Goal: Information Seeking & Learning: Find specific page/section

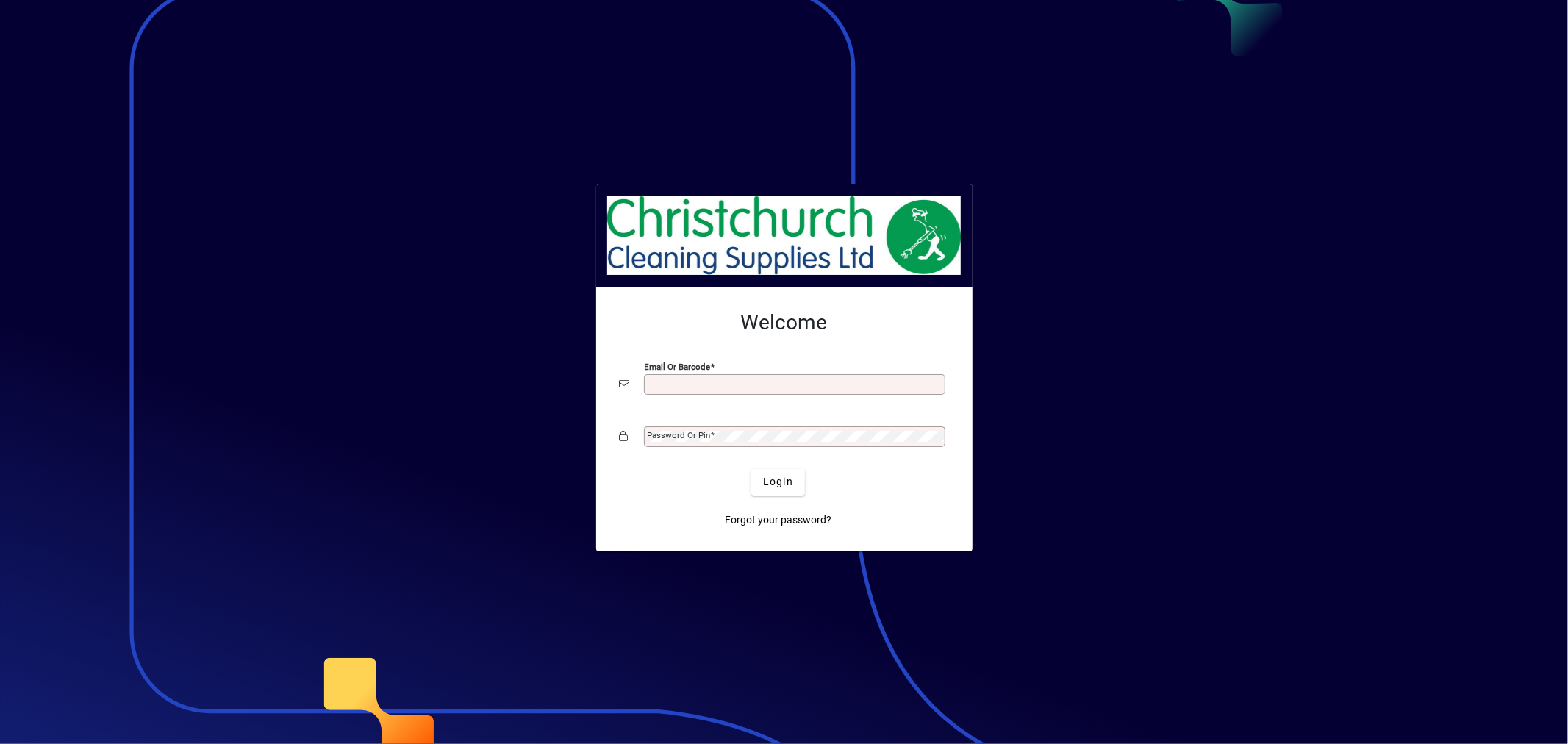
click at [702, 377] on div "Email or Barcode" at bounding box center [794, 385] width 301 height 21
click at [701, 381] on input "Email or Barcode" at bounding box center [795, 384] width 297 height 11
type input "**********"
click at [769, 474] on span "submit" at bounding box center [778, 482] width 53 height 35
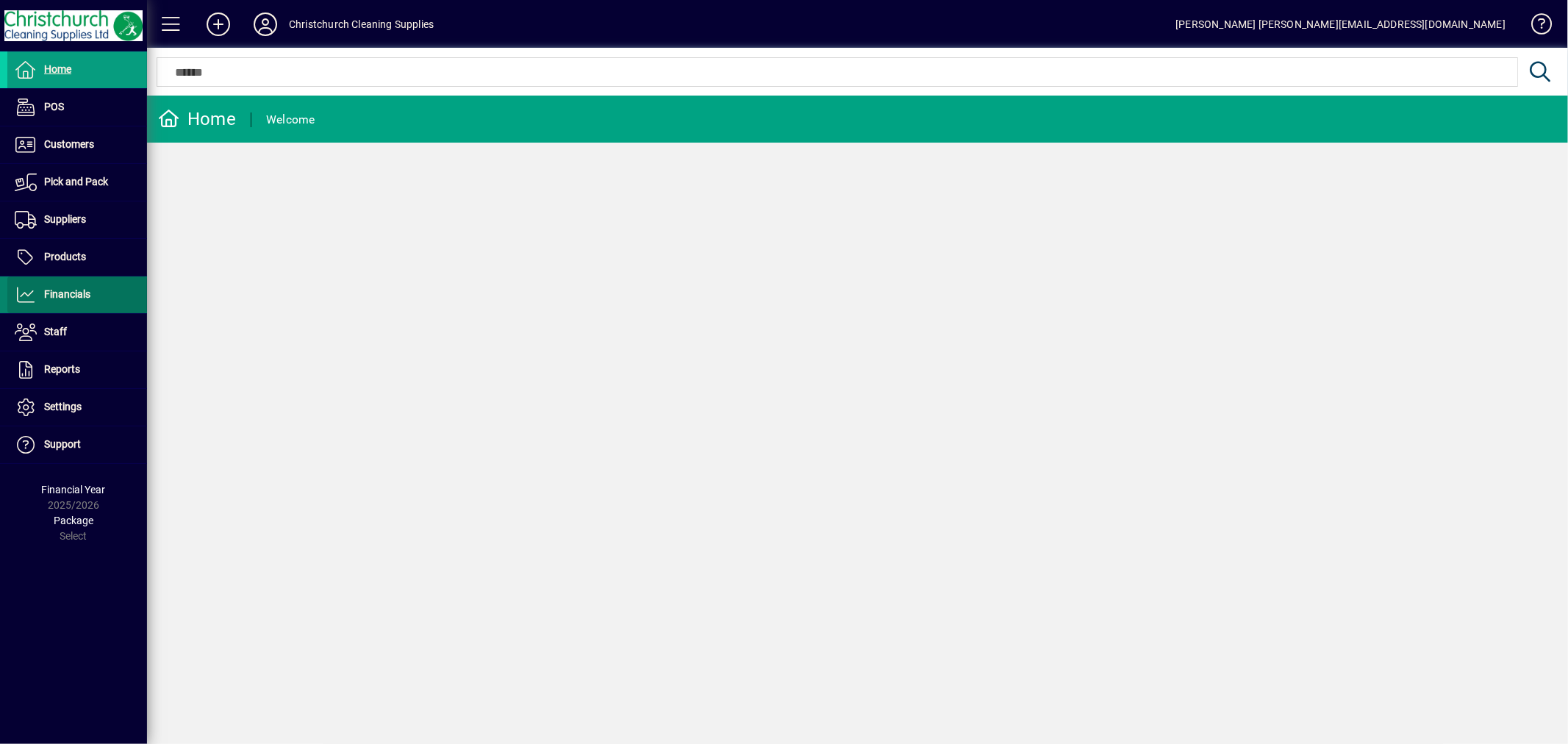
click at [74, 300] on span "Financials" at bounding box center [49, 295] width 83 height 18
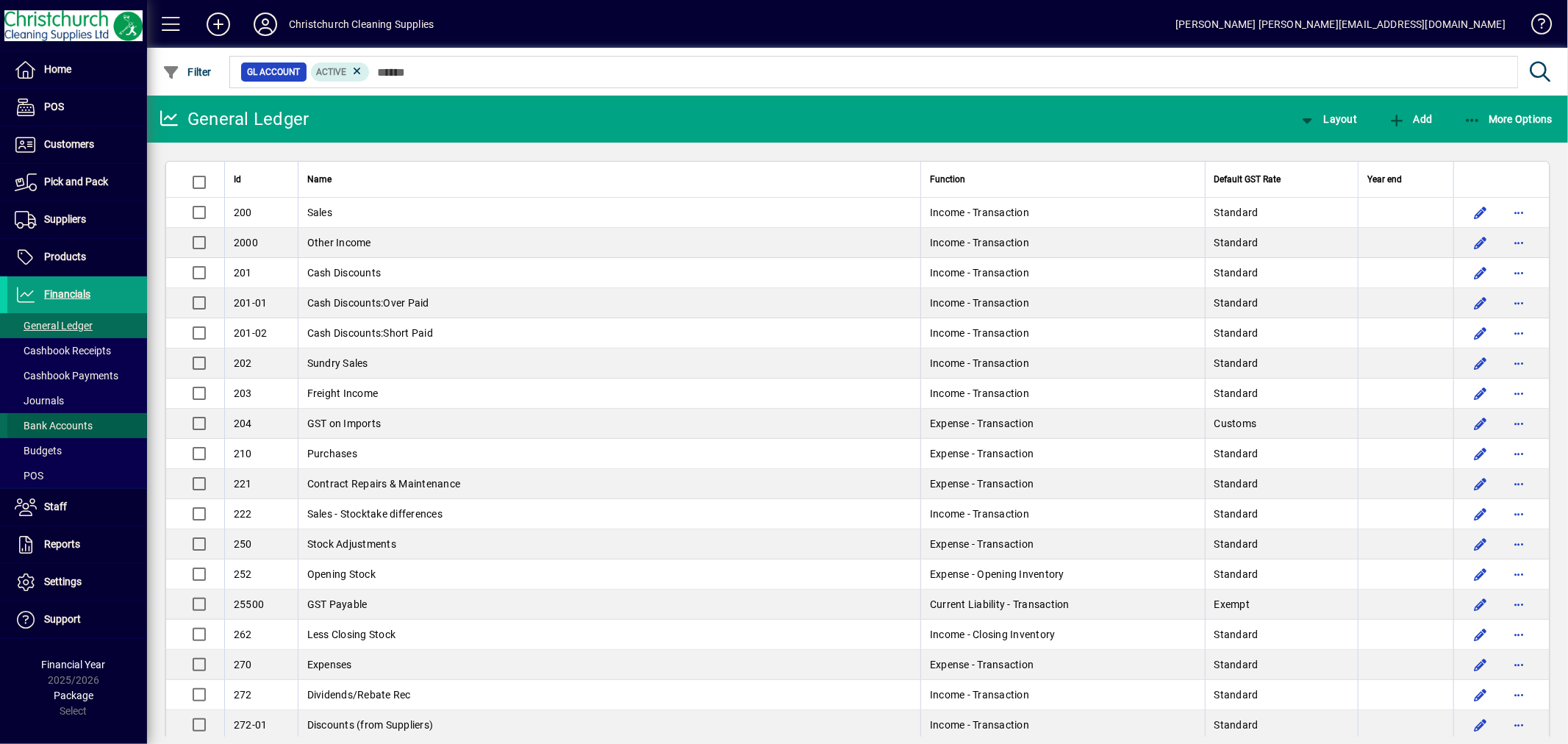
click at [69, 414] on span at bounding box center [77, 426] width 140 height 35
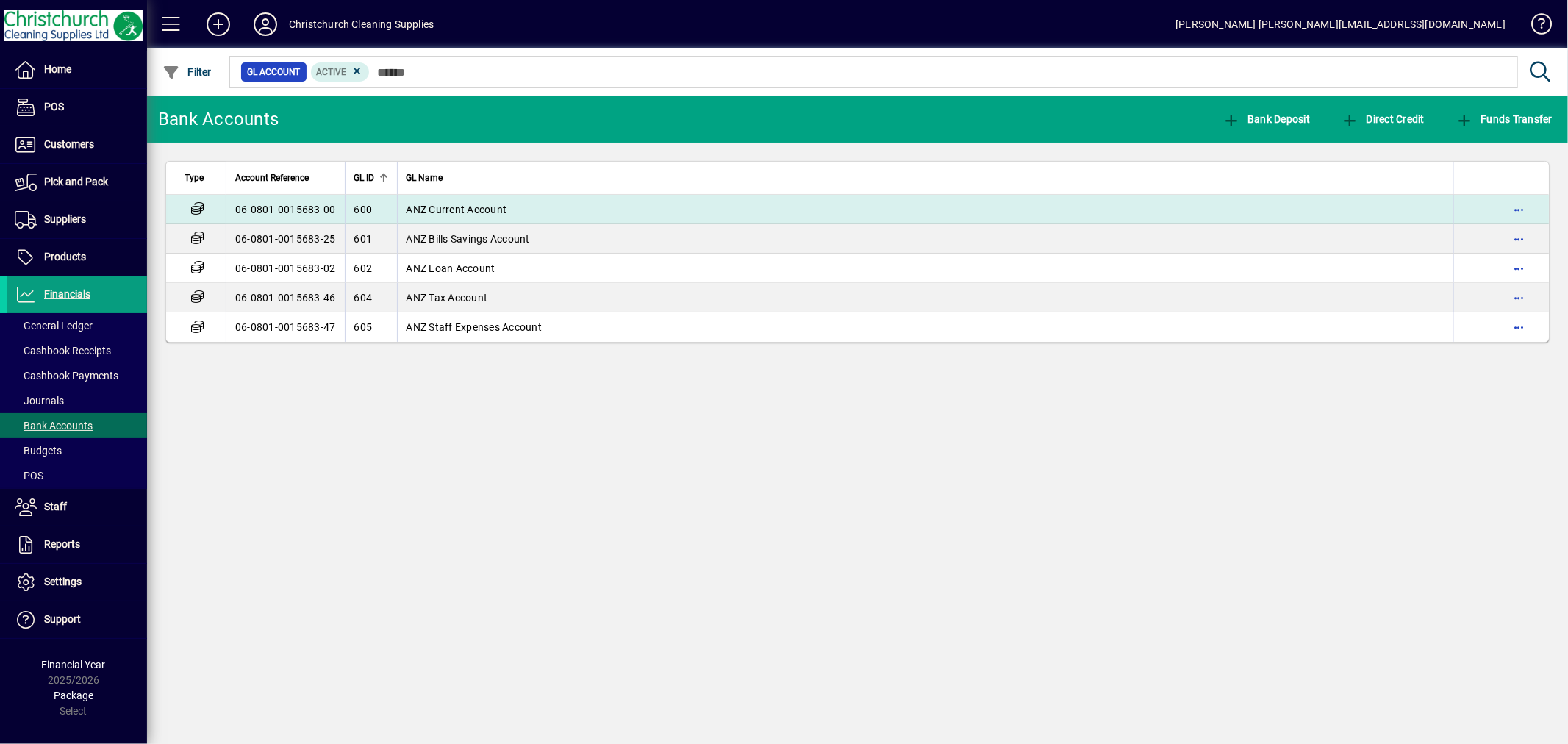
click at [410, 207] on span "ANZ Current Account" at bounding box center [457, 209] width 101 height 11
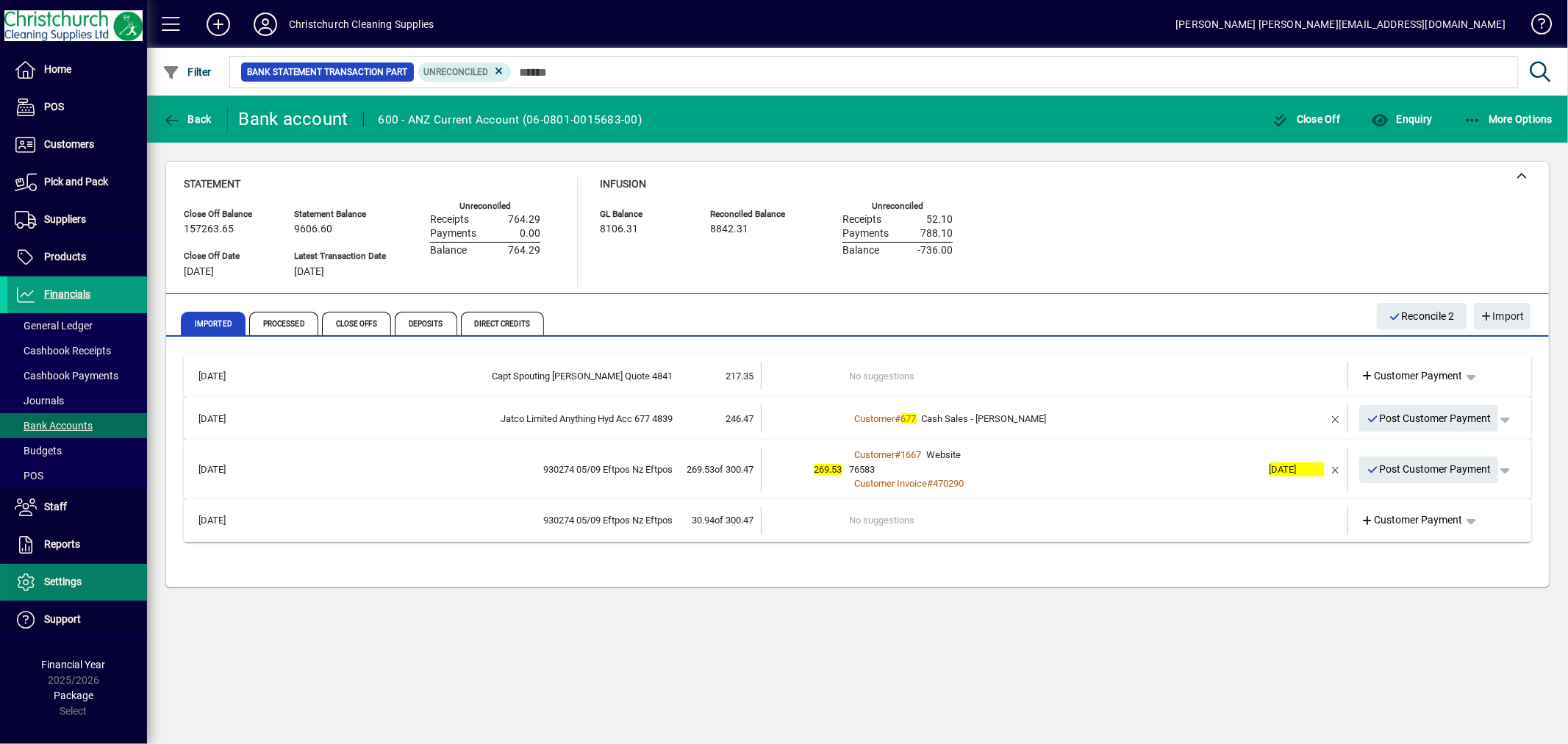
click at [96, 567] on span at bounding box center [77, 582] width 140 height 35
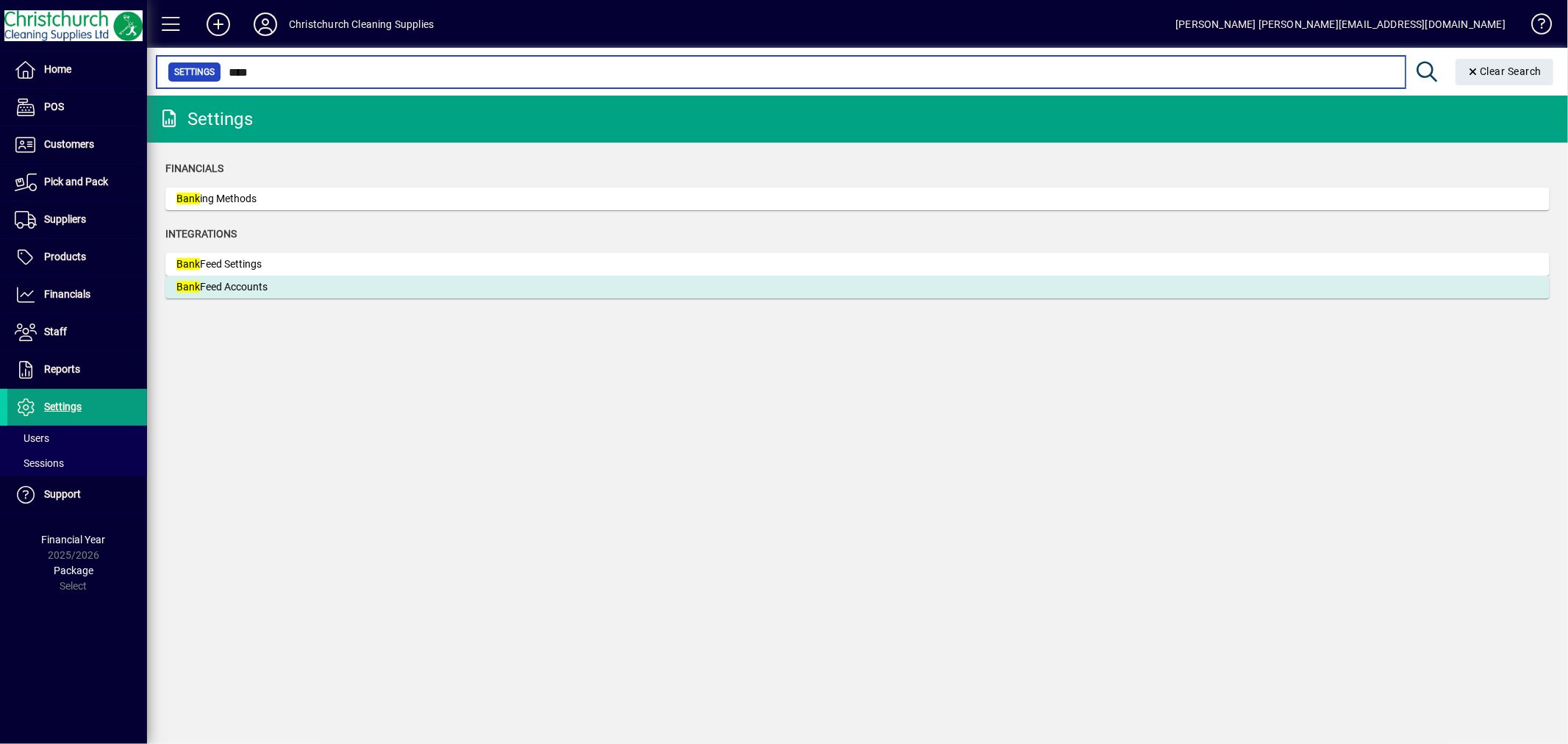
type input "****"
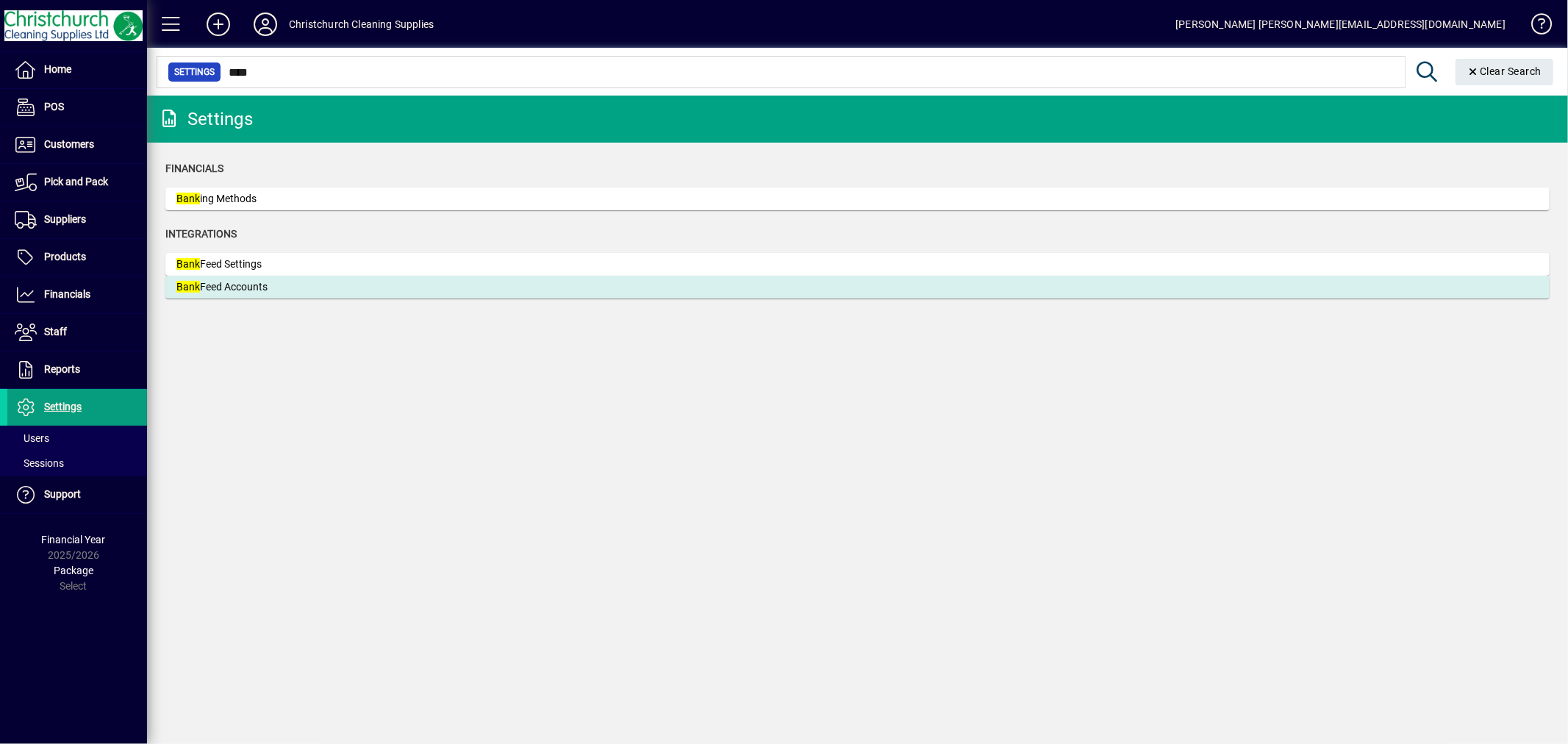
click at [254, 283] on div "Bank Feed Accounts" at bounding box center [286, 287] width 220 height 15
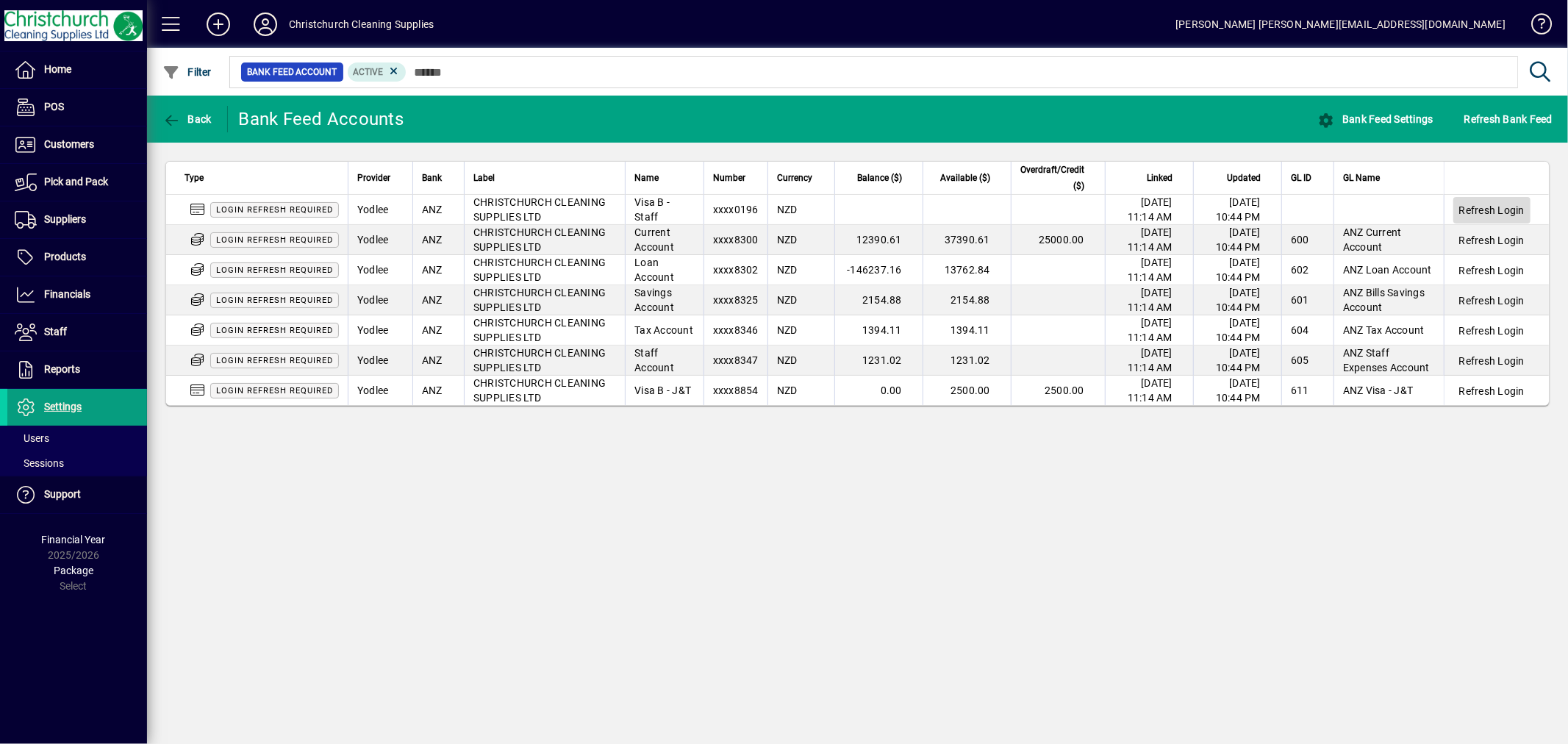
click at [1476, 214] on span "Refresh Login" at bounding box center [1492, 210] width 66 height 14
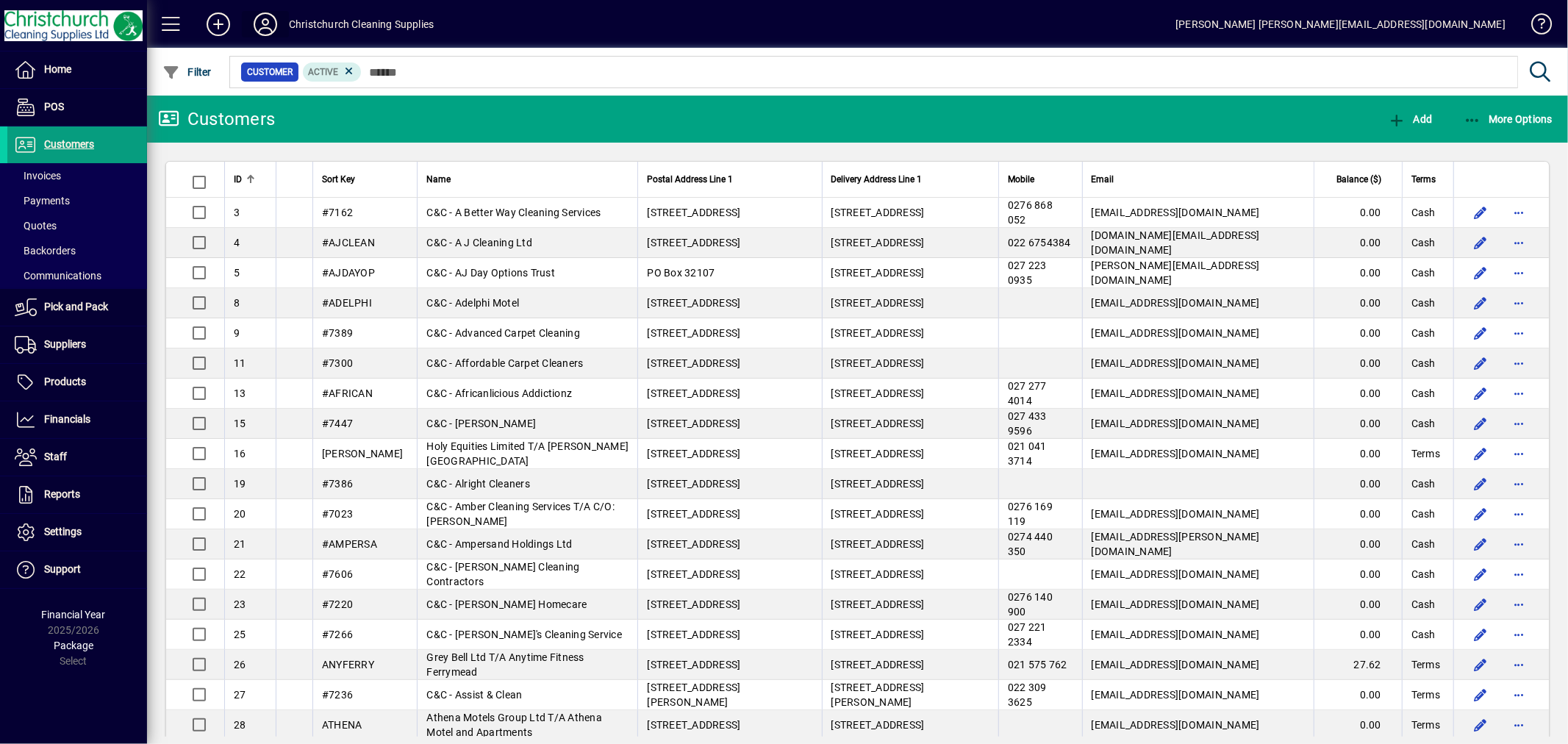
click at [260, 24] on icon at bounding box center [265, 24] width 30 height 24
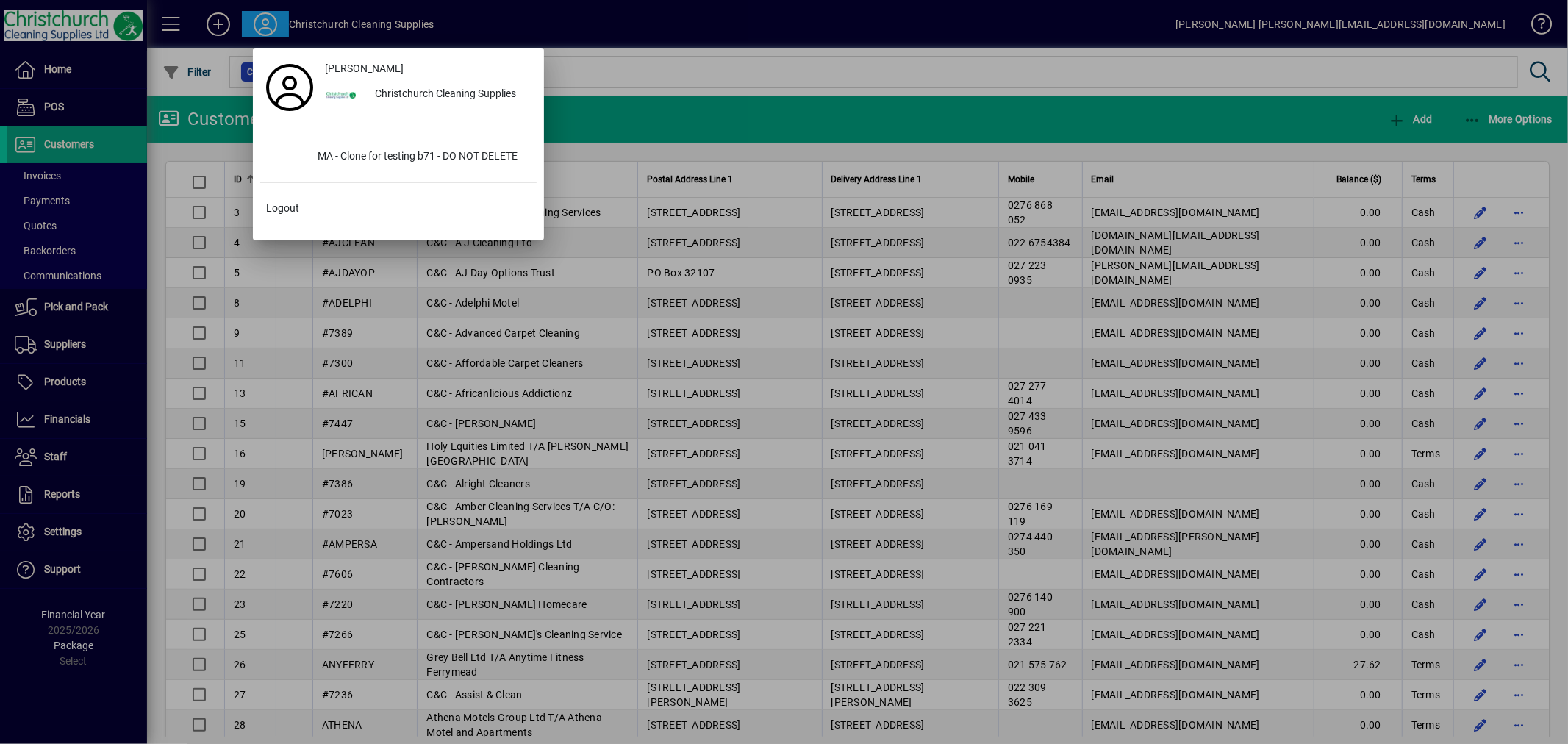
click at [185, 79] on div at bounding box center [784, 372] width 1568 height 744
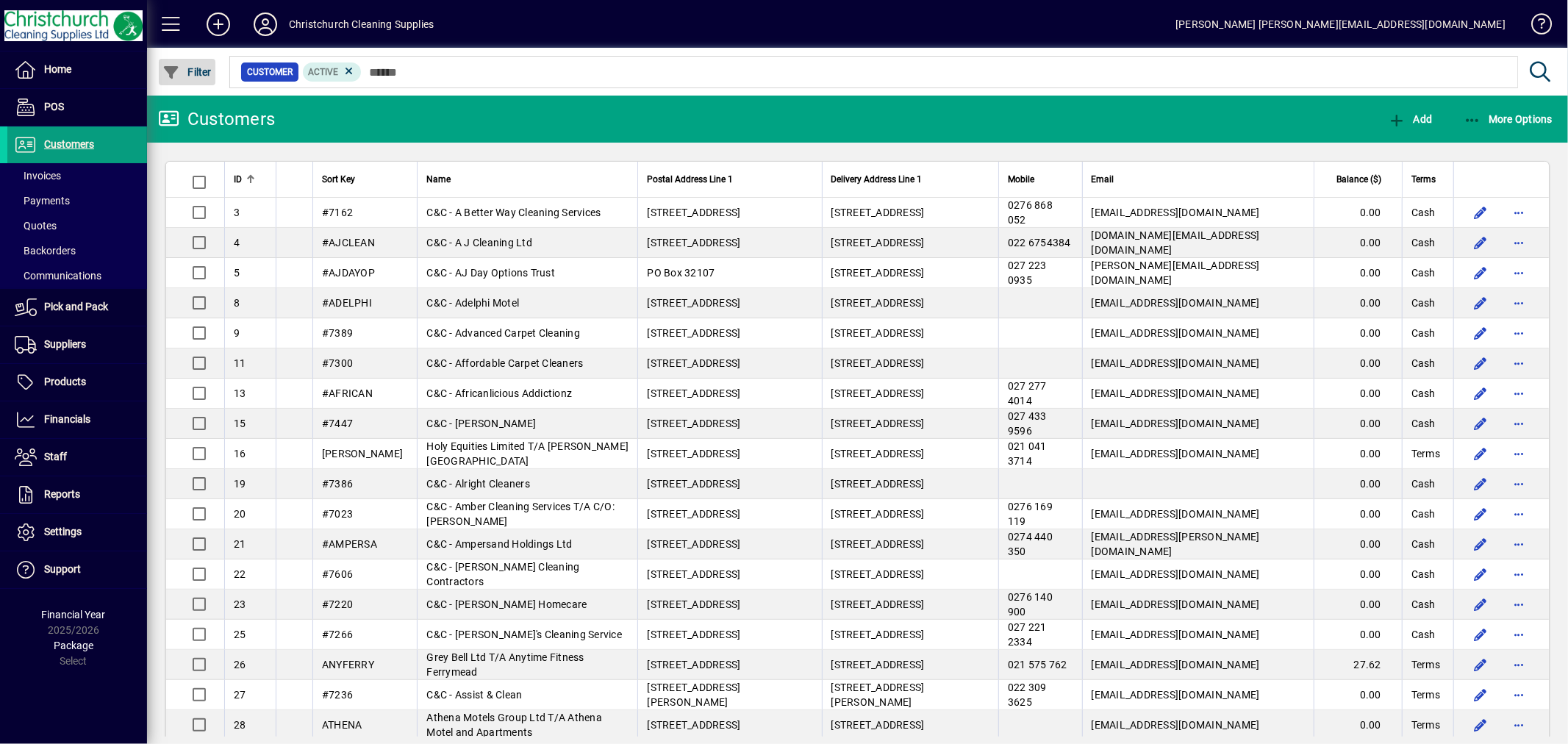
click at [185, 78] on span "button" at bounding box center [187, 72] width 56 height 35
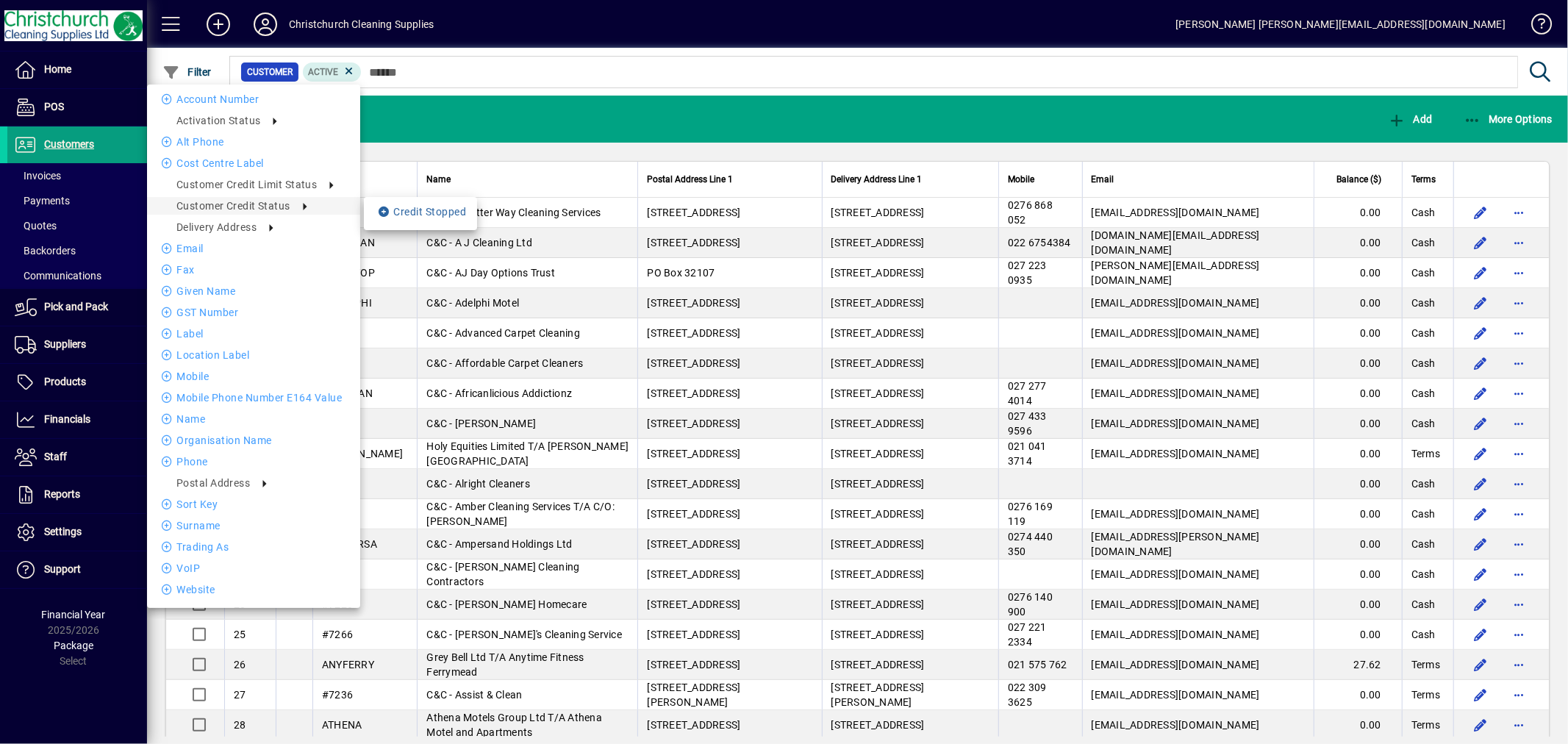
click at [410, 211] on li "Credit Stopped" at bounding box center [420, 211] width 113 height 18
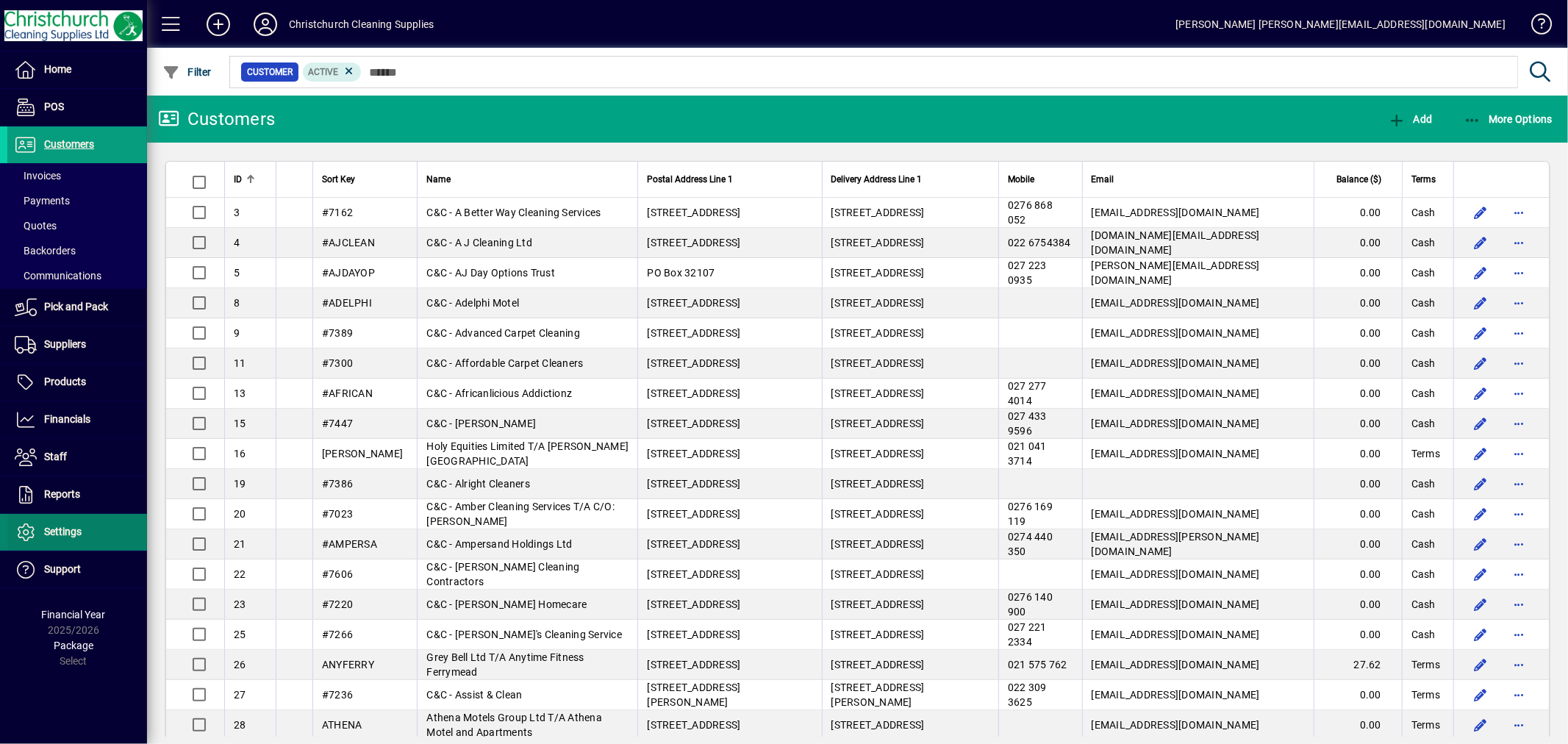
click at [61, 528] on span "Settings" at bounding box center [63, 531] width 37 height 11
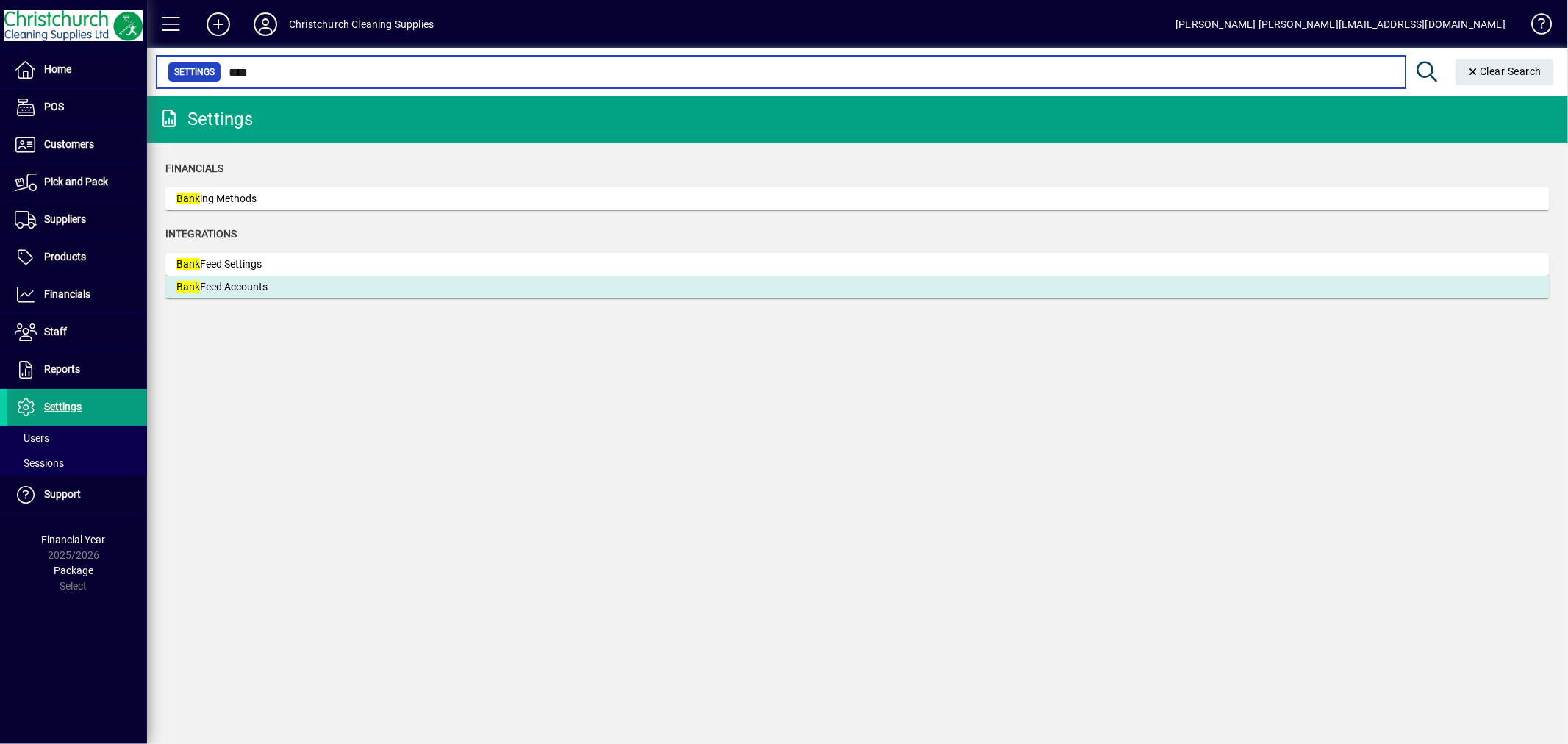
type input "****"
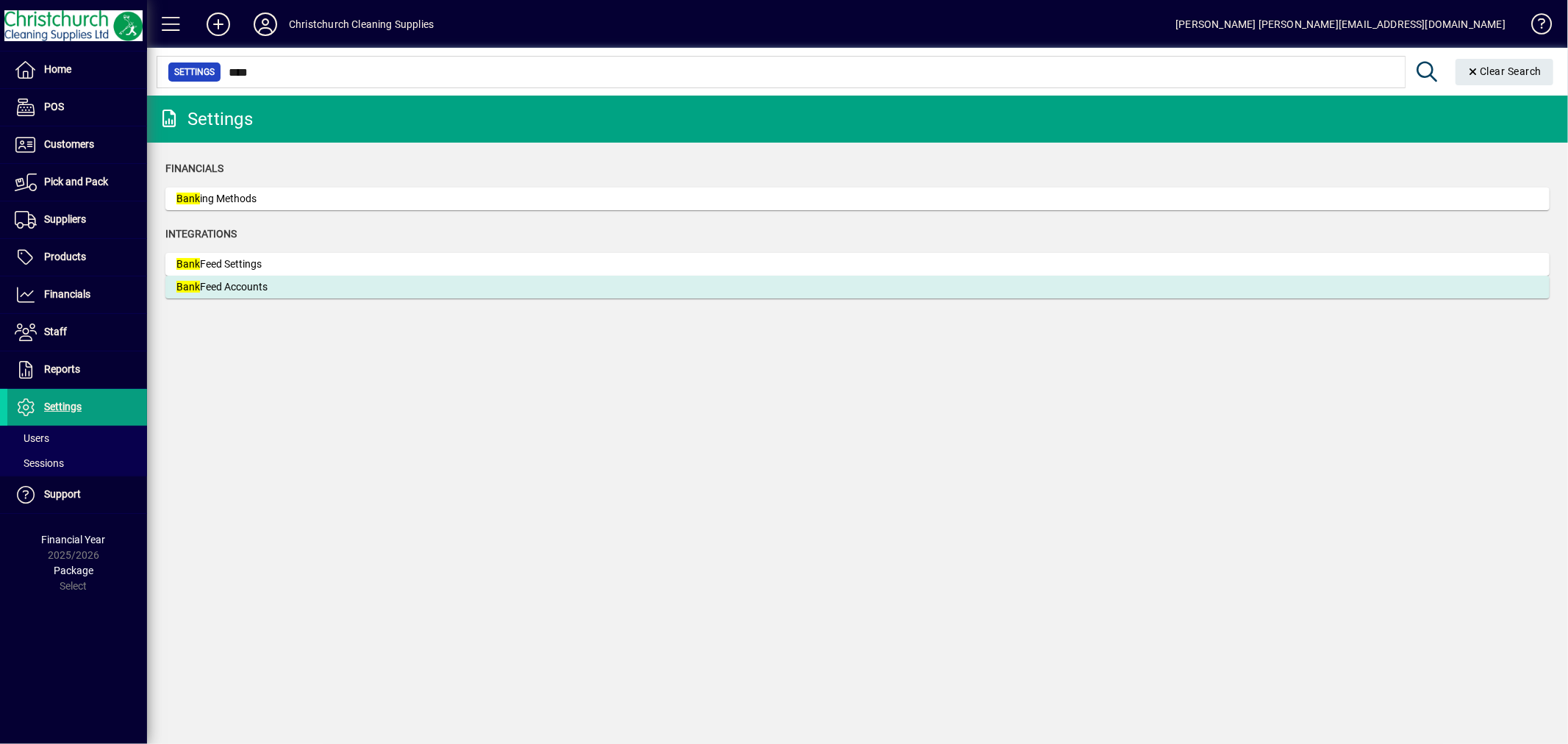
click at [259, 281] on div "Bank Feed Accounts" at bounding box center [286, 287] width 220 height 15
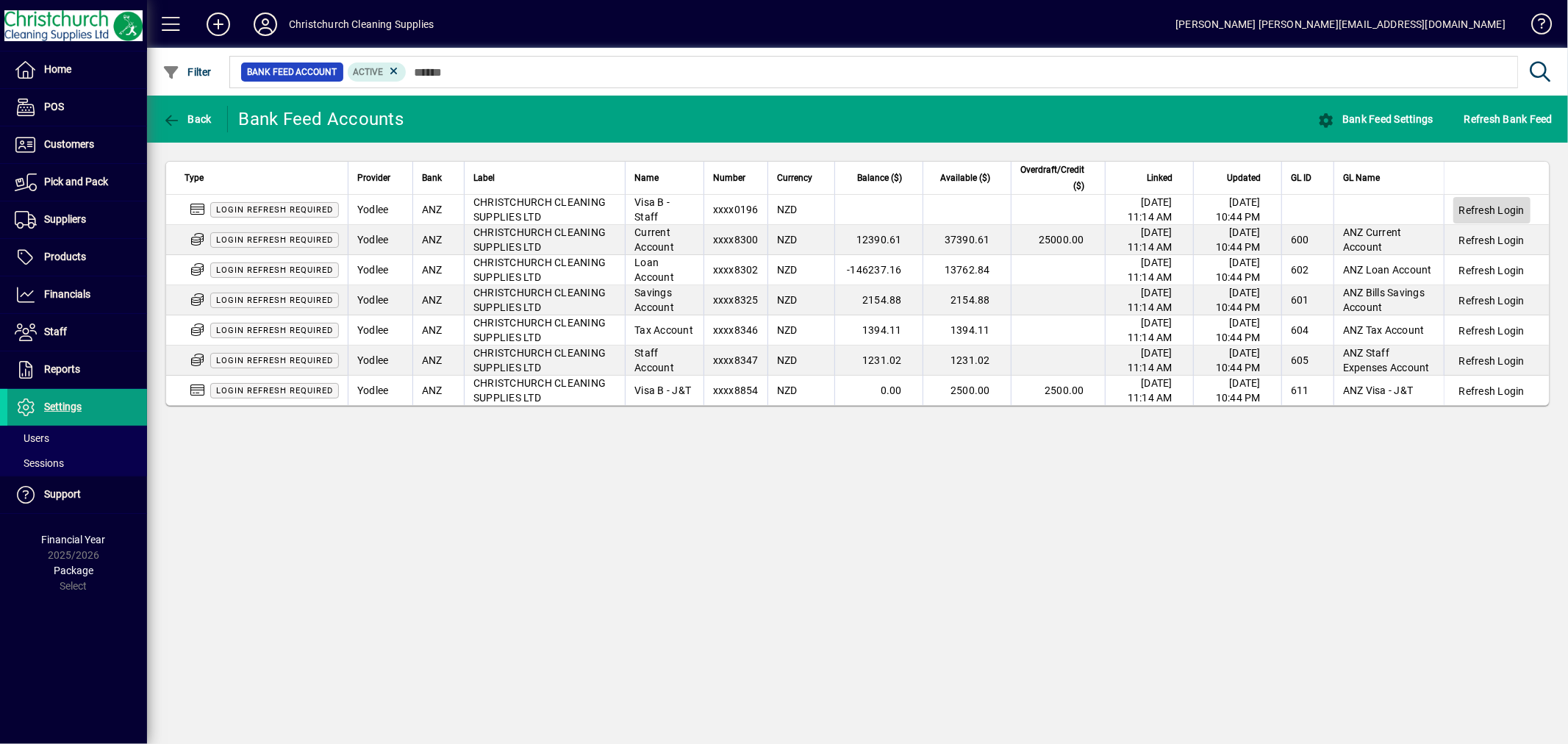
click at [1472, 210] on span "Refresh Login" at bounding box center [1492, 210] width 66 height 14
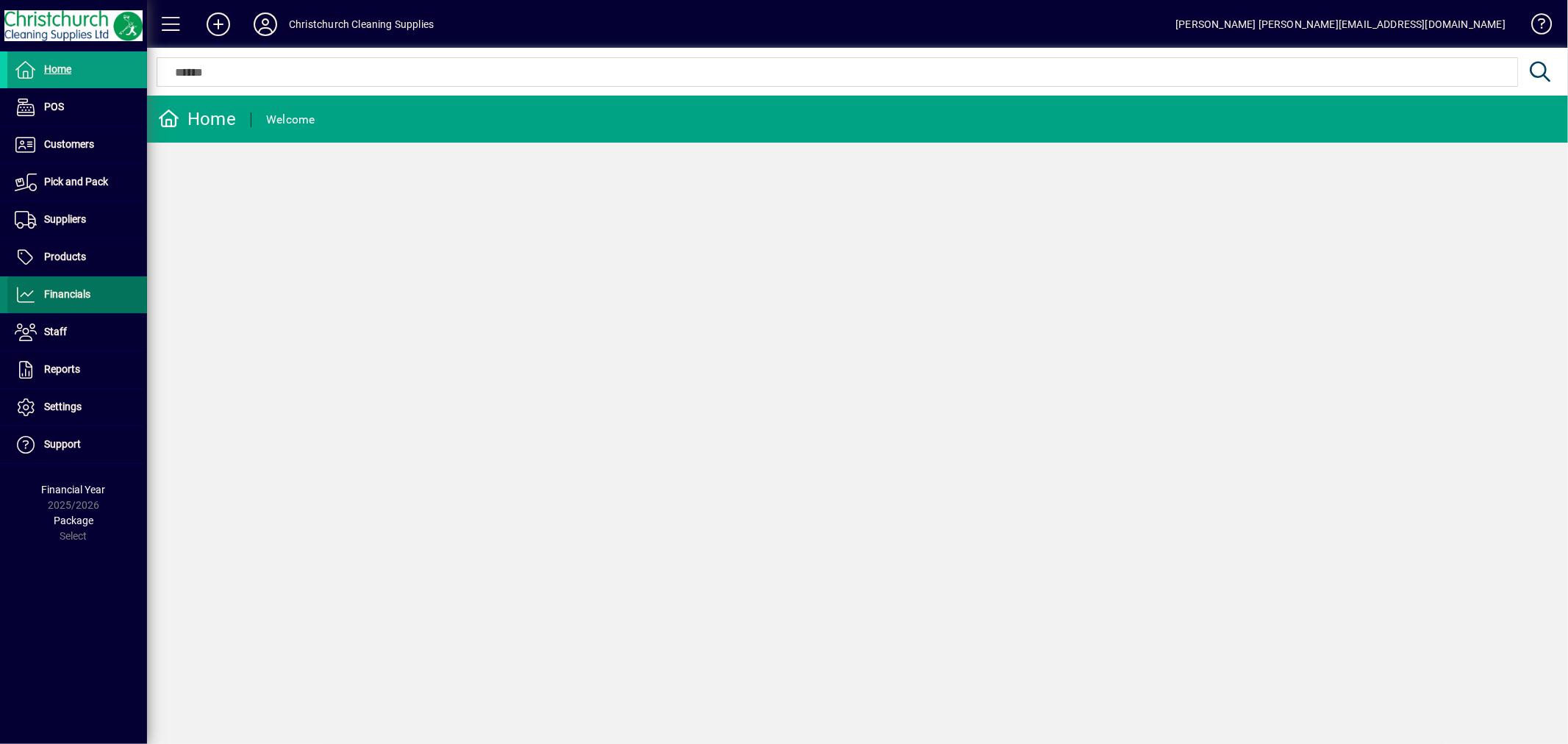
click at [67, 300] on span "Financials" at bounding box center [49, 295] width 83 height 18
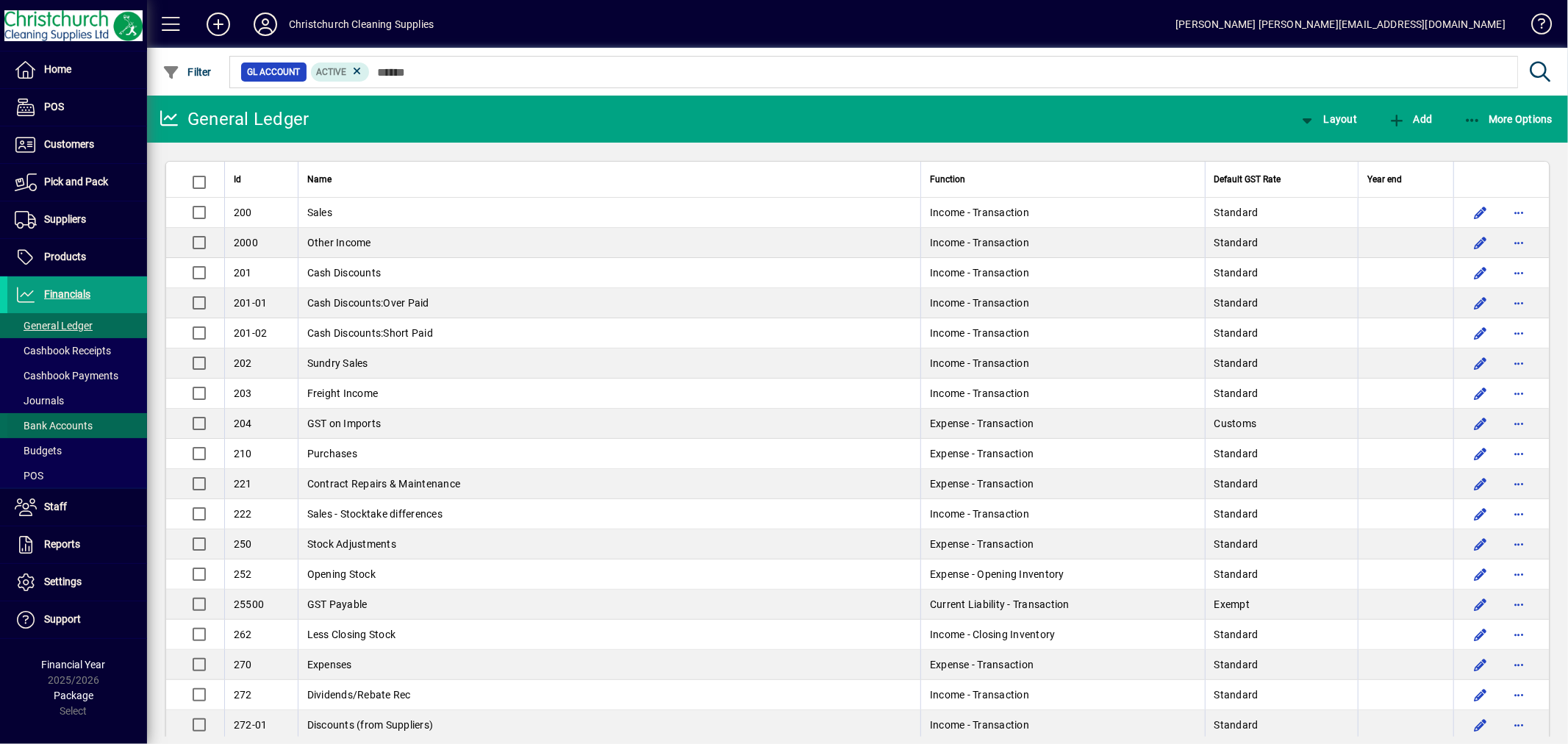
click at [79, 421] on span "Bank Accounts" at bounding box center [53, 425] width 78 height 11
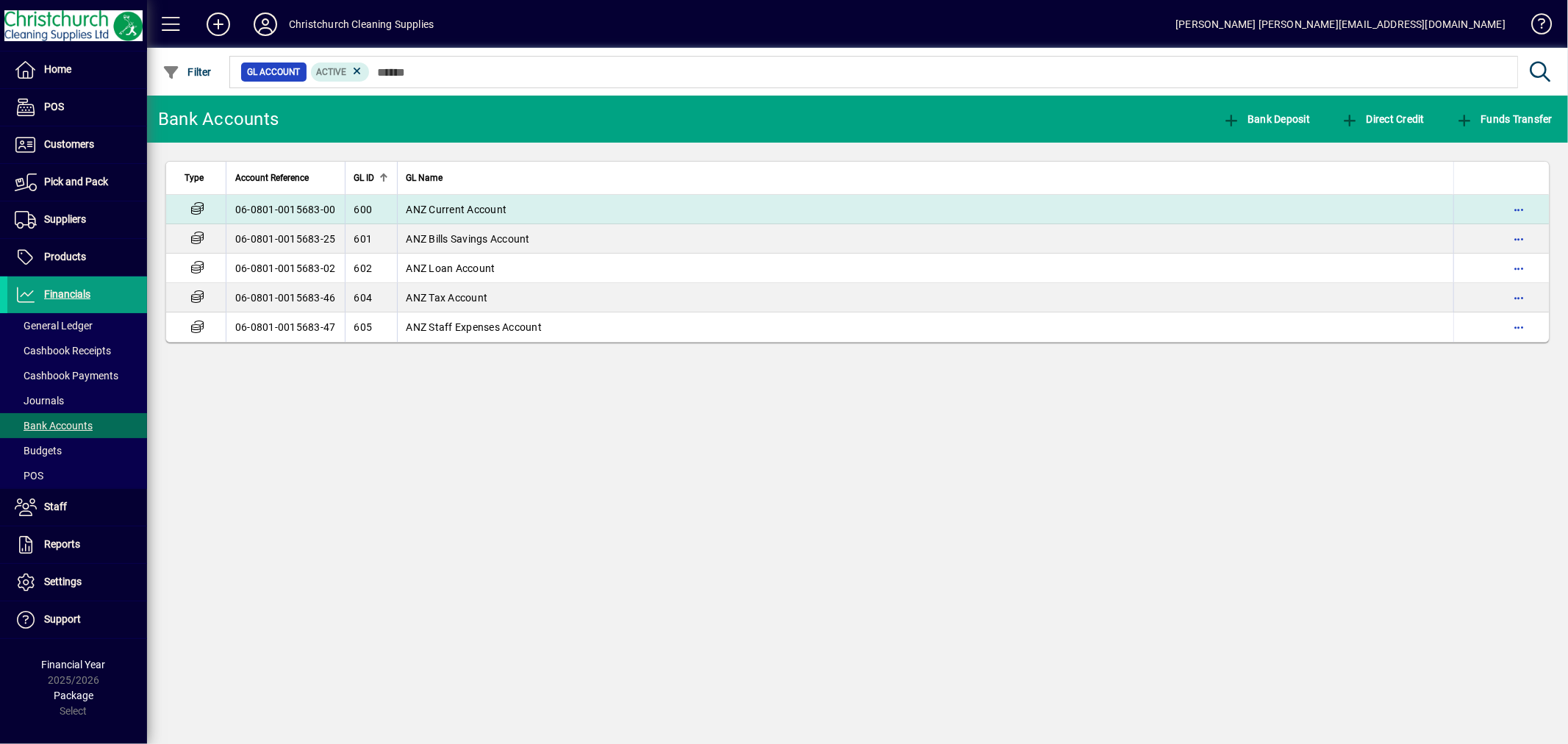
click at [442, 206] on span "ANZ Current Account" at bounding box center [457, 209] width 101 height 11
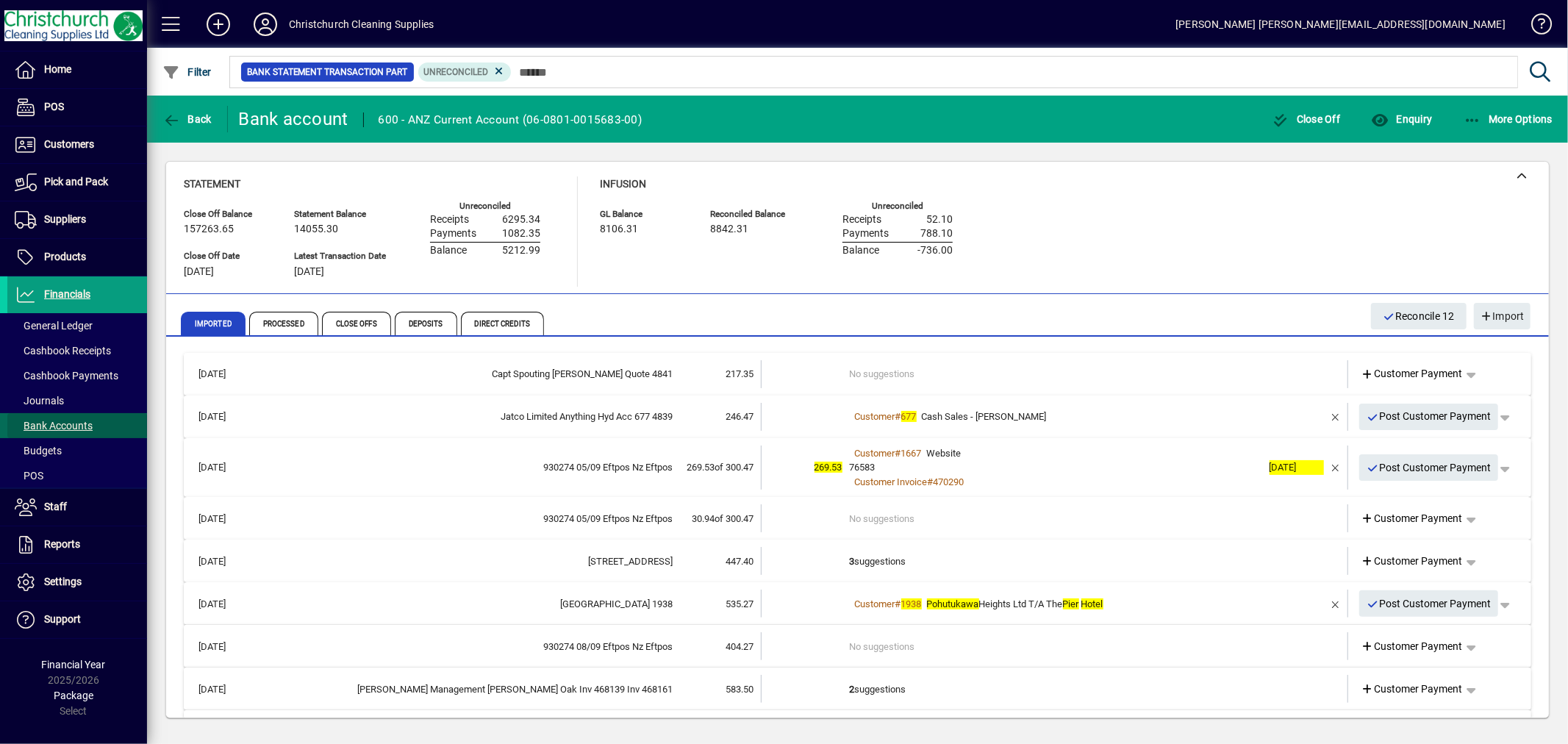
click at [73, 430] on span "Bank Accounts" at bounding box center [53, 425] width 78 height 11
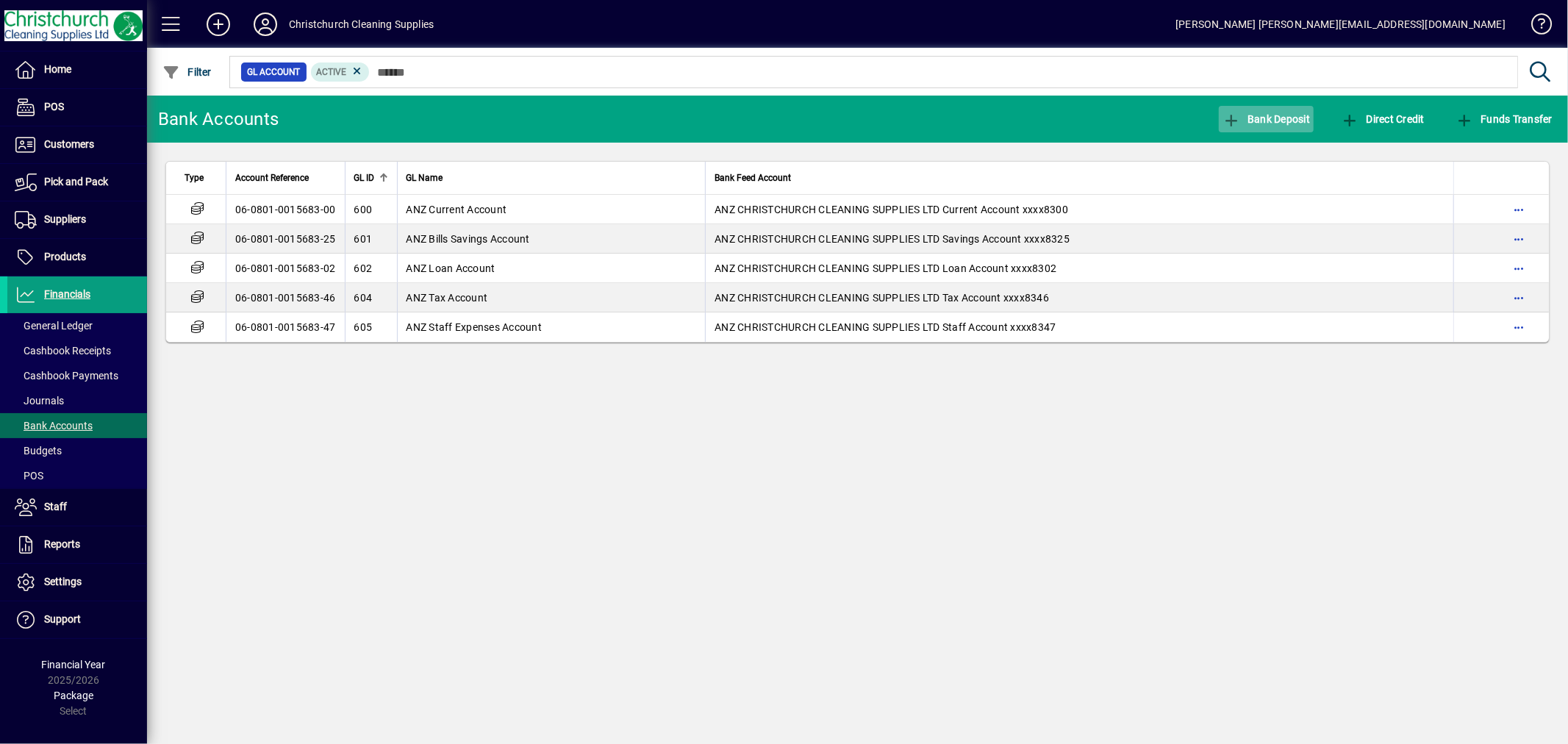
click at [1283, 113] on span "Bank Deposit" at bounding box center [1267, 118] width 88 height 11
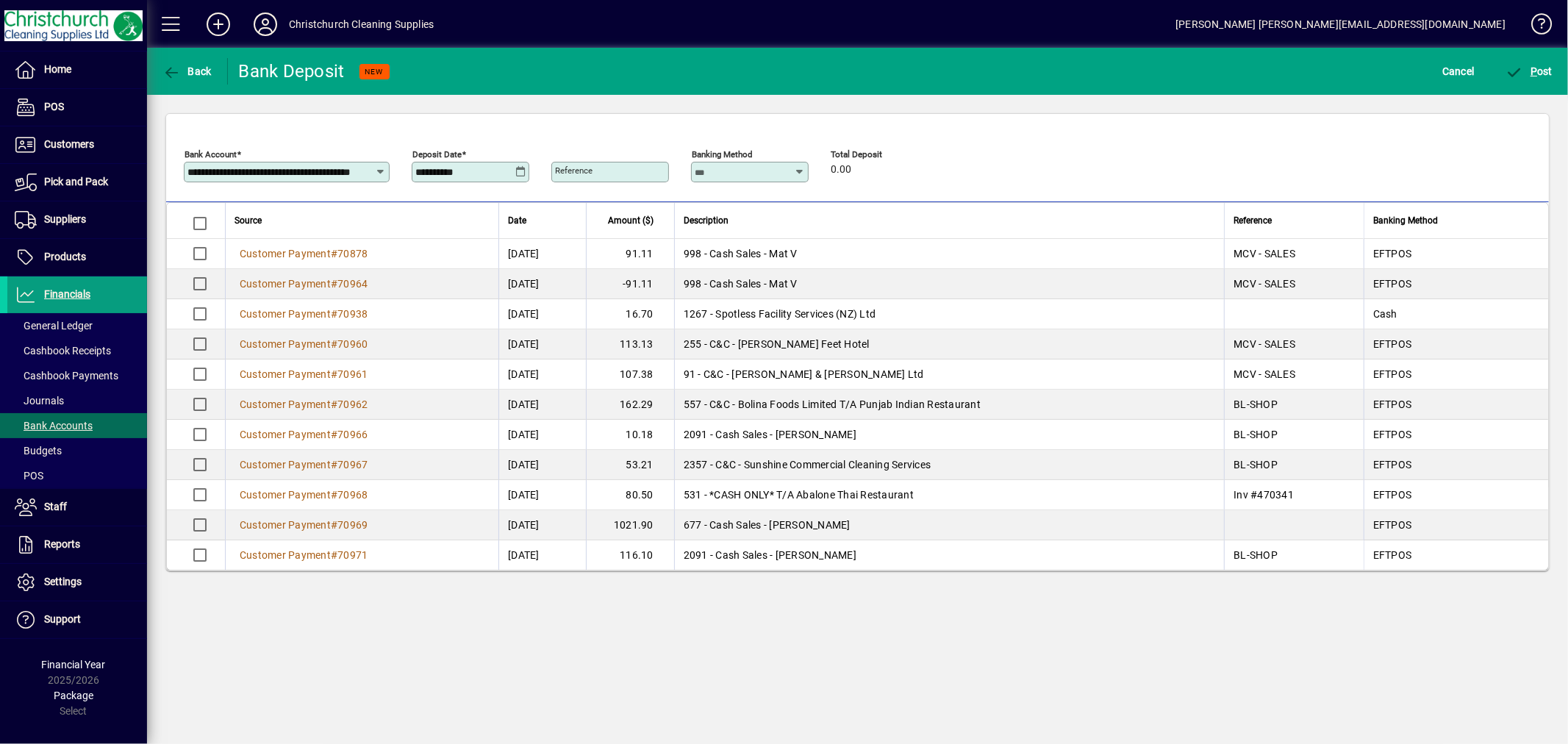
click at [755, 172] on input "Banking Method" at bounding box center [744, 172] width 100 height 11
click at [721, 274] on mat-option "EFTPOS" at bounding box center [725, 285] width 68 height 39
type input "******"
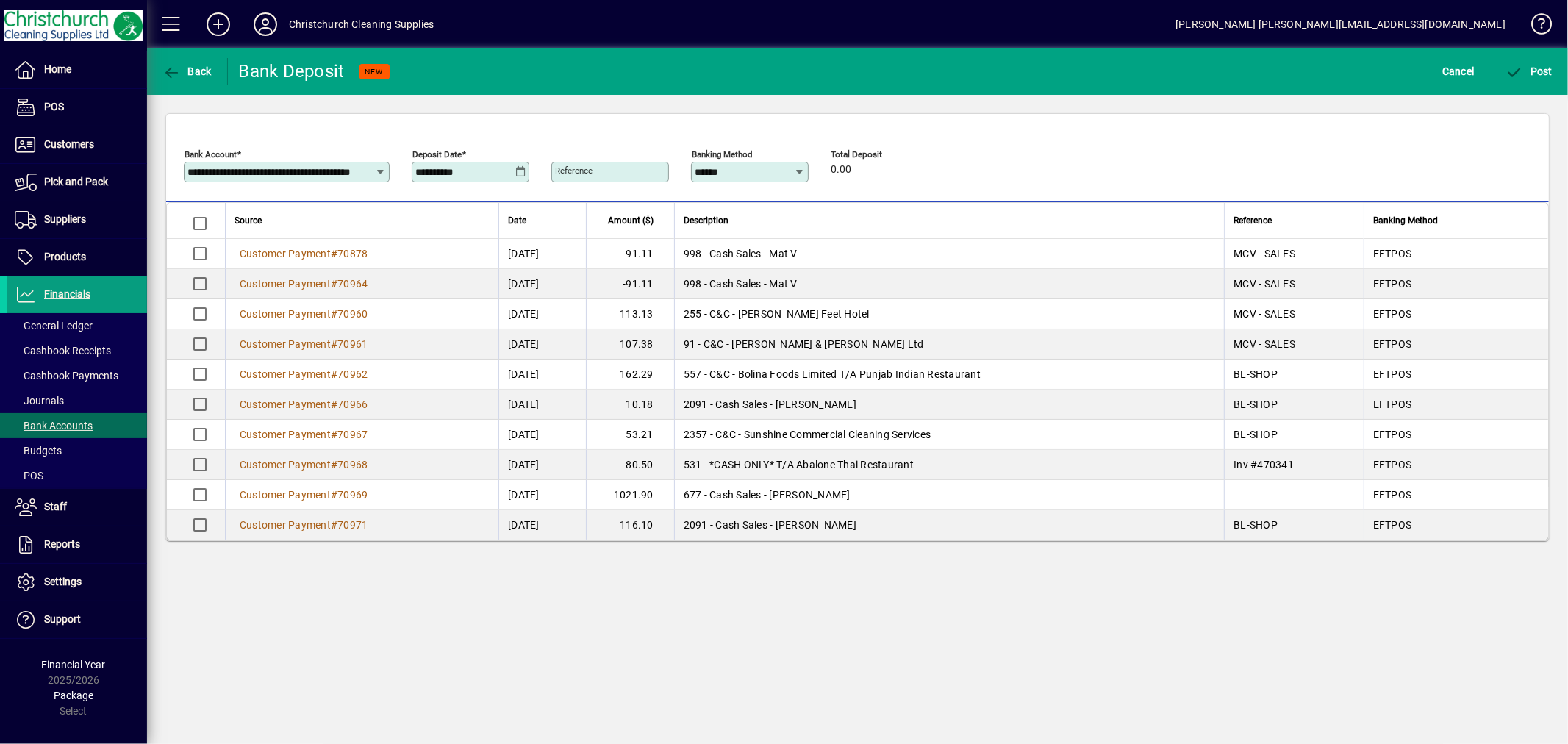
click at [519, 170] on icon at bounding box center [521, 172] width 11 height 11
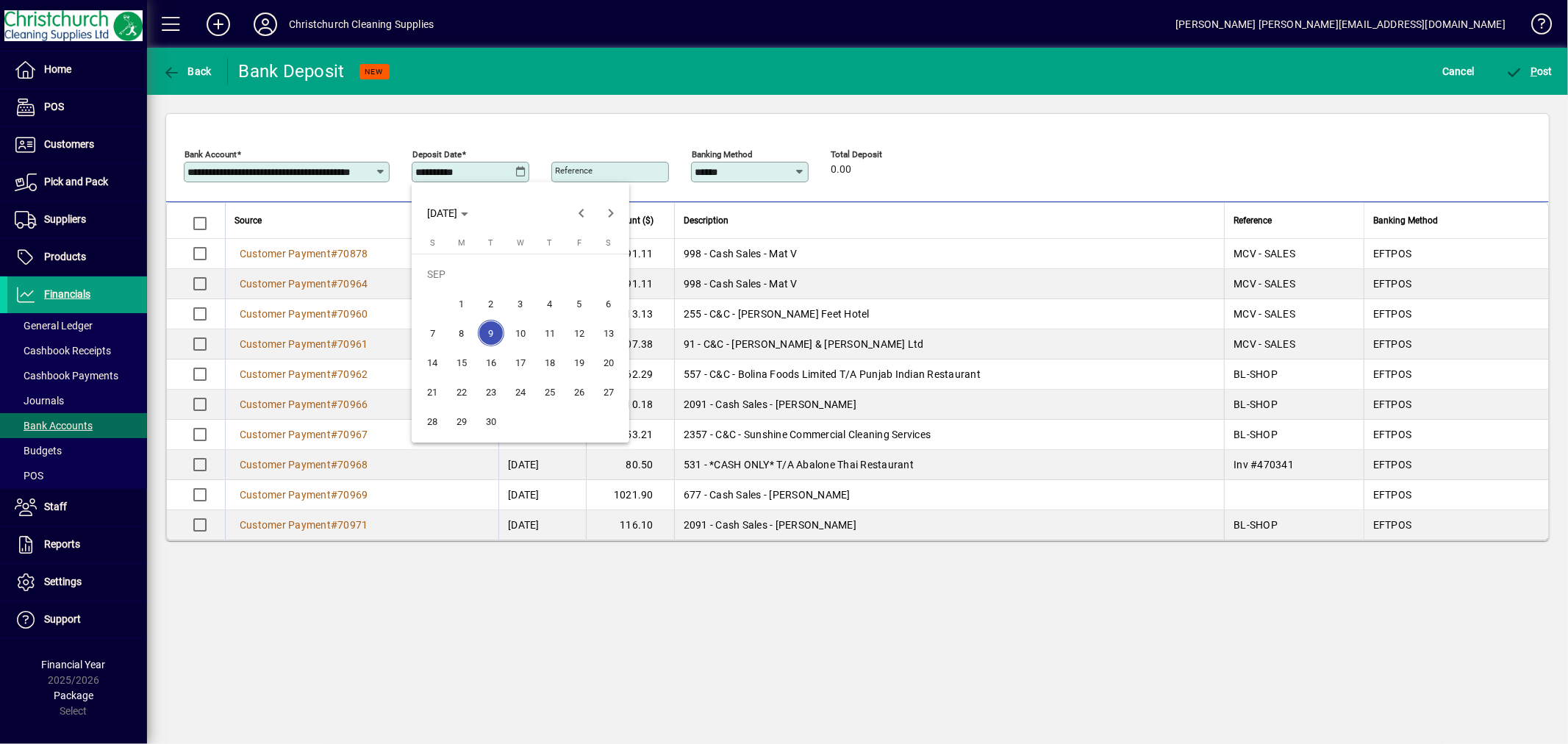
click at [465, 329] on span "8" at bounding box center [461, 333] width 27 height 27
type input "**********"
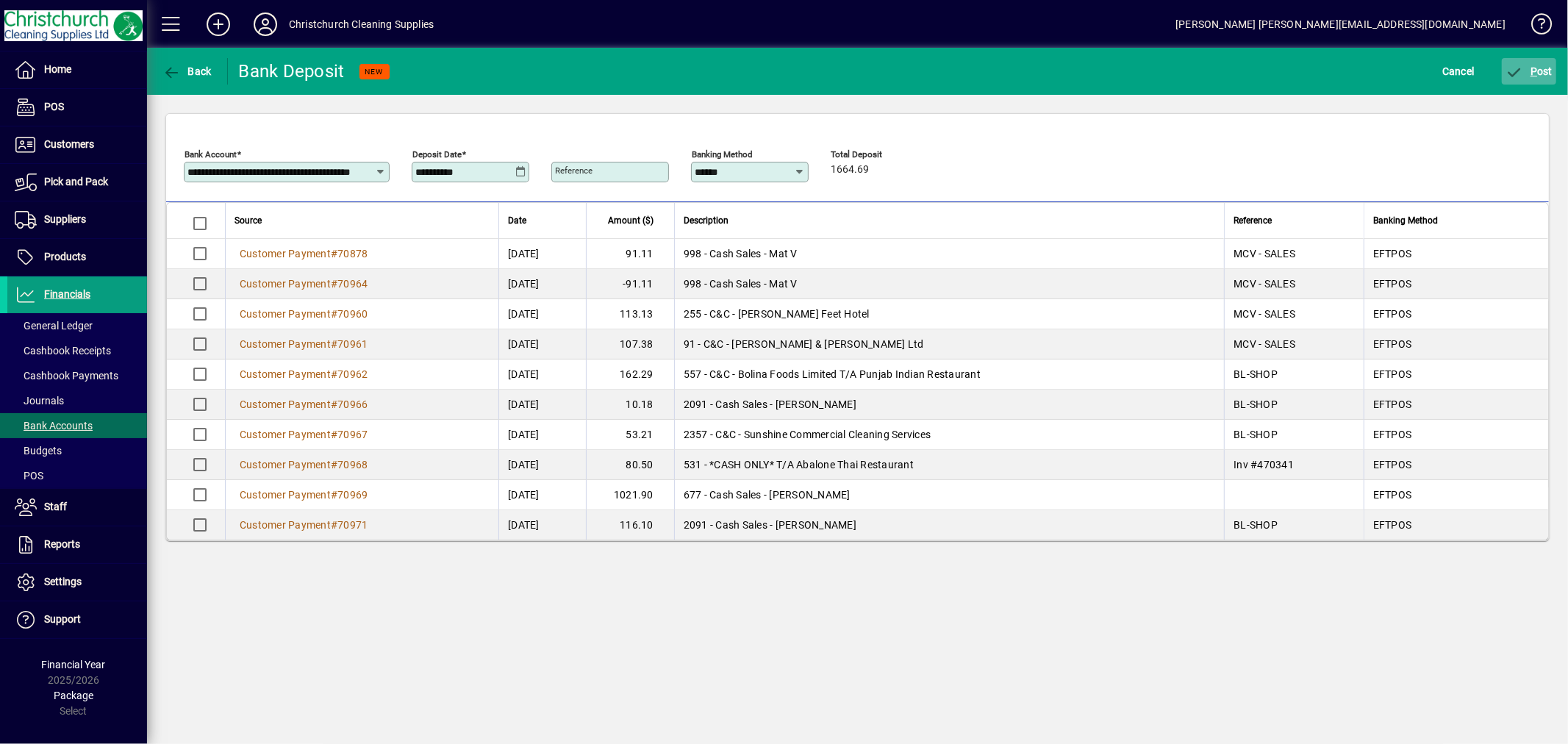
click at [1545, 66] on span "P ost" at bounding box center [1529, 71] width 48 height 11
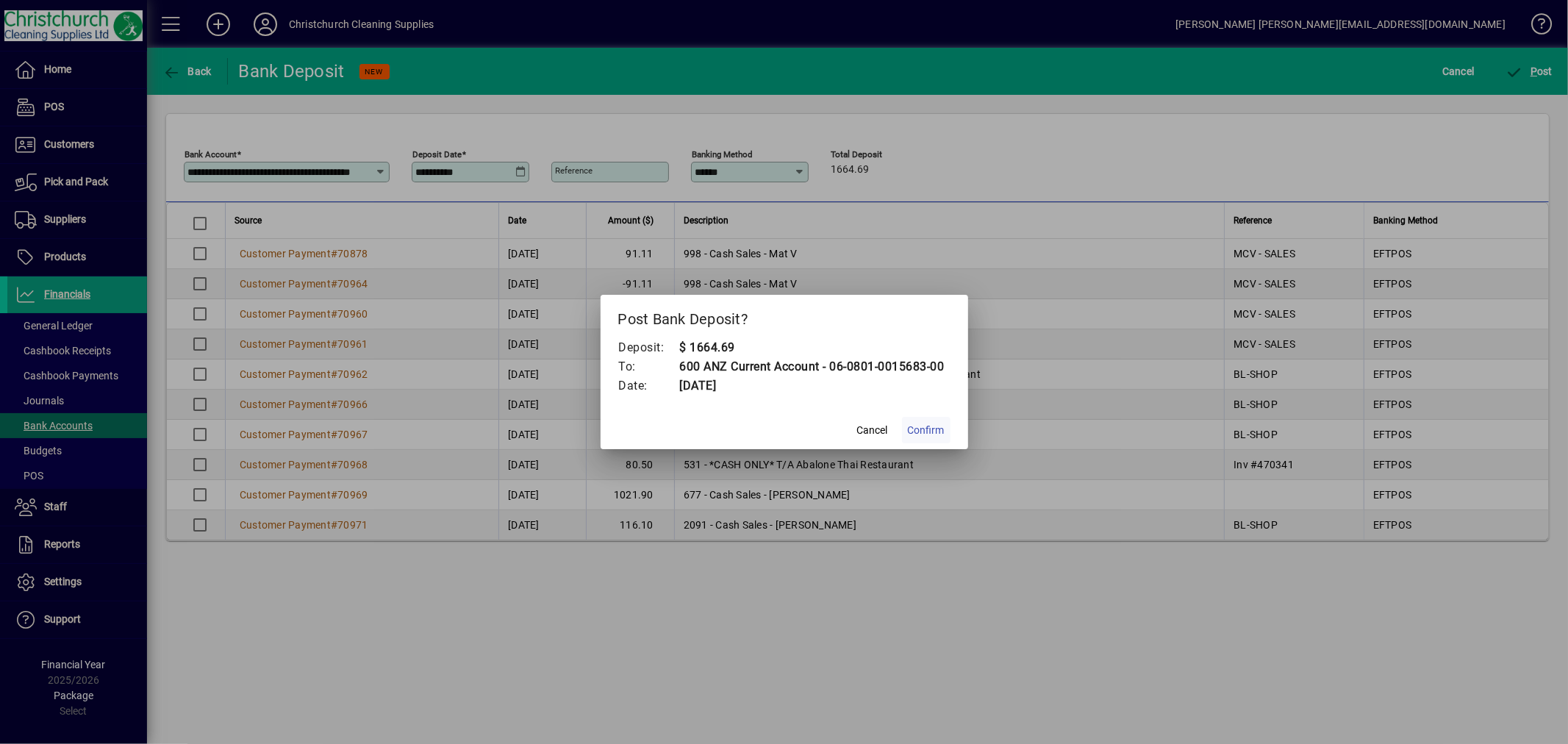
click at [923, 424] on span "Confirm" at bounding box center [926, 430] width 37 height 15
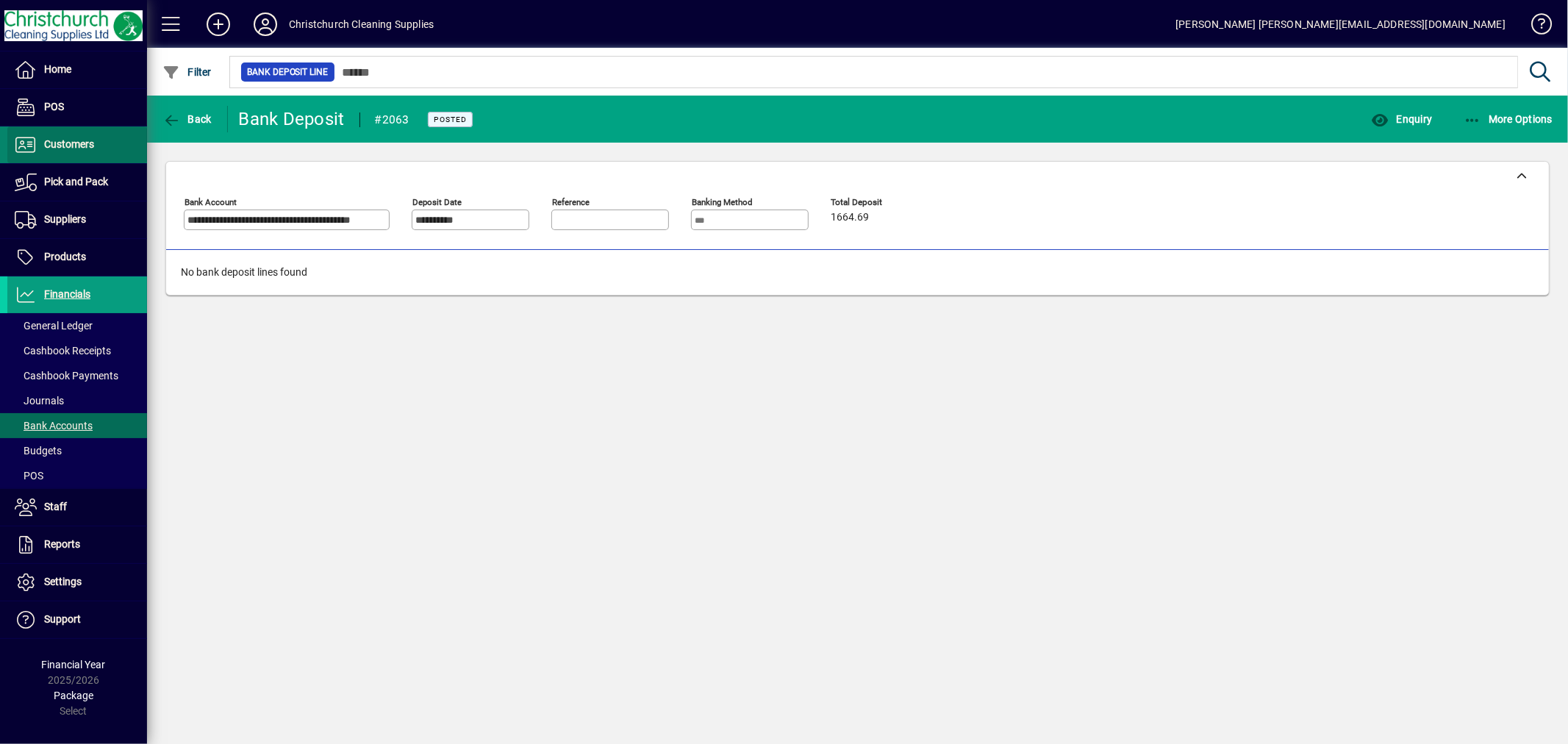
click at [76, 137] on span "Customers" at bounding box center [51, 144] width 87 height 18
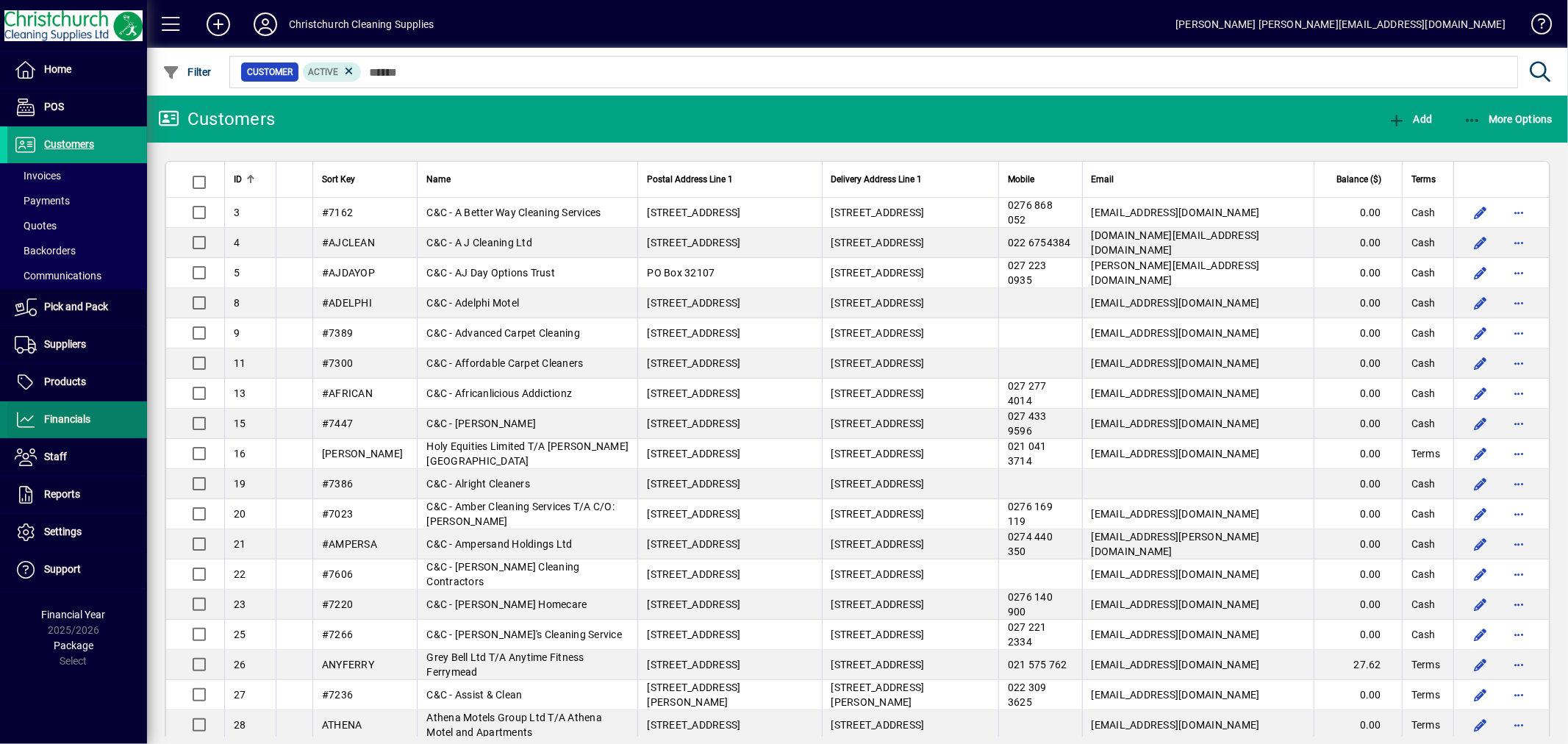
click at [68, 431] on span at bounding box center [77, 420] width 140 height 35
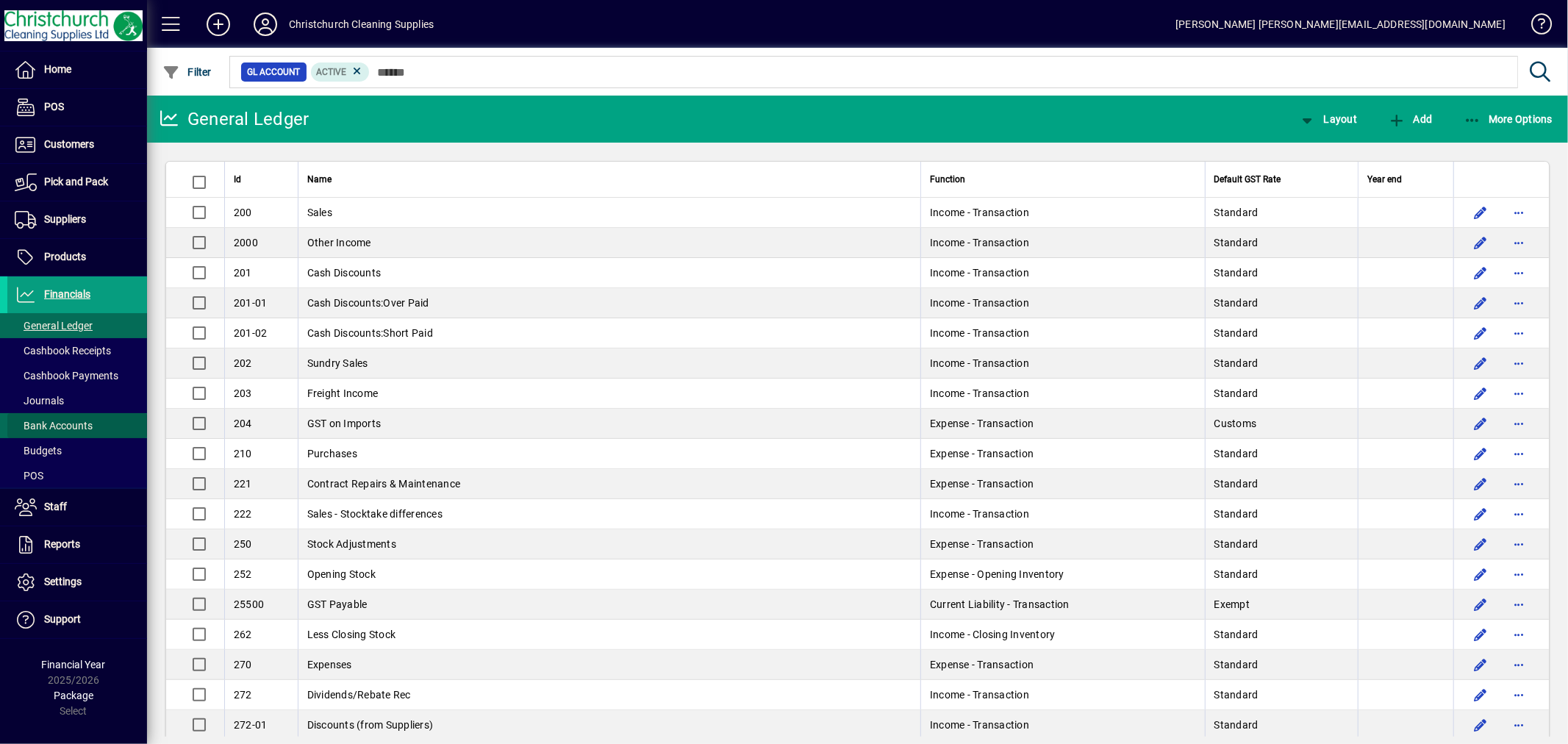
click at [76, 428] on span "Bank Accounts" at bounding box center [53, 425] width 78 height 11
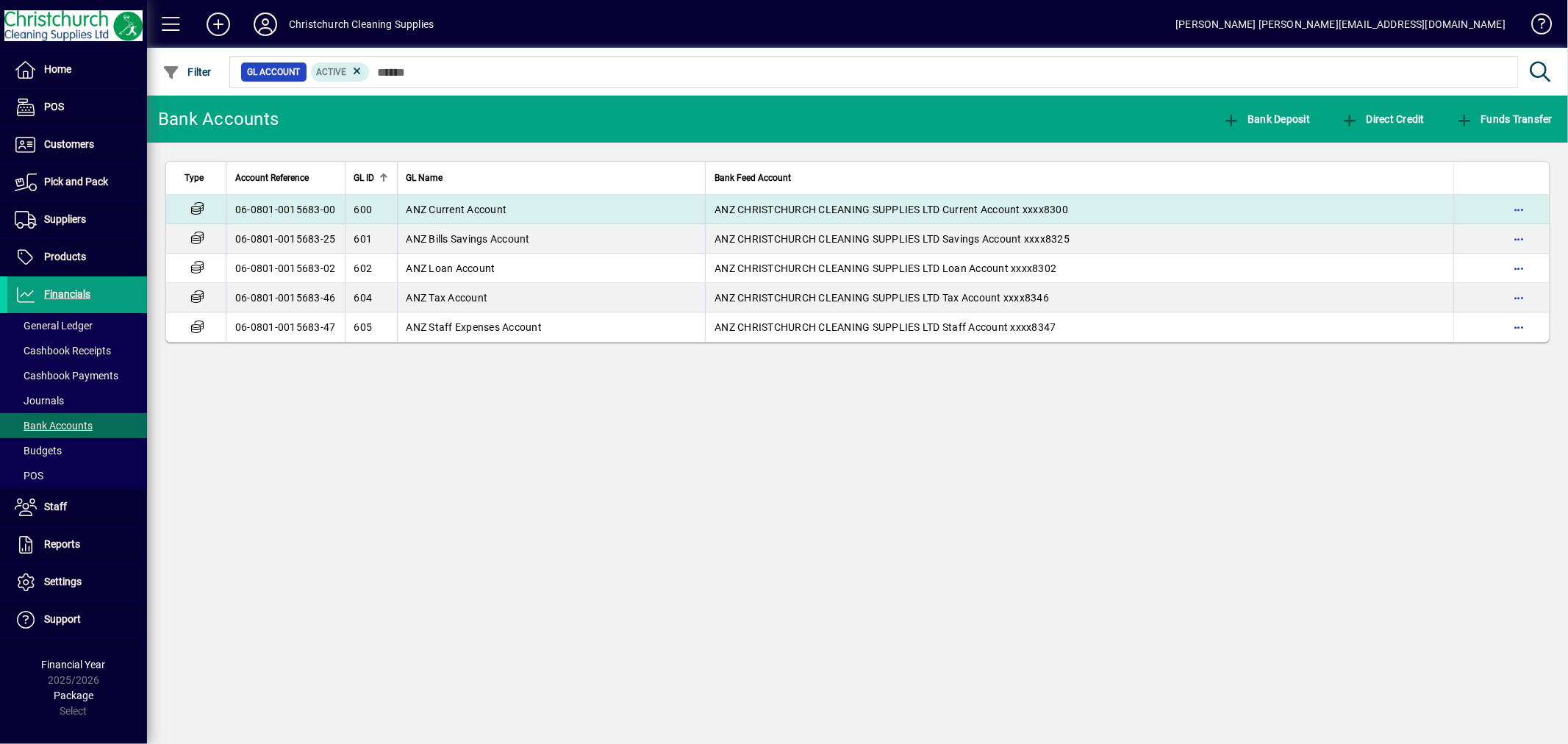
click at [469, 211] on span "ANZ Current Account" at bounding box center [457, 209] width 101 height 11
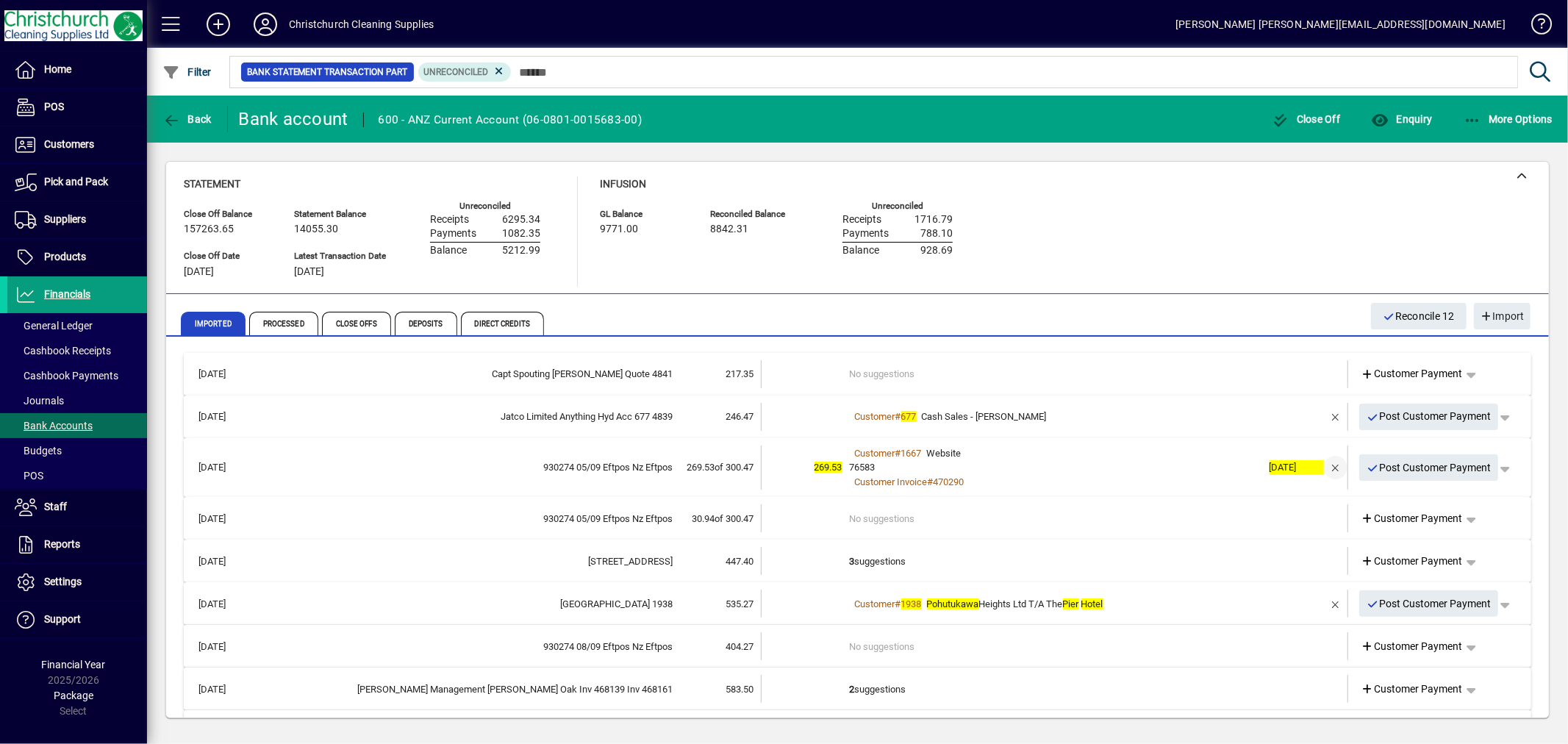
click at [1325, 466] on span "button" at bounding box center [1335, 468] width 35 height 35
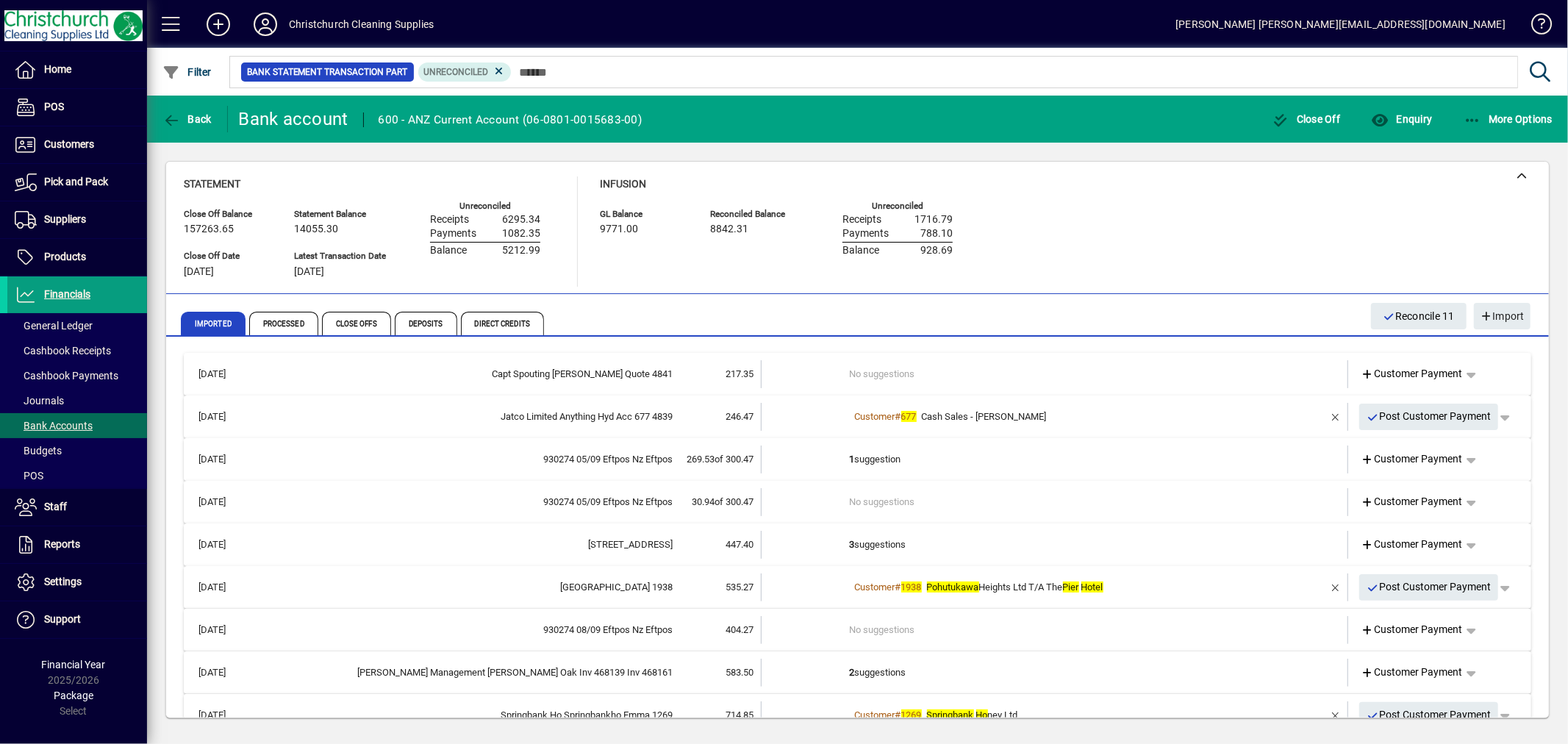
click at [904, 458] on td "1 suggestion" at bounding box center [1056, 459] width 413 height 28
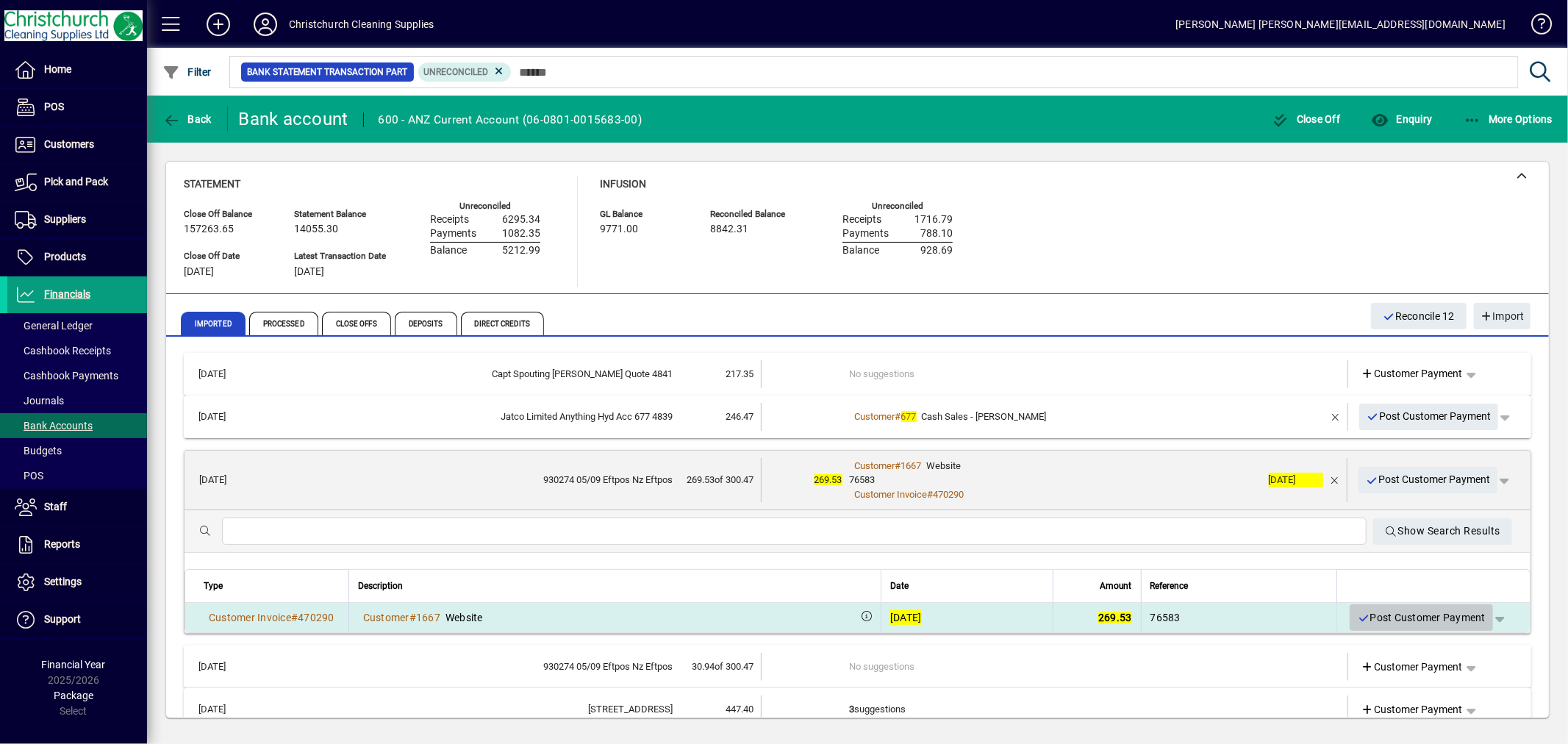
click at [1383, 614] on span "Post Customer Payment" at bounding box center [1421, 618] width 129 height 24
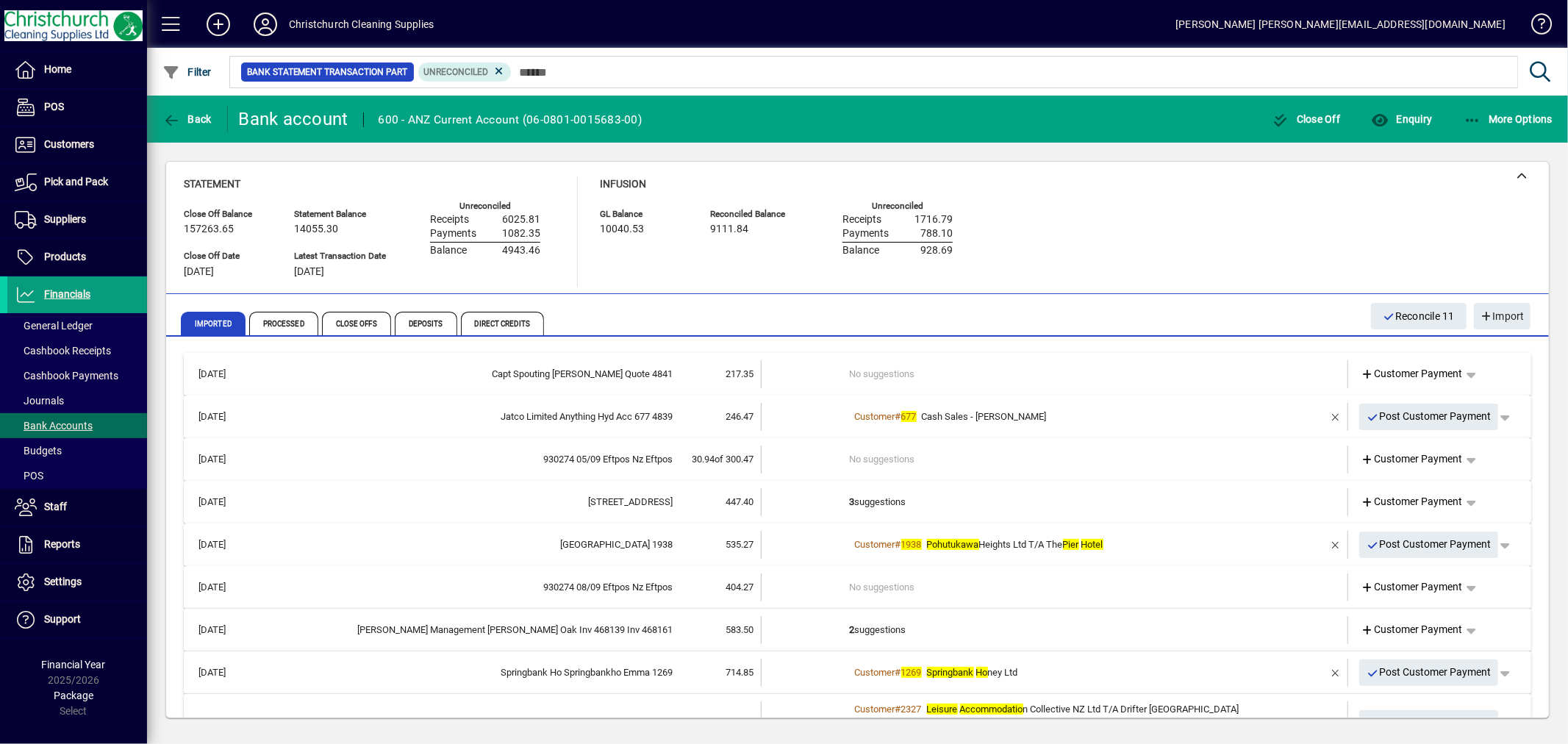
click at [882, 498] on td "3 suggestions" at bounding box center [1056, 502] width 413 height 28
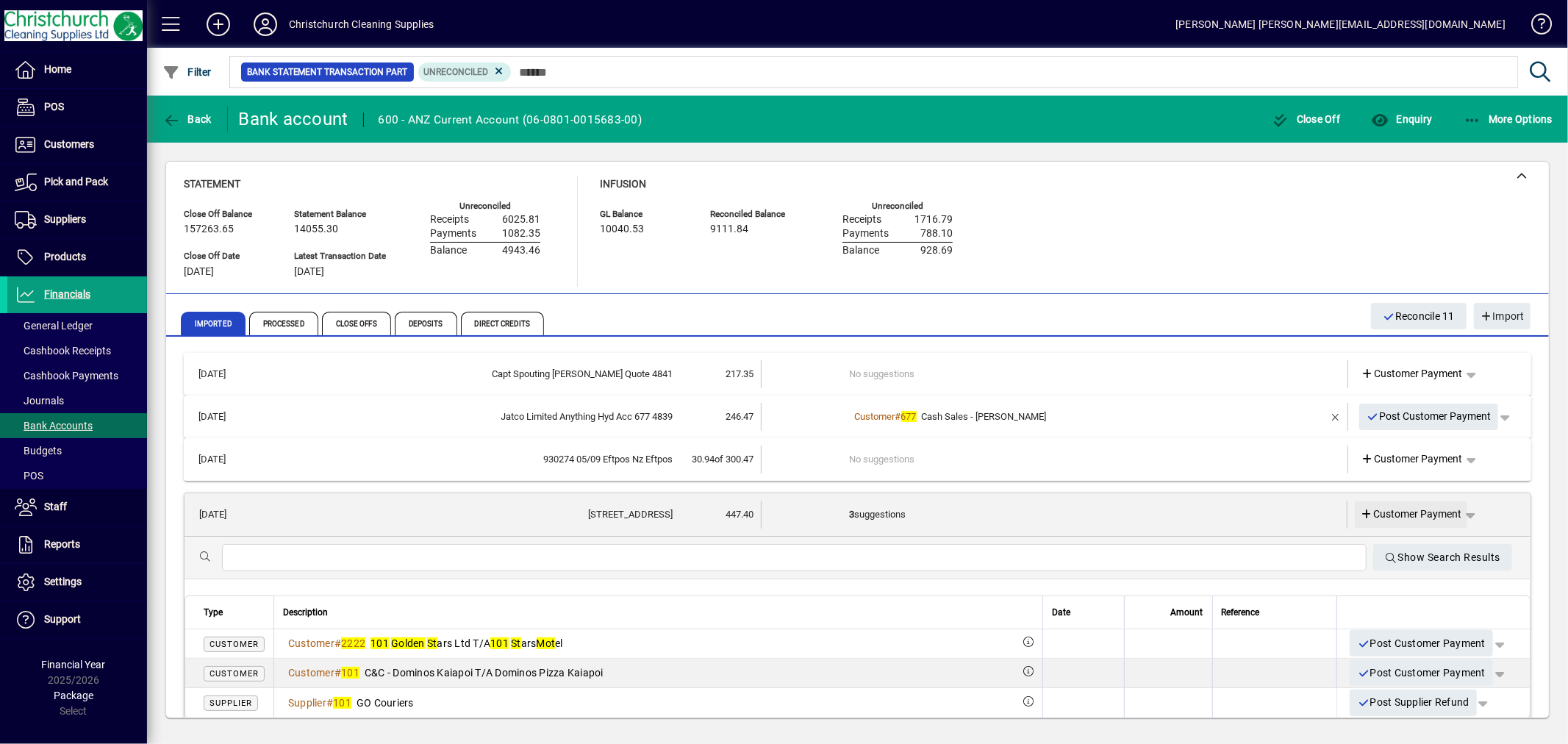
click at [1435, 510] on span "Customer Payment" at bounding box center [1411, 514] width 101 height 15
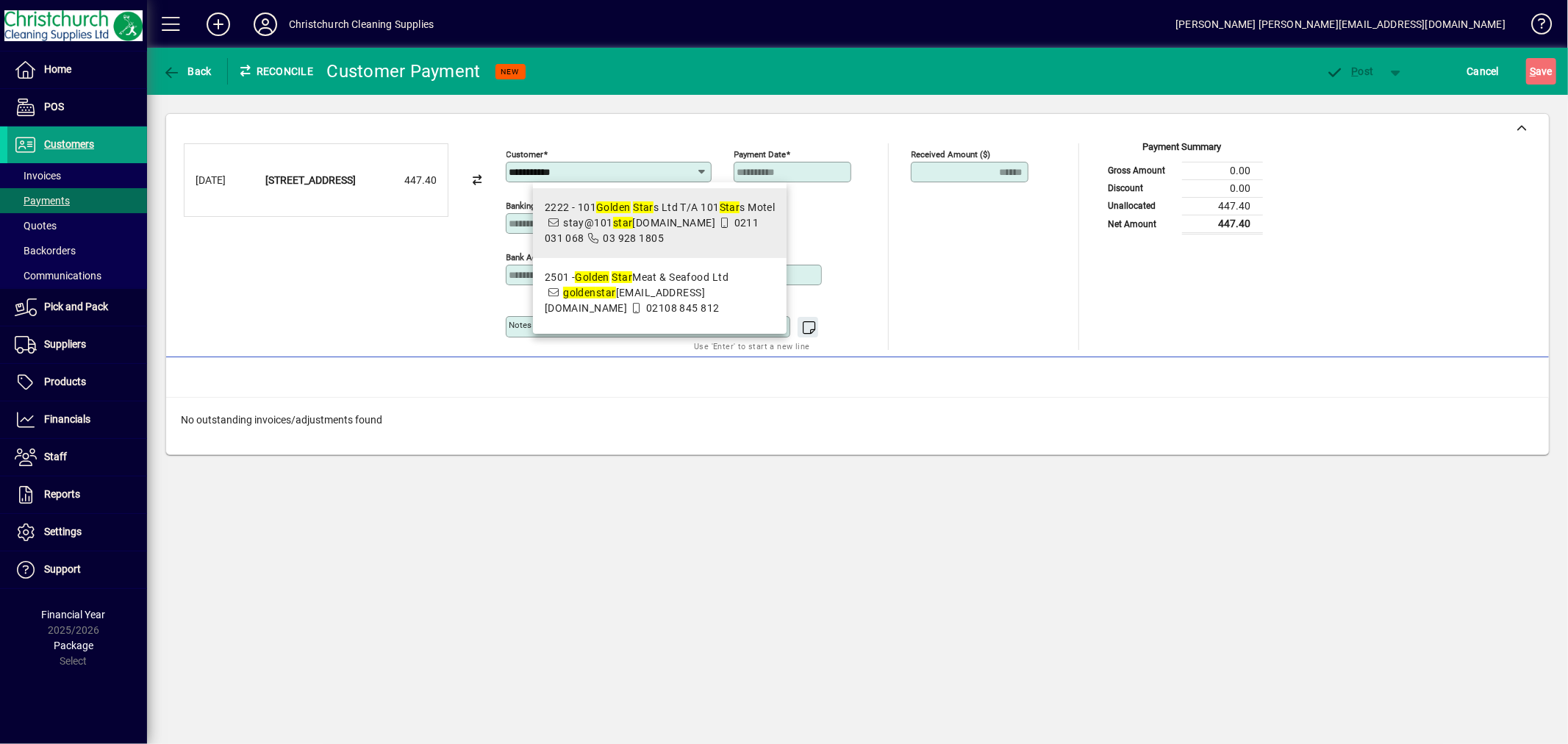
click at [626, 222] on em "star" at bounding box center [623, 222] width 20 height 11
type input "**********"
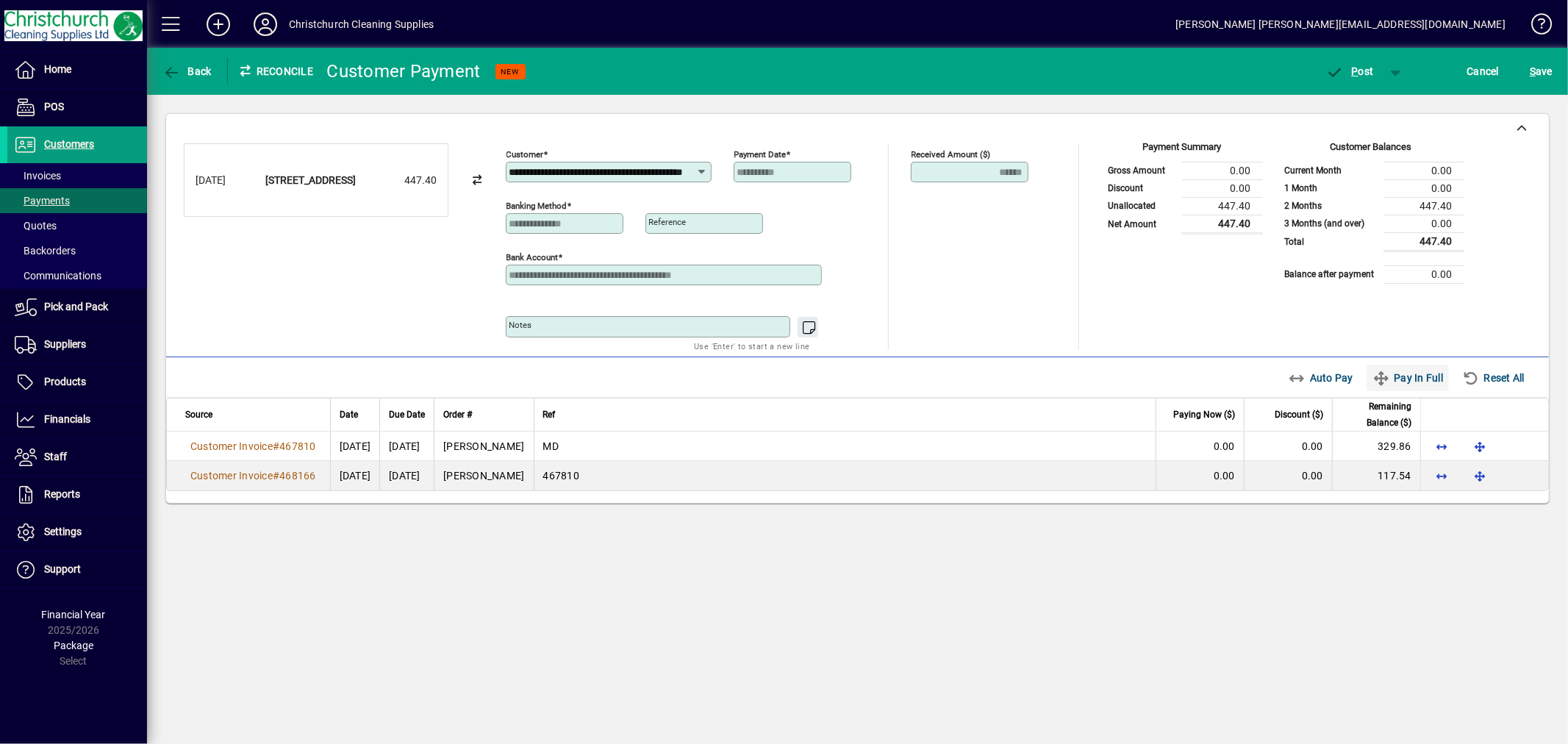
click at [1398, 373] on span "Pay In Full" at bounding box center [1407, 378] width 71 height 24
type input "****"
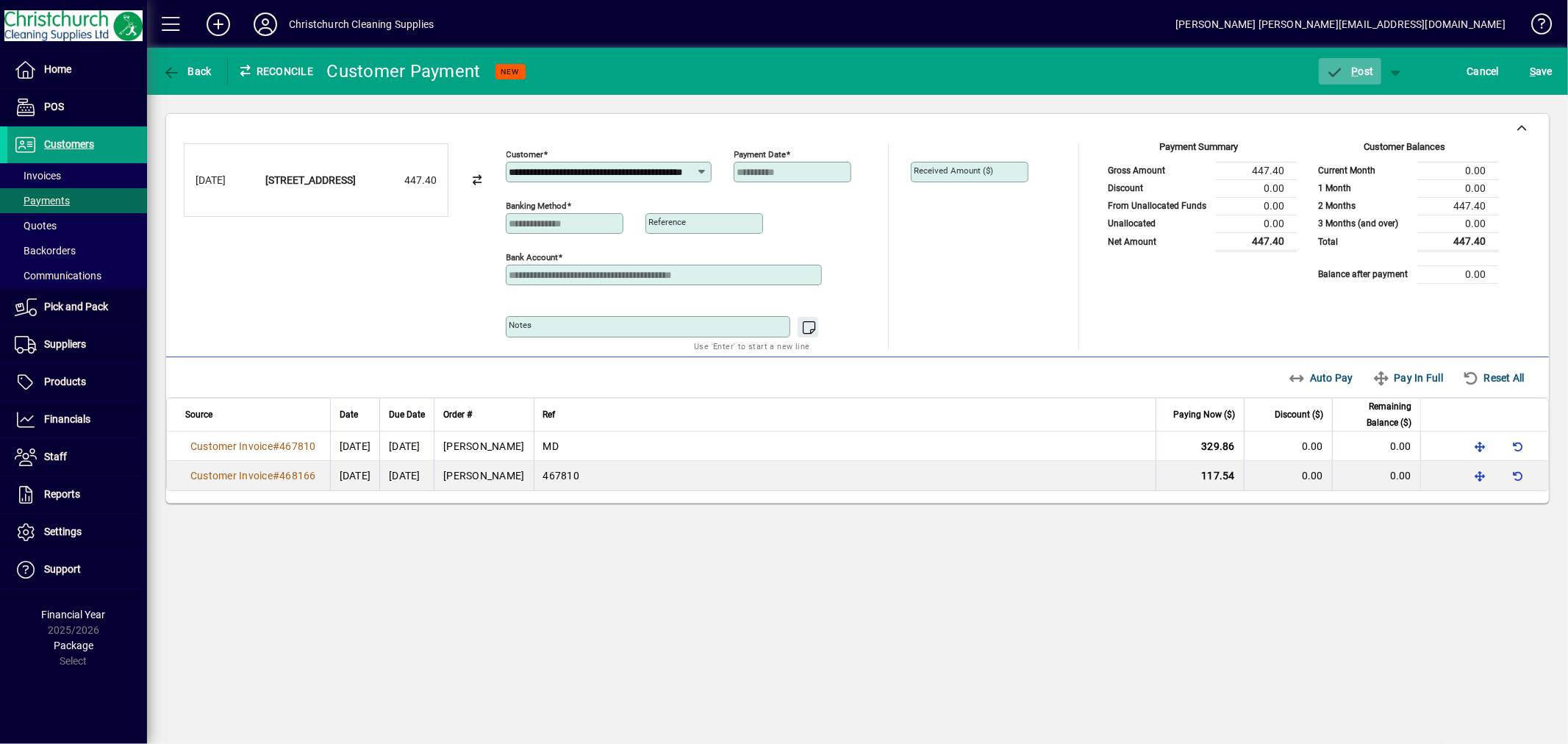
click at [1347, 77] on span "button" at bounding box center [1350, 71] width 63 height 35
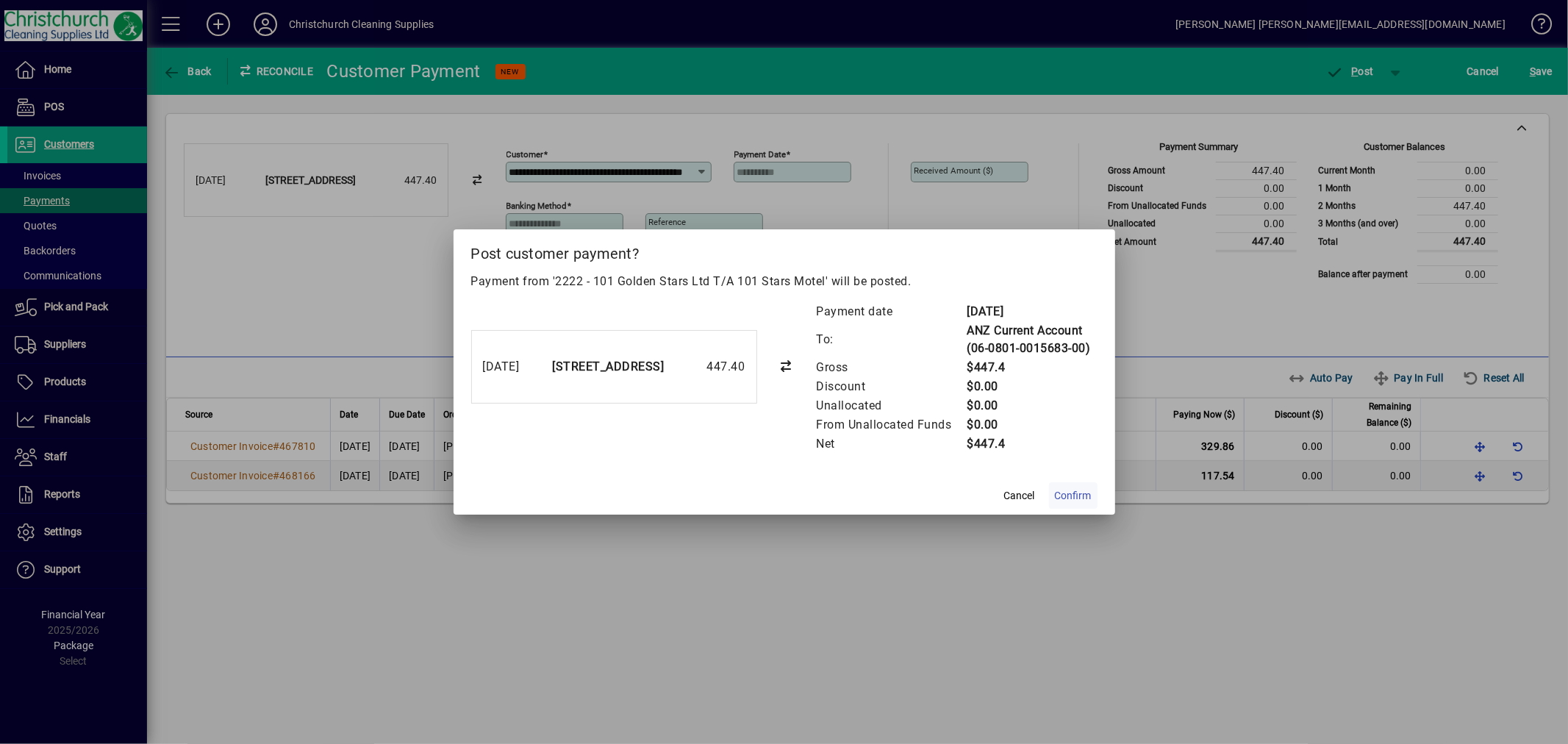
click at [1084, 493] on span "Confirm" at bounding box center [1073, 496] width 37 height 15
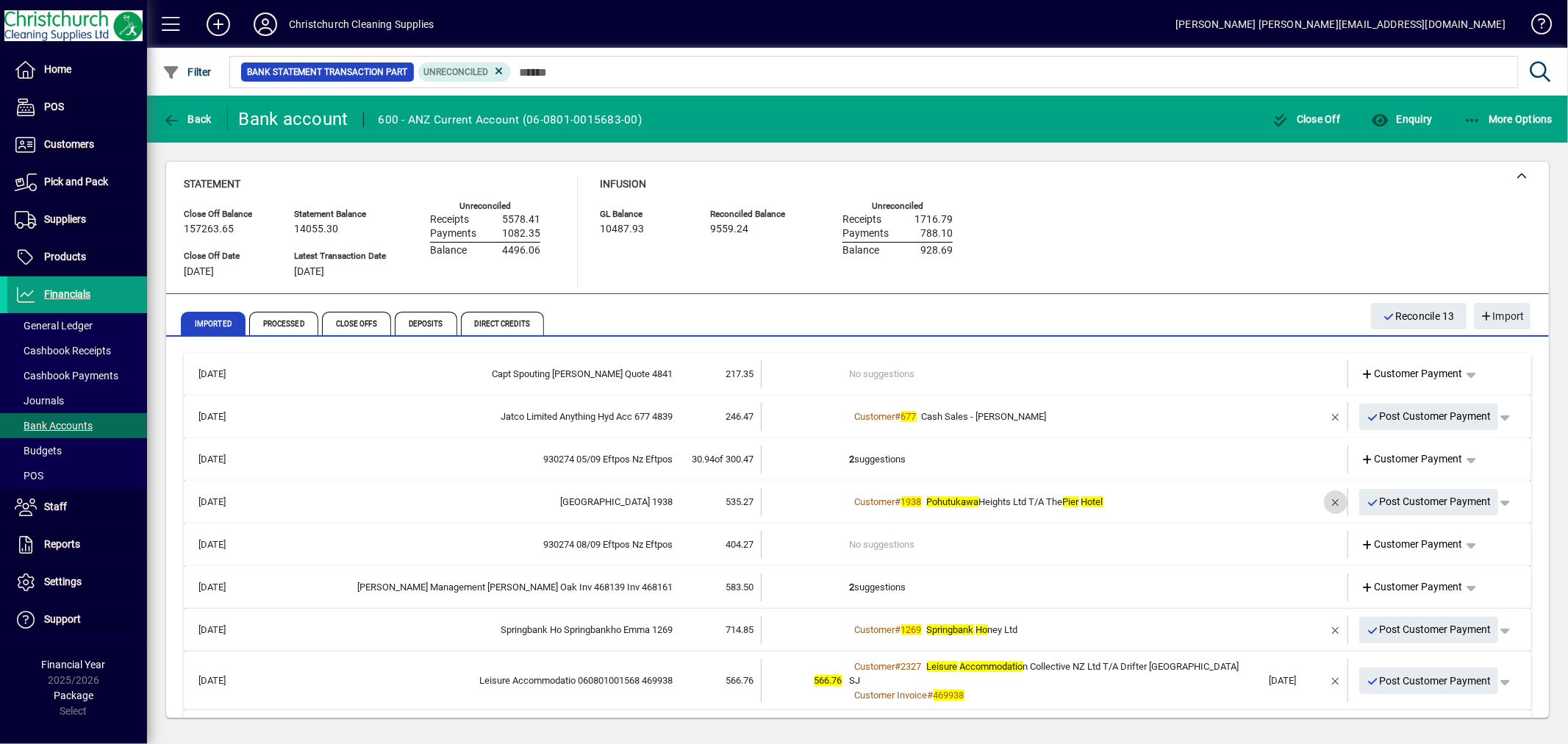
click at [1323, 500] on span "button" at bounding box center [1335, 502] width 35 height 35
click at [875, 498] on td "3 suggestions" at bounding box center [1056, 502] width 413 height 28
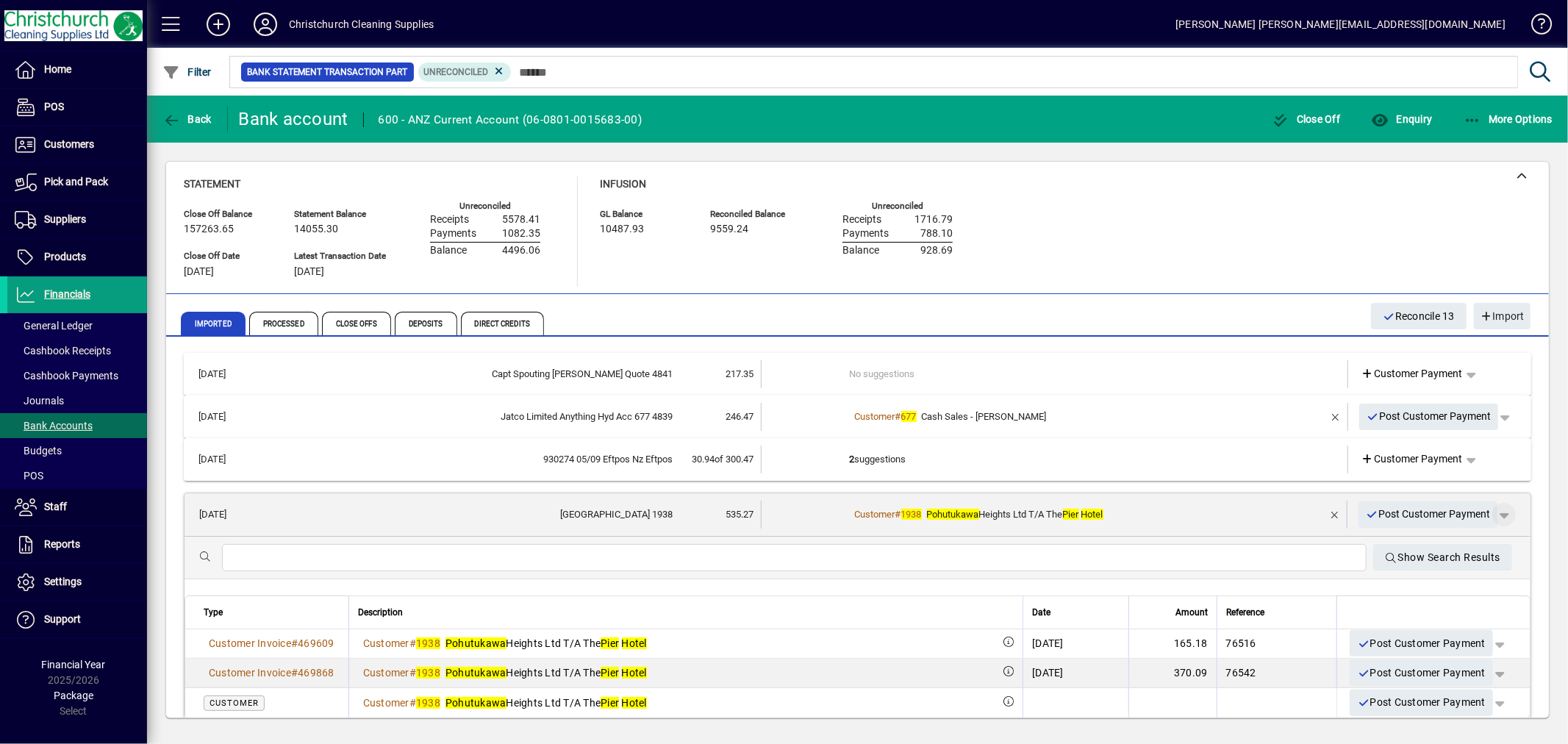
click at [1489, 514] on span "button" at bounding box center [1504, 514] width 35 height 35
click at [1437, 544] on span "Customer Payment" at bounding box center [1446, 545] width 108 height 18
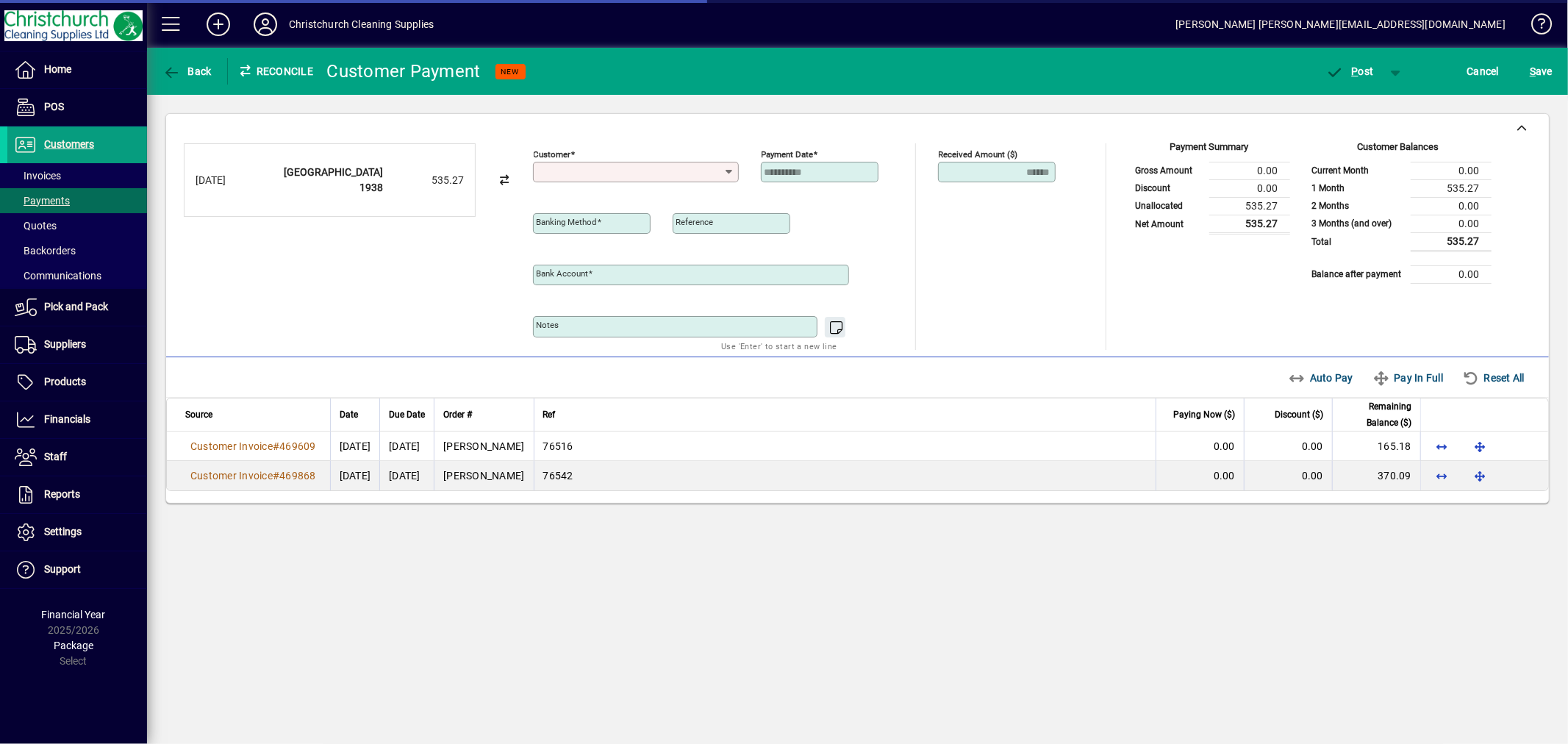
type input "**********"
type input "*"
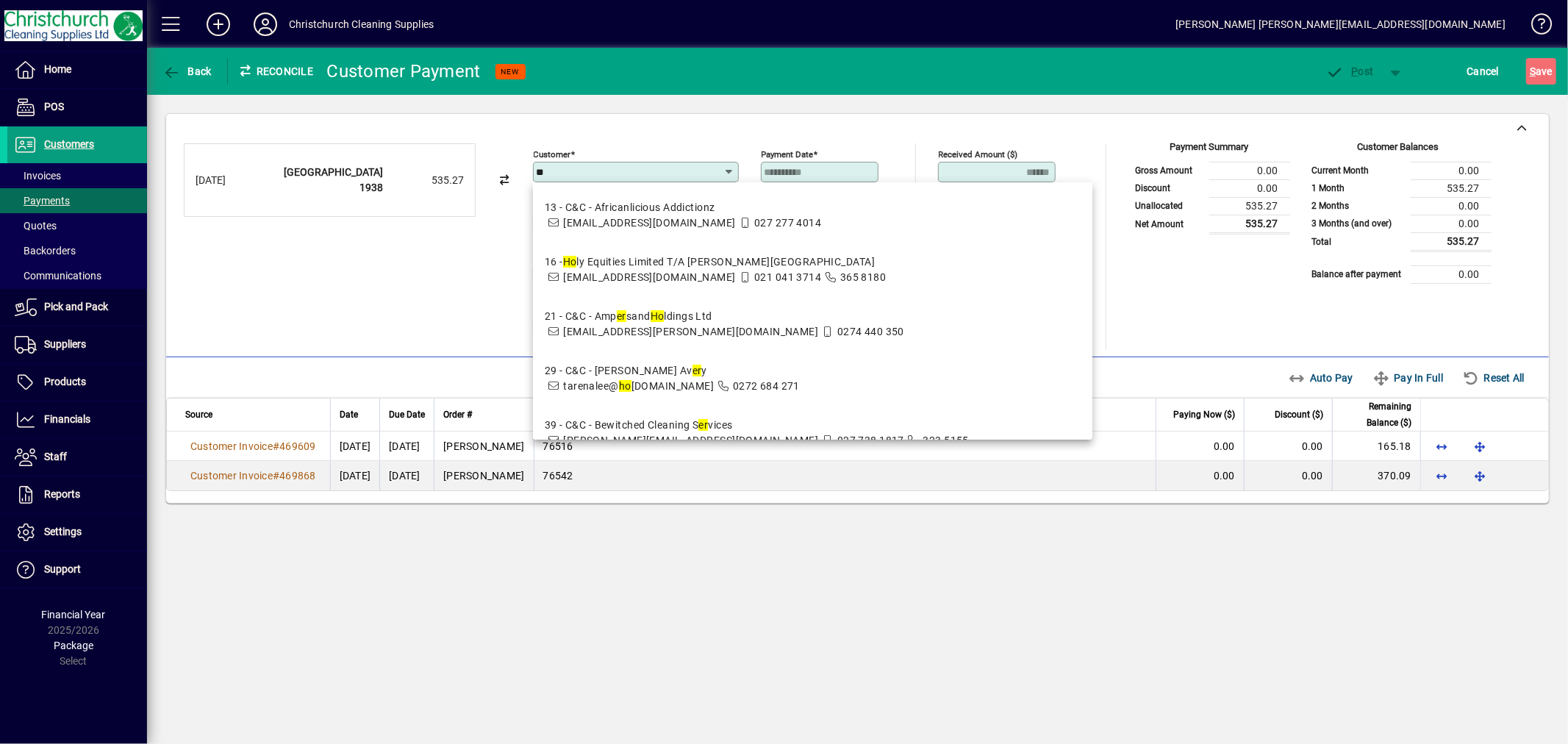
type input "*"
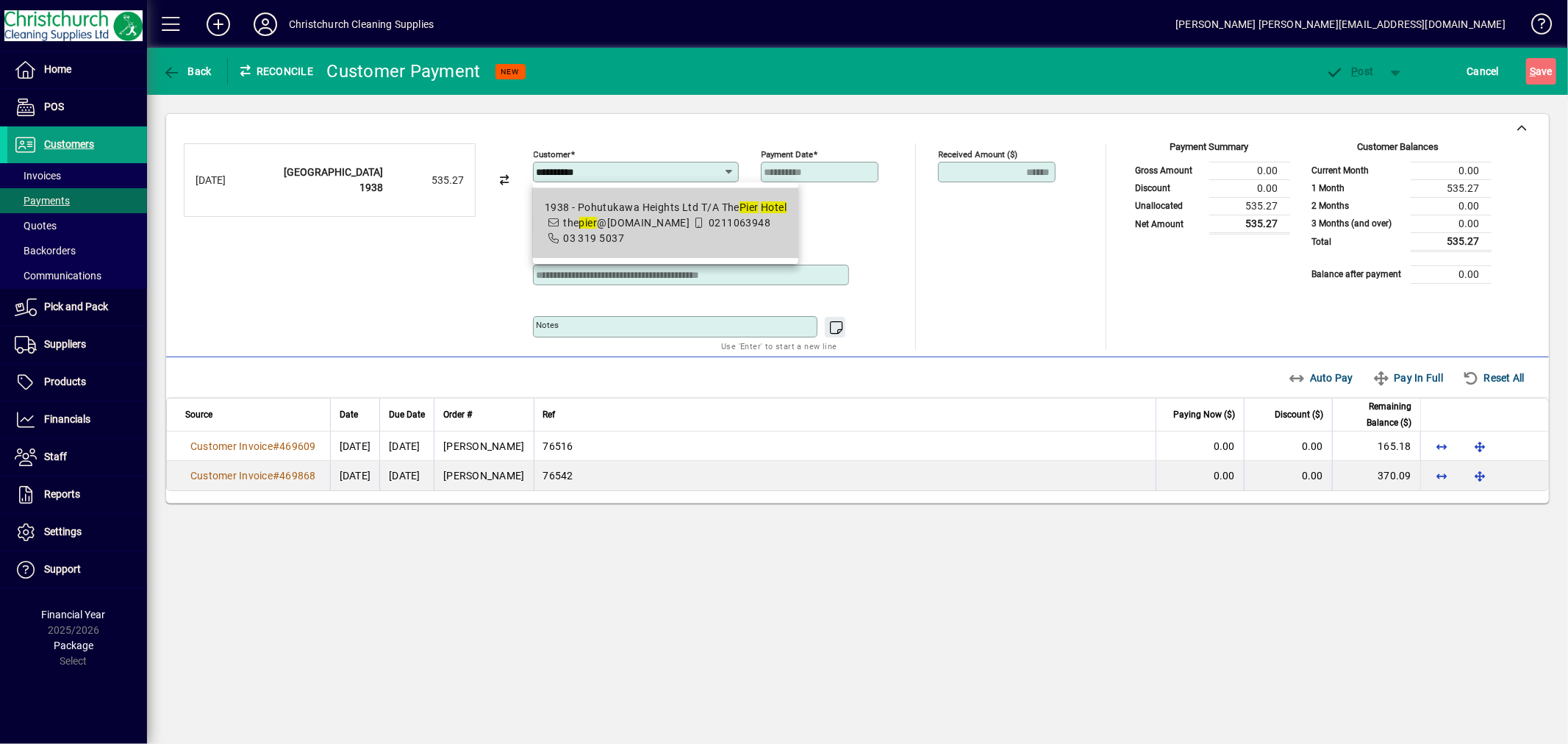
click at [678, 214] on div "1938 - Pohutukawa Heights Ltd T/A The Pier Hotel" at bounding box center [666, 208] width 243 height 15
type input "**********"
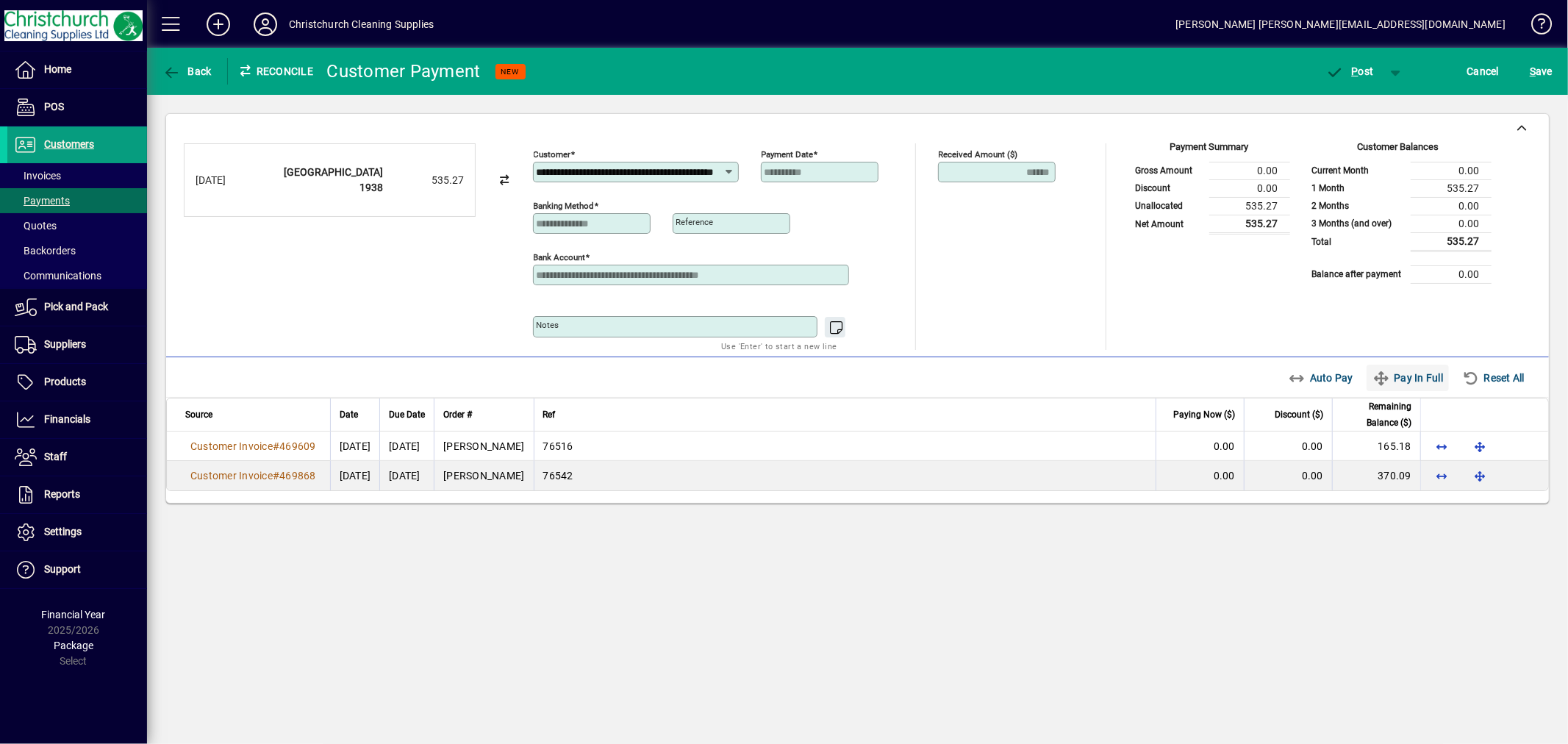
click at [1409, 375] on span "Pay In Full" at bounding box center [1407, 378] width 71 height 24
type input "****"
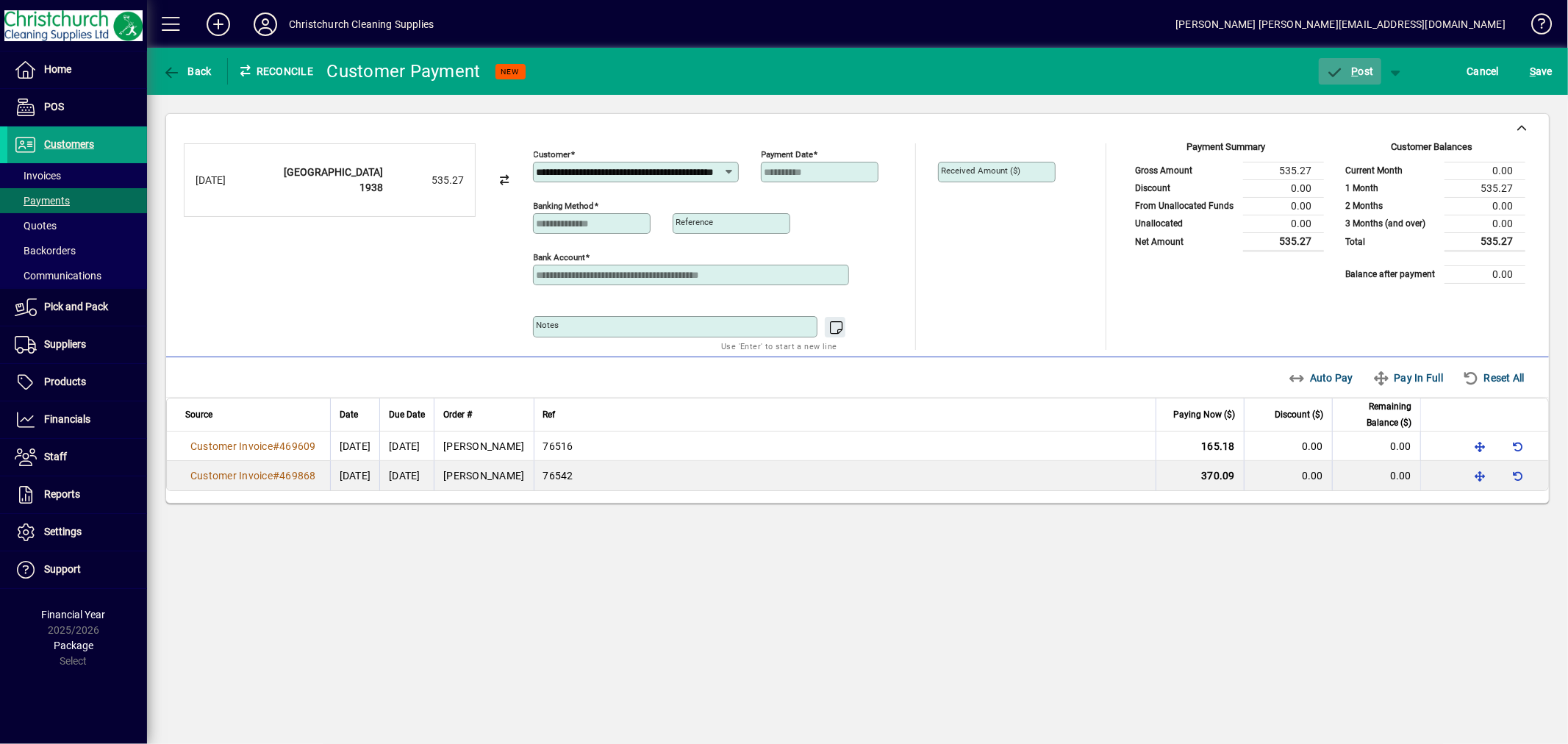
click at [1358, 71] on span "P ost" at bounding box center [1350, 71] width 48 height 11
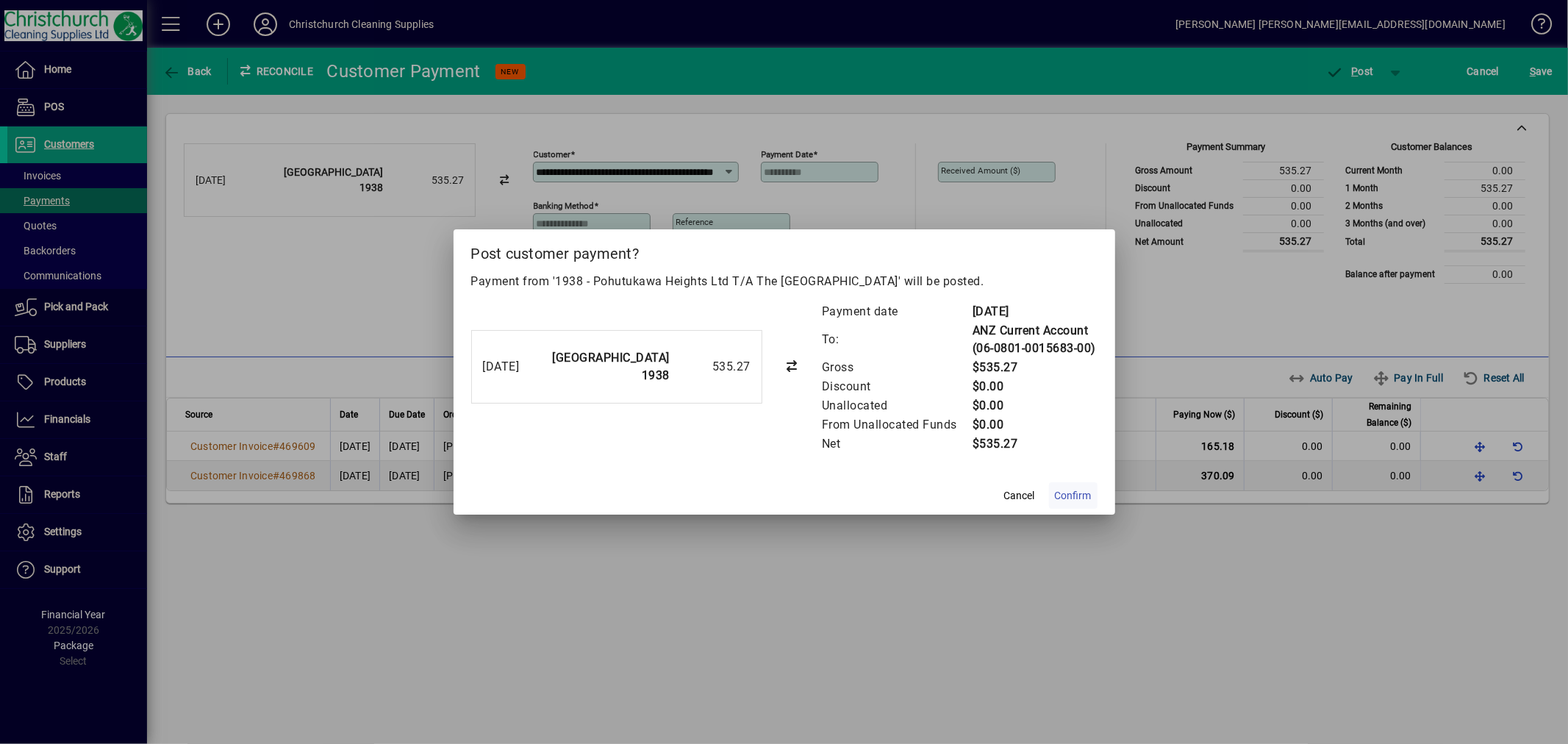
click at [1074, 494] on span "Confirm" at bounding box center [1073, 496] width 37 height 15
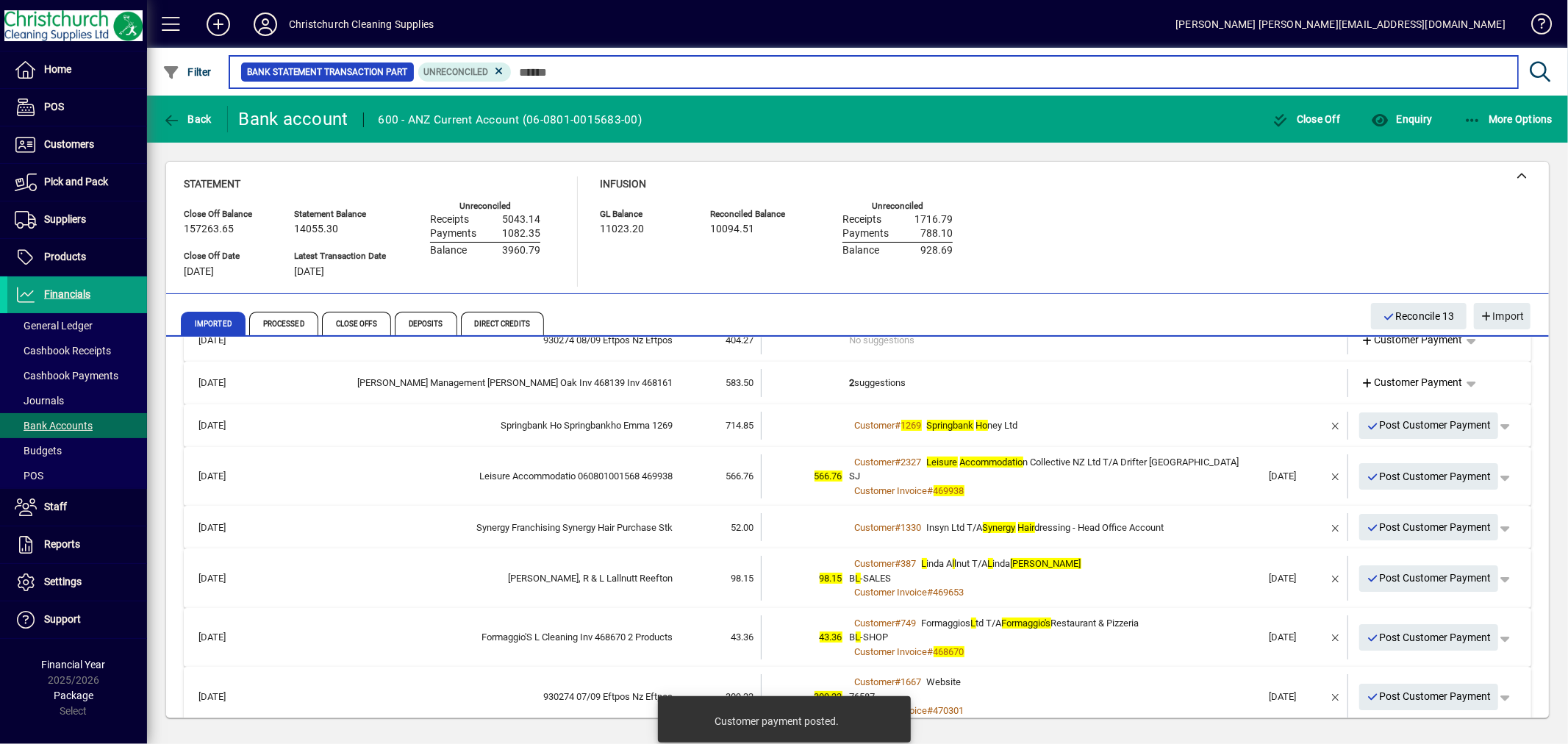
scroll to position [163, 0]
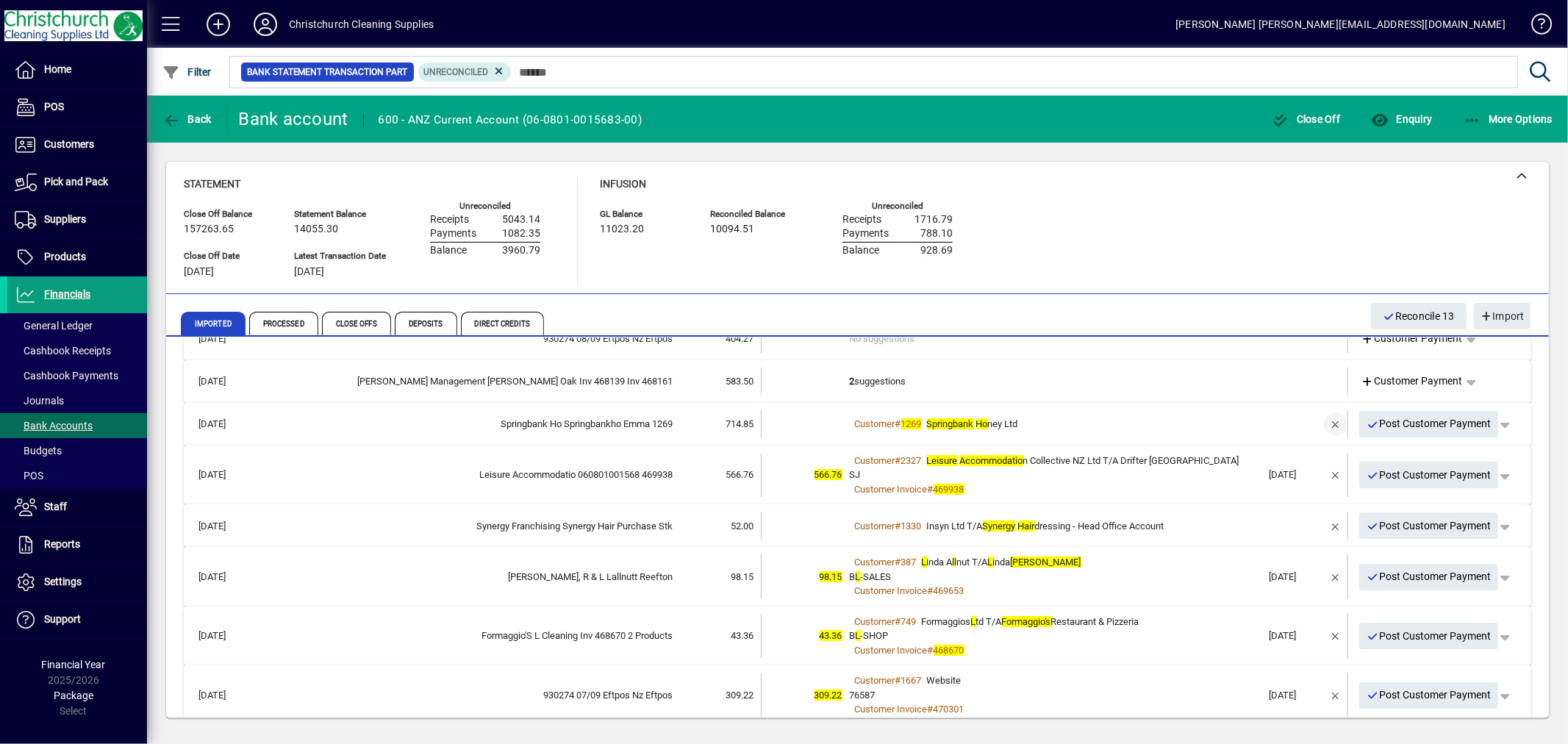
click at [1320, 422] on span "button" at bounding box center [1335, 424] width 35 height 35
click at [850, 420] on td "1 suggestion" at bounding box center [1056, 424] width 413 height 28
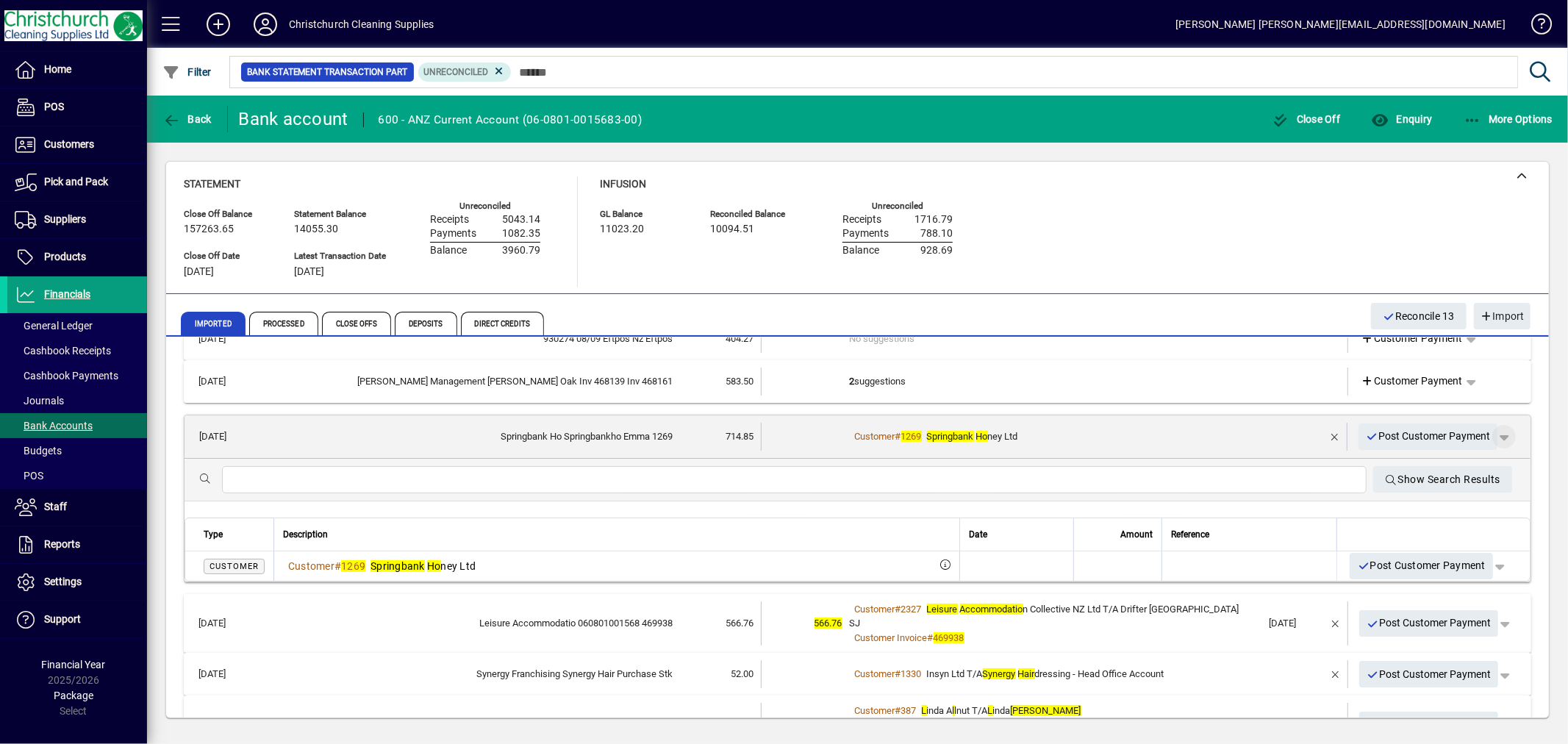
click at [1492, 437] on span "button" at bounding box center [1504, 436] width 35 height 35
click at [1454, 465] on span "Customer Payment" at bounding box center [1446, 465] width 108 height 18
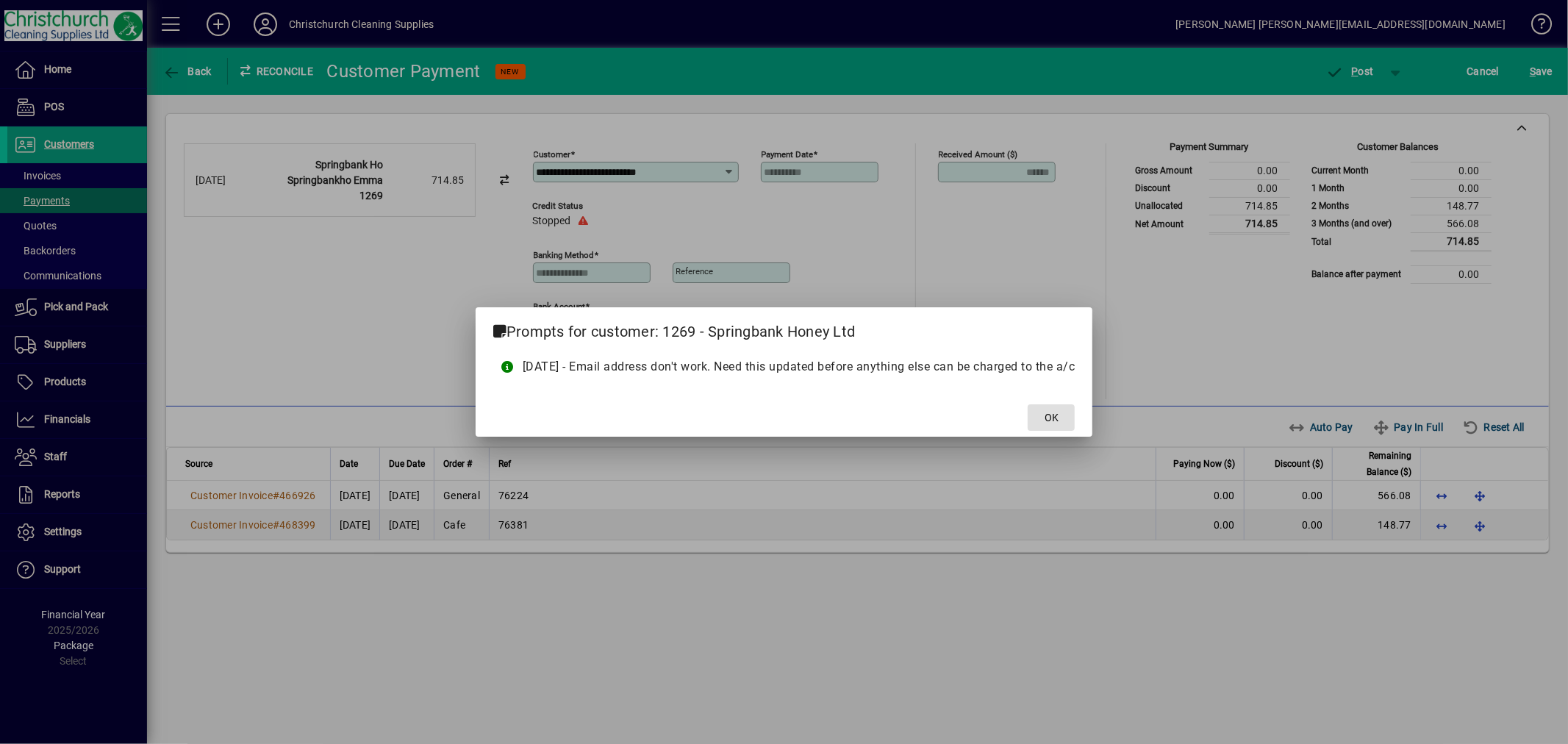
click at [1062, 428] on span at bounding box center [1051, 417] width 47 height 35
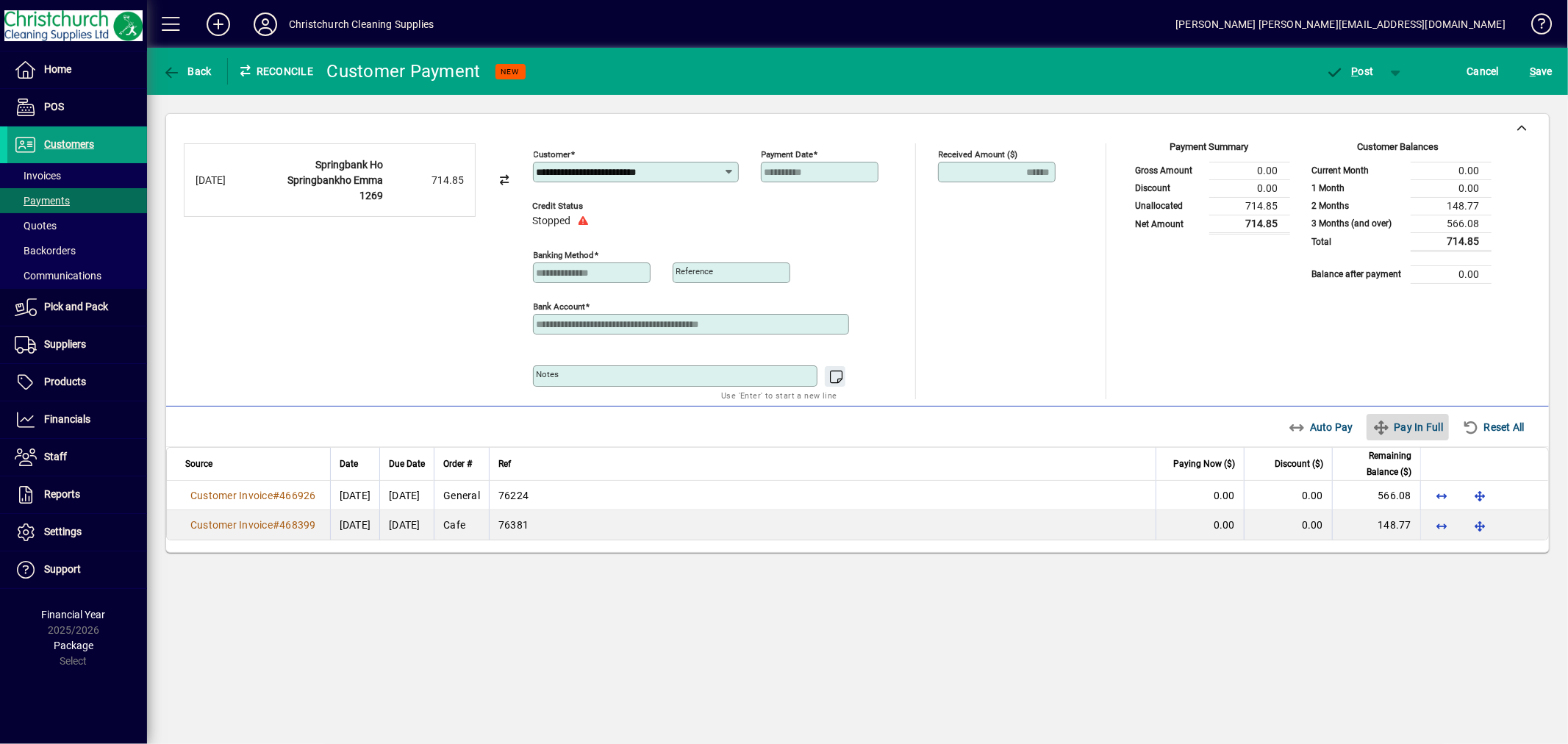
click at [1428, 428] on span "Pay In Full" at bounding box center [1407, 427] width 71 height 24
type input "****"
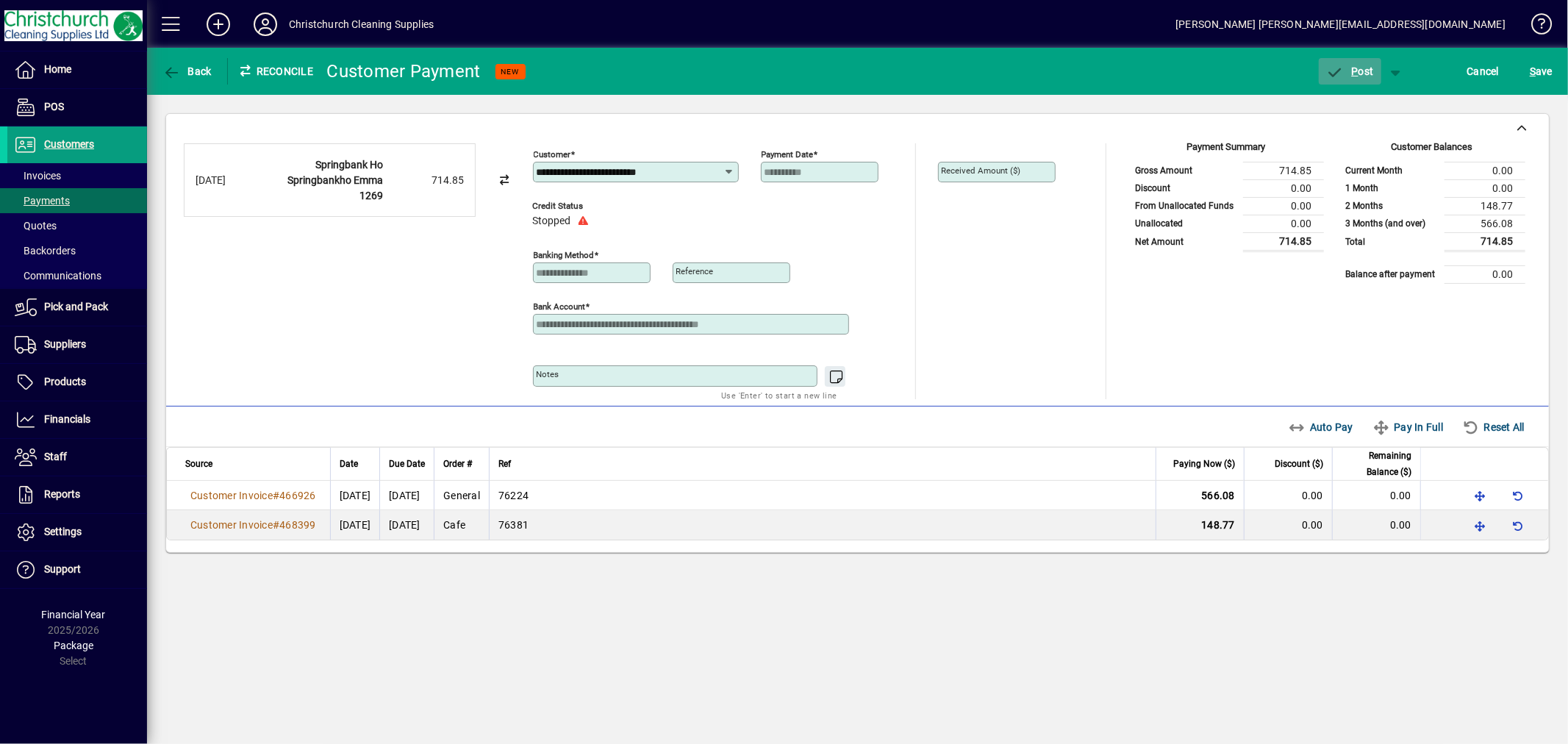
click at [1362, 73] on span "P ost" at bounding box center [1350, 71] width 48 height 11
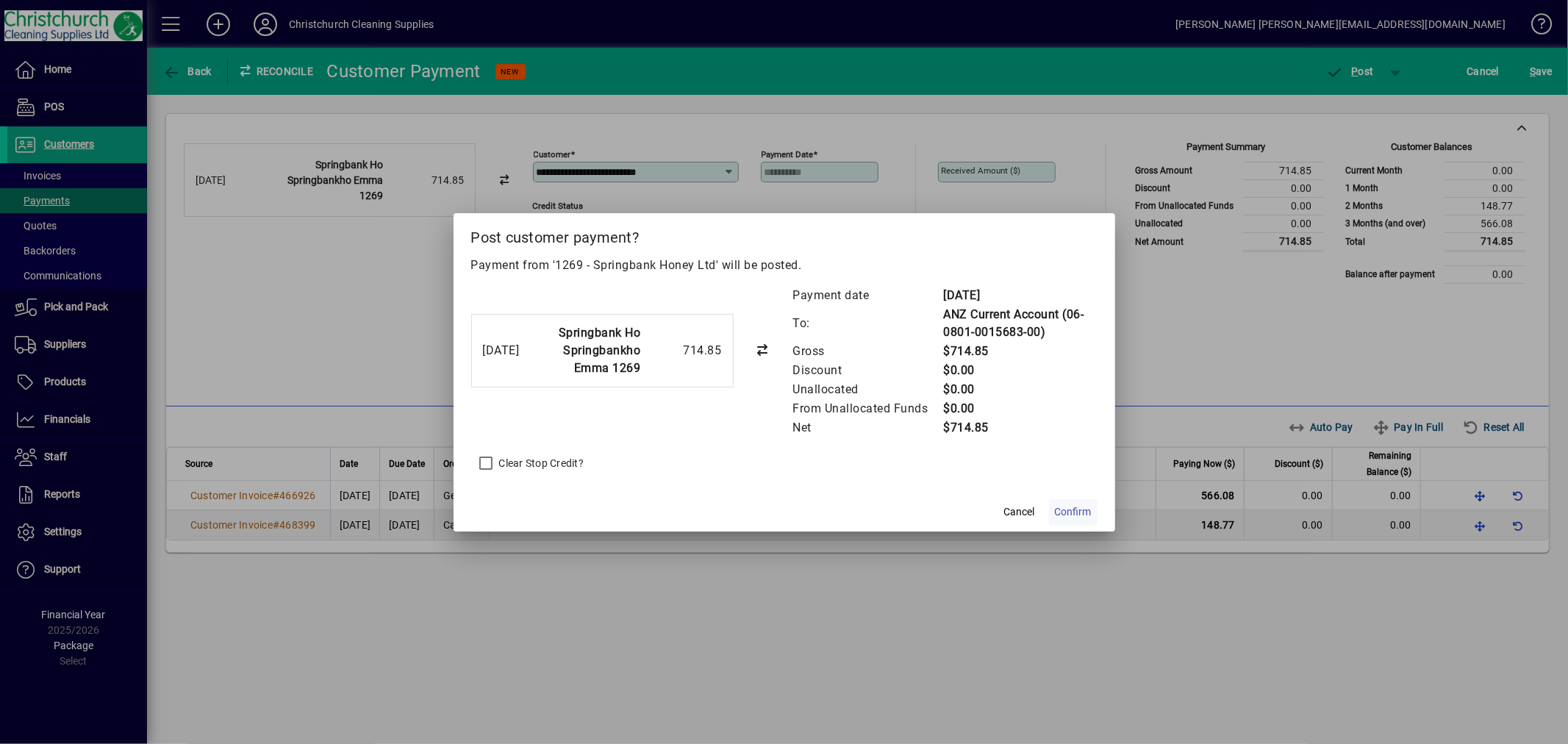
click at [1075, 514] on span "Confirm" at bounding box center [1073, 512] width 37 height 15
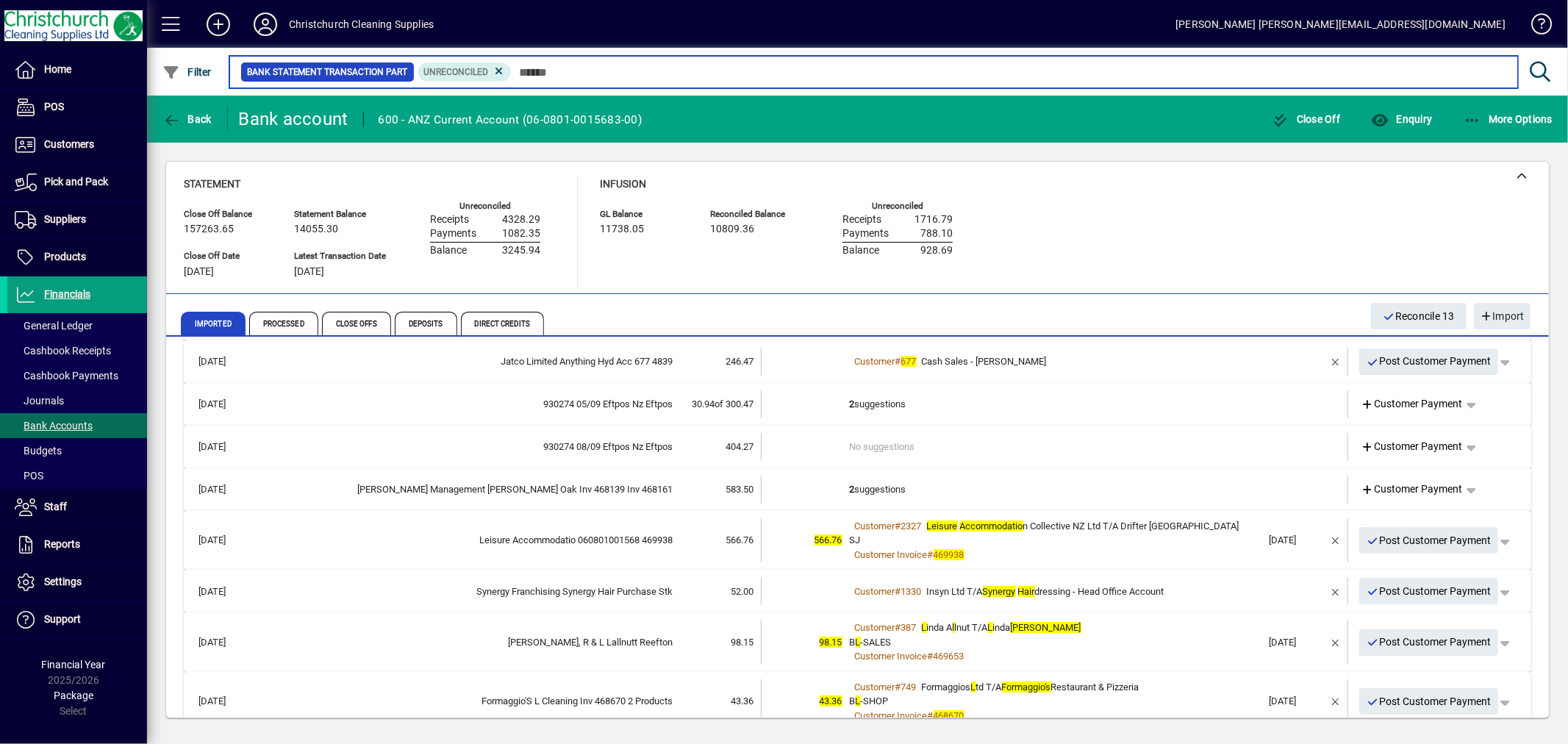
scroll to position [82, 0]
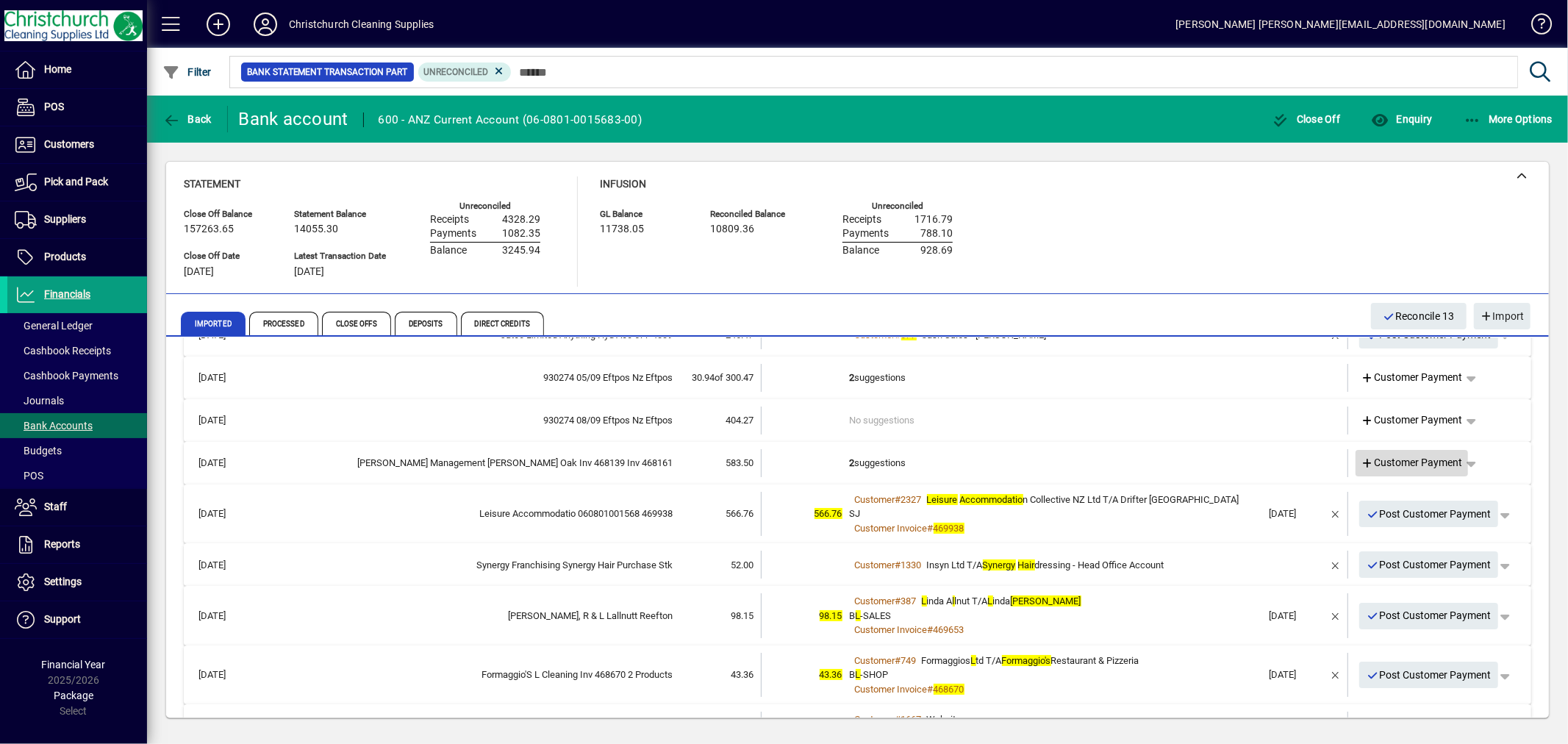
click at [1431, 459] on span "Customer Payment" at bounding box center [1412, 463] width 101 height 15
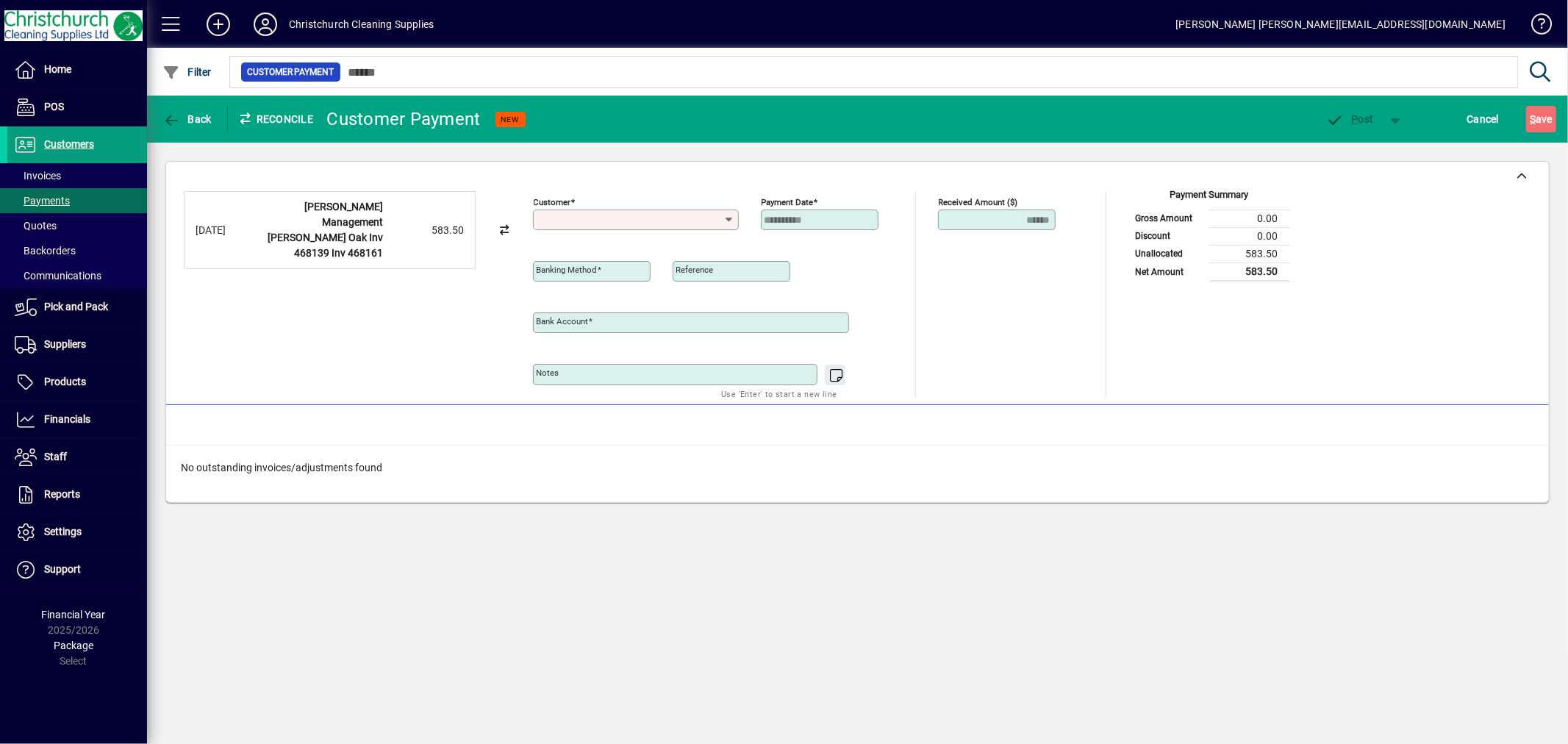
type input "**********"
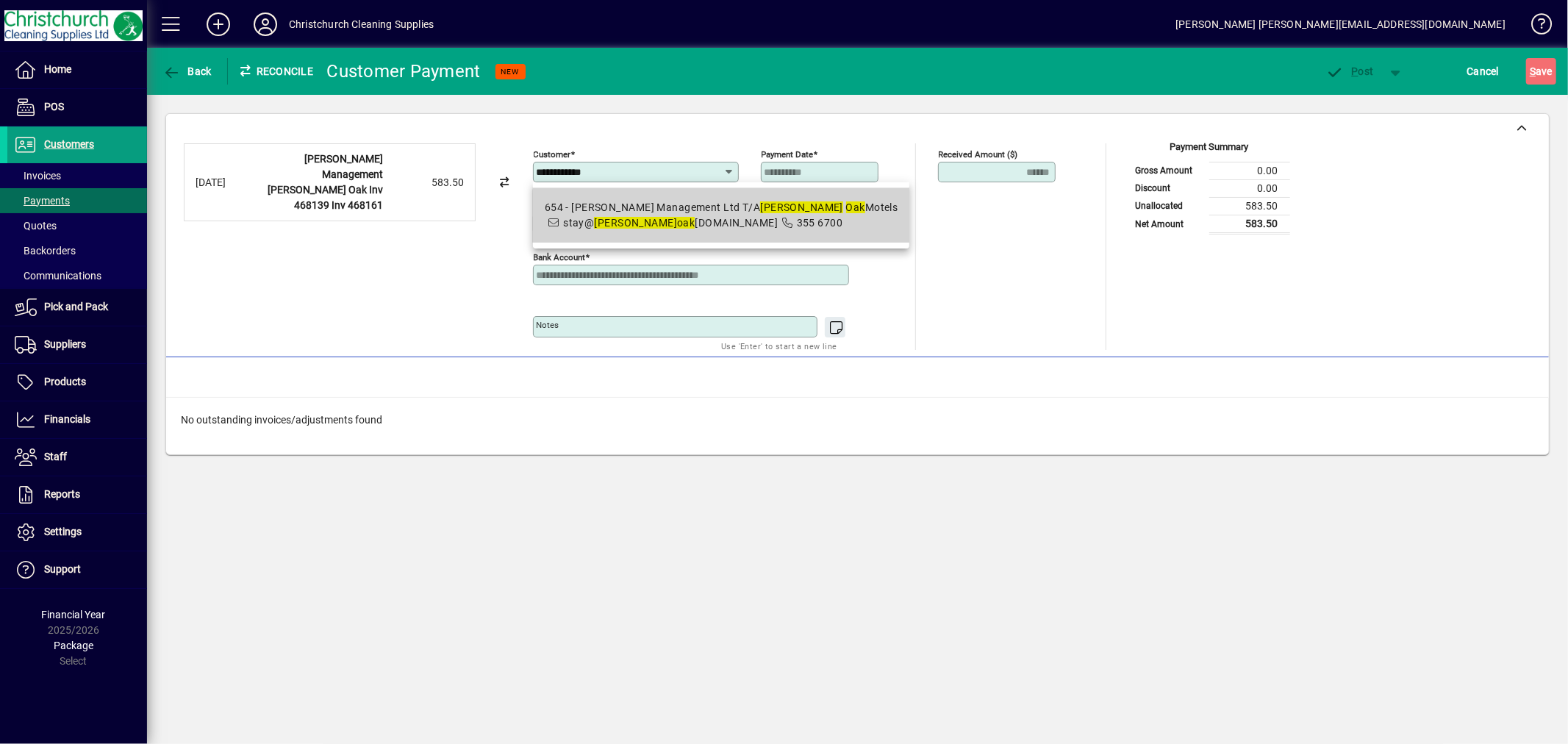
click at [780, 219] on icon at bounding box center [786, 222] width 13 height 10
type input "**********"
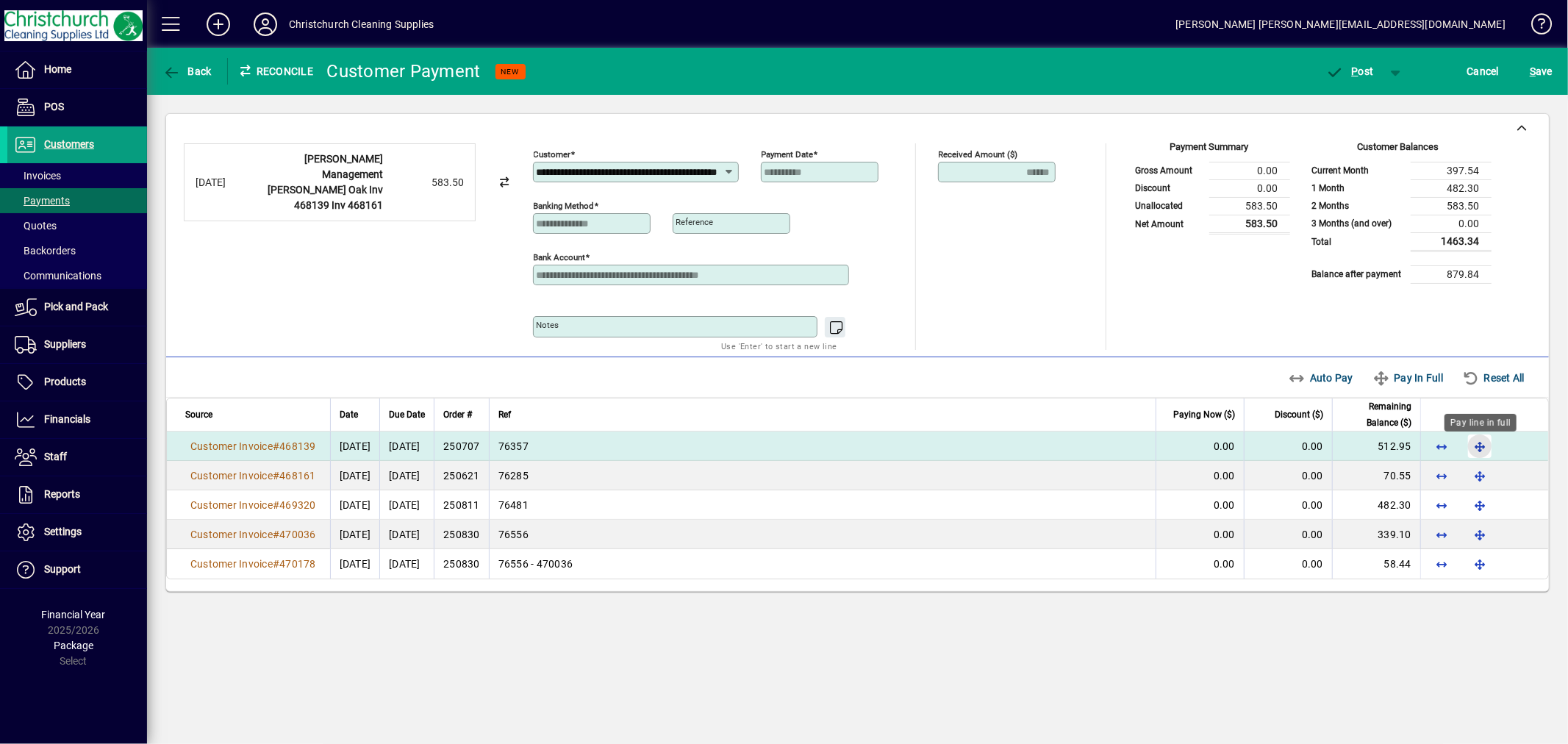
click at [1473, 452] on span "button" at bounding box center [1480, 446] width 35 height 35
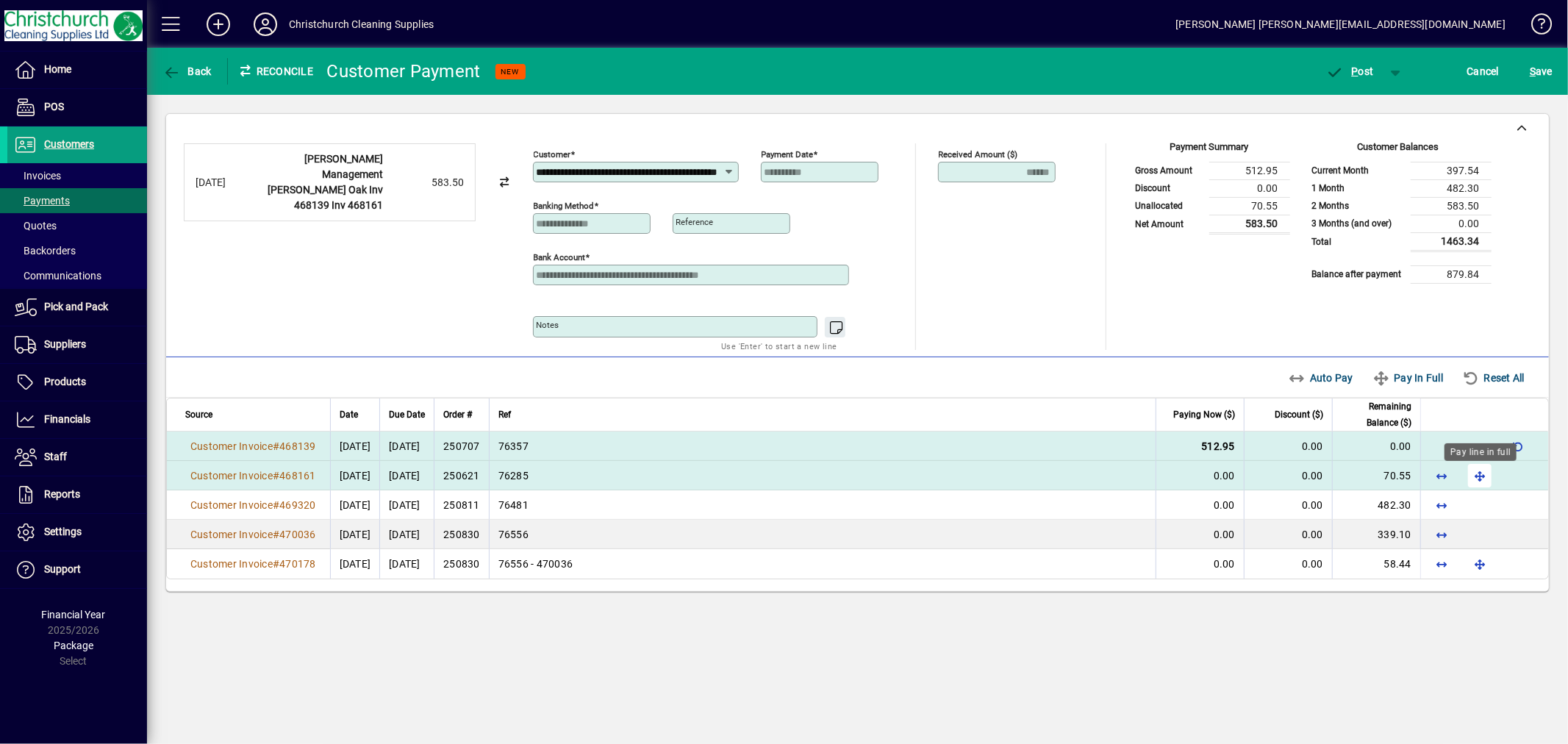
click at [1480, 478] on span "button" at bounding box center [1480, 475] width 35 height 35
click at [1369, 69] on span "P ost" at bounding box center [1350, 71] width 48 height 11
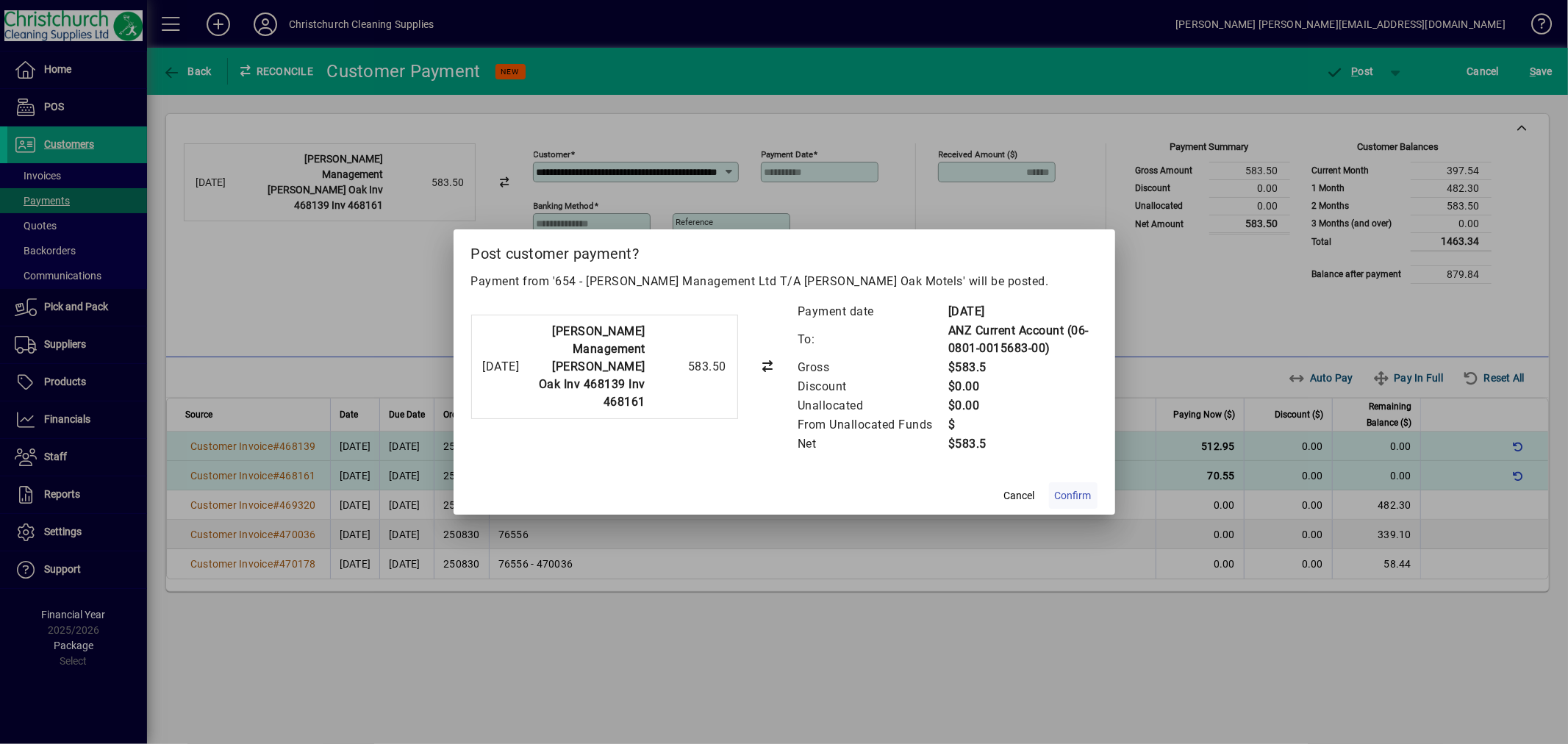
click at [1083, 493] on span "Confirm" at bounding box center [1073, 496] width 37 height 15
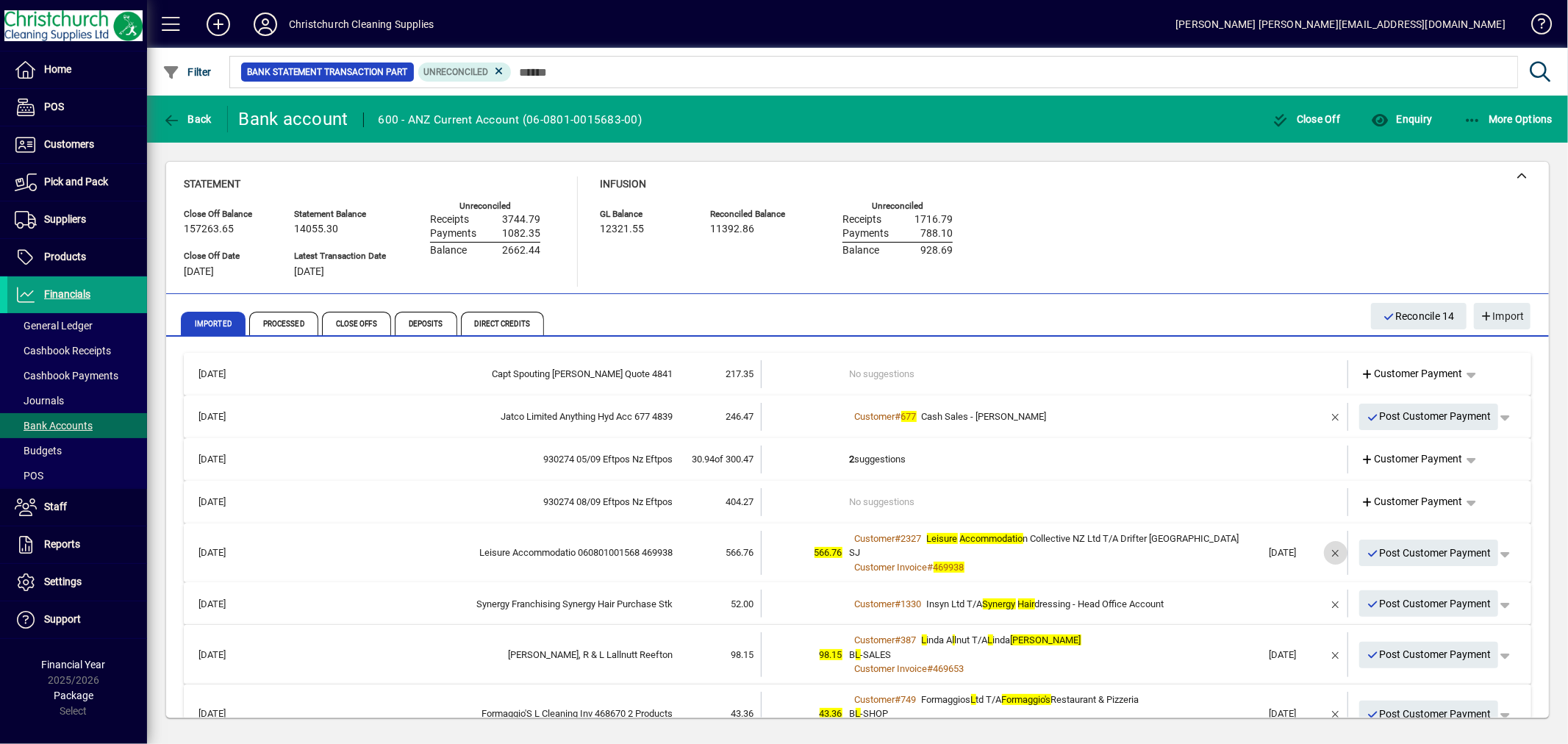
click at [1319, 550] on span "button" at bounding box center [1335, 553] width 35 height 35
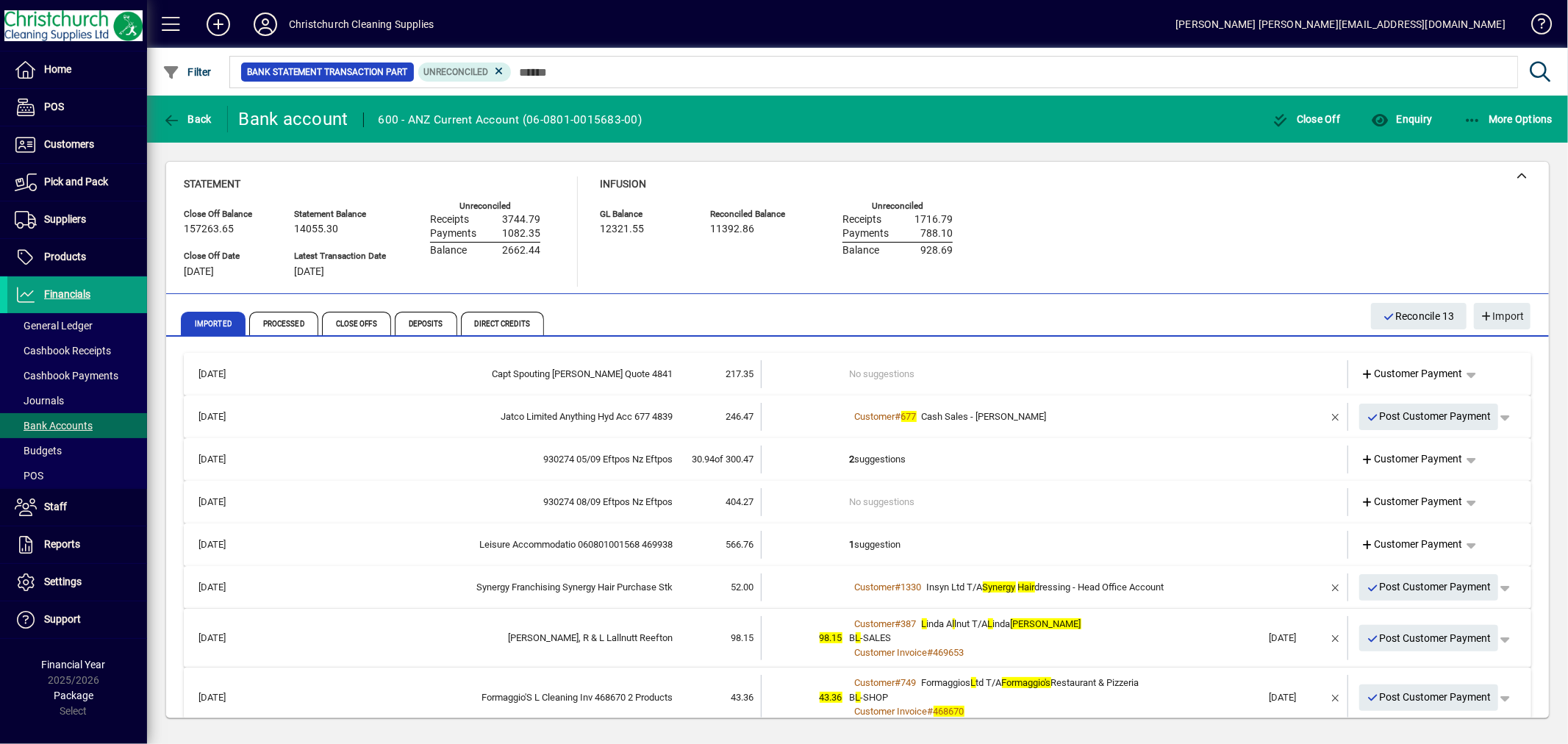
click at [862, 537] on td "1 suggestion" at bounding box center [1056, 545] width 413 height 28
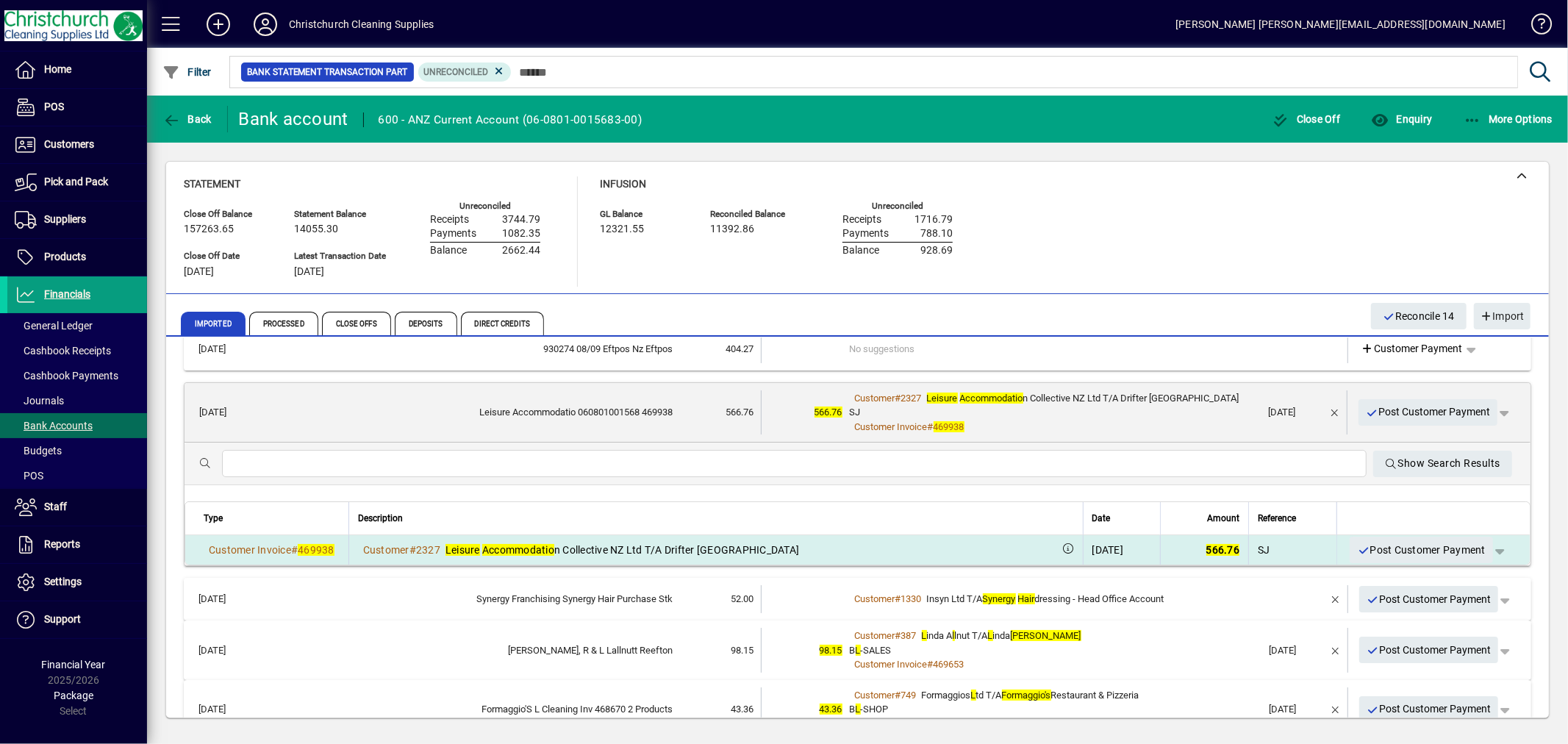
scroll to position [163, 0]
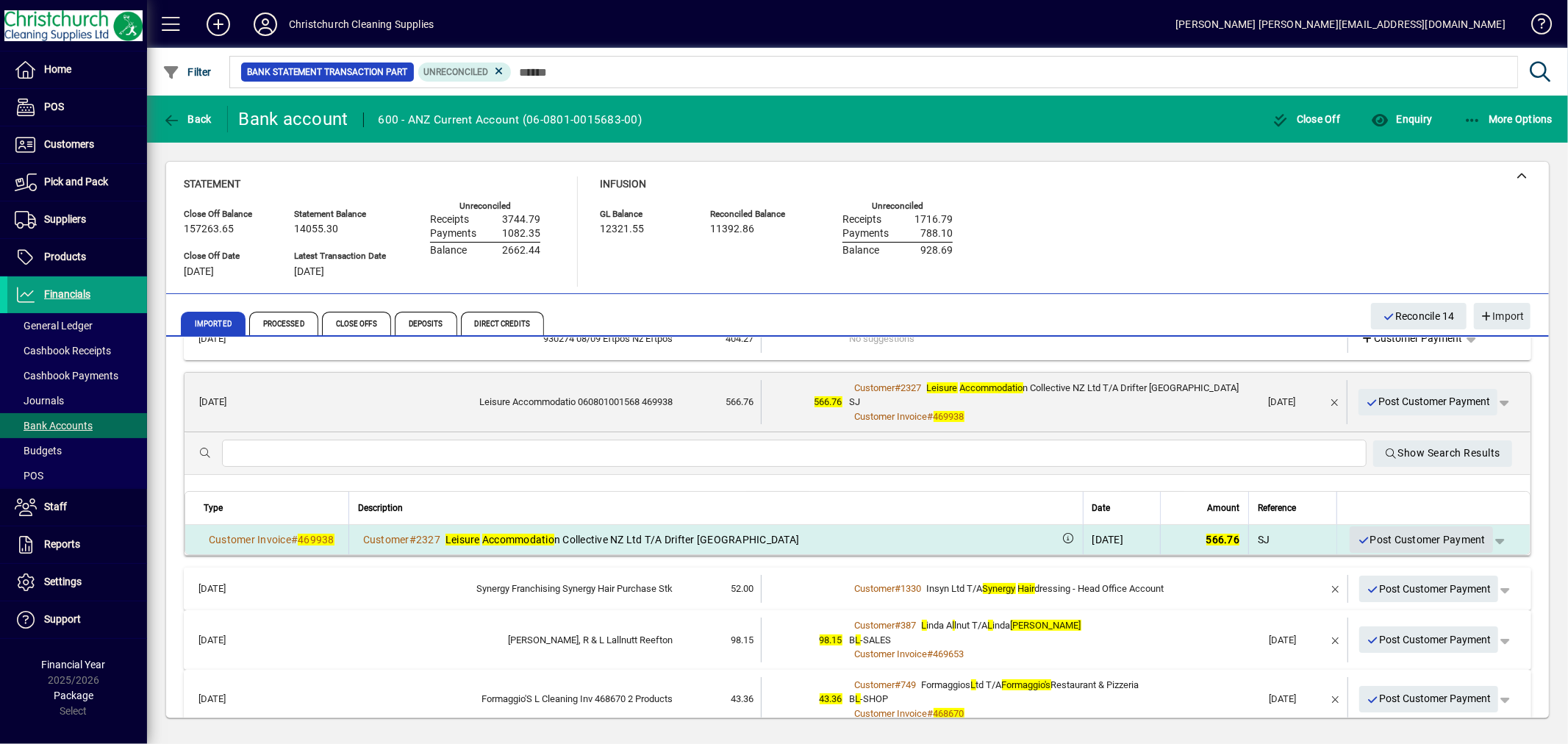
click at [1393, 533] on span "Post Customer Payment" at bounding box center [1421, 540] width 129 height 24
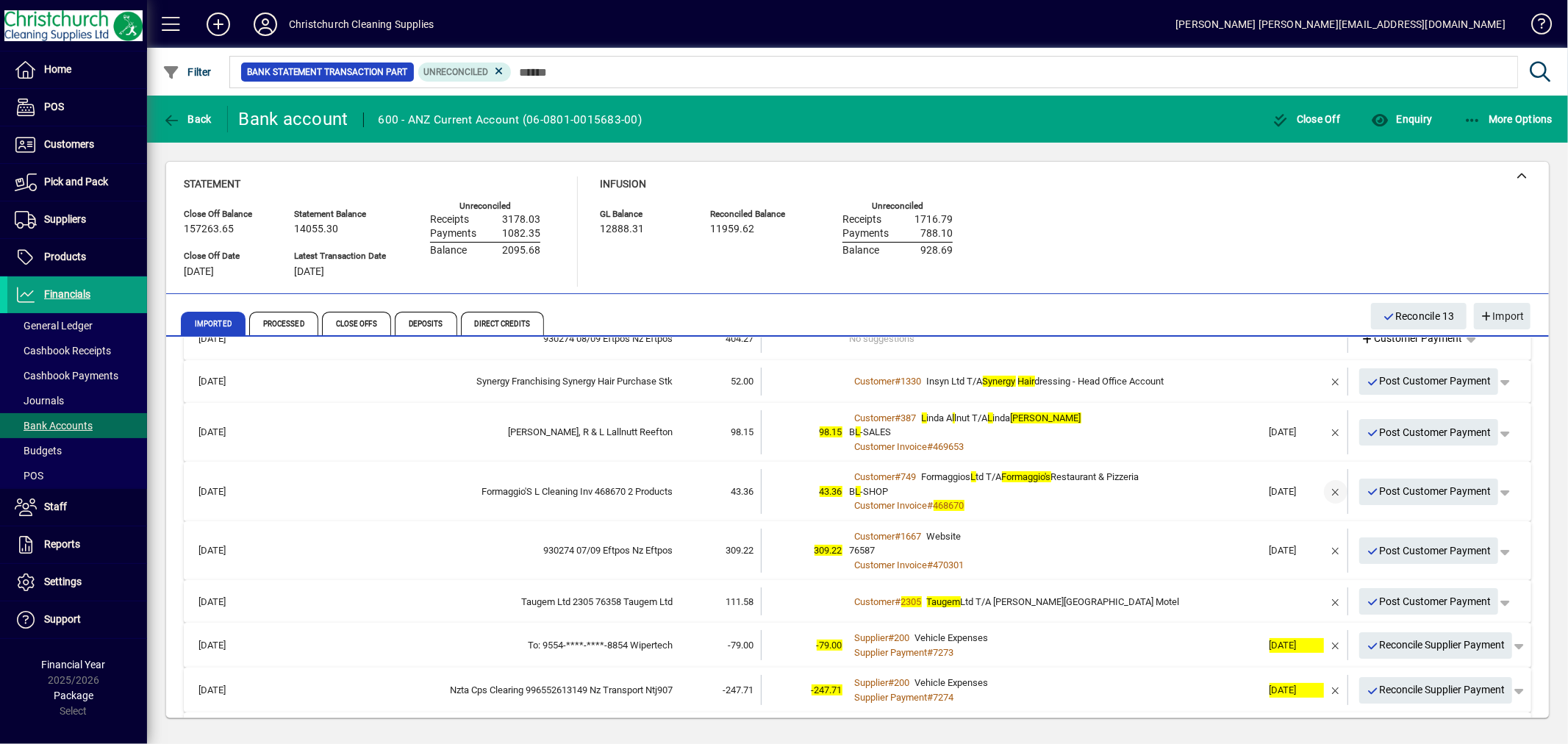
click at [1324, 488] on span "button" at bounding box center [1335, 492] width 35 height 35
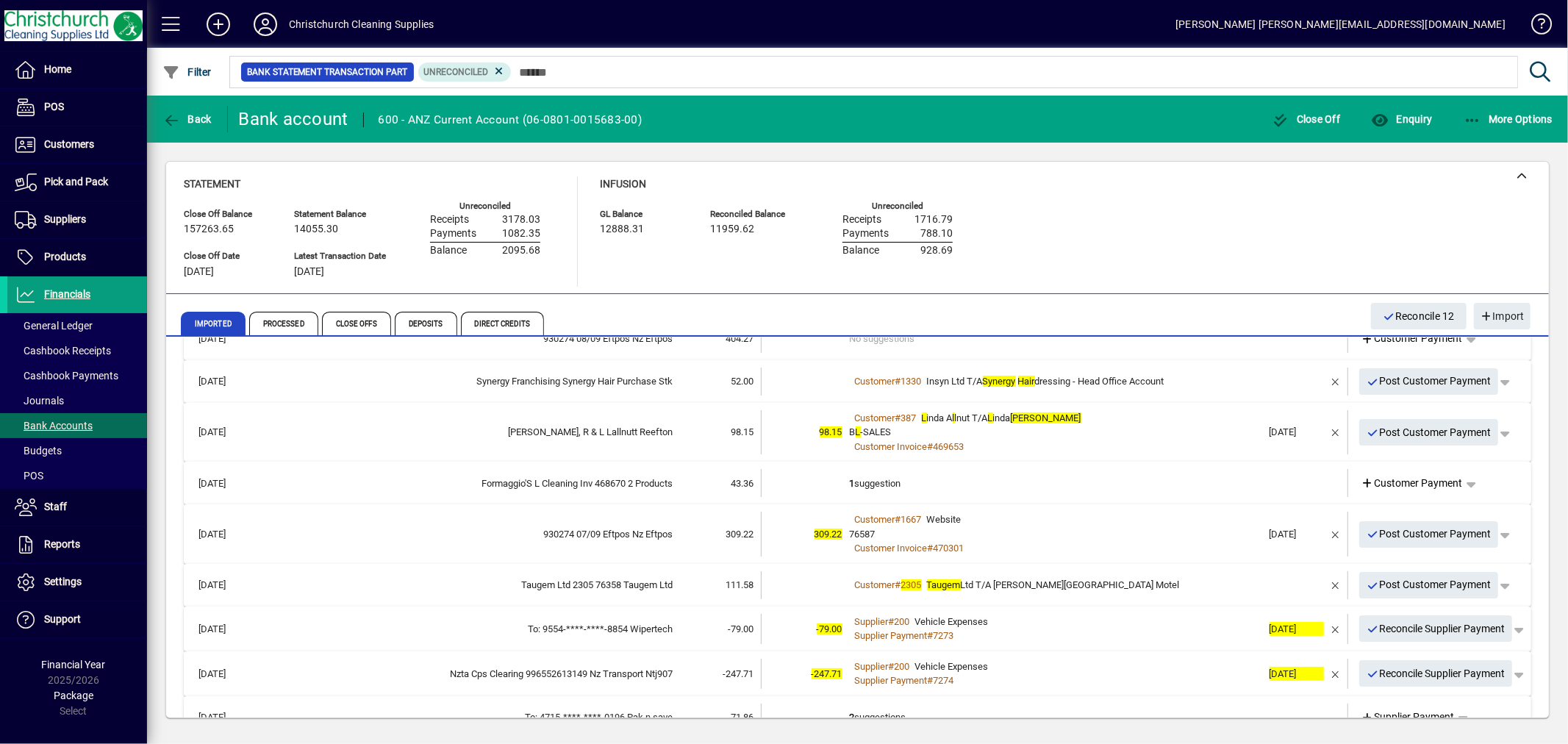
click at [880, 482] on td "1 suggestion" at bounding box center [1056, 483] width 413 height 28
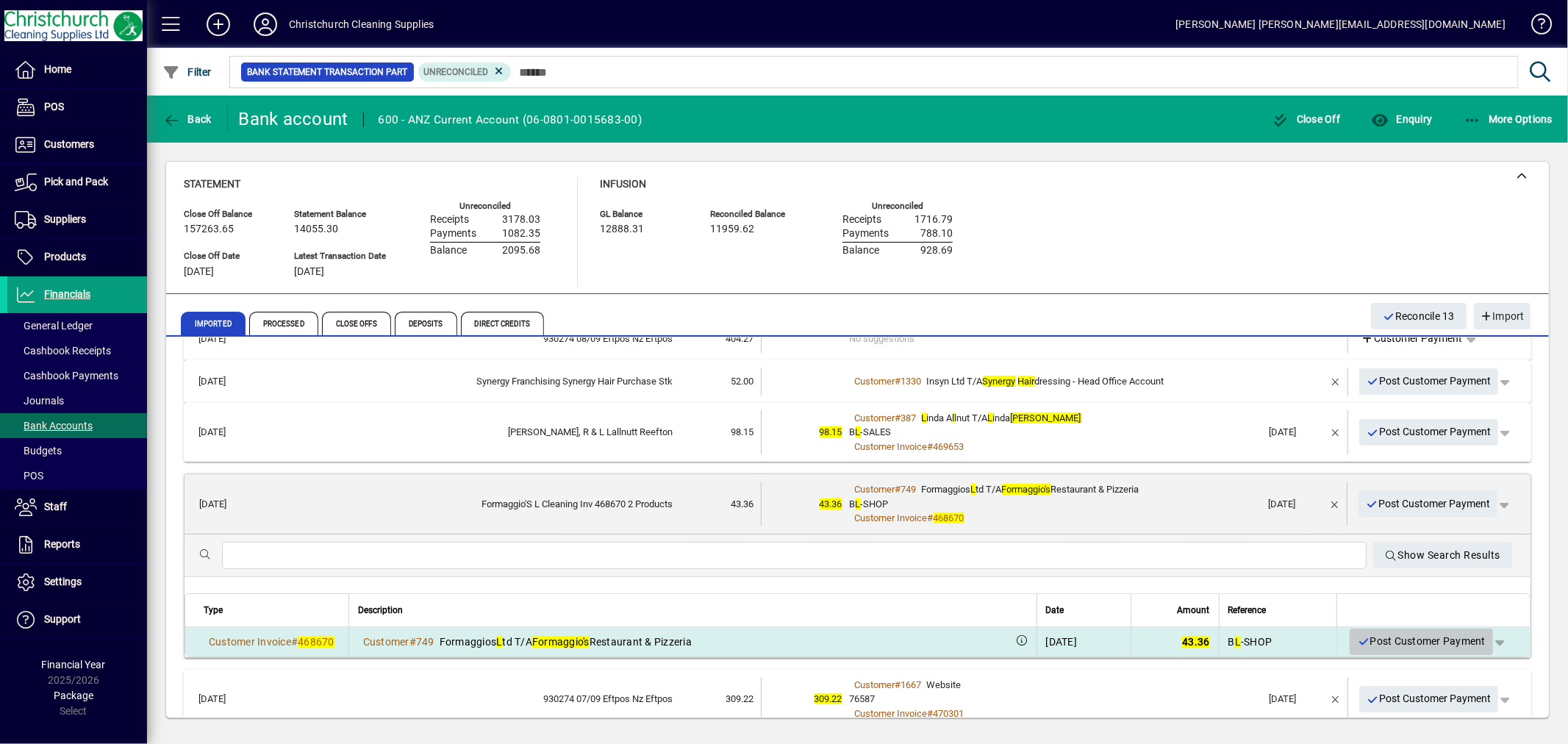
click at [1393, 639] on span "Post Customer Payment" at bounding box center [1421, 642] width 129 height 24
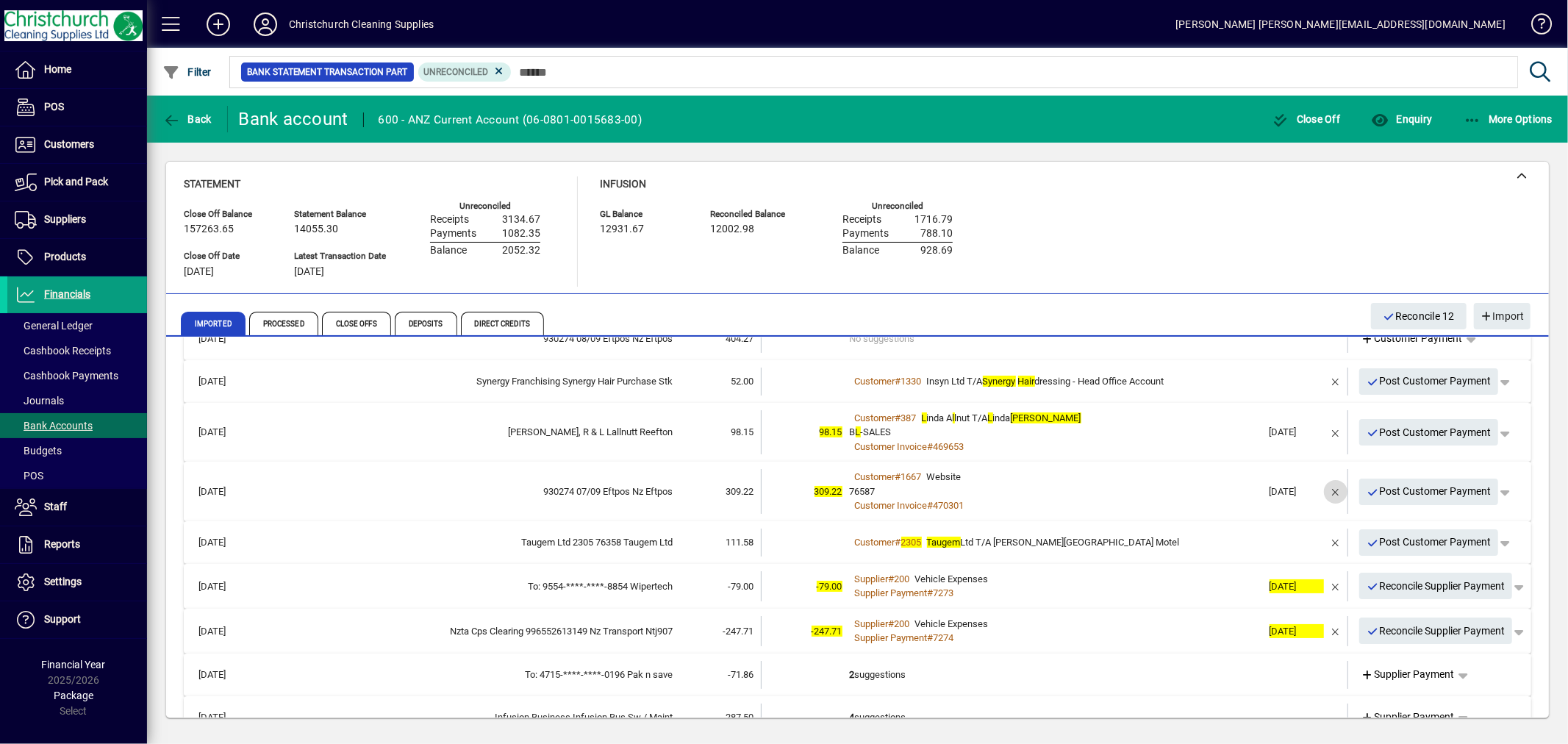
click at [1325, 488] on span "button" at bounding box center [1335, 492] width 35 height 35
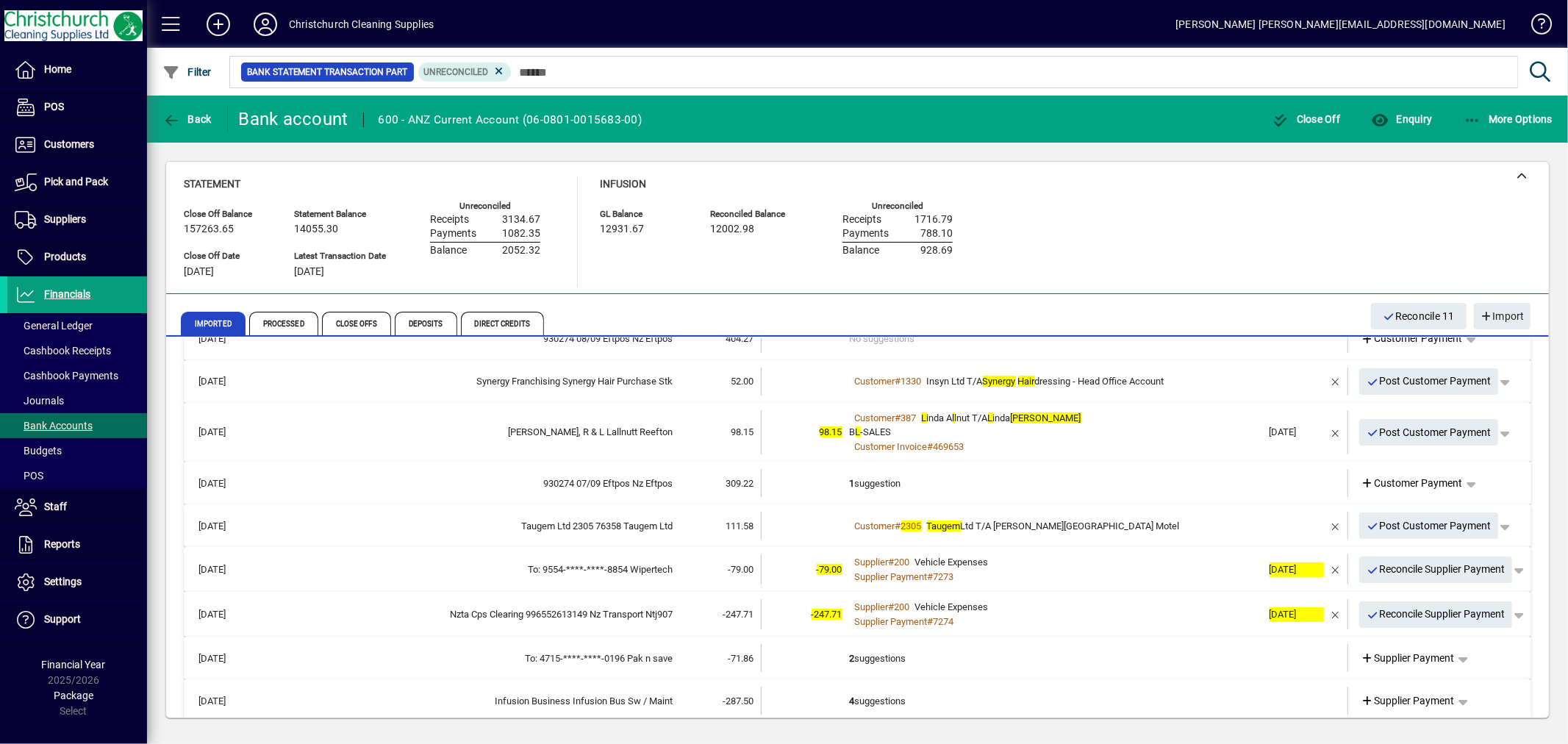
click at [880, 481] on td "1 suggestion" at bounding box center [1056, 483] width 413 height 28
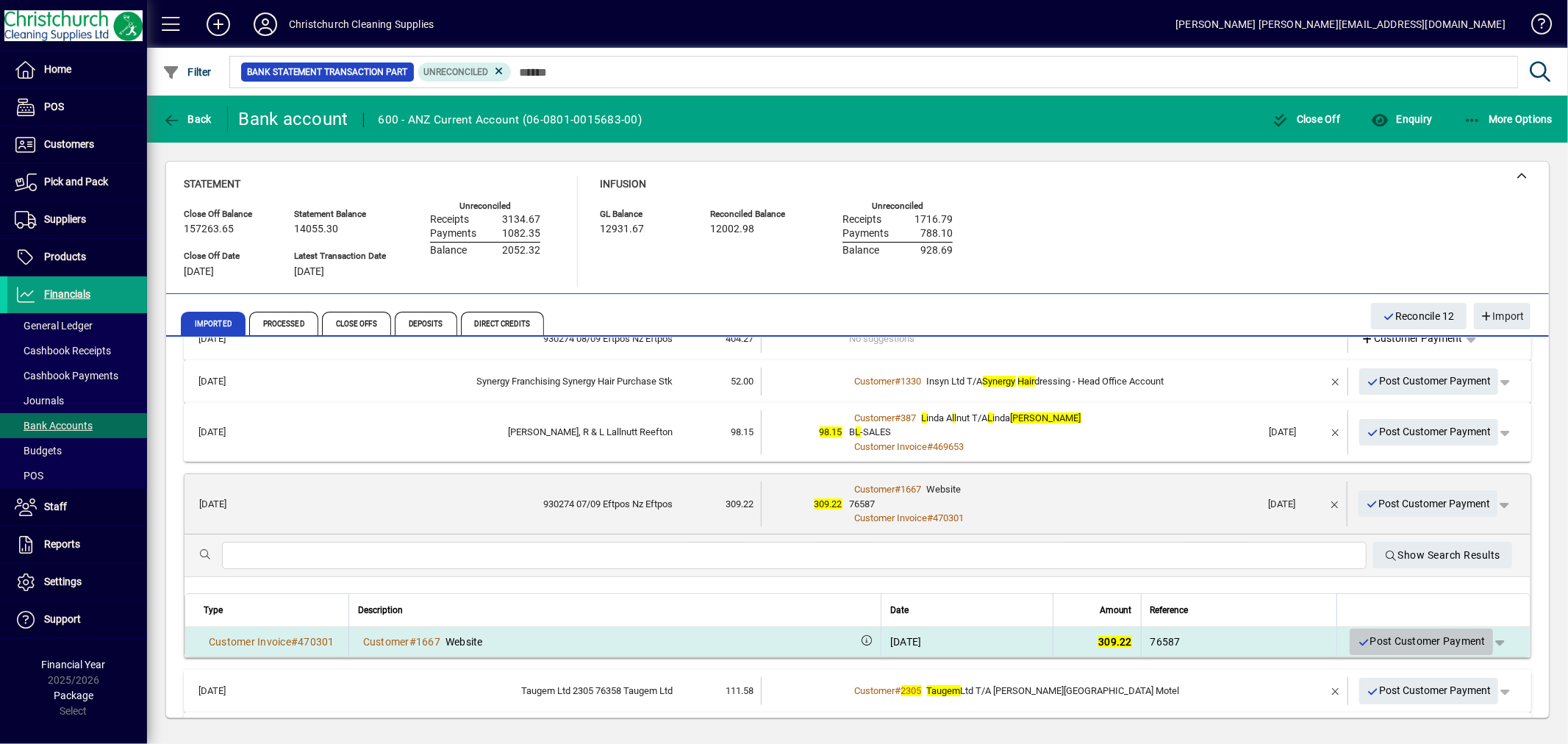
click at [1419, 641] on span "Post Customer Payment" at bounding box center [1421, 642] width 129 height 24
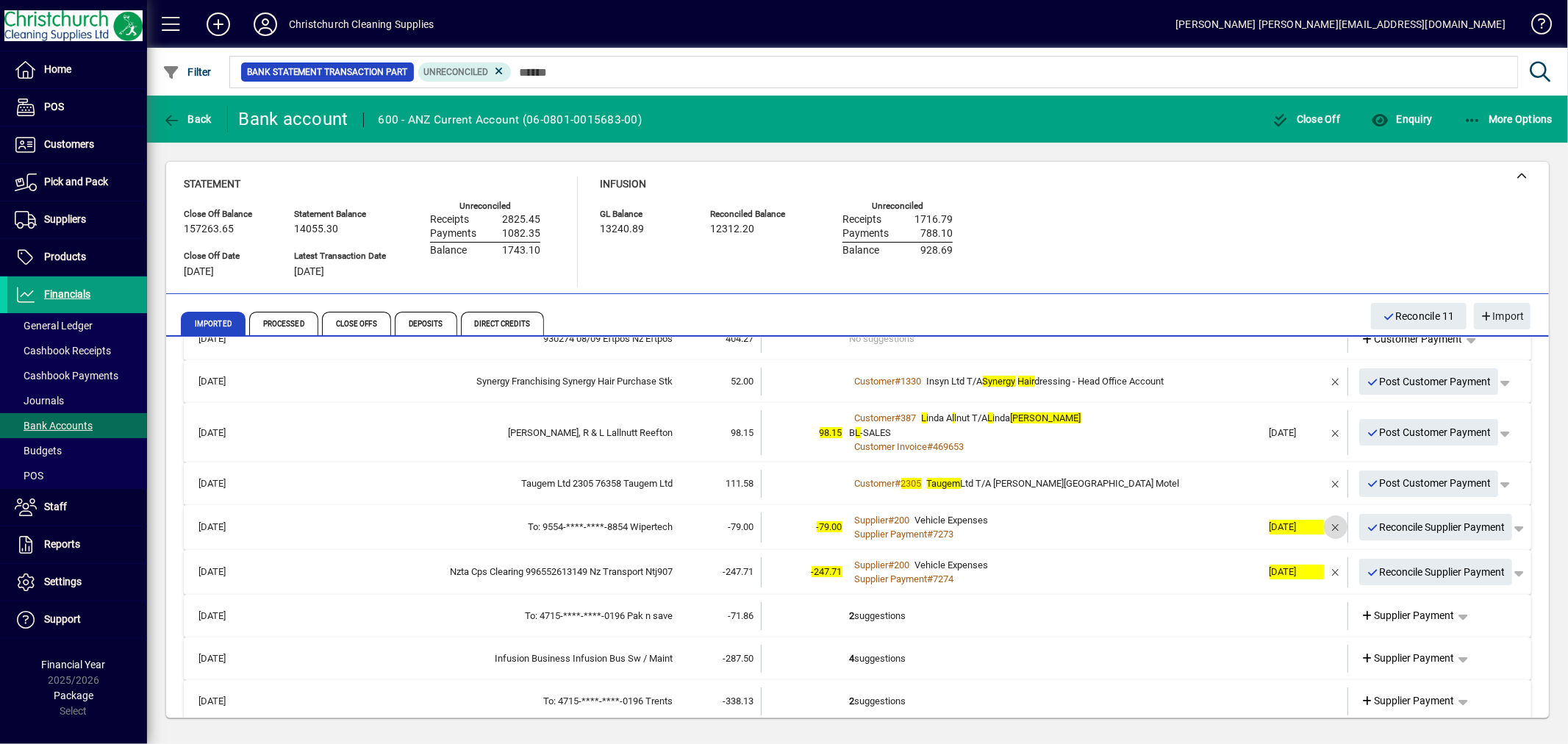
click at [1324, 524] on span "button" at bounding box center [1335, 527] width 35 height 35
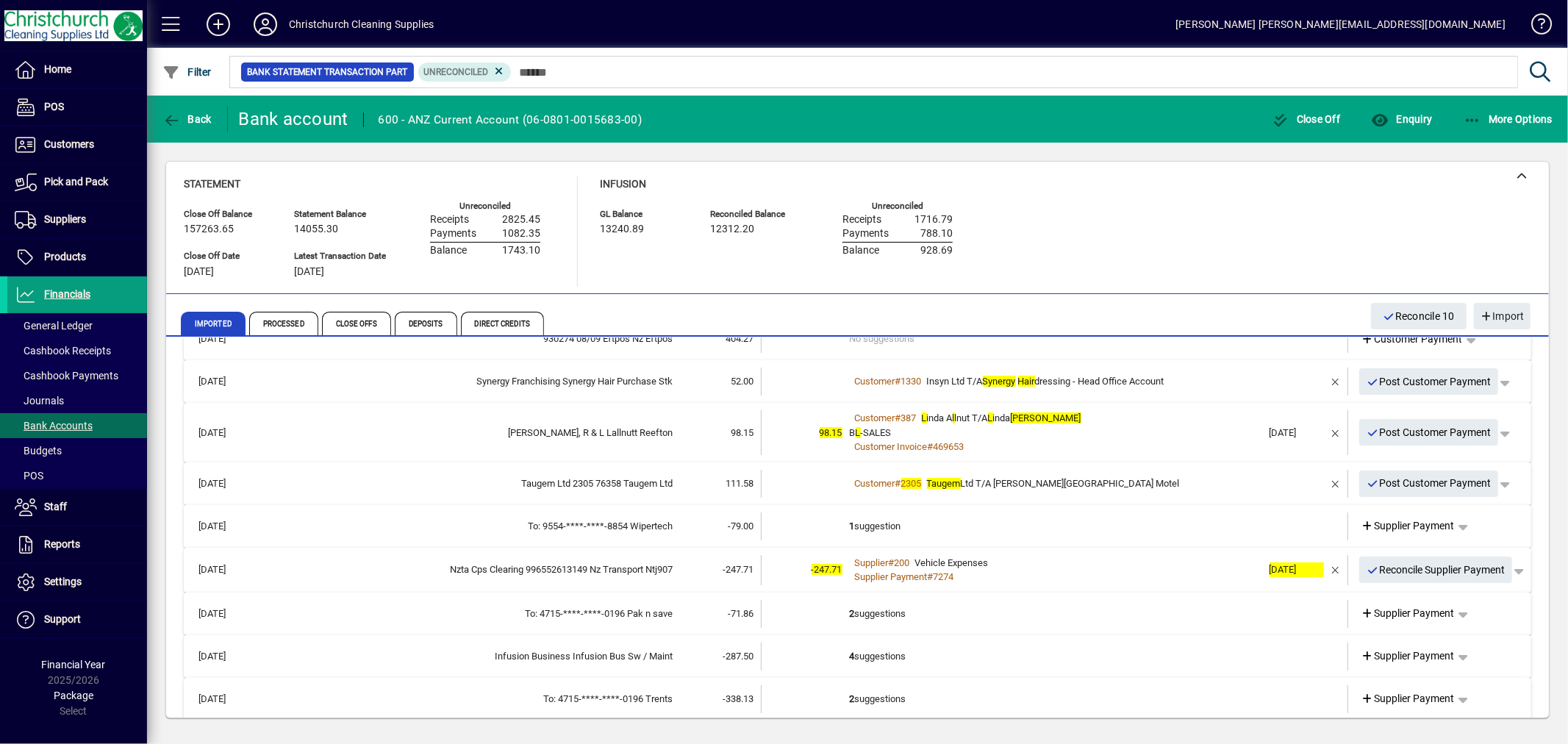
click at [876, 524] on td "1 suggestion" at bounding box center [1056, 527] width 413 height 28
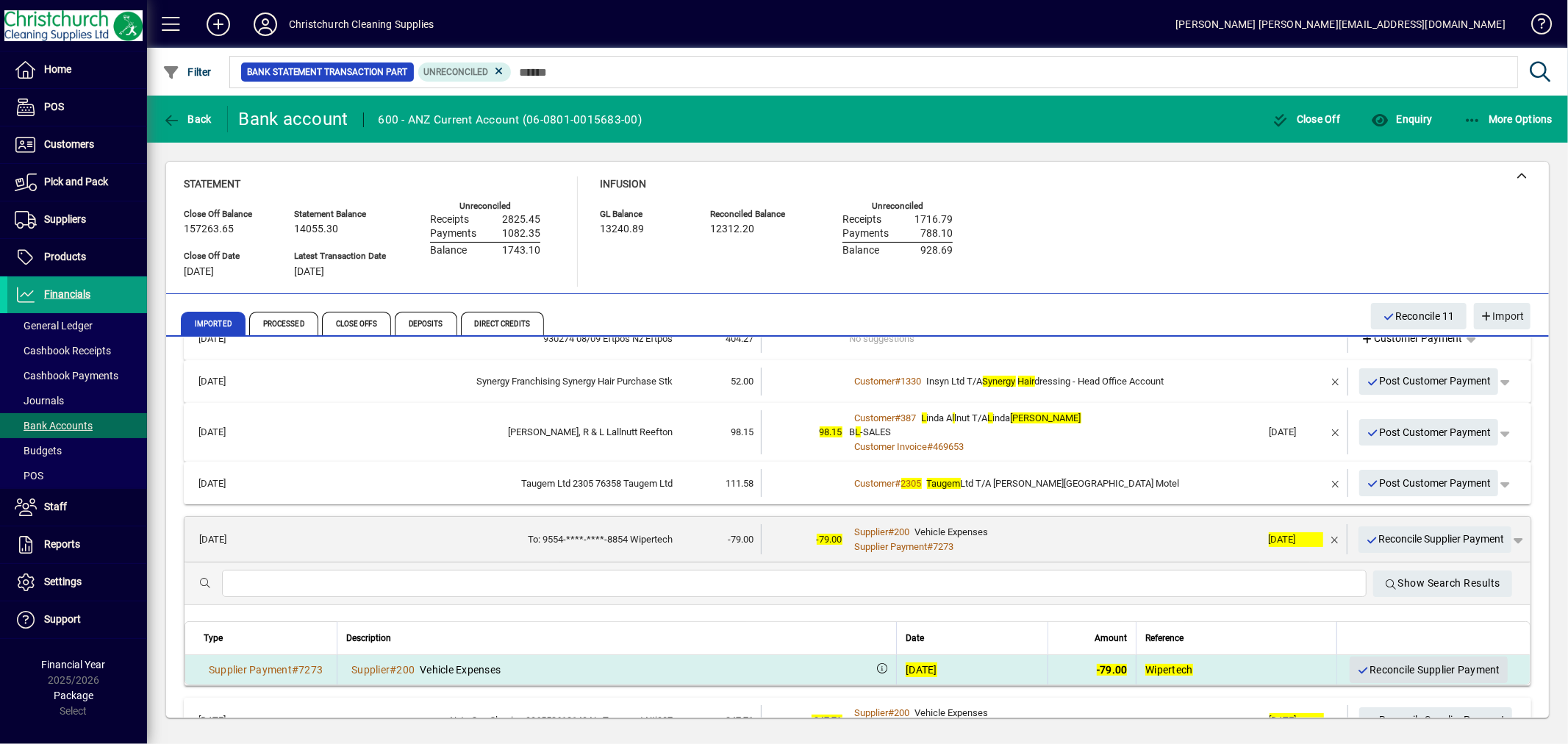
click at [1417, 665] on span "Reconcile Supplier Payment" at bounding box center [1428, 671] width 143 height 24
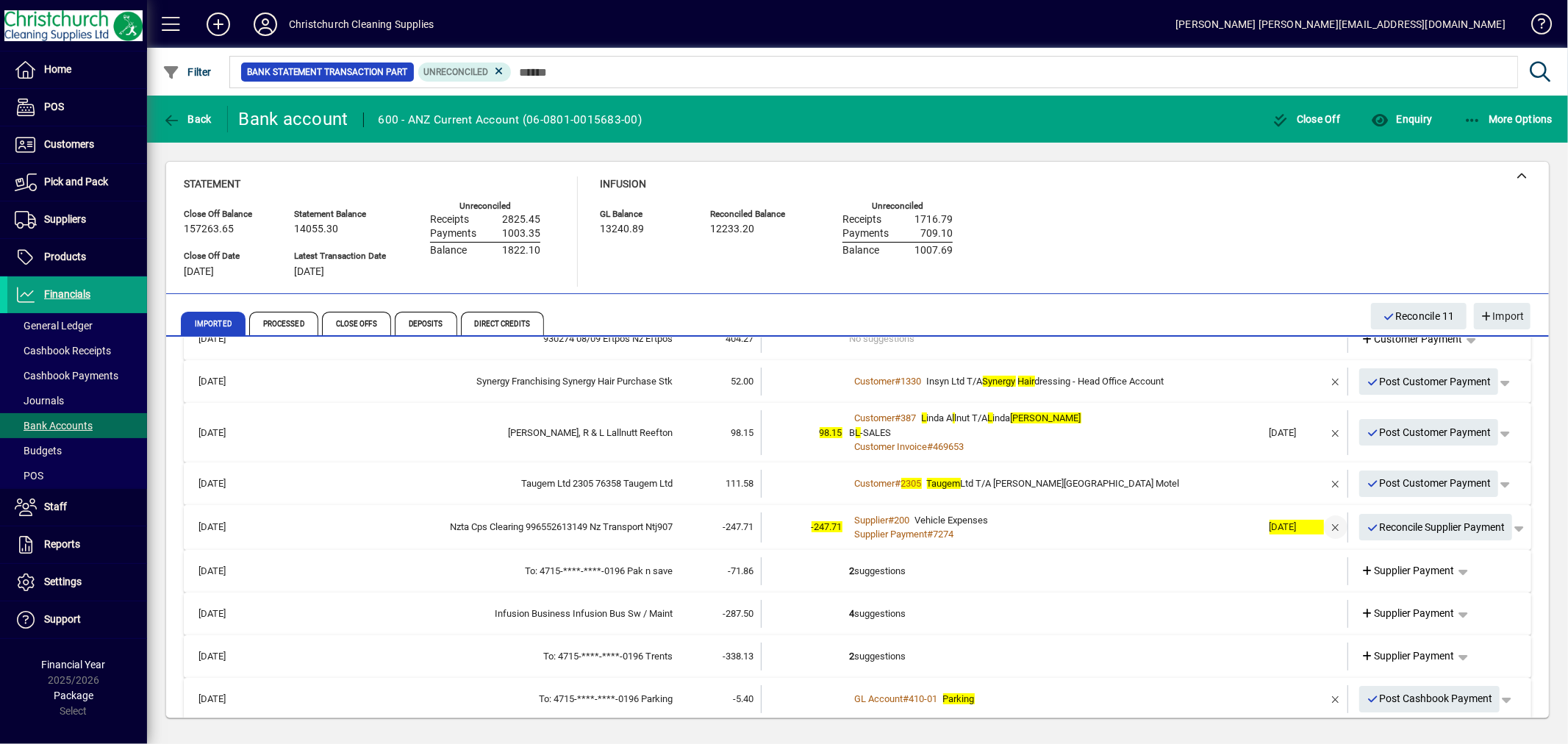
click at [1321, 526] on span "button" at bounding box center [1335, 527] width 35 height 35
click at [880, 520] on td "1 suggestion" at bounding box center [1056, 527] width 413 height 28
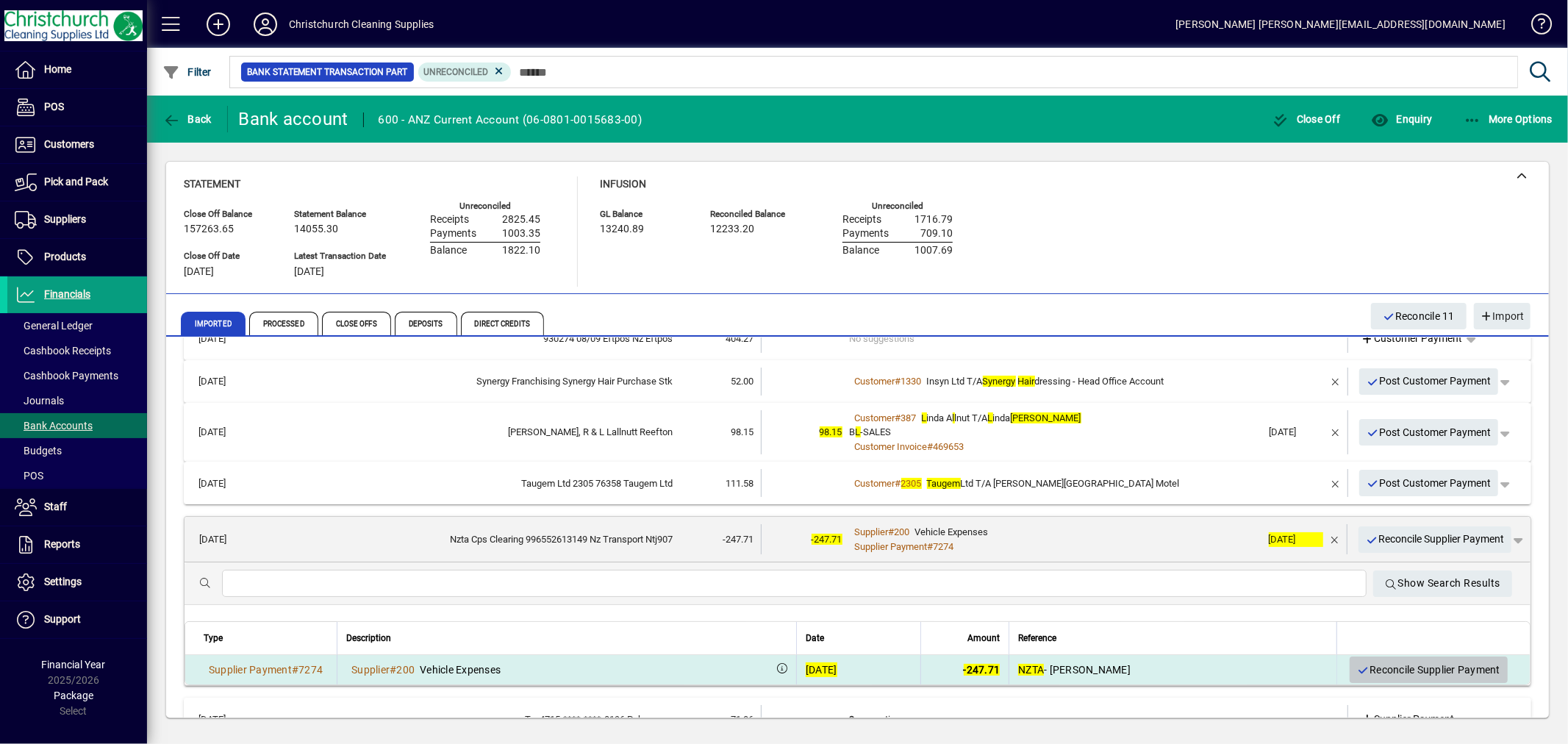
click at [1393, 665] on span "Reconcile Supplier Payment" at bounding box center [1428, 671] width 143 height 24
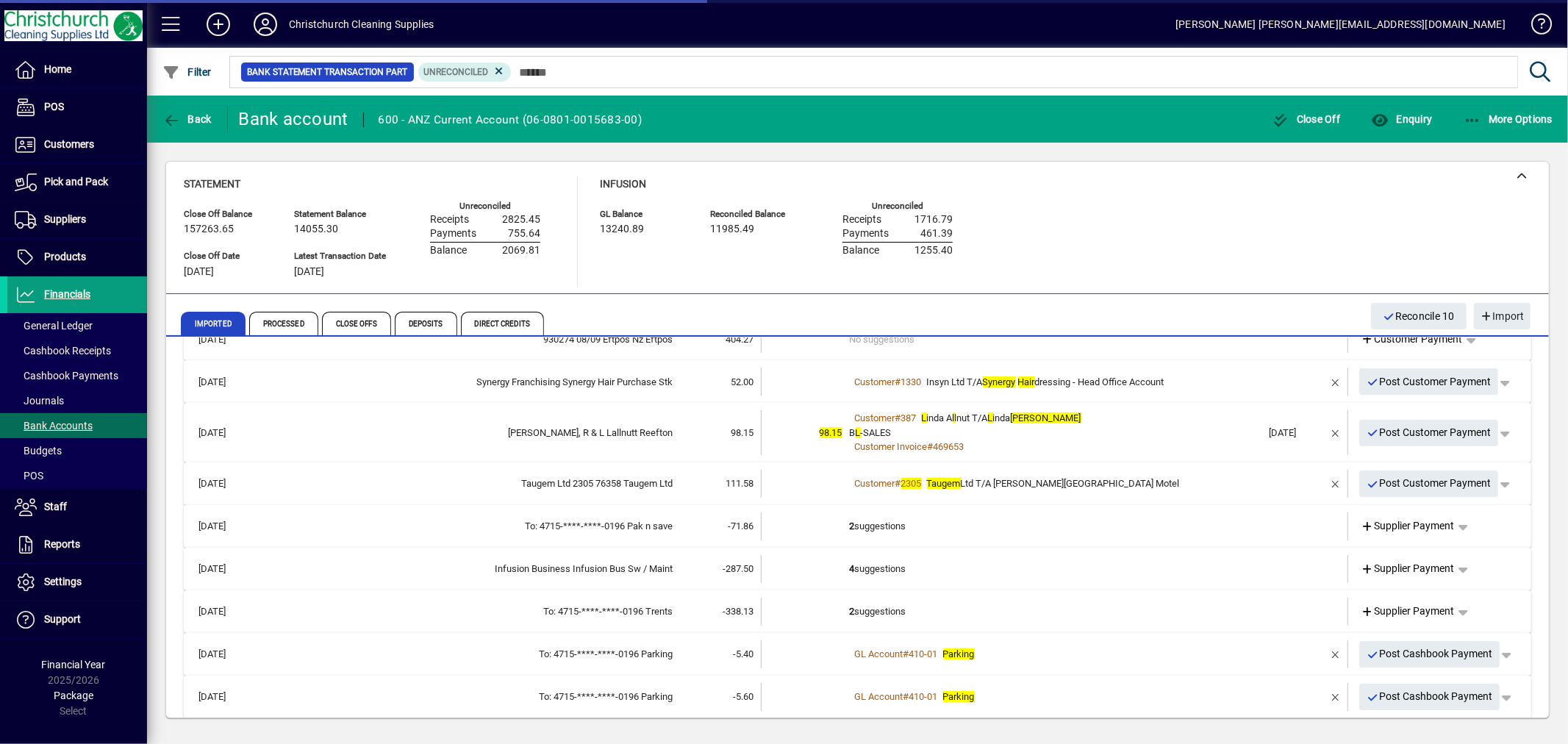
click at [884, 520] on td "2 suggestions" at bounding box center [1056, 527] width 413 height 28
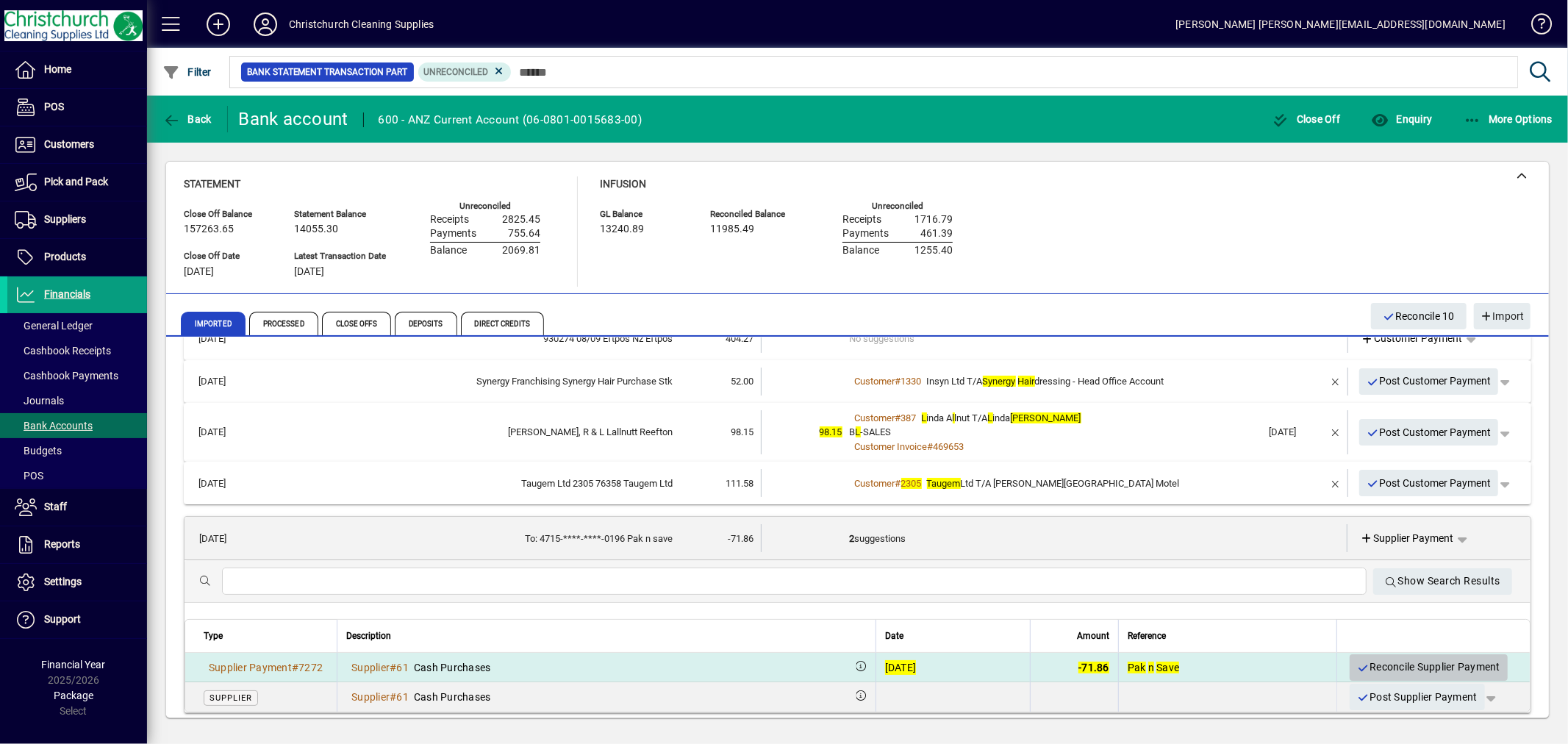
click at [1370, 662] on span "Reconcile Supplier Payment" at bounding box center [1428, 668] width 143 height 24
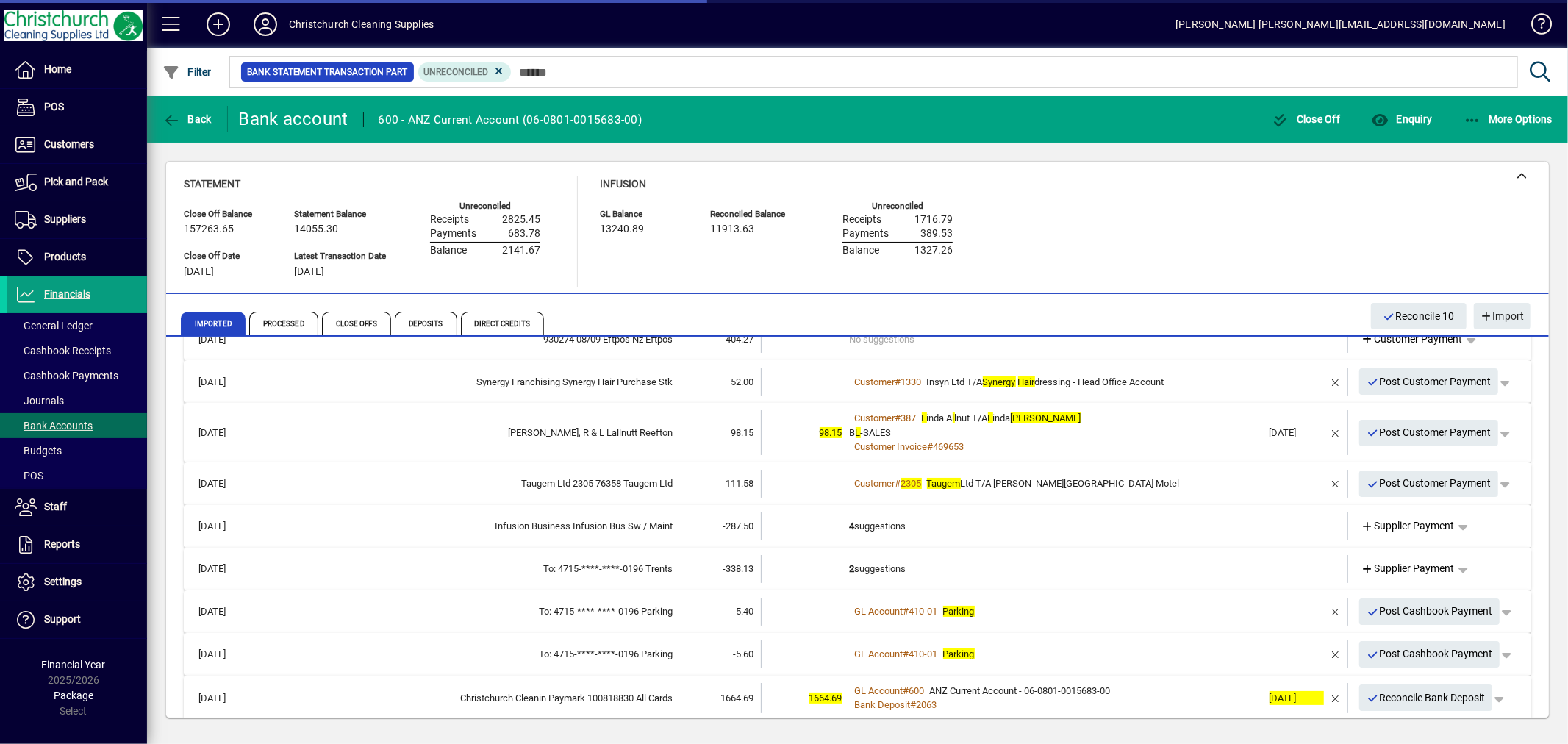
click at [853, 520] on td "4 suggestions" at bounding box center [1056, 527] width 413 height 28
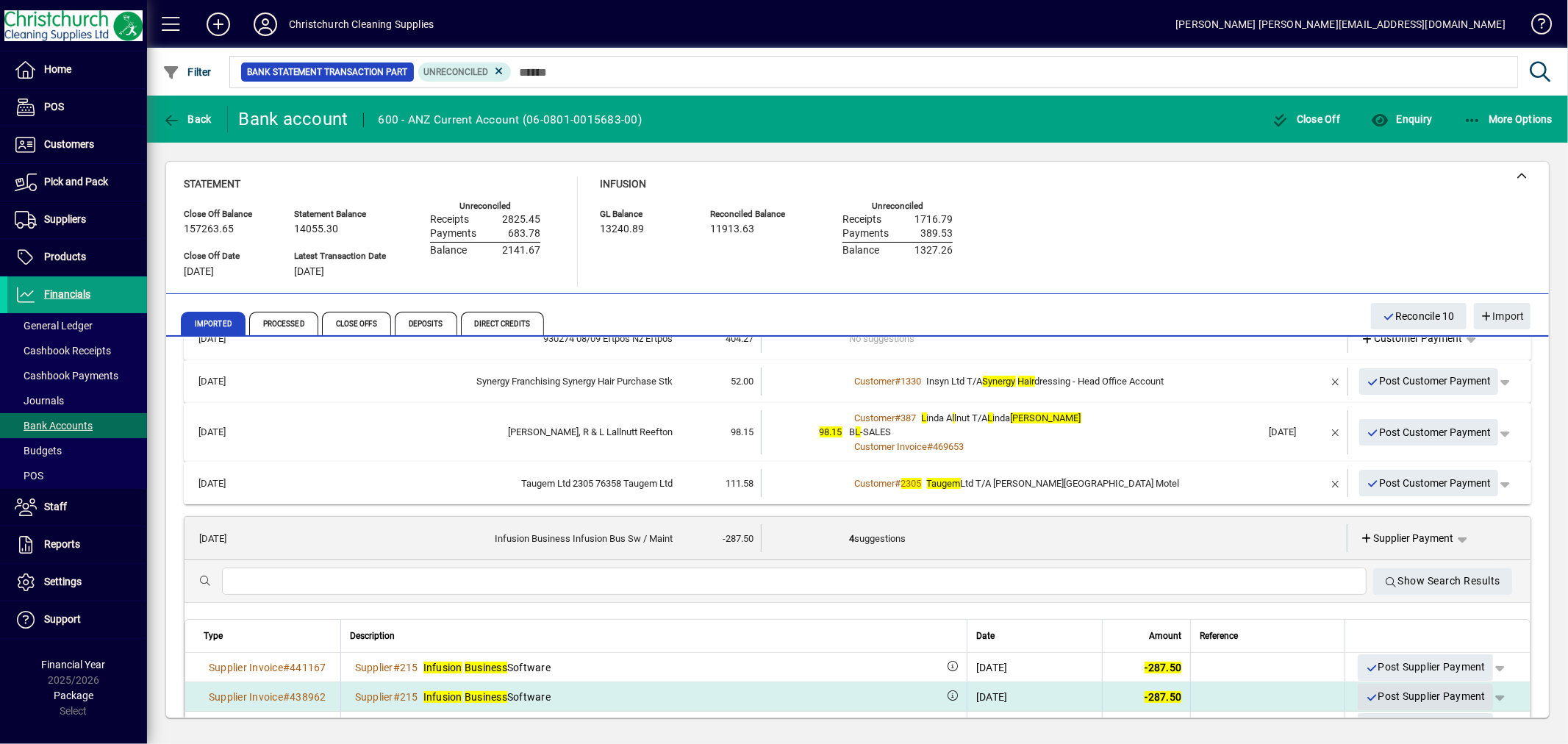
click at [1387, 694] on span "Post Supplier Payment" at bounding box center [1425, 697] width 120 height 24
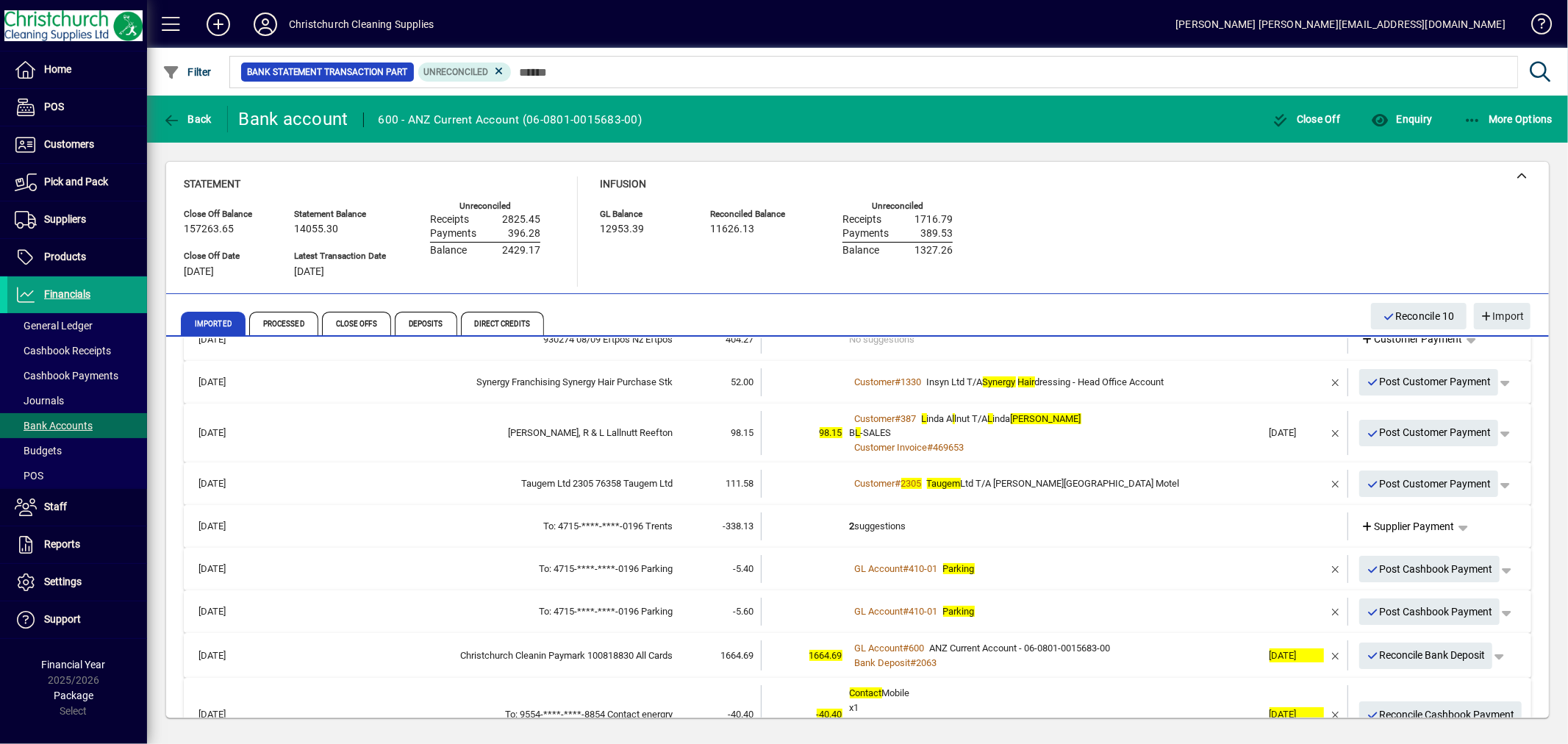
click at [885, 523] on td "2 suggestions" at bounding box center [1056, 527] width 413 height 28
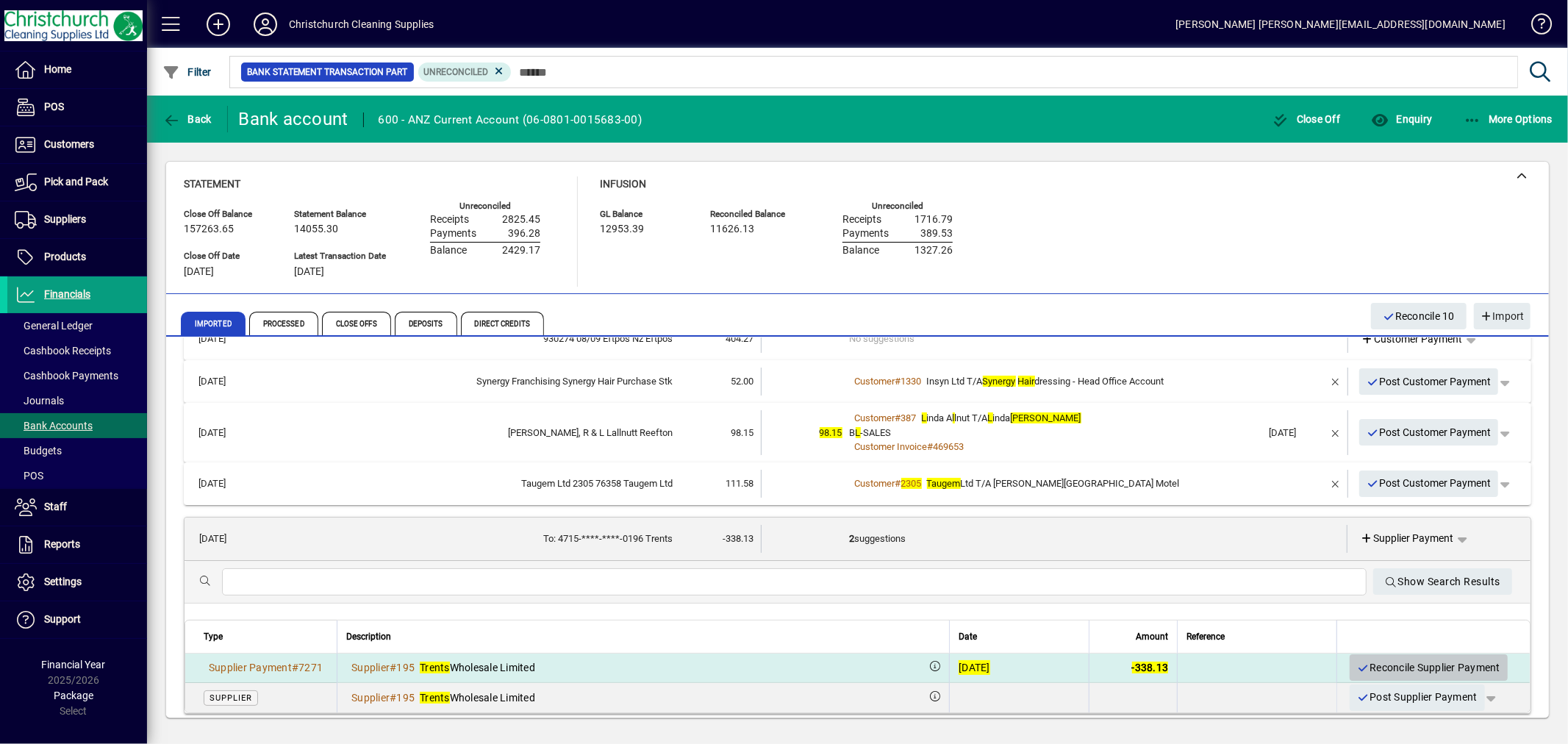
click at [1376, 662] on span "Reconcile Supplier Payment" at bounding box center [1428, 668] width 143 height 24
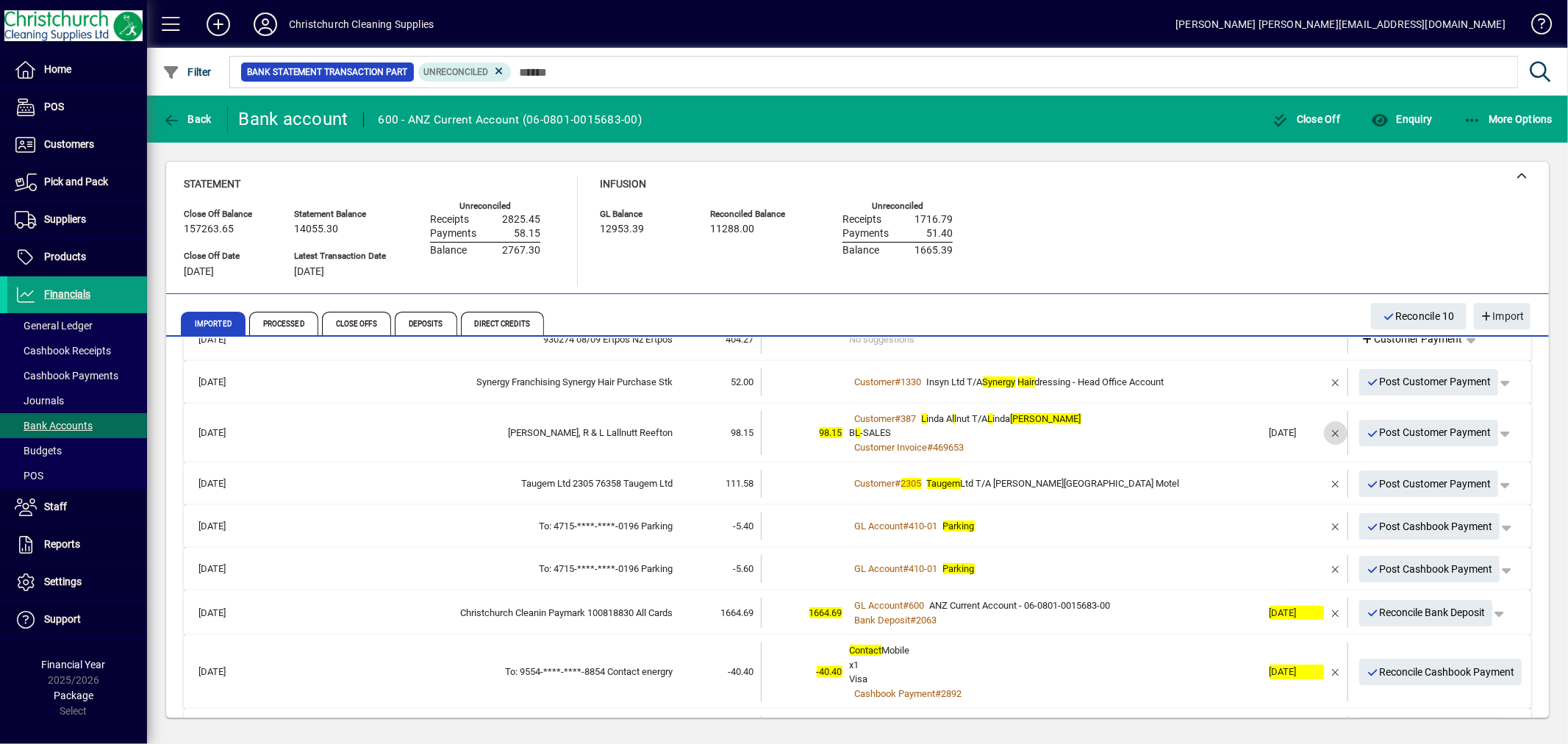
click at [1326, 430] on span "button" at bounding box center [1335, 433] width 35 height 35
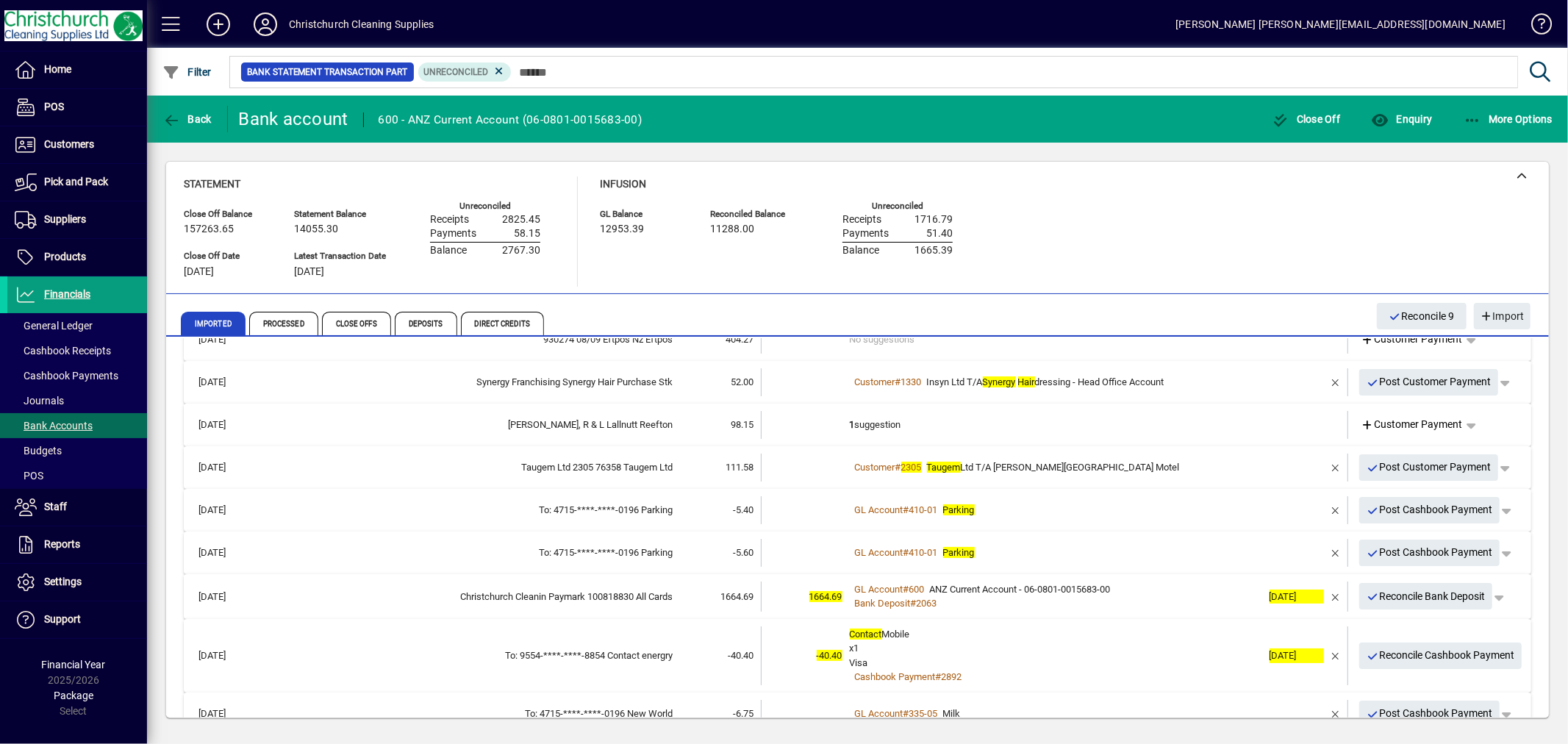
click at [853, 423] on td "1 suggestion" at bounding box center [1056, 425] width 413 height 28
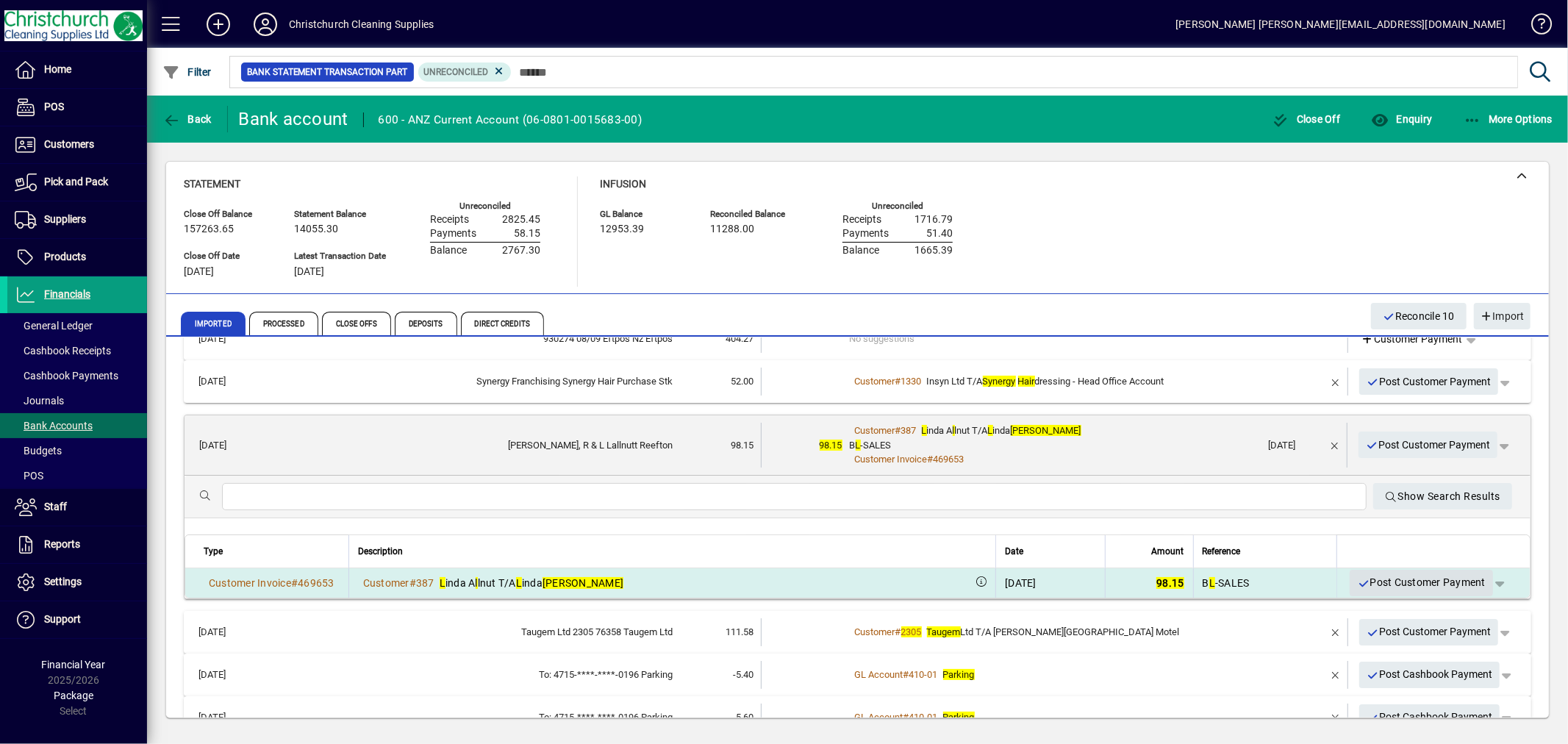
click at [1380, 579] on span "Post Customer Payment" at bounding box center [1421, 583] width 129 height 24
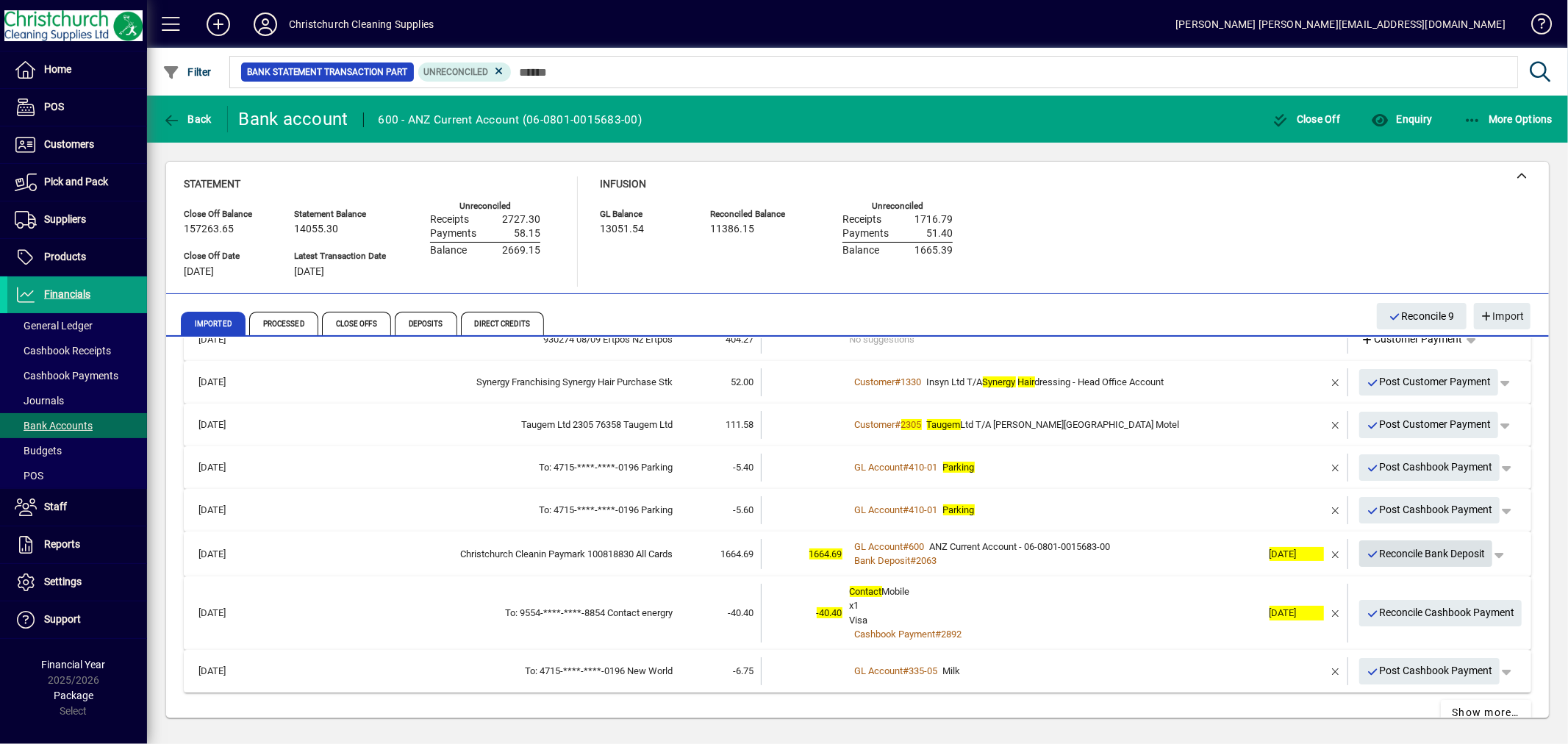
click at [1399, 545] on span "Reconcile Bank Deposit" at bounding box center [1426, 554] width 119 height 24
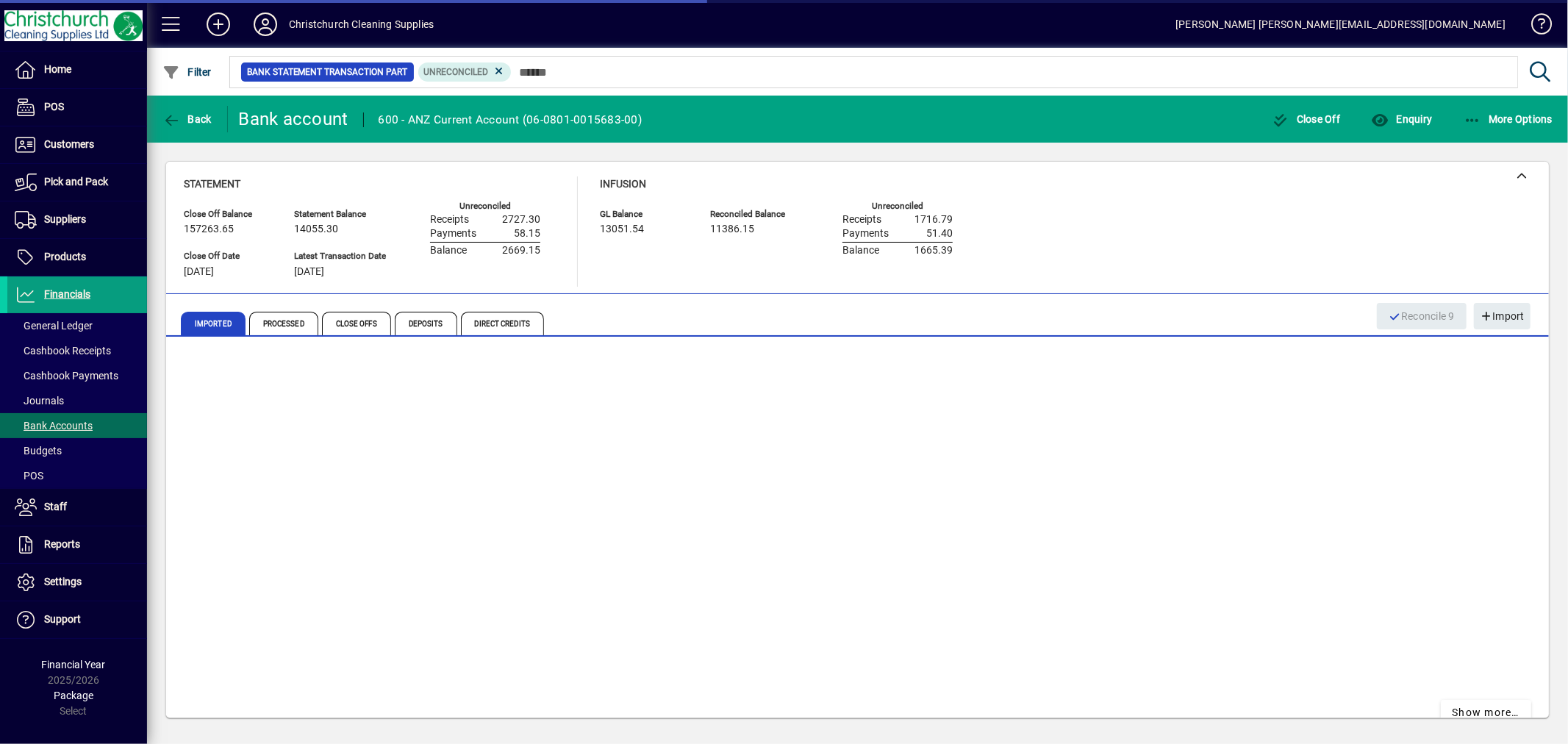
scroll to position [145, 0]
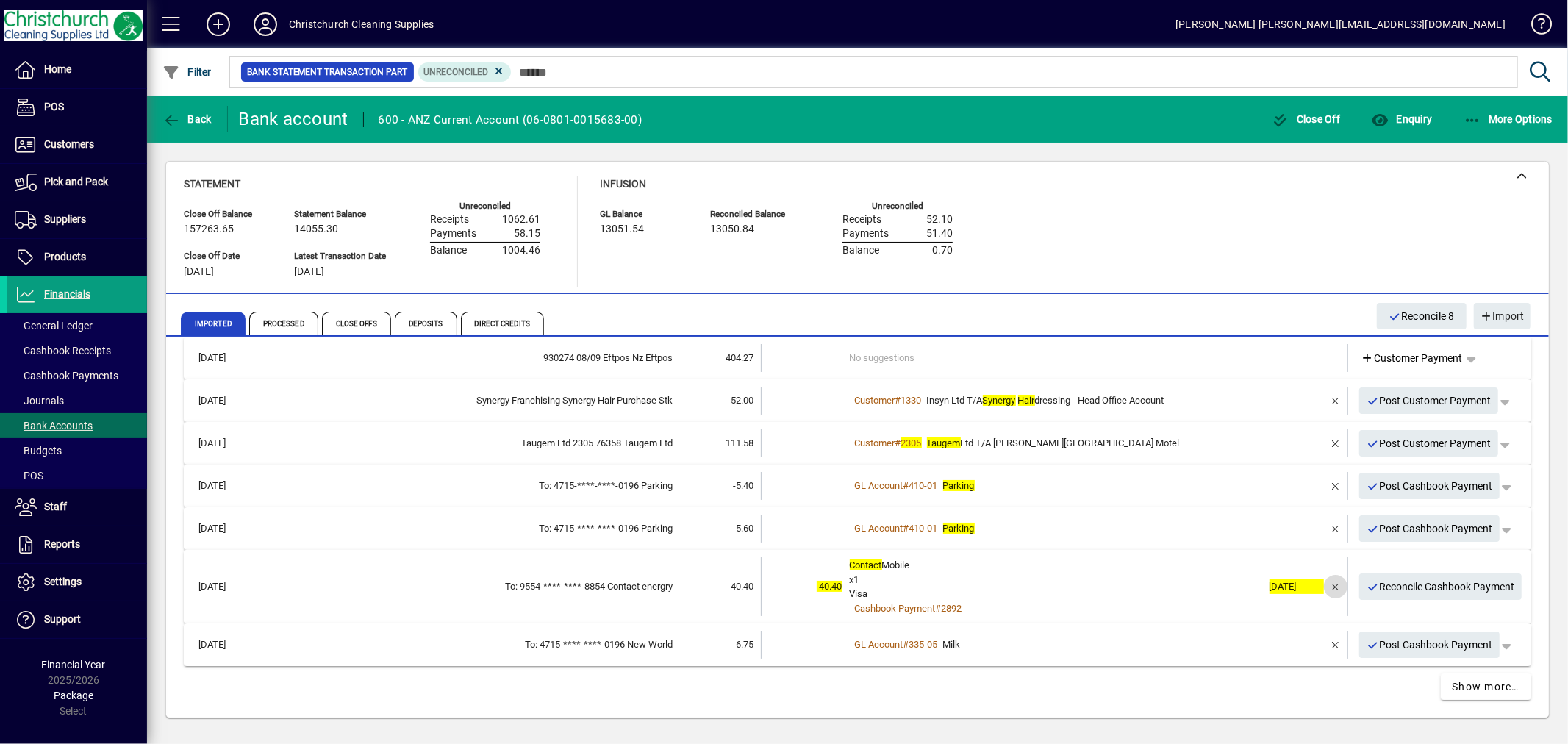
click at [1321, 582] on span "button" at bounding box center [1335, 587] width 35 height 35
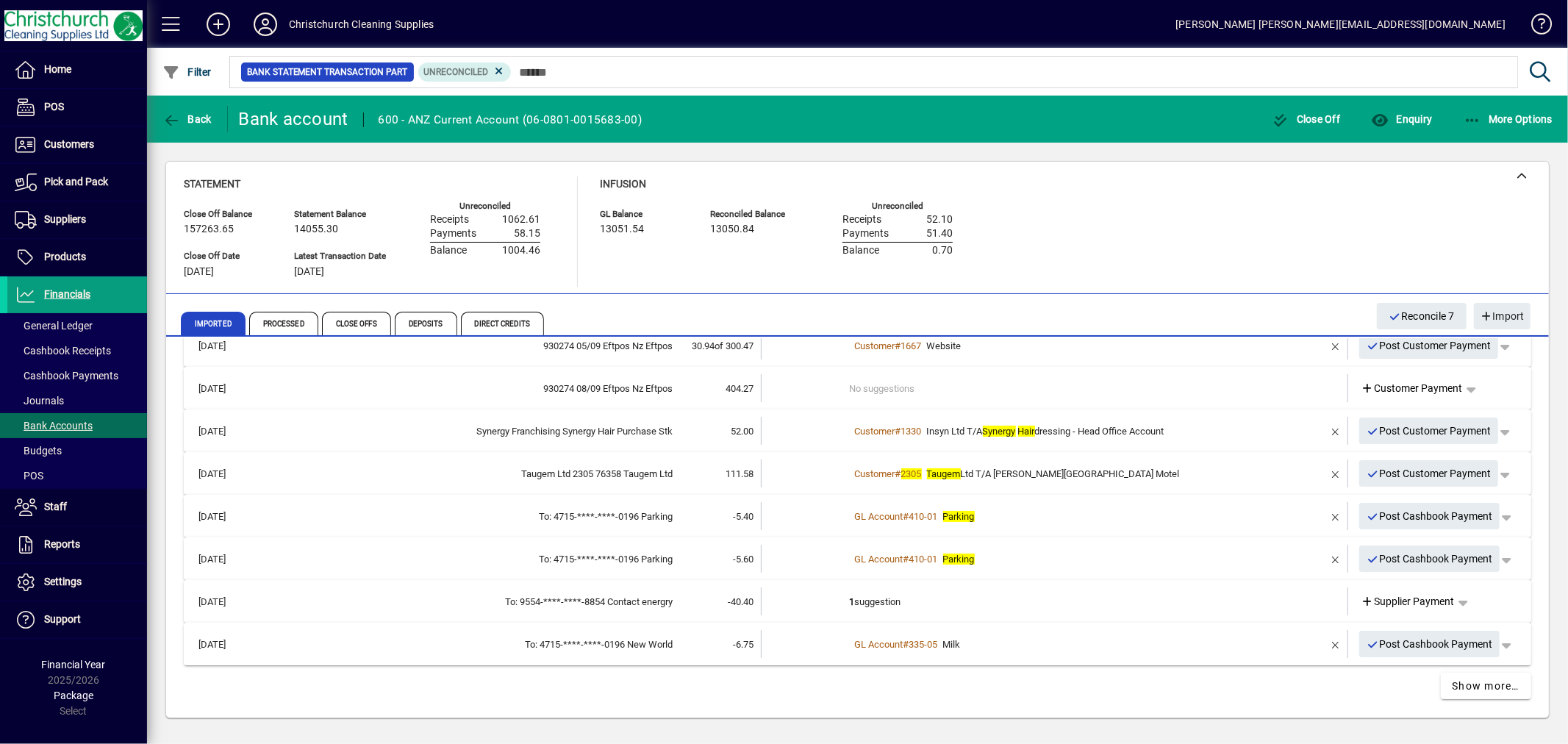
click at [876, 601] on td "1 suggestion" at bounding box center [1056, 601] width 413 height 28
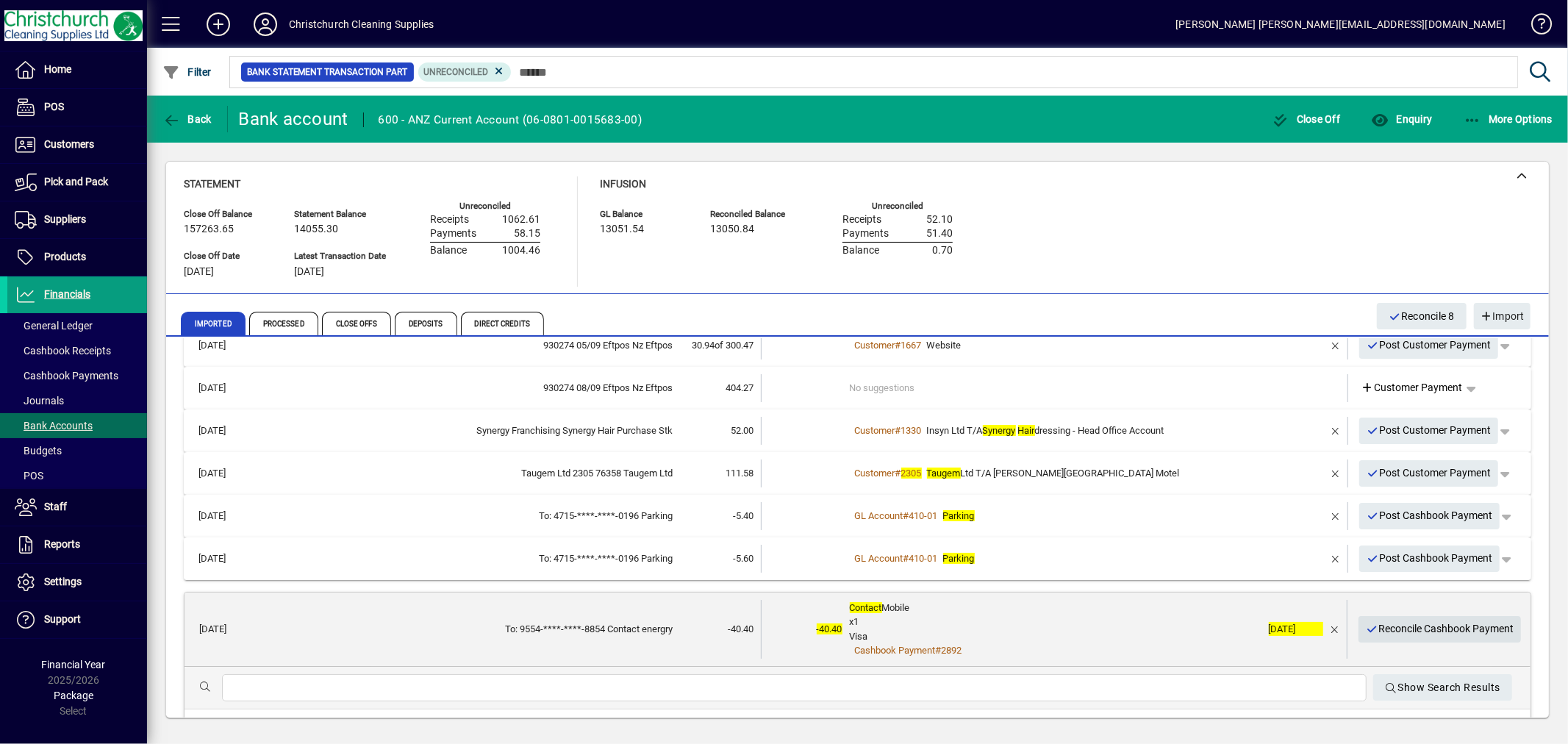
click at [1457, 626] on span "Reconcile Cashbook Payment" at bounding box center [1440, 630] width 149 height 24
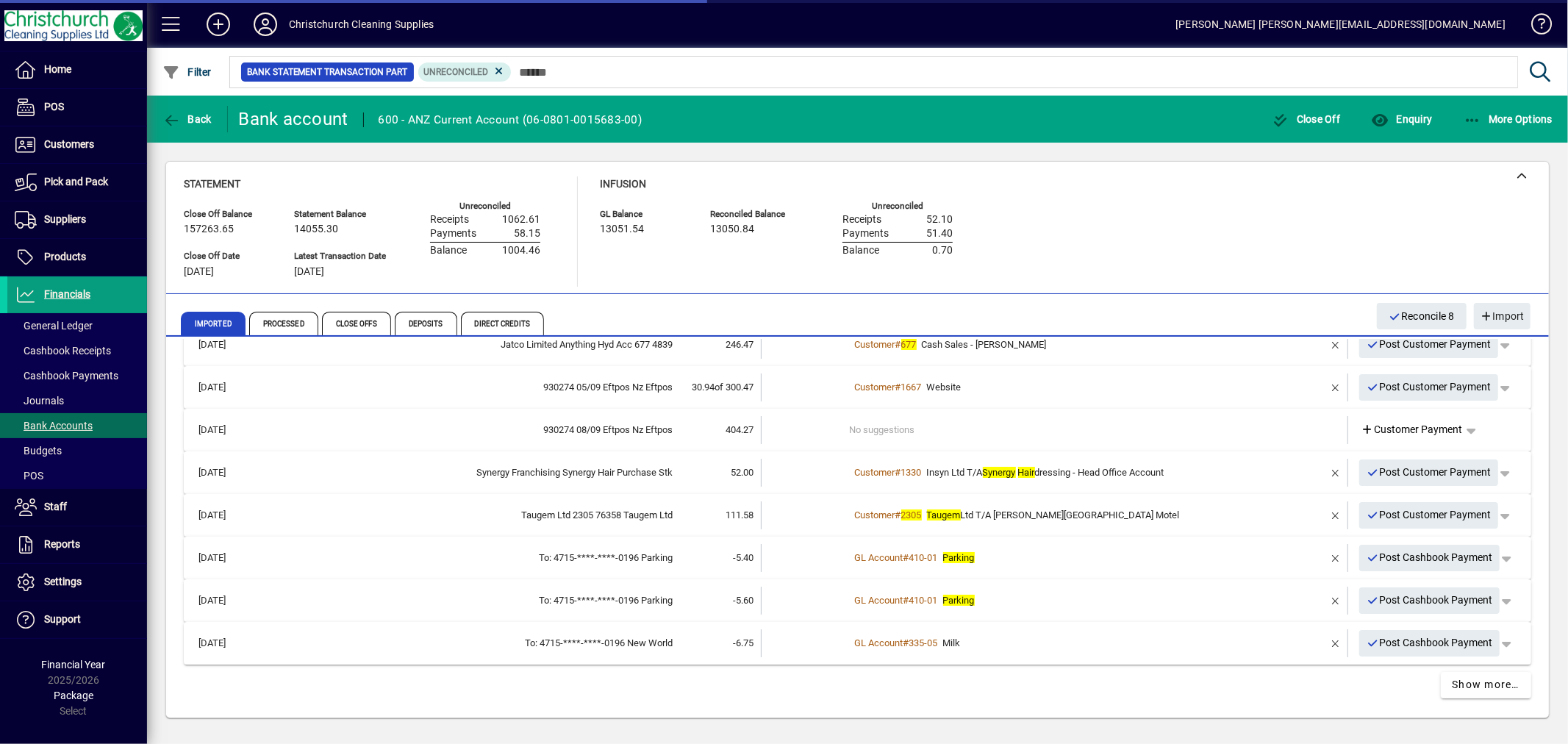
scroll to position [71, 0]
click at [1324, 472] on span "button" at bounding box center [1335, 475] width 35 height 35
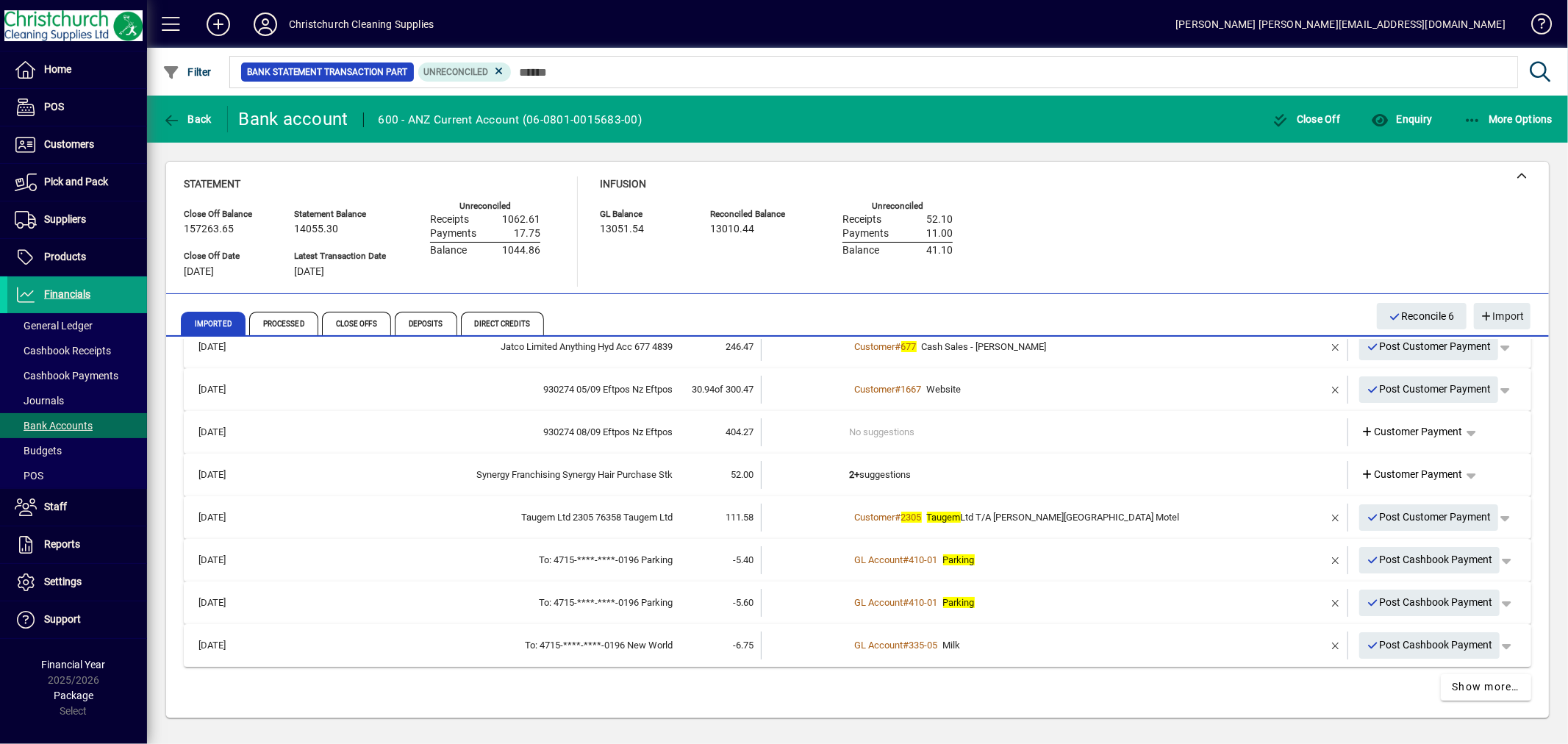
click at [850, 469] on b "2+" at bounding box center [854, 475] width 10 height 11
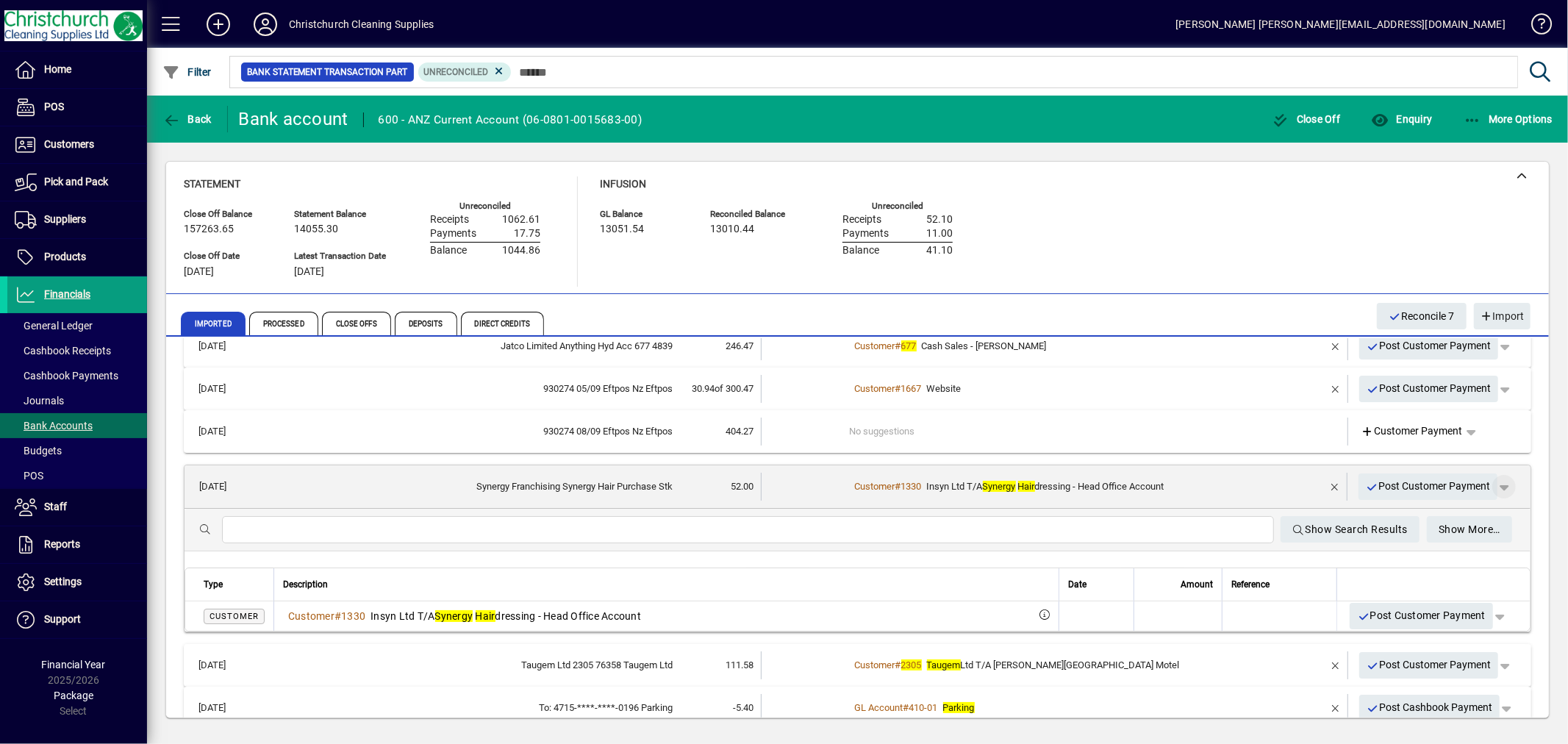
click at [1492, 484] on span "button" at bounding box center [1504, 487] width 35 height 35
click at [1438, 512] on span "Customer Payment" at bounding box center [1446, 516] width 108 height 18
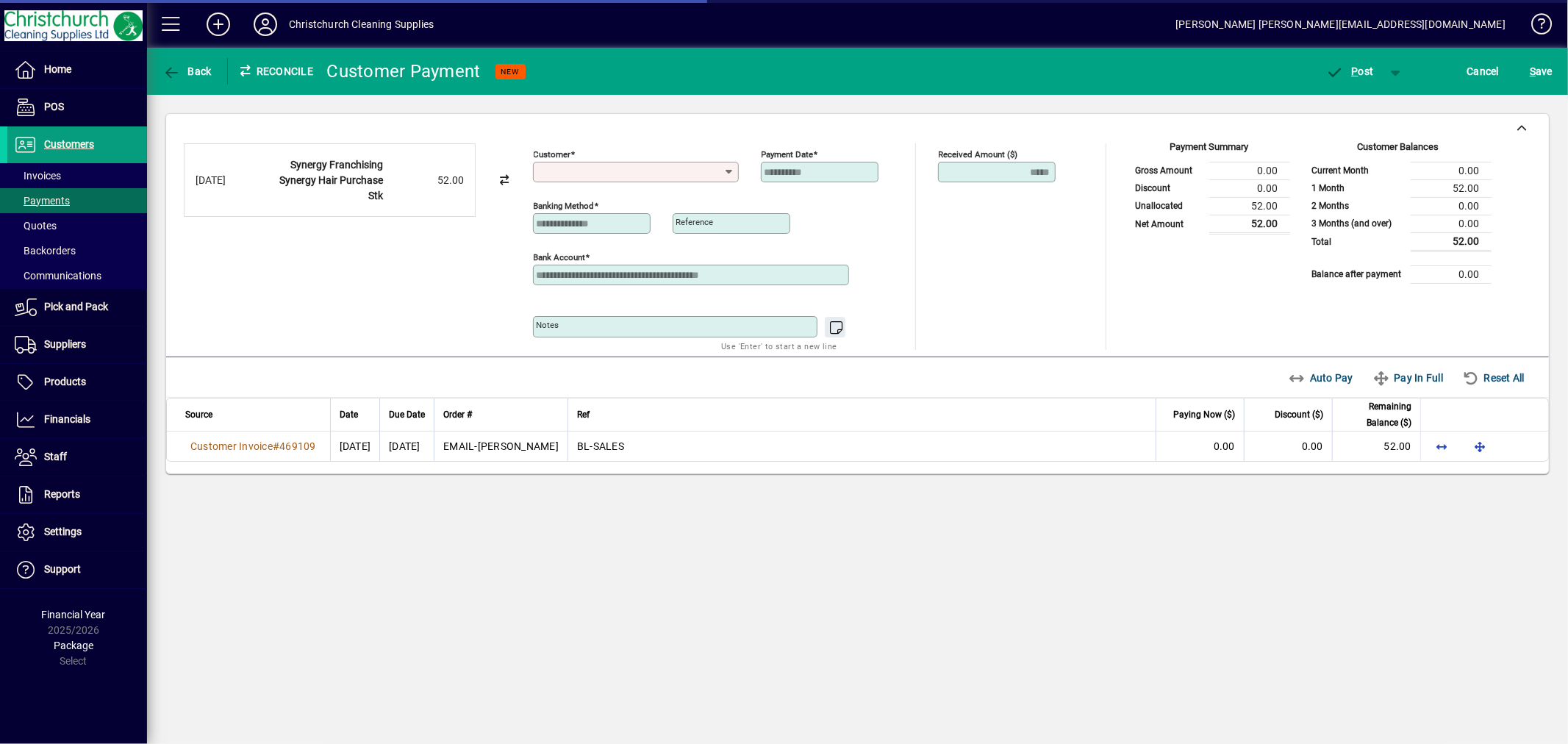
type input "**********"
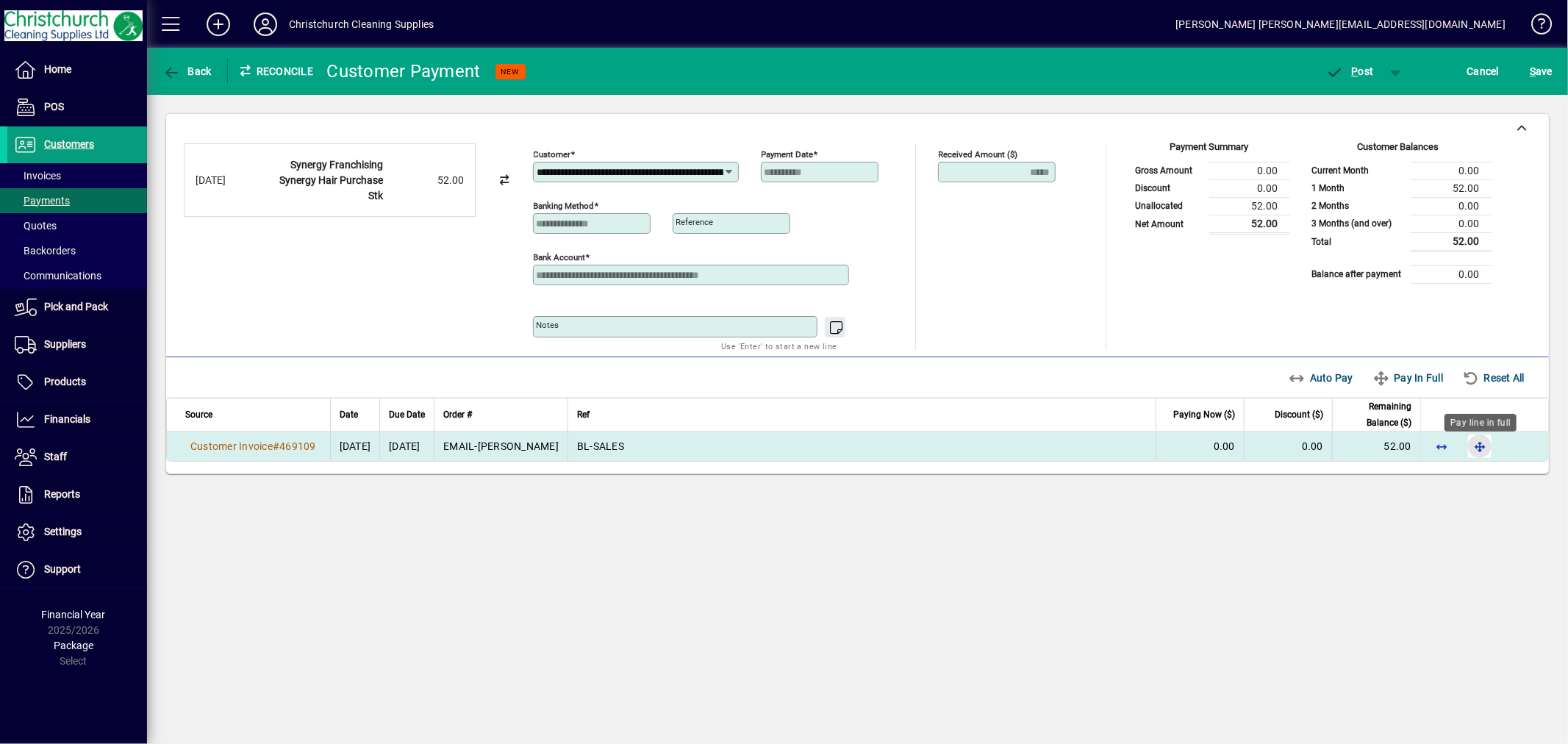
click at [1474, 454] on span "button" at bounding box center [1480, 446] width 35 height 35
click at [1358, 66] on span "P ost" at bounding box center [1350, 71] width 48 height 11
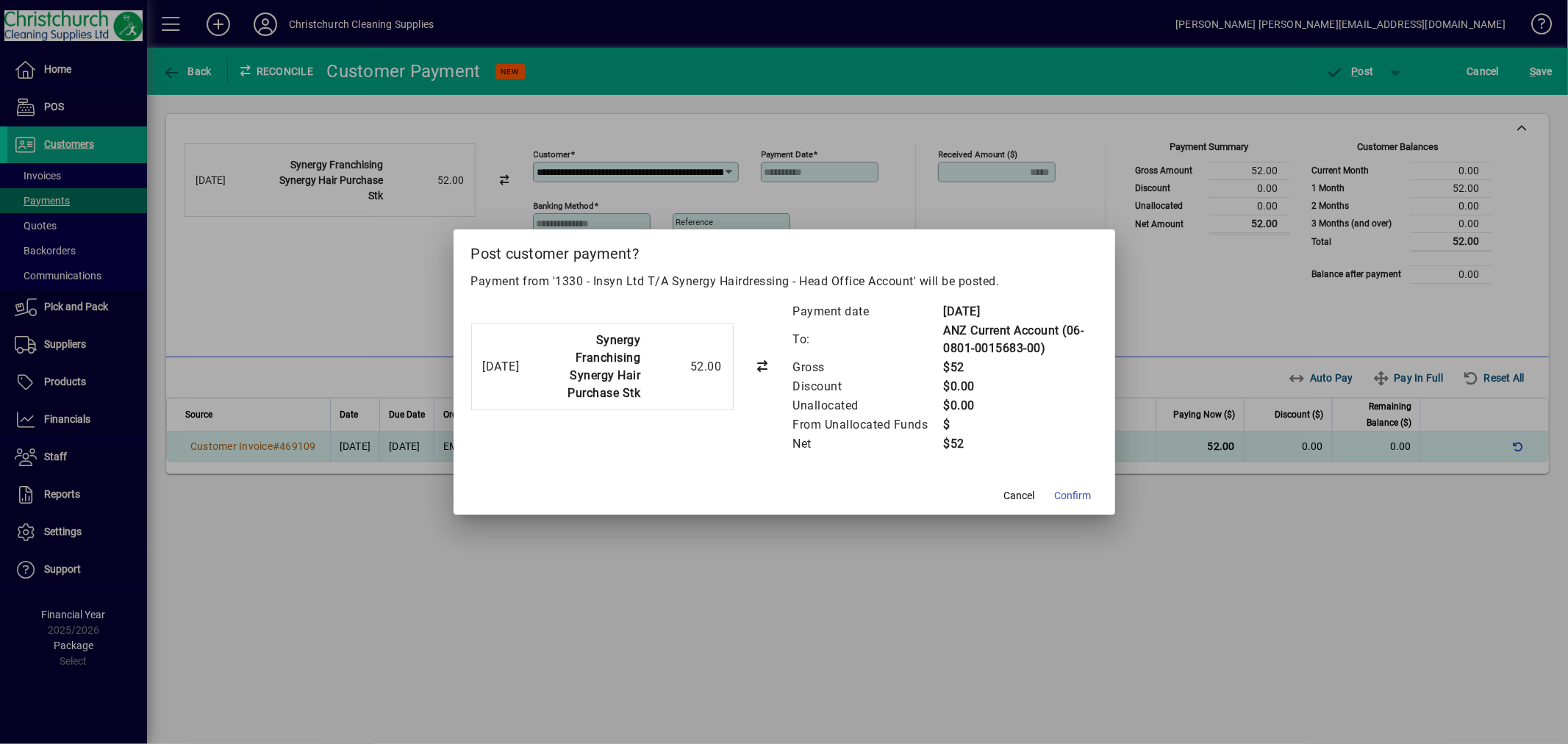
click at [1057, 494] on span "Confirm" at bounding box center [1073, 496] width 37 height 15
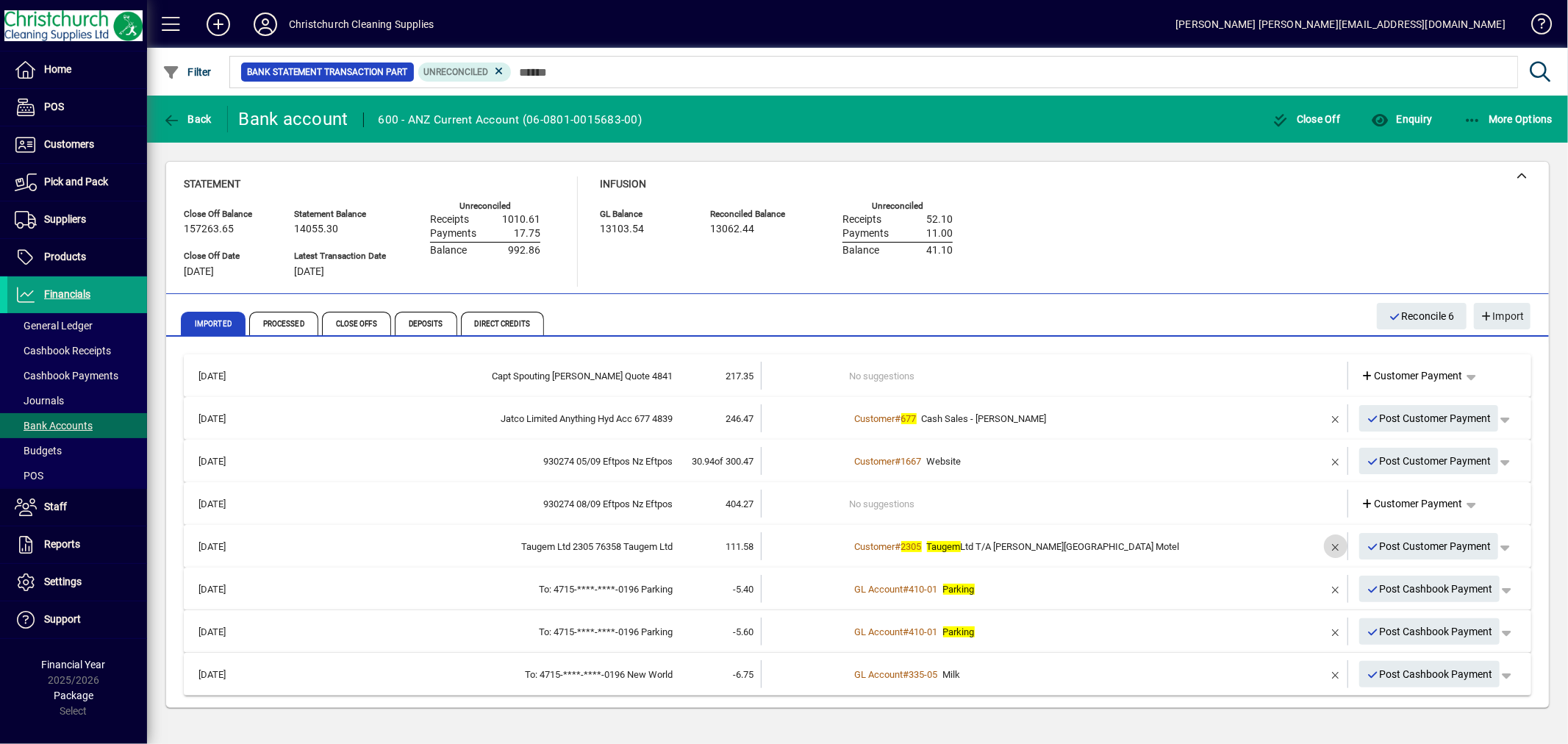
click at [1332, 539] on span "button" at bounding box center [1335, 546] width 35 height 35
click at [892, 538] on td "2 suggestions" at bounding box center [1056, 546] width 413 height 28
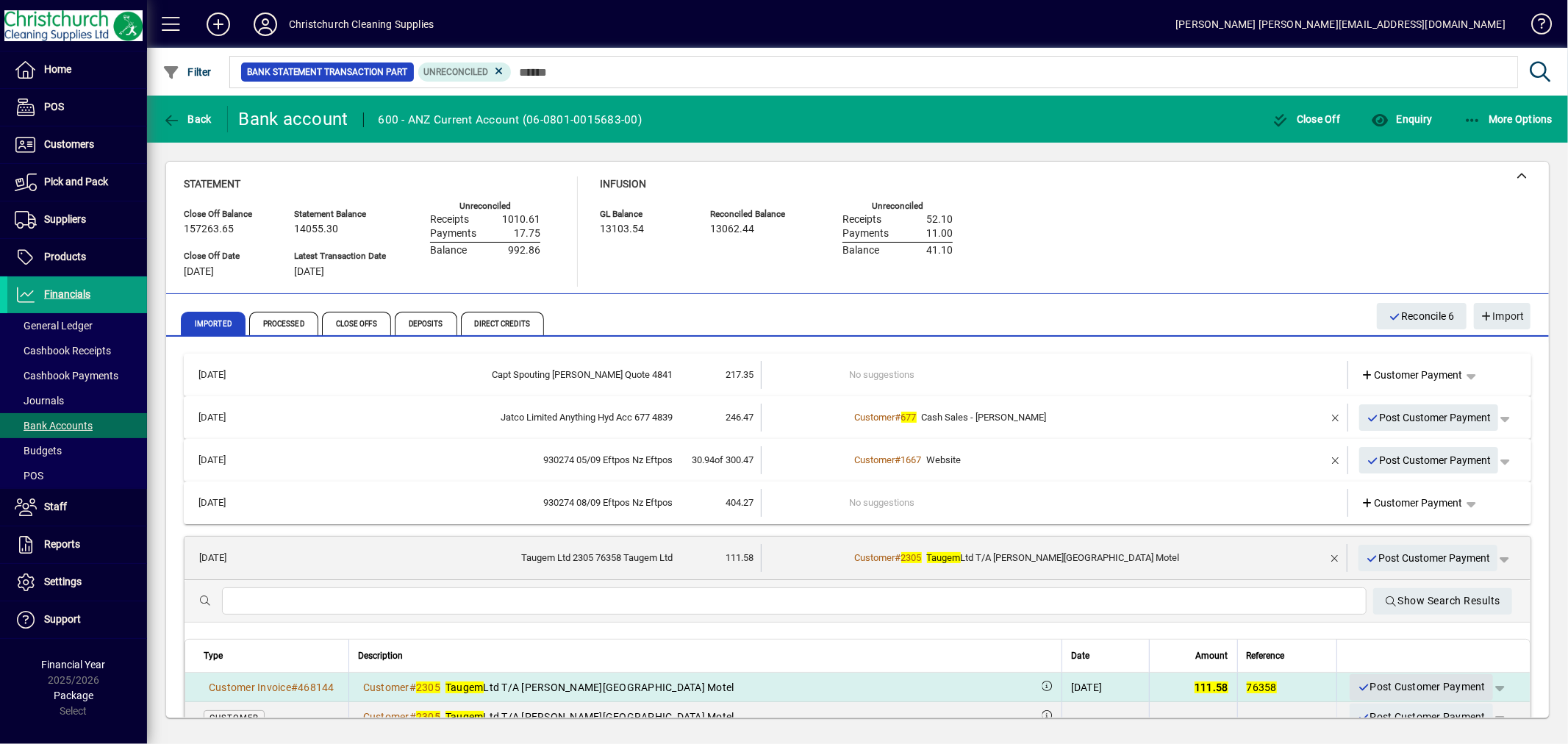
click at [1387, 682] on span "Post Customer Payment" at bounding box center [1421, 688] width 129 height 24
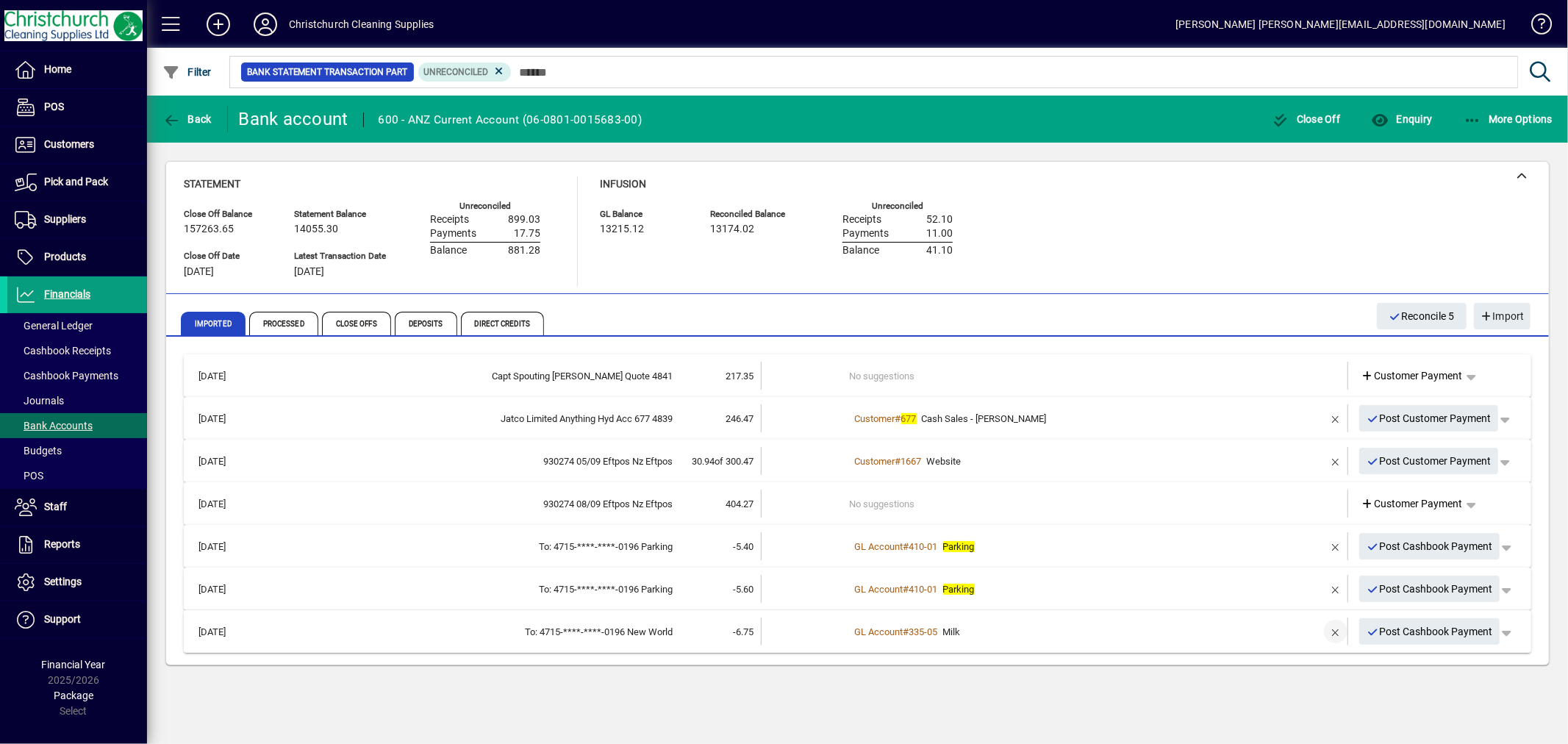
click at [1331, 627] on span "button" at bounding box center [1335, 632] width 35 height 35
click at [872, 633] on td "1 suggestion" at bounding box center [1056, 632] width 413 height 28
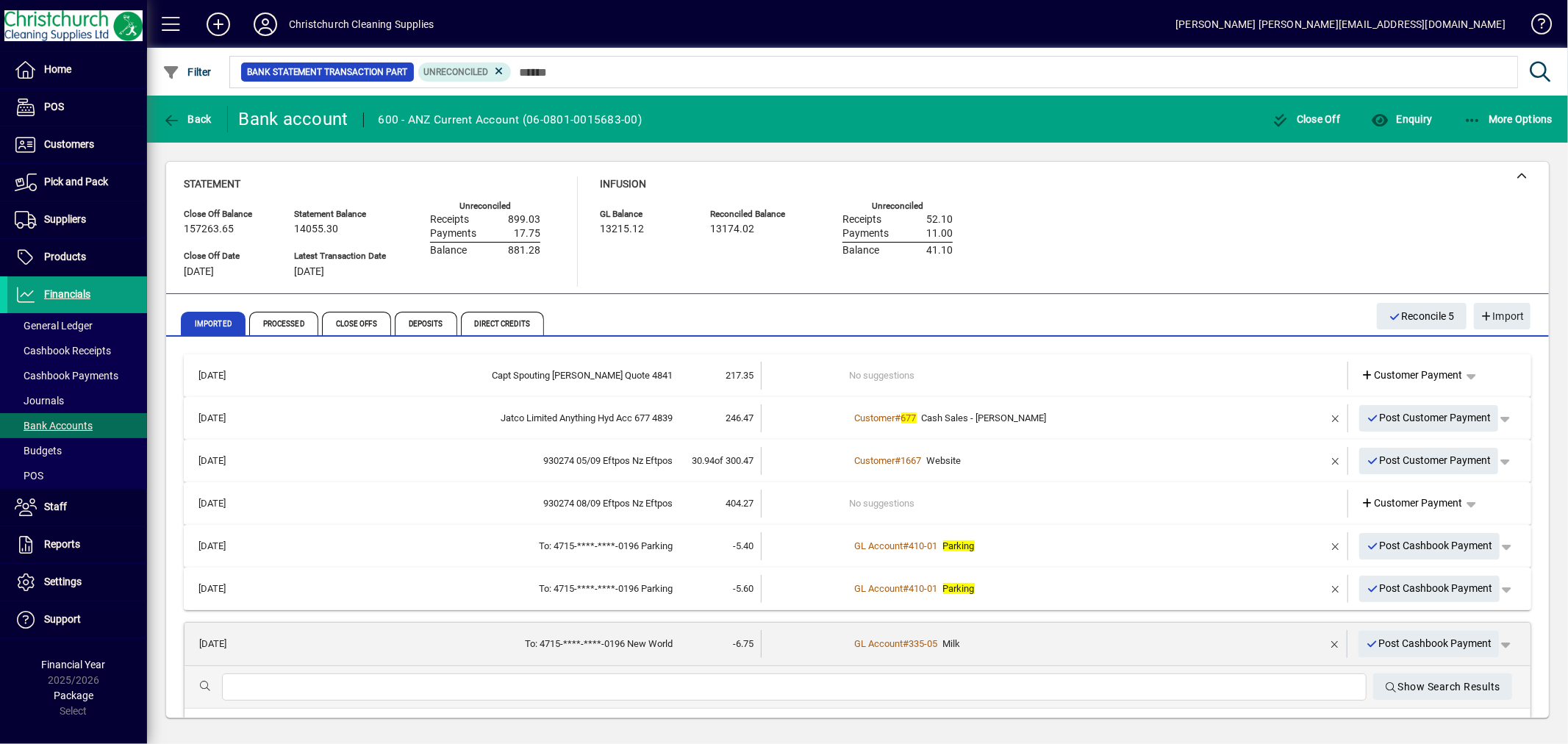
scroll to position [82, 0]
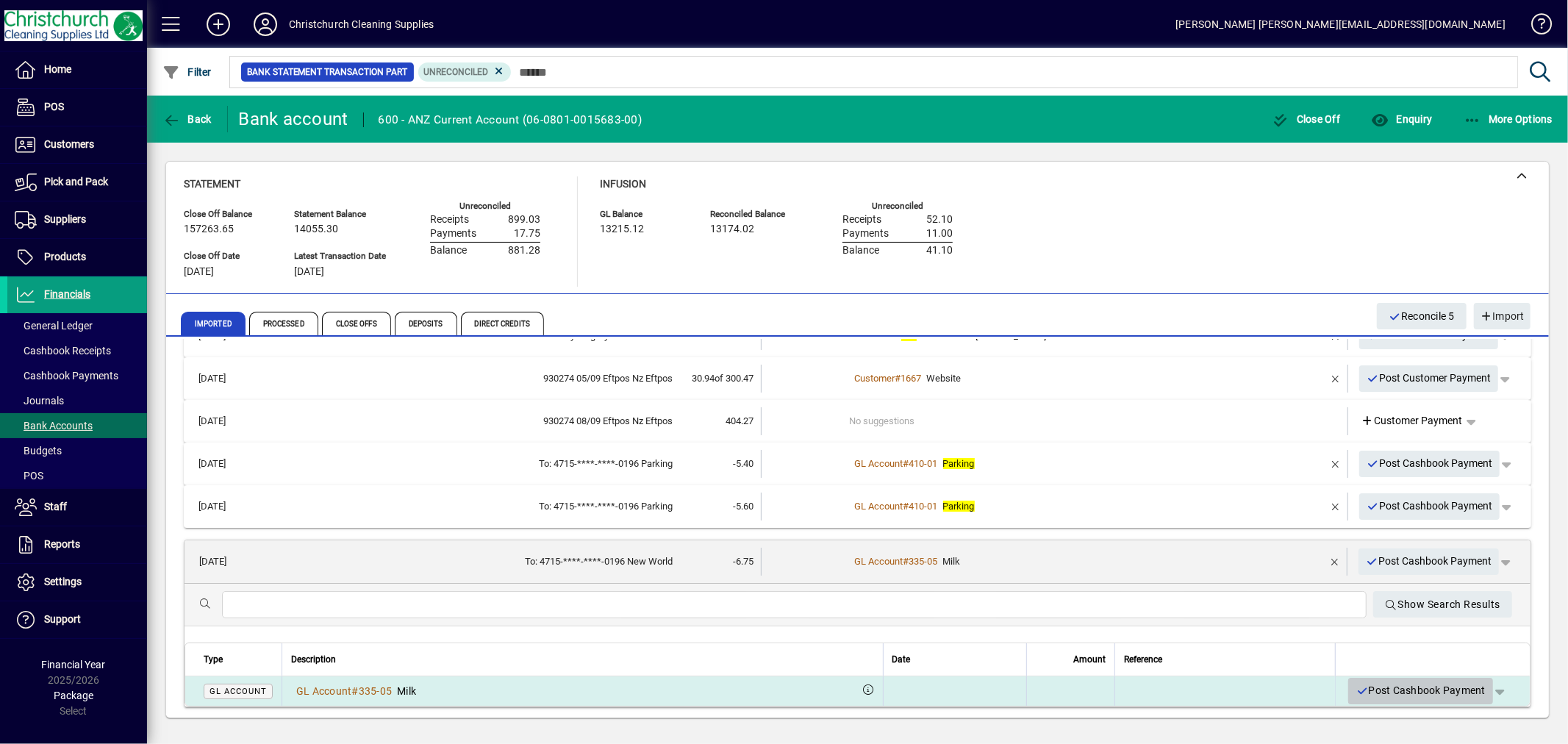
click at [1419, 684] on span "Post Cashbook Payment" at bounding box center [1420, 691] width 130 height 24
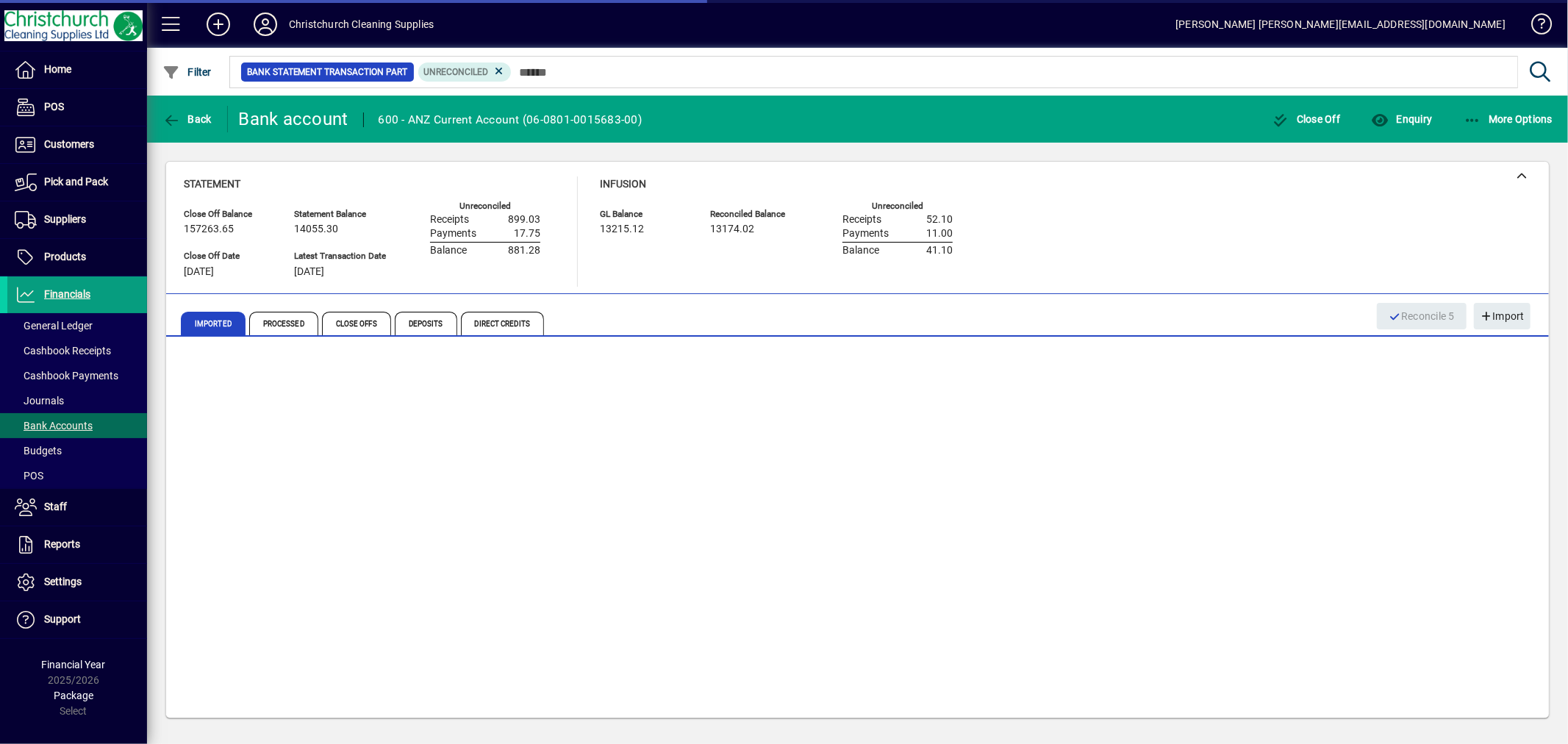
scroll to position [0, 0]
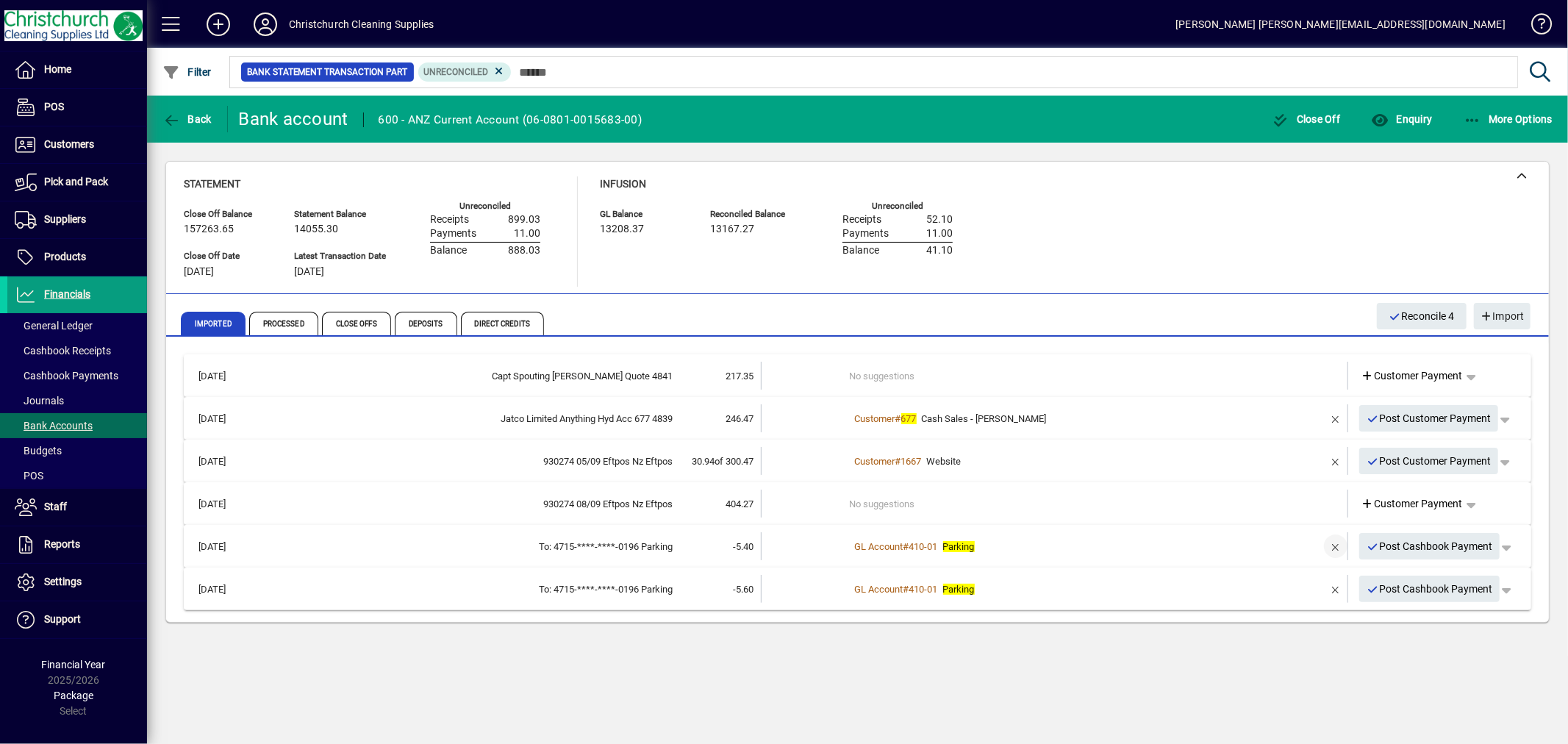
click at [1334, 544] on span "button" at bounding box center [1335, 546] width 35 height 35
click at [869, 541] on td "2 suggestions" at bounding box center [1056, 546] width 413 height 28
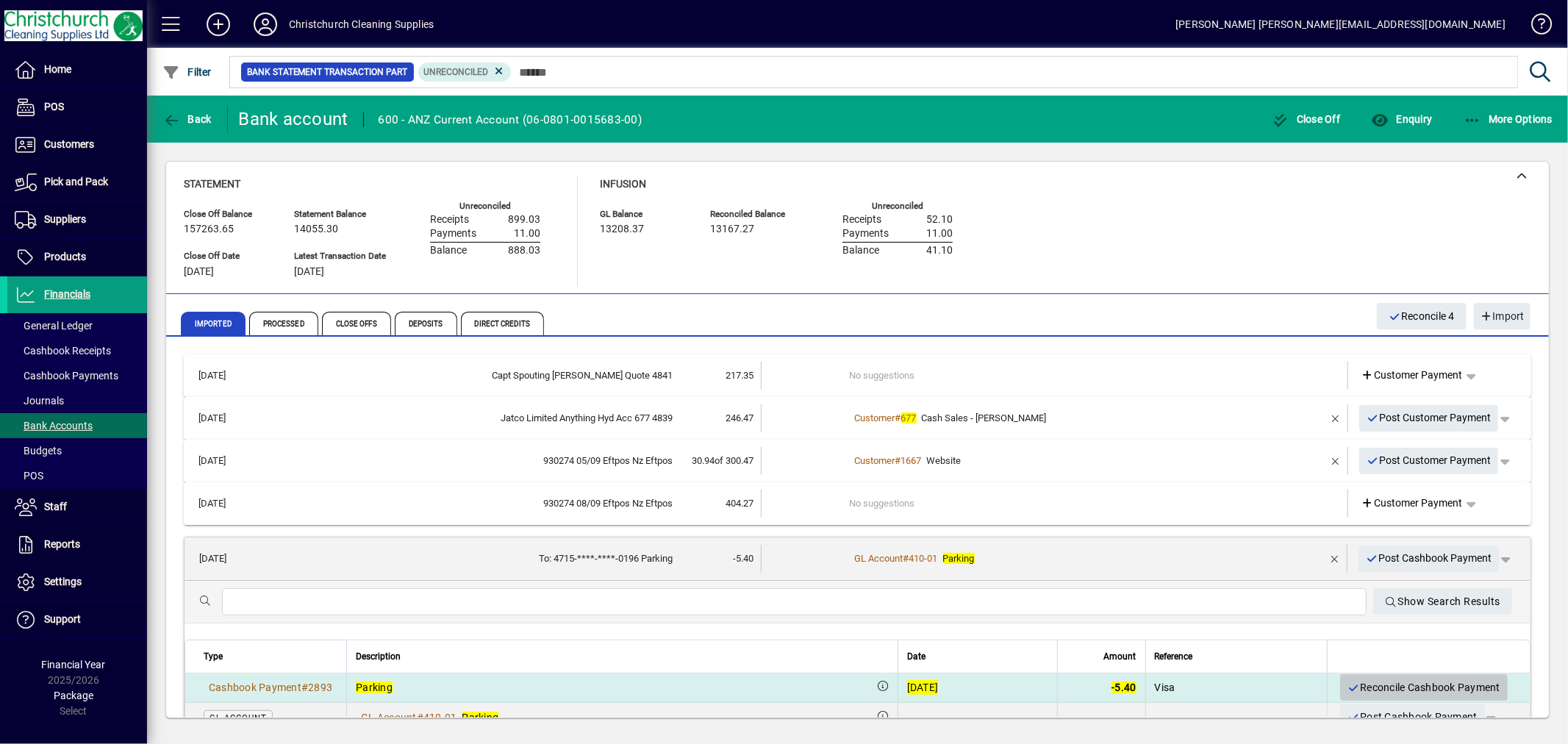
click at [1423, 687] on span "Reconcile Cashbook Payment" at bounding box center [1423, 688] width 153 height 24
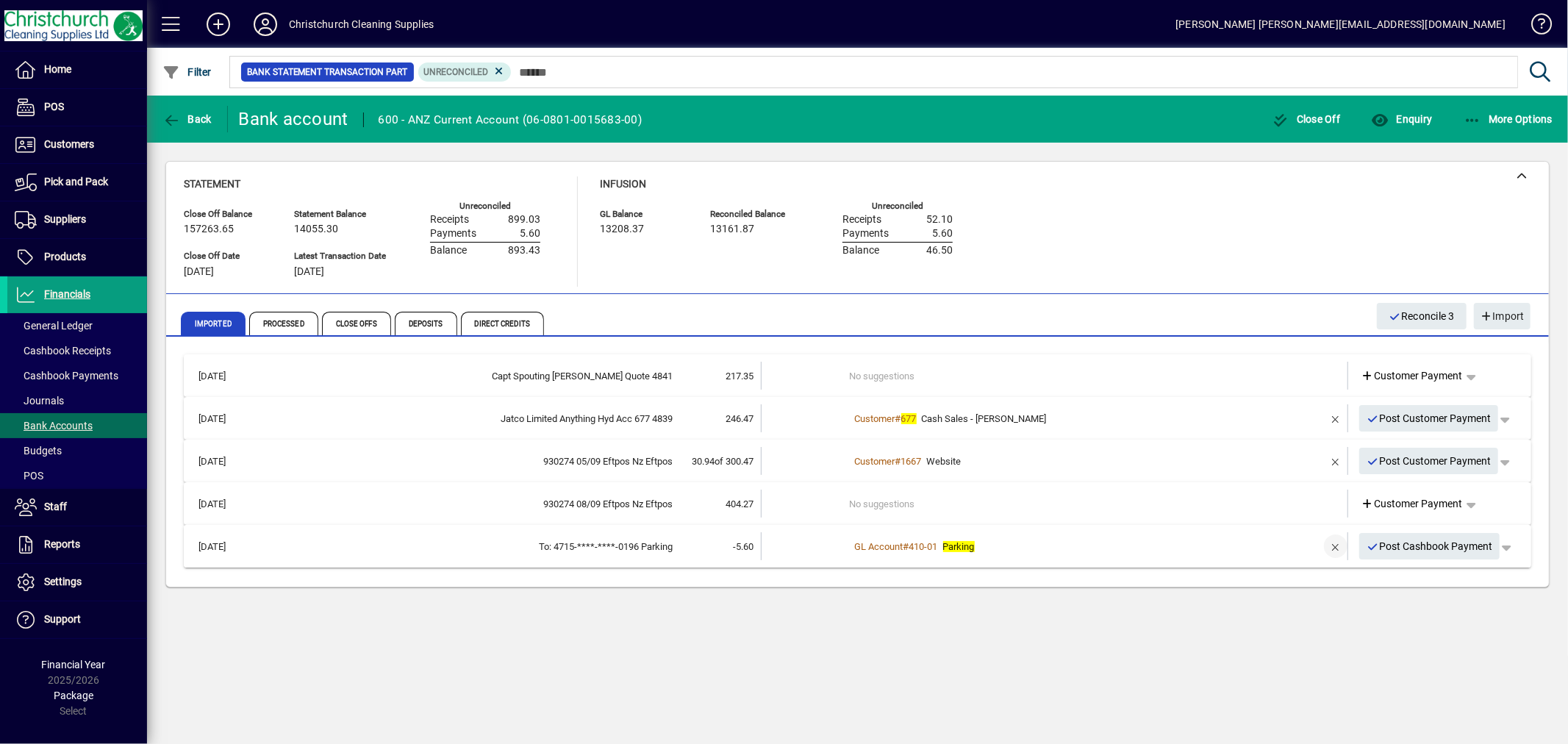
click at [1338, 537] on span "button" at bounding box center [1335, 546] width 35 height 35
click at [890, 537] on td "2 suggestions" at bounding box center [1056, 546] width 413 height 28
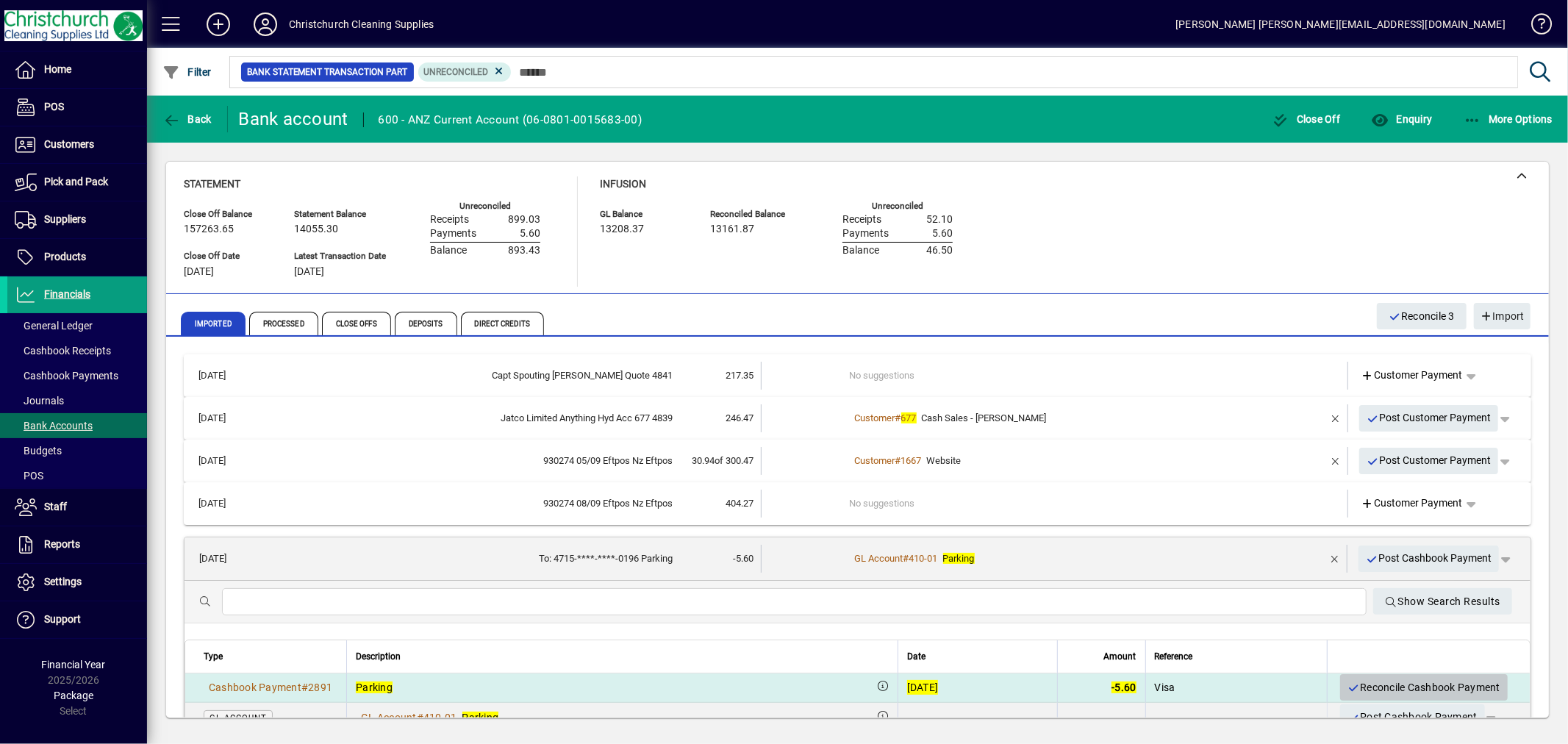
click at [1383, 686] on span "Reconcile Cashbook Payment" at bounding box center [1423, 688] width 153 height 24
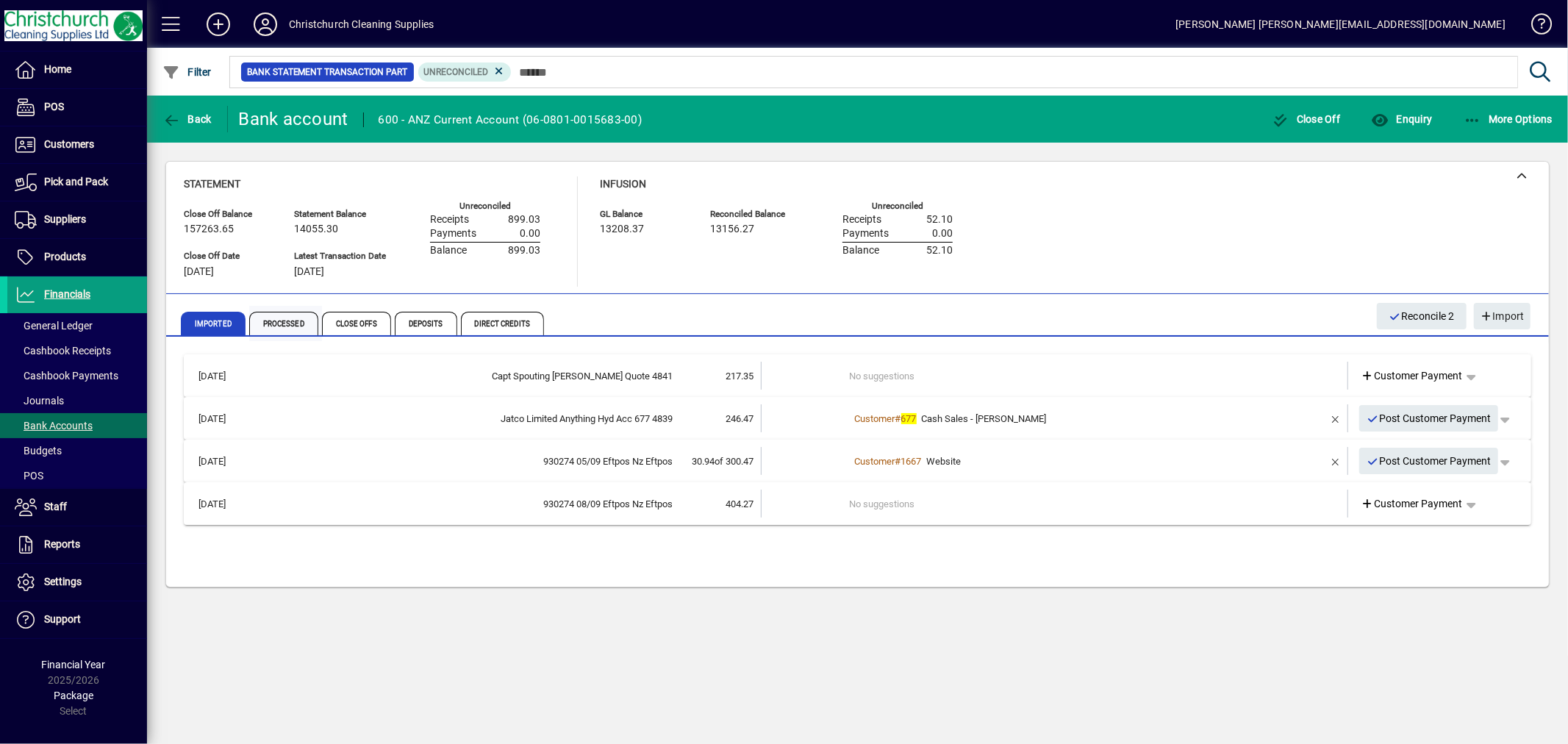
click at [302, 318] on span "Processed" at bounding box center [284, 324] width 69 height 24
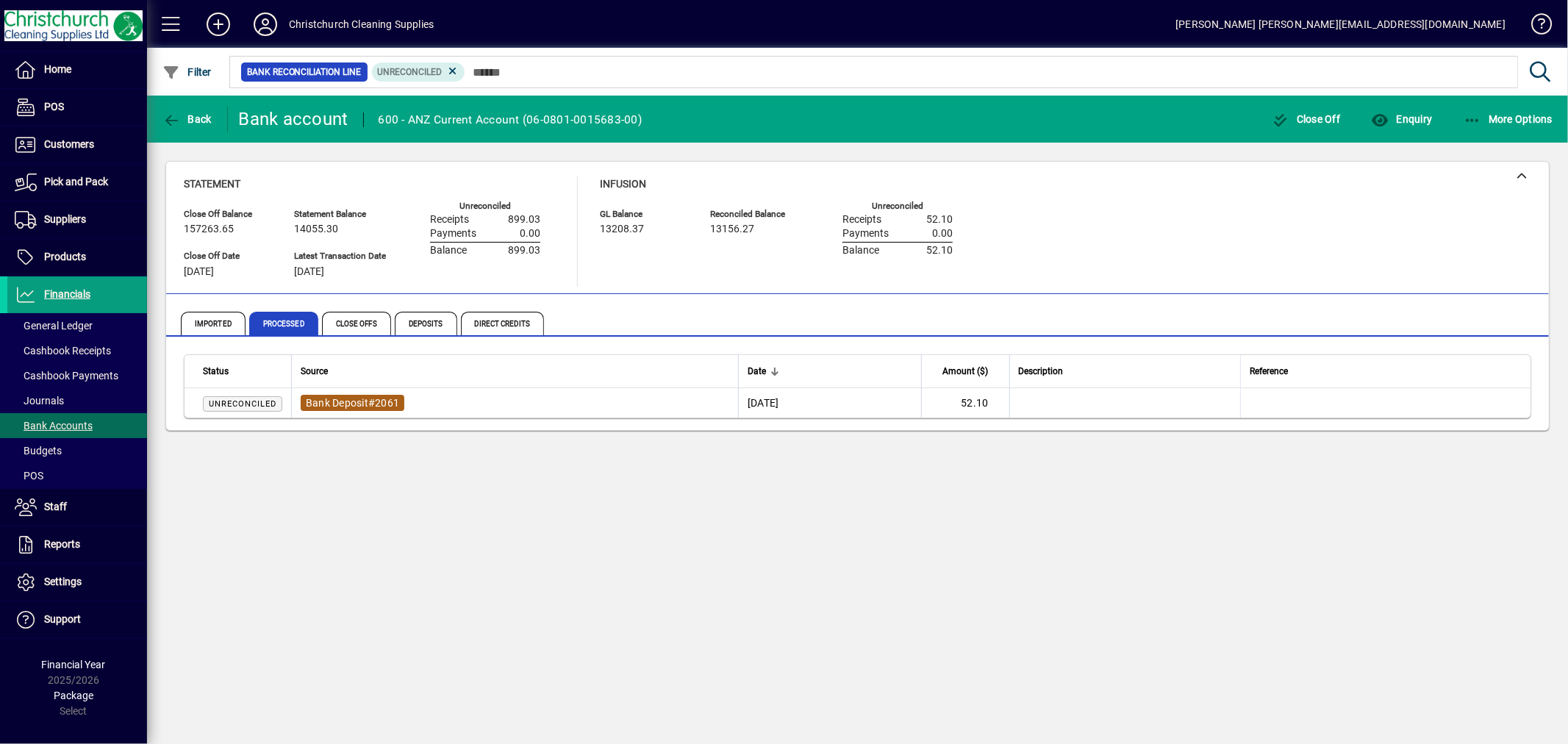
click at [374, 401] on span "#" at bounding box center [371, 402] width 7 height 11
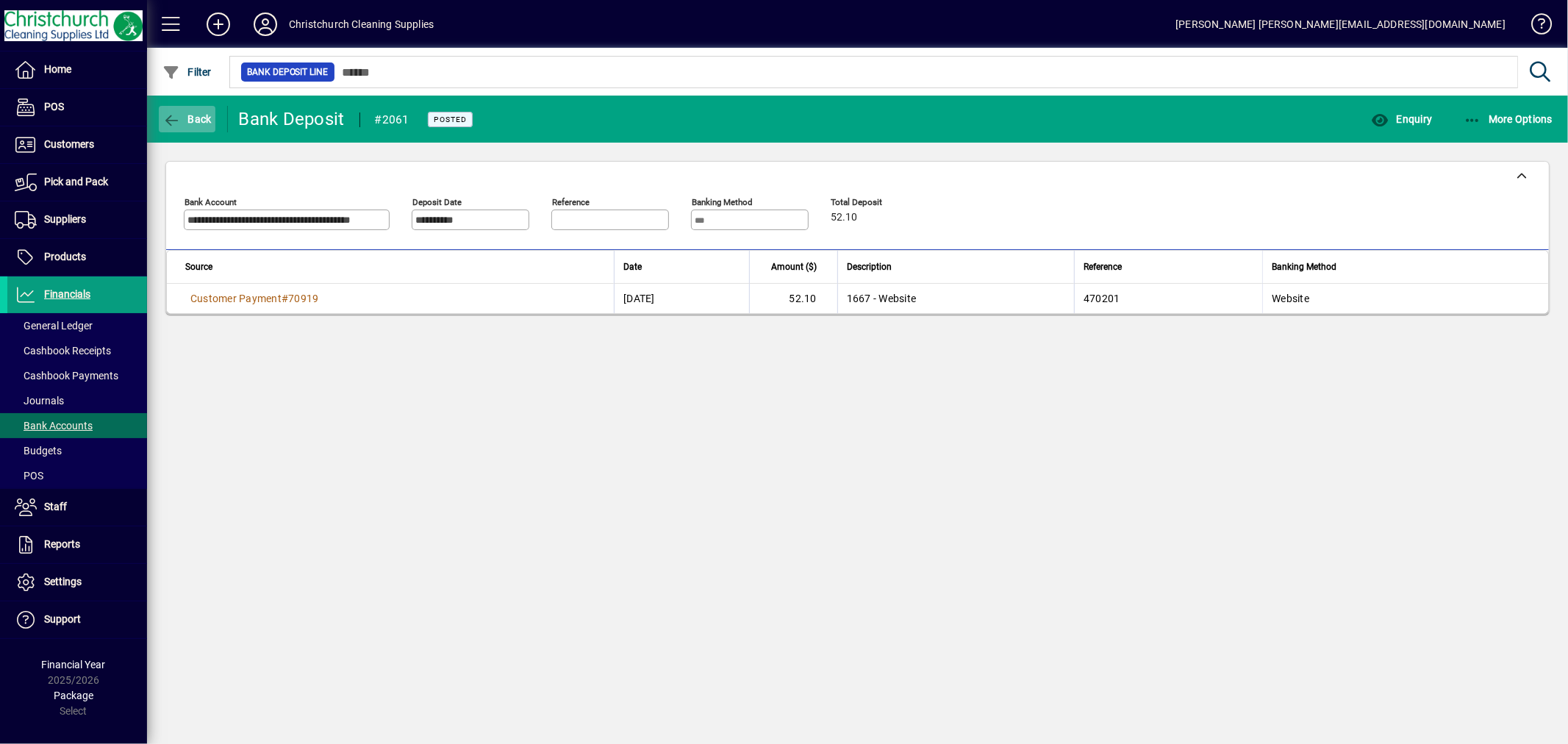
click at [196, 113] on span "Back" at bounding box center [187, 118] width 50 height 11
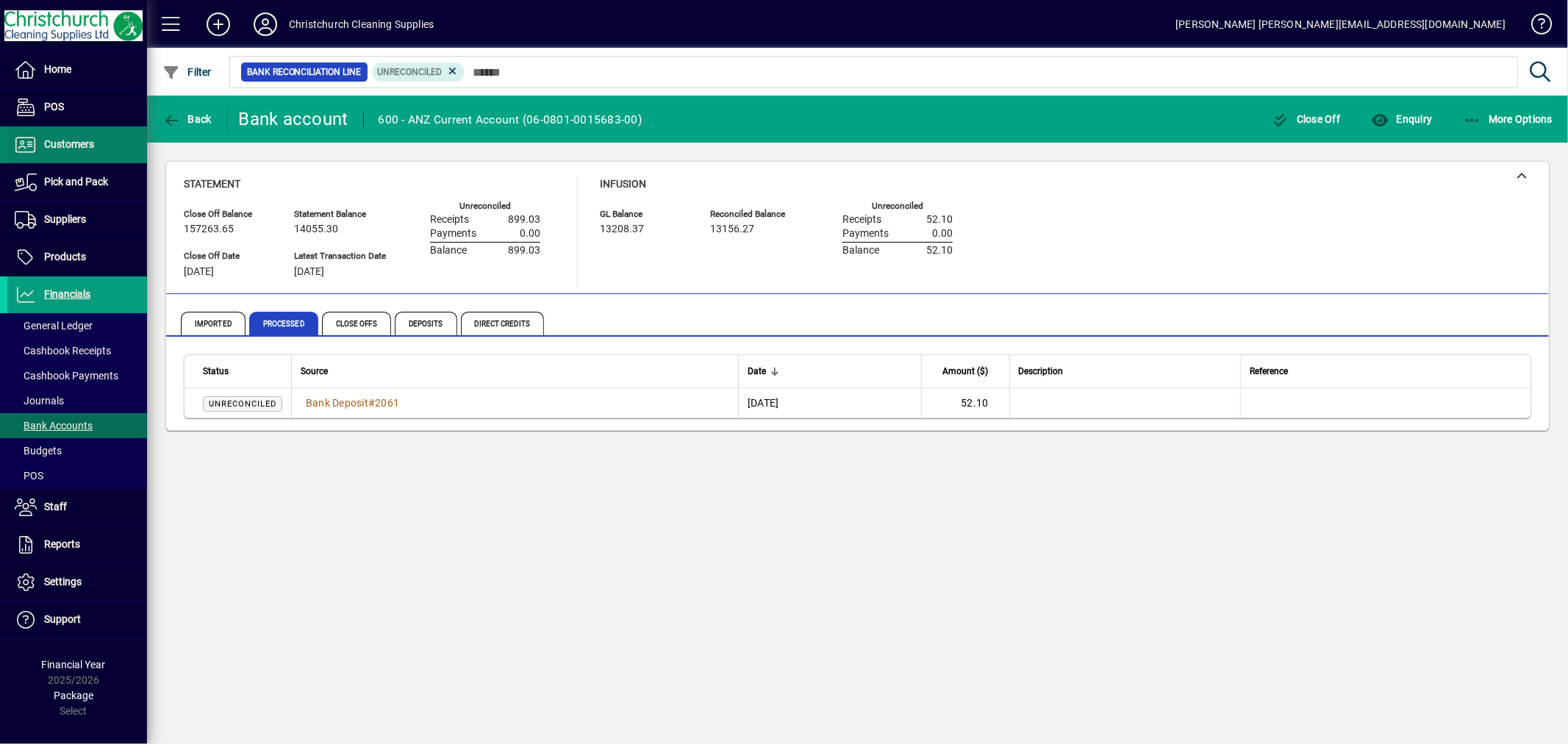
click at [74, 152] on span "Customers" at bounding box center [51, 144] width 87 height 18
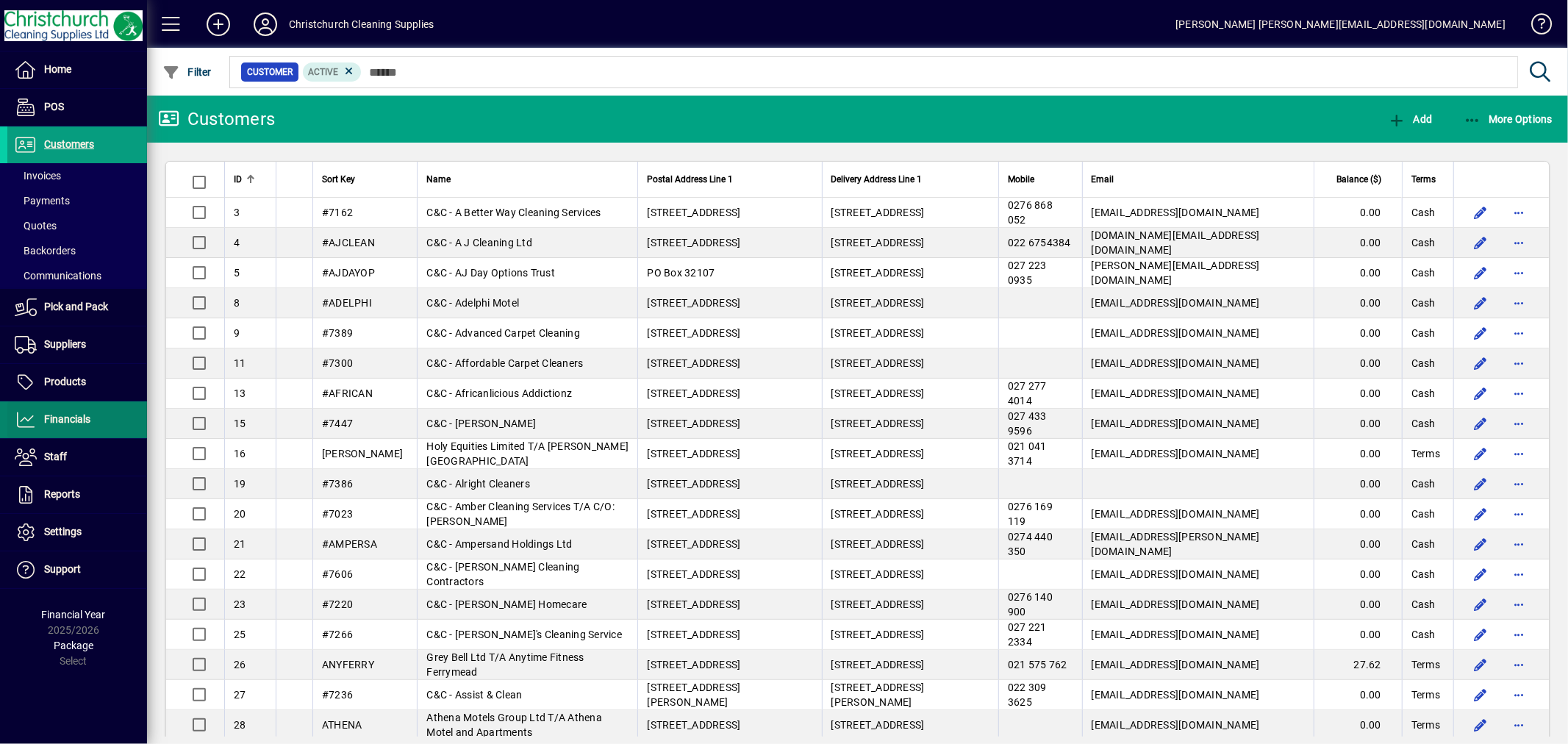
click at [64, 412] on span "Financials" at bounding box center [49, 420] width 83 height 18
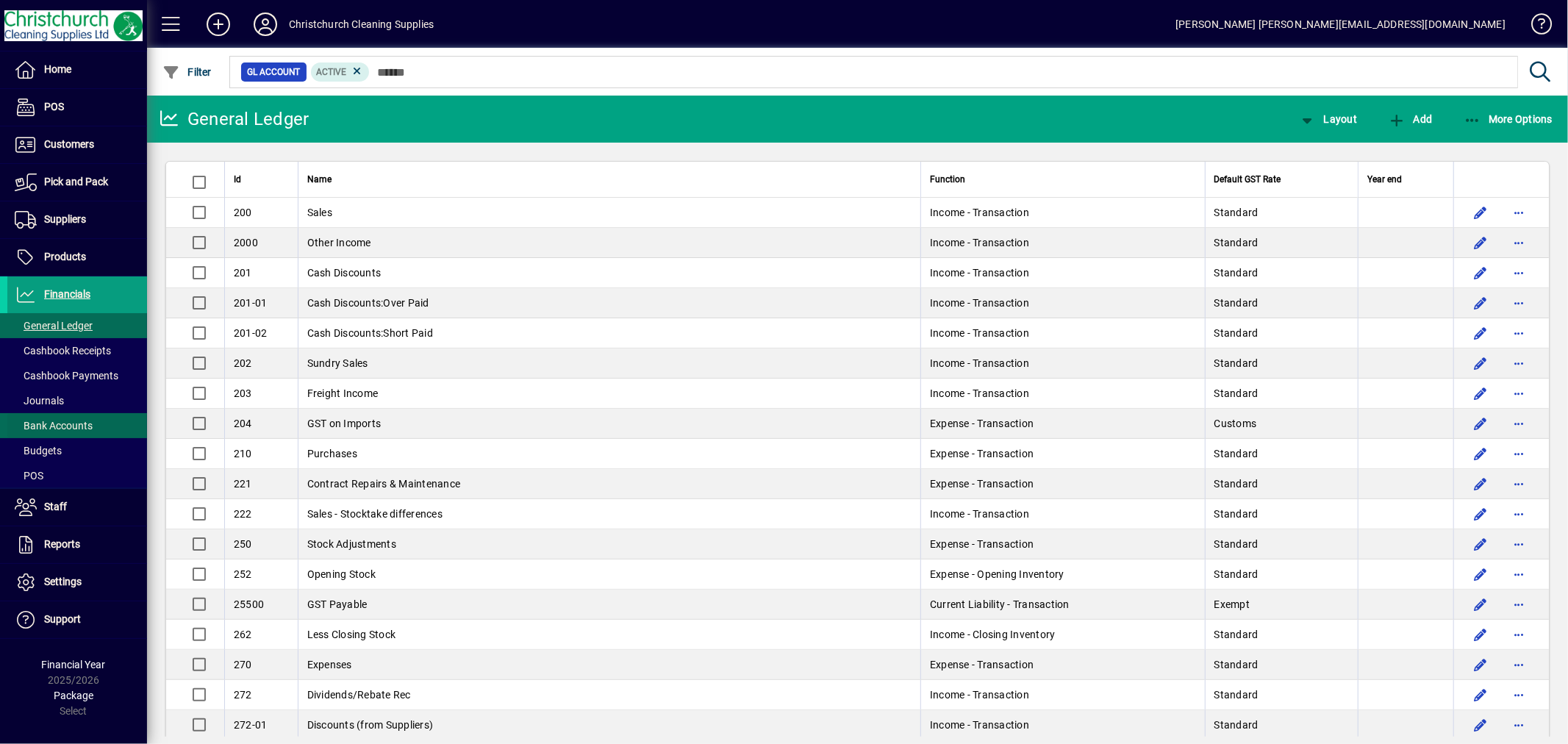
click at [92, 424] on span "Bank Accounts" at bounding box center [50, 426] width 85 height 15
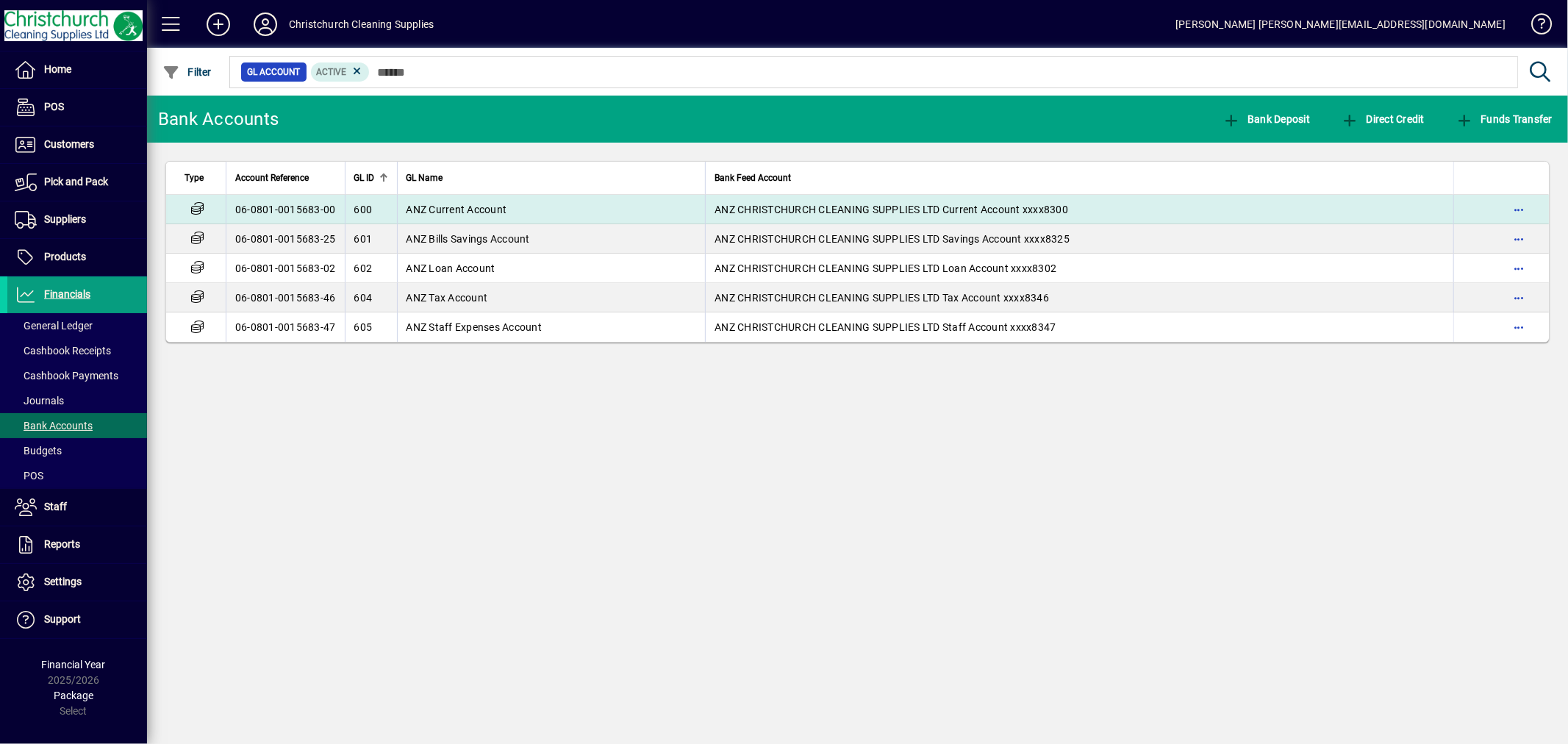
click at [821, 208] on span "ANZ CHRISTCHURCH CLEANING SUPPLIES LTD Current Account xxxx8300" at bounding box center [892, 209] width 354 height 11
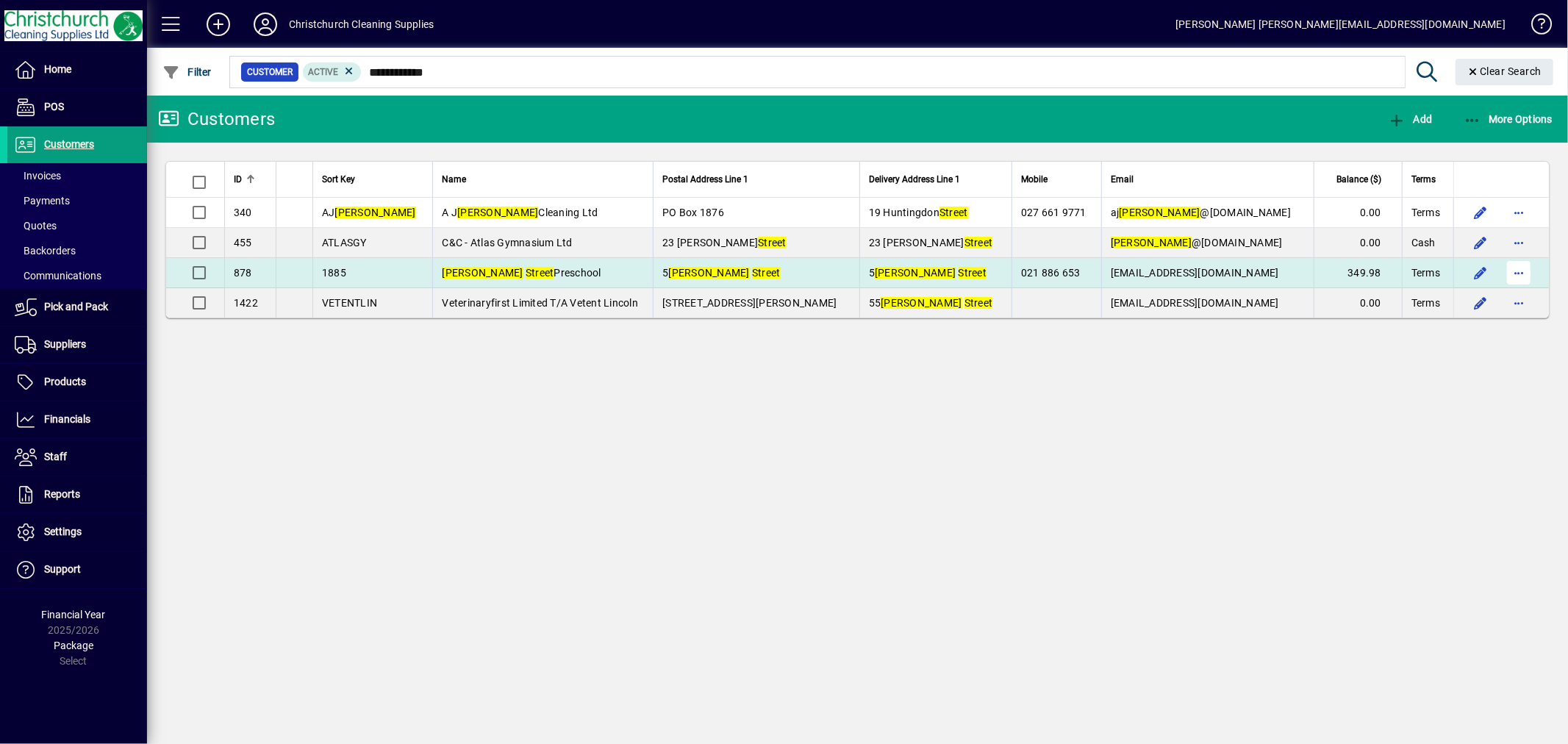
type input "**********"
click at [1519, 269] on span "button" at bounding box center [1518, 272] width 35 height 35
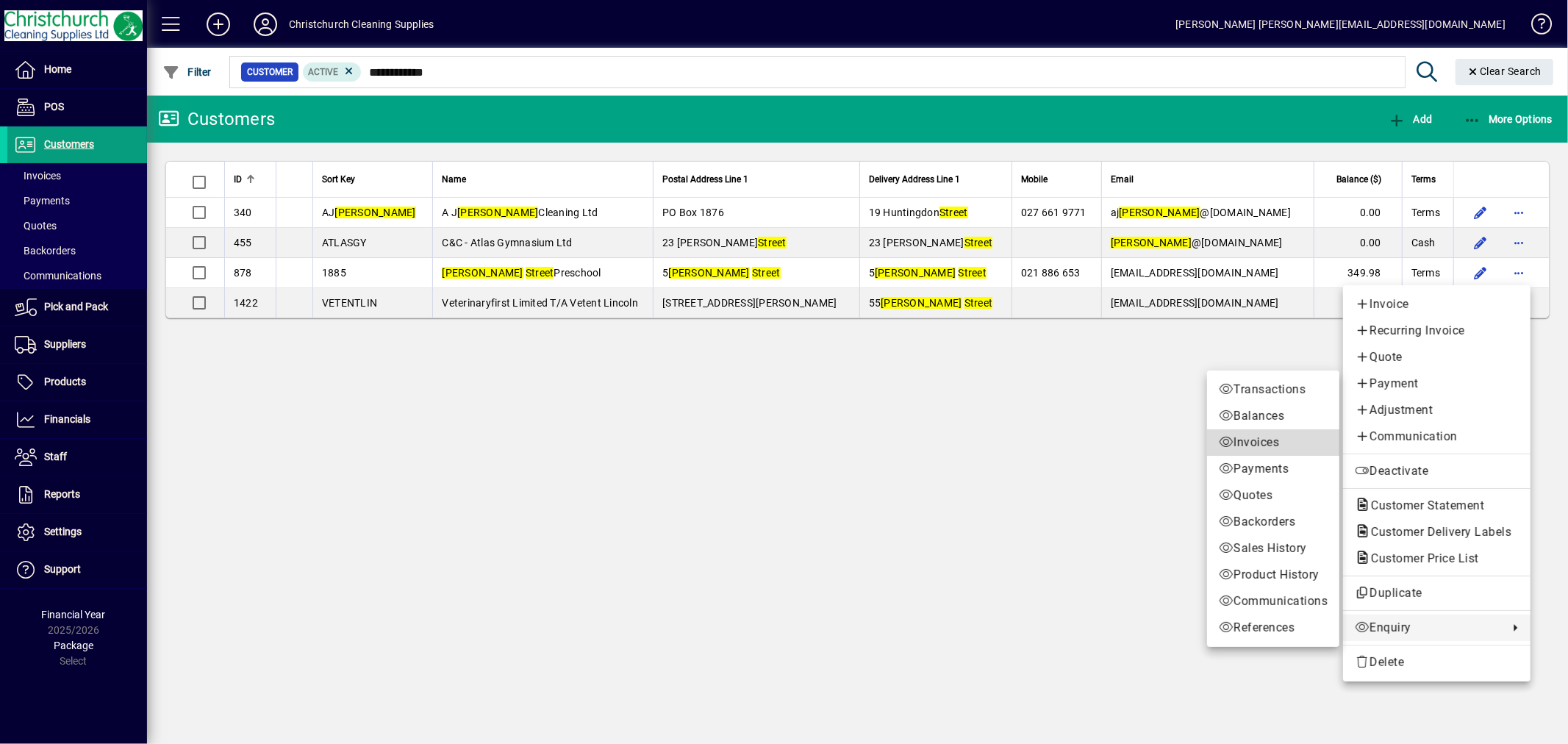
click at [1265, 443] on span "Invoices" at bounding box center [1273, 443] width 109 height 18
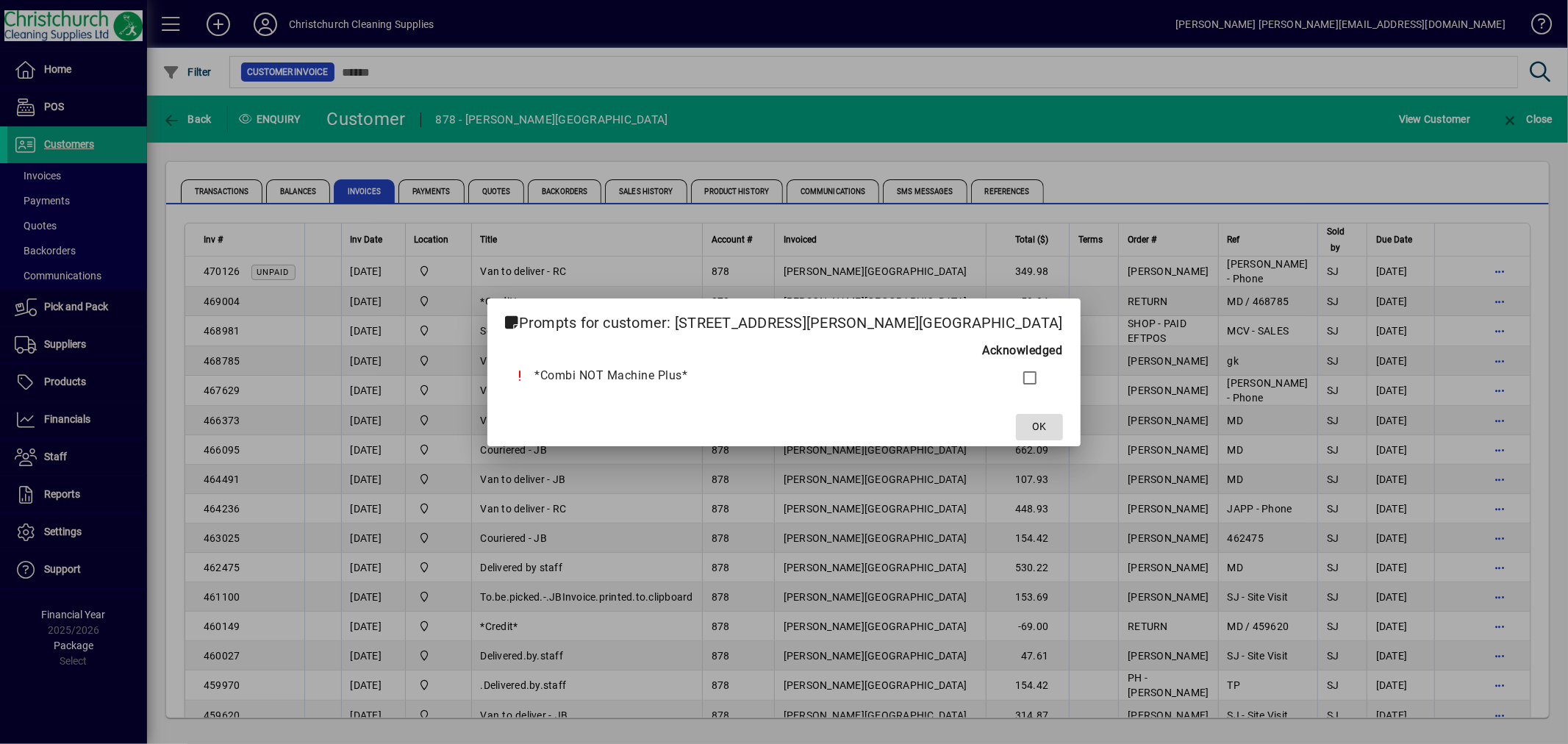
click at [1032, 427] on span "OK" at bounding box center [1039, 427] width 14 height 15
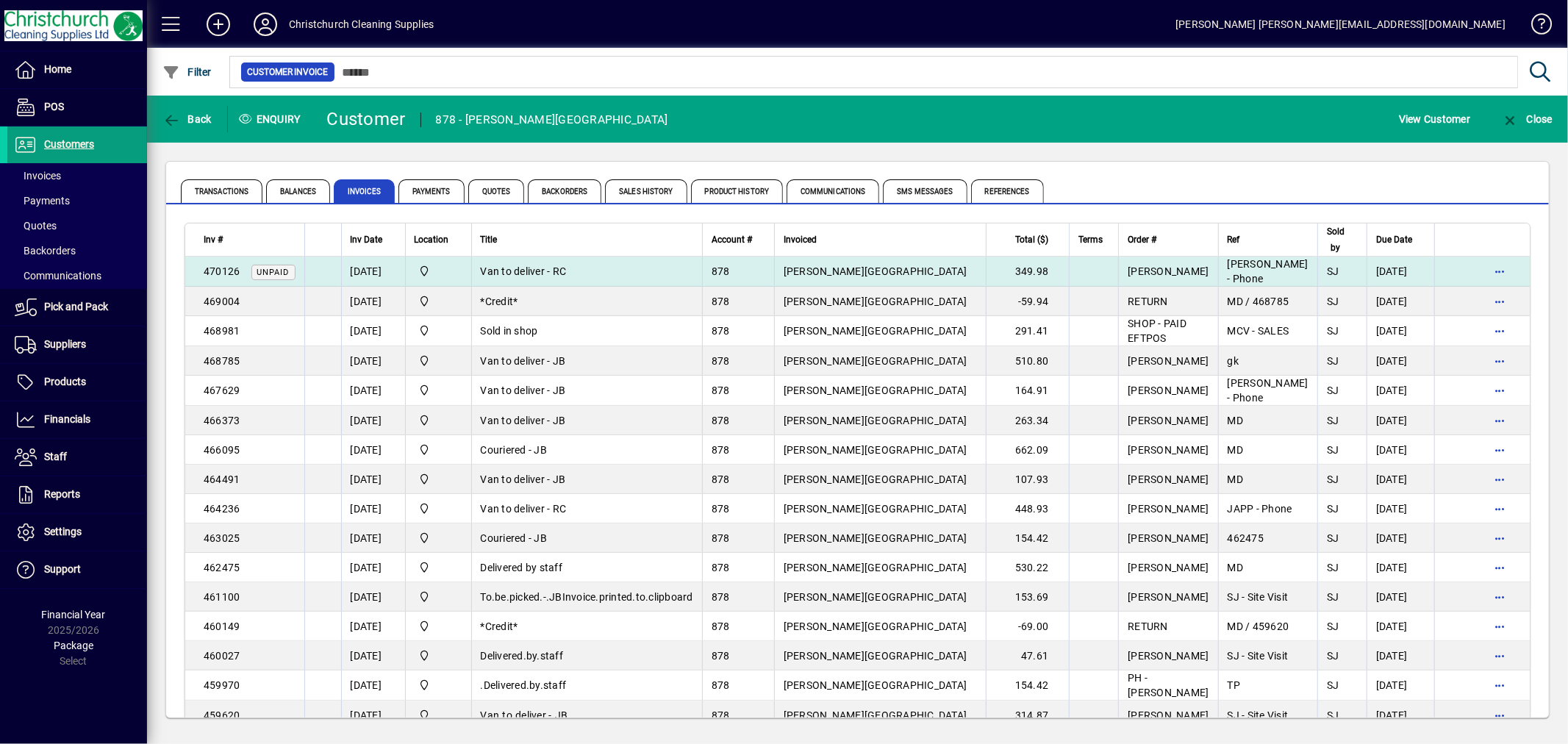
click at [530, 271] on span "Van to deliver - RC" at bounding box center [523, 271] width 86 height 11
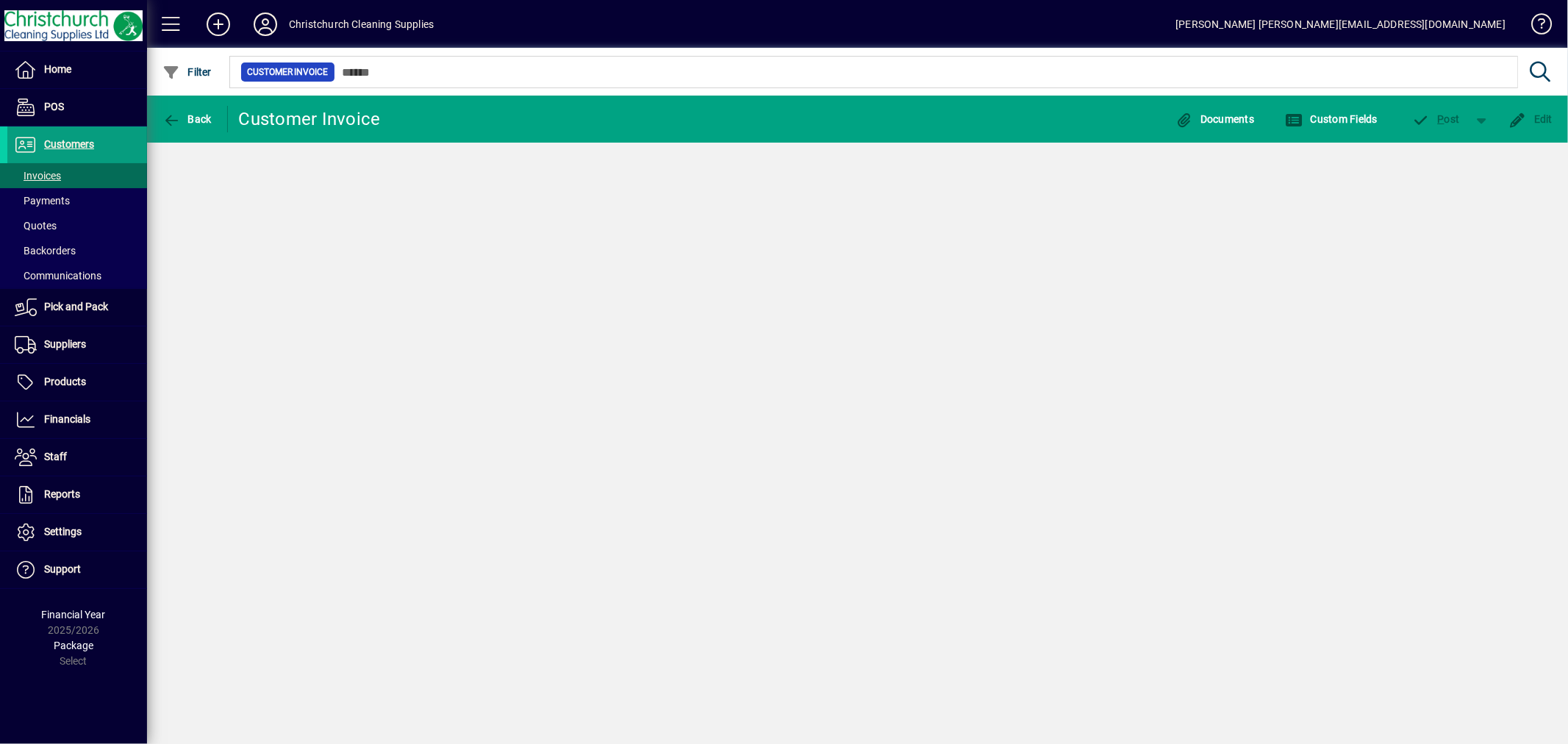
click at [530, 271] on div "Back Customer Invoice Documents Custom Fields P ost Edit" at bounding box center [857, 420] width 1421 height 649
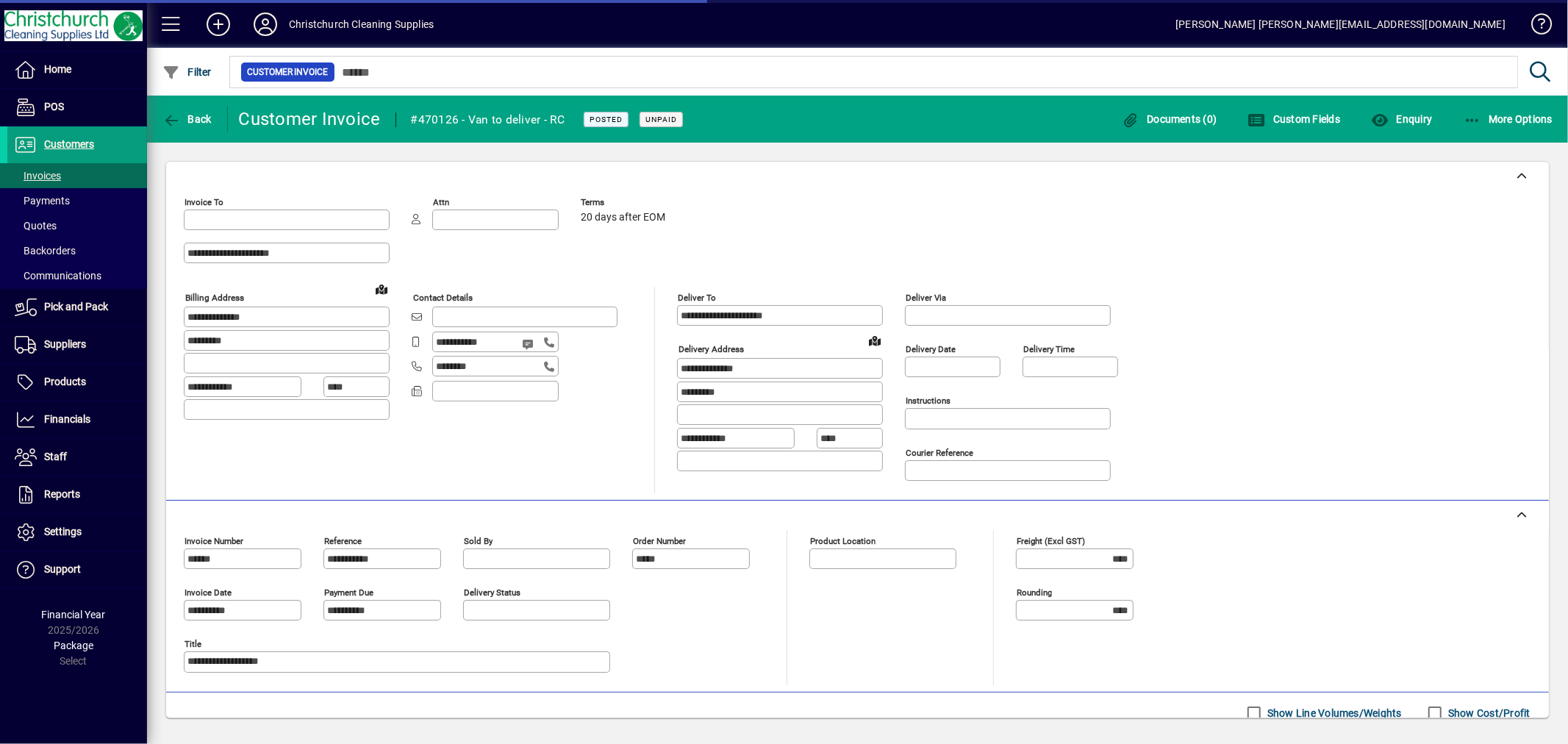
type input "**********"
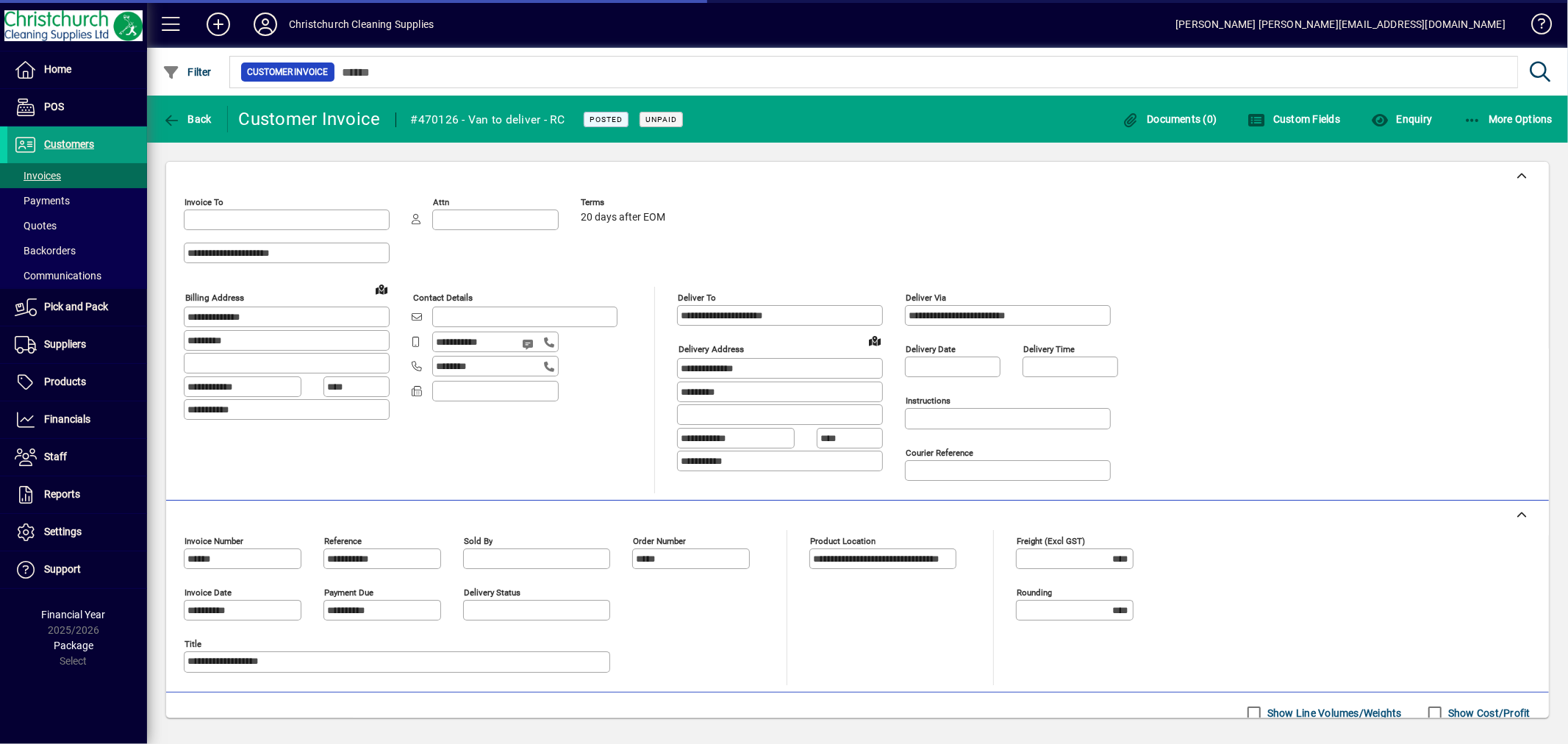
type input "**********"
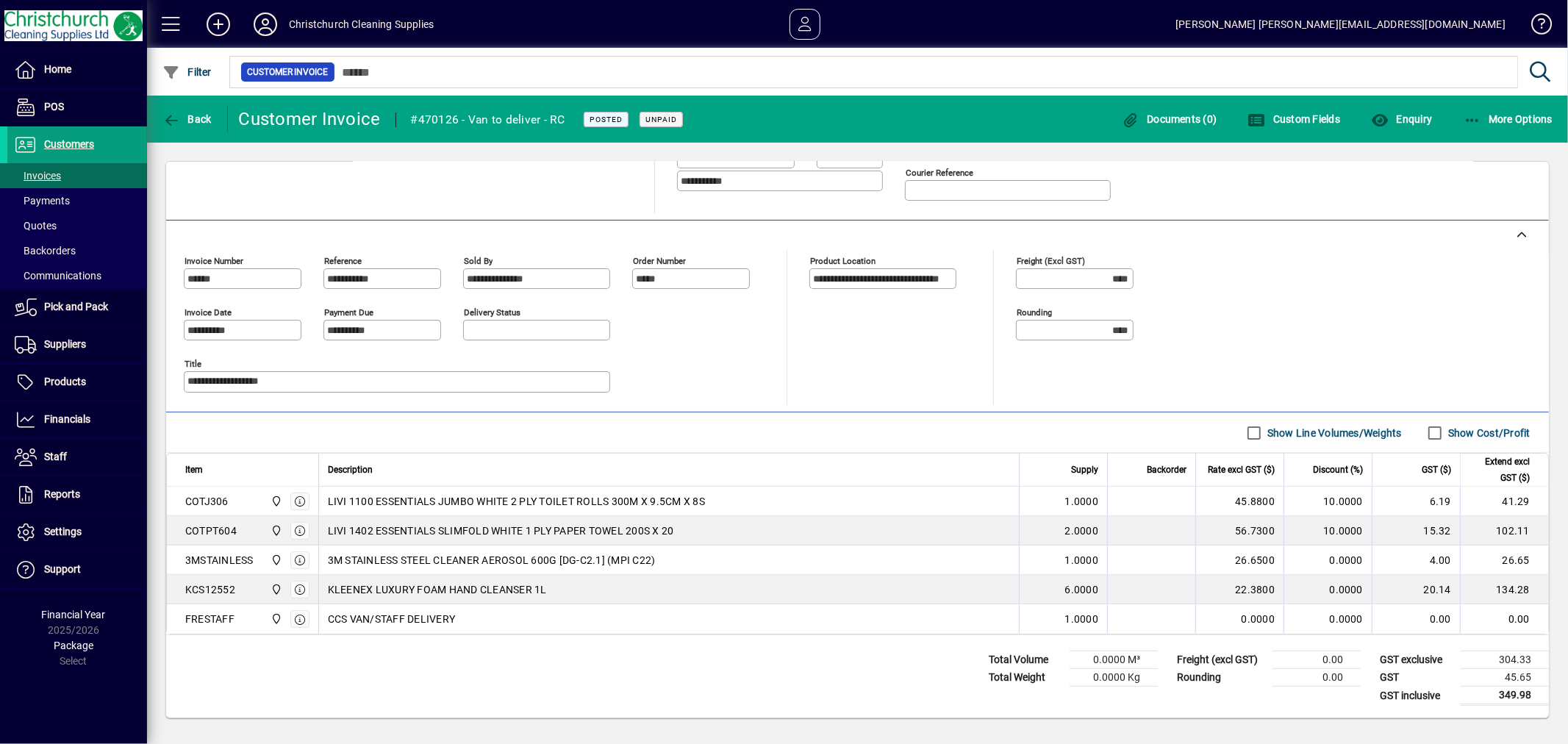
scroll to position [285, 0]
click at [1470, 113] on icon "button" at bounding box center [1473, 120] width 18 height 14
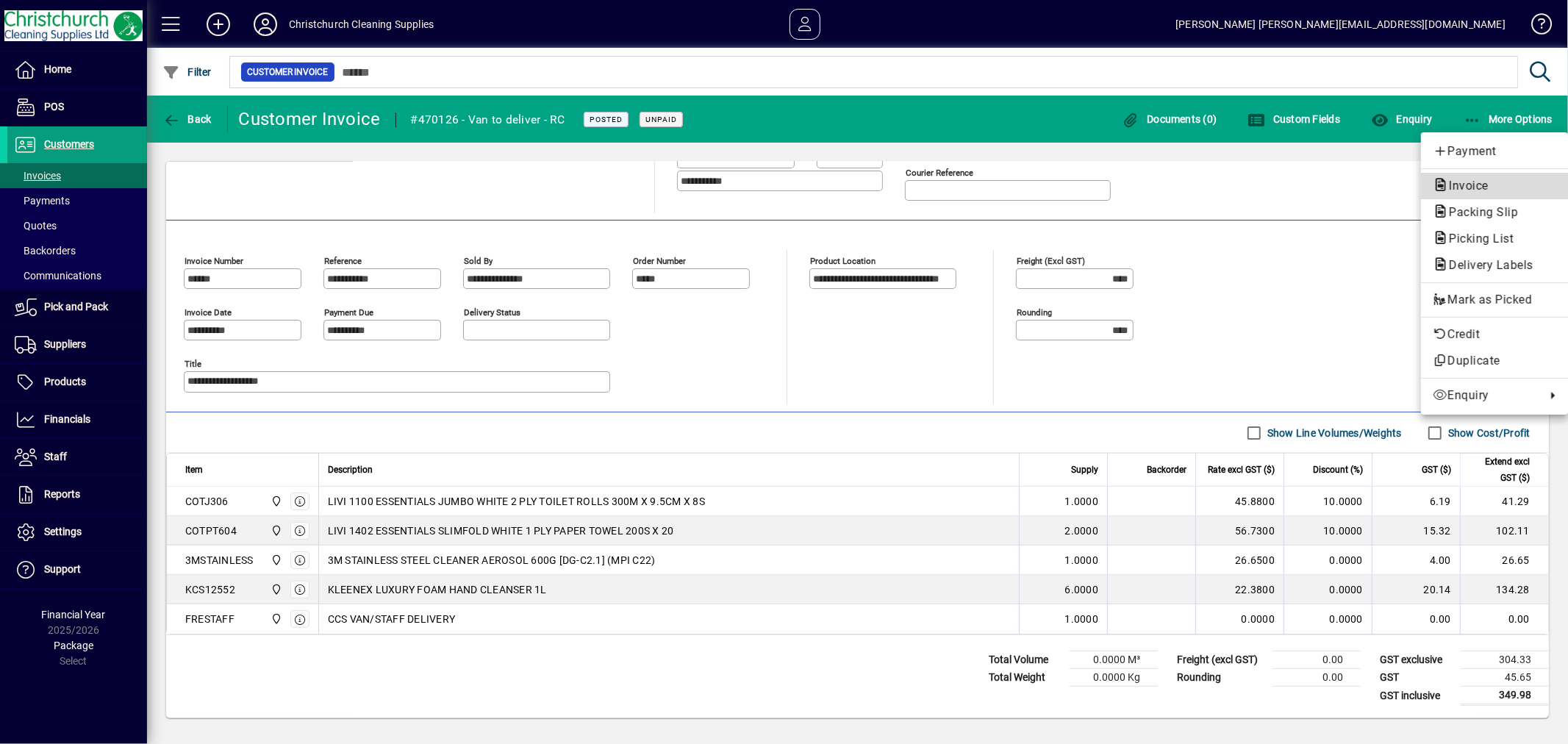
click at [1468, 179] on span "Invoice" at bounding box center [1464, 185] width 63 height 14
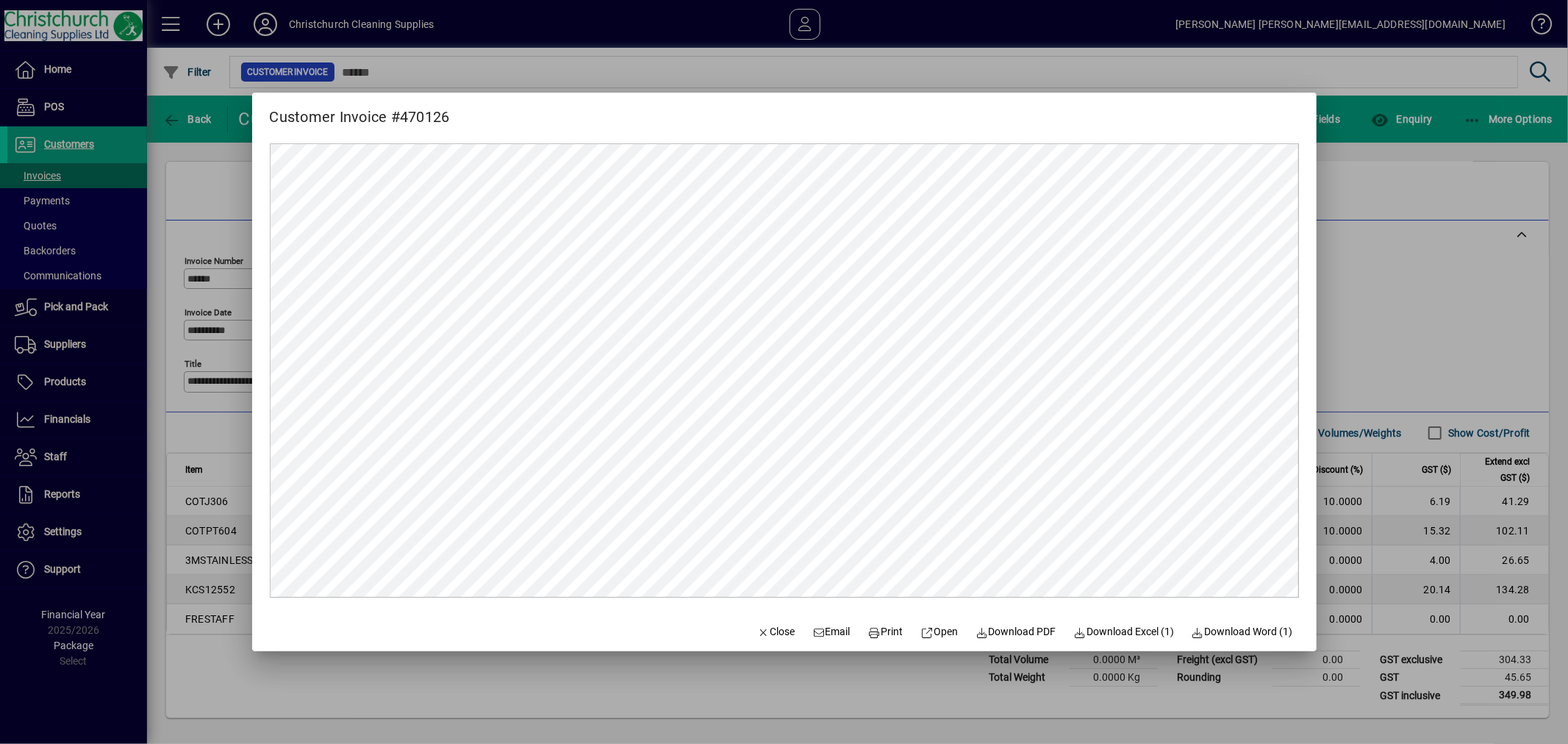
scroll to position [0, 0]
click at [870, 628] on span "Print" at bounding box center [885, 632] width 35 height 15
click at [1339, 374] on div at bounding box center [784, 372] width 1568 height 744
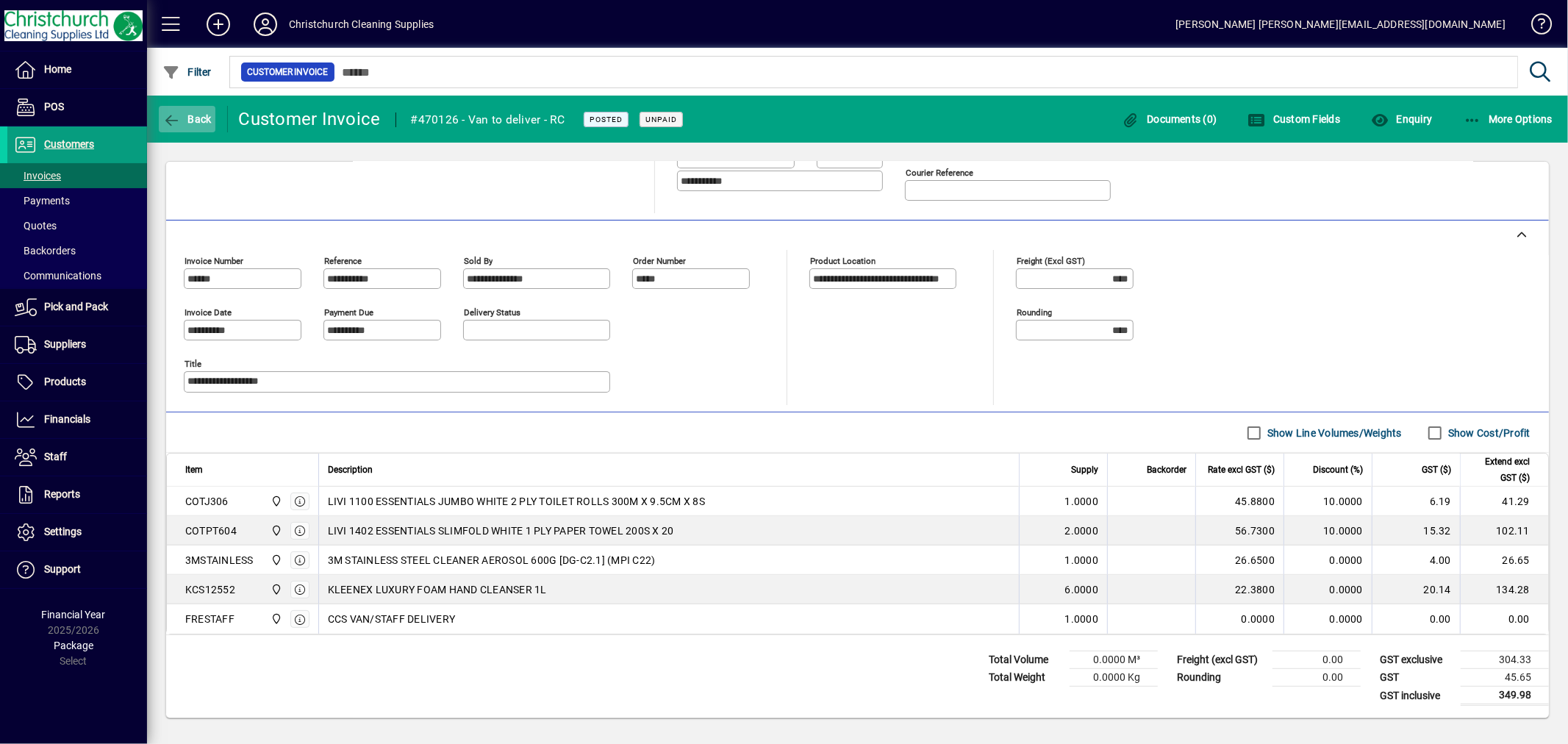
click at [175, 119] on icon "button" at bounding box center [172, 120] width 18 height 14
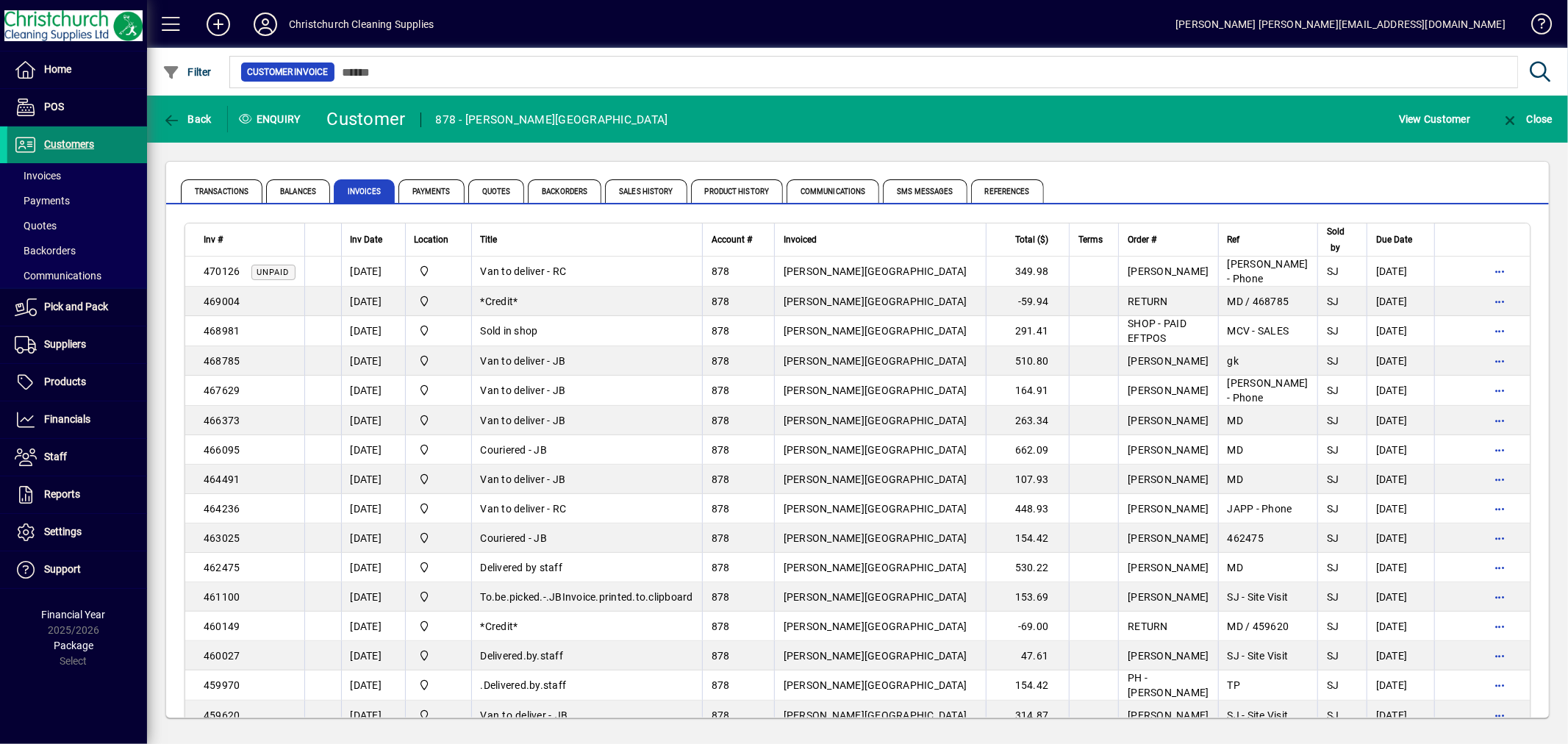
click at [87, 152] on span "Customers" at bounding box center [51, 144] width 87 height 18
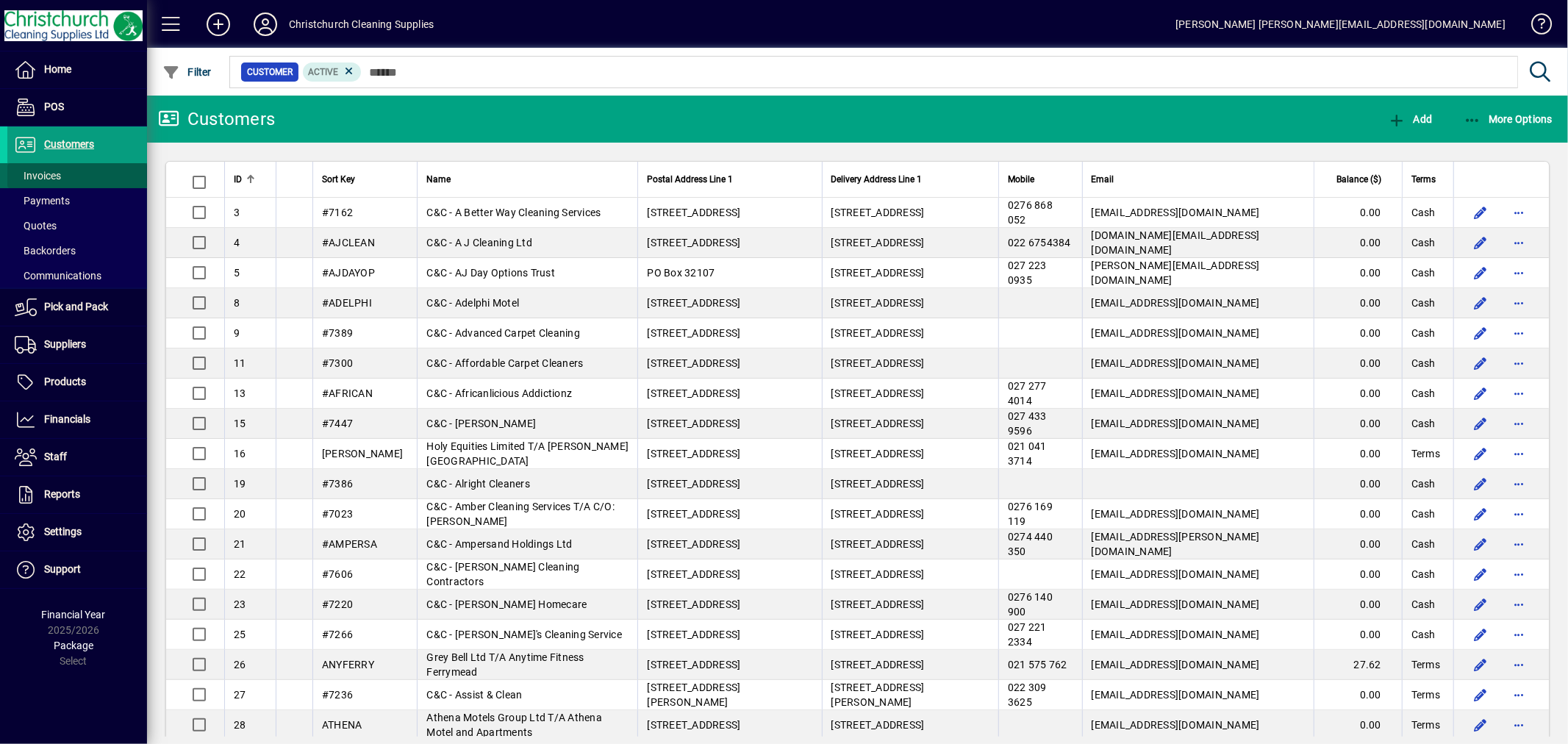
click at [87, 170] on span at bounding box center [77, 176] width 140 height 35
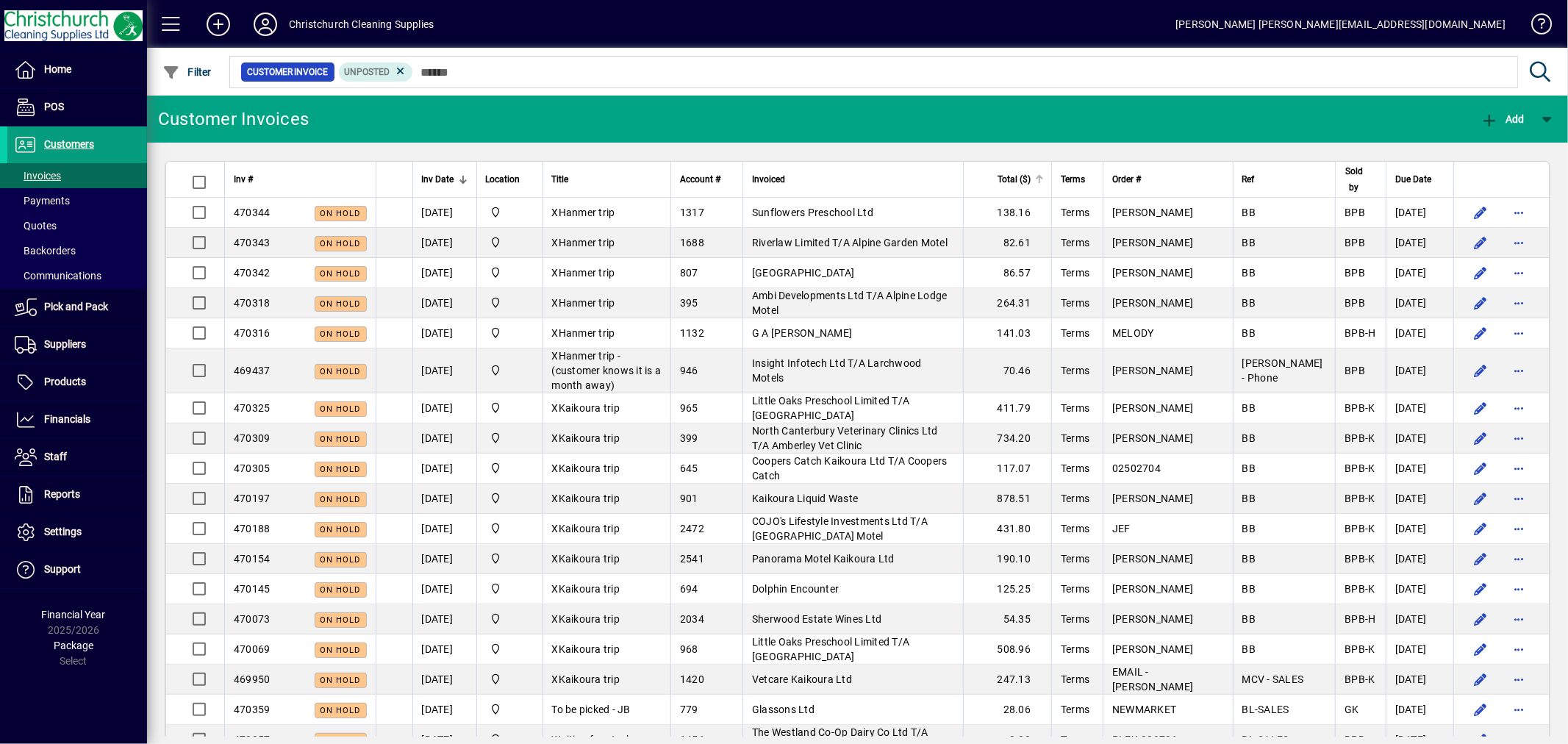
click at [1040, 176] on div at bounding box center [1038, 177] width 5 height 5
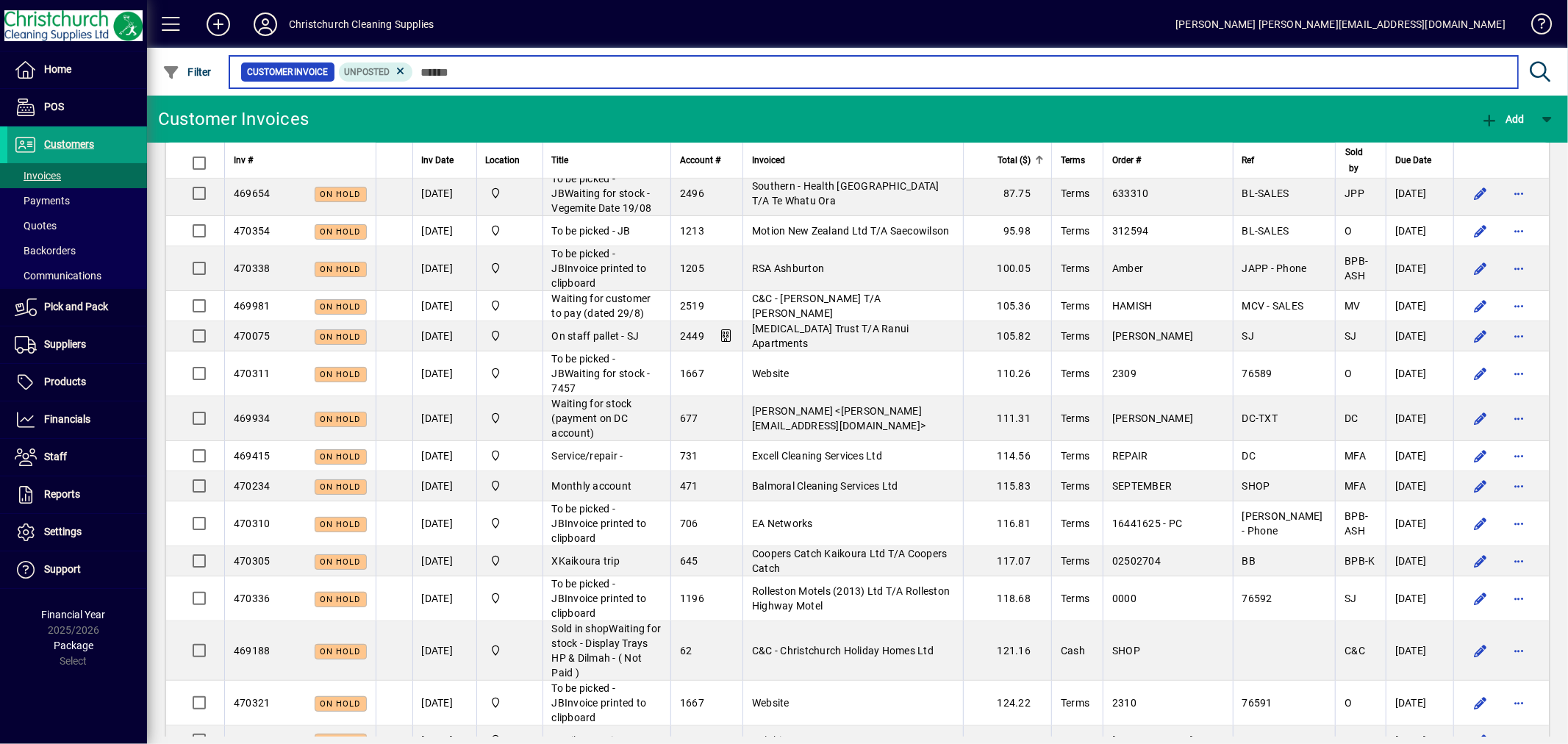
scroll to position [817, 0]
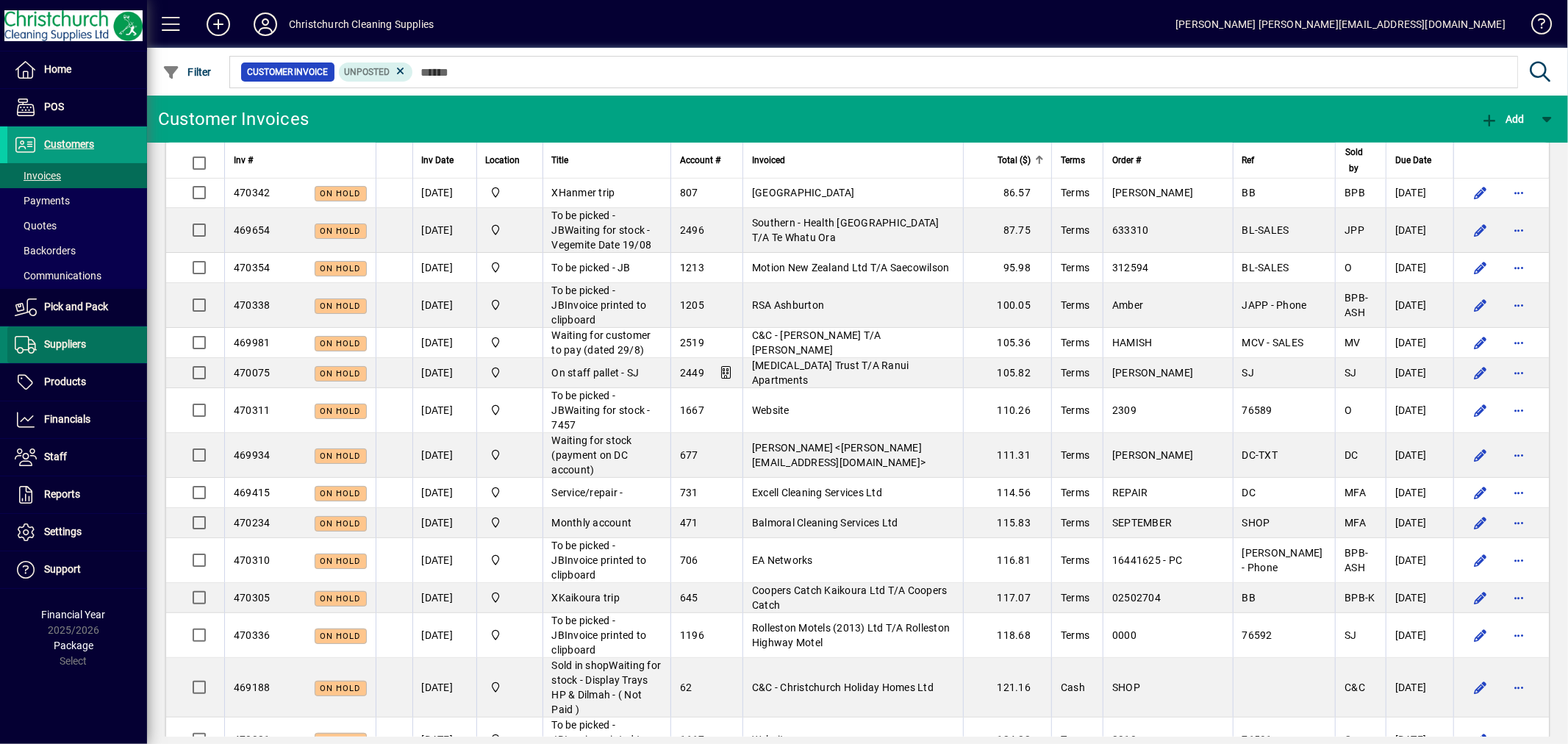
click at [73, 347] on span "Suppliers" at bounding box center [65, 343] width 42 height 11
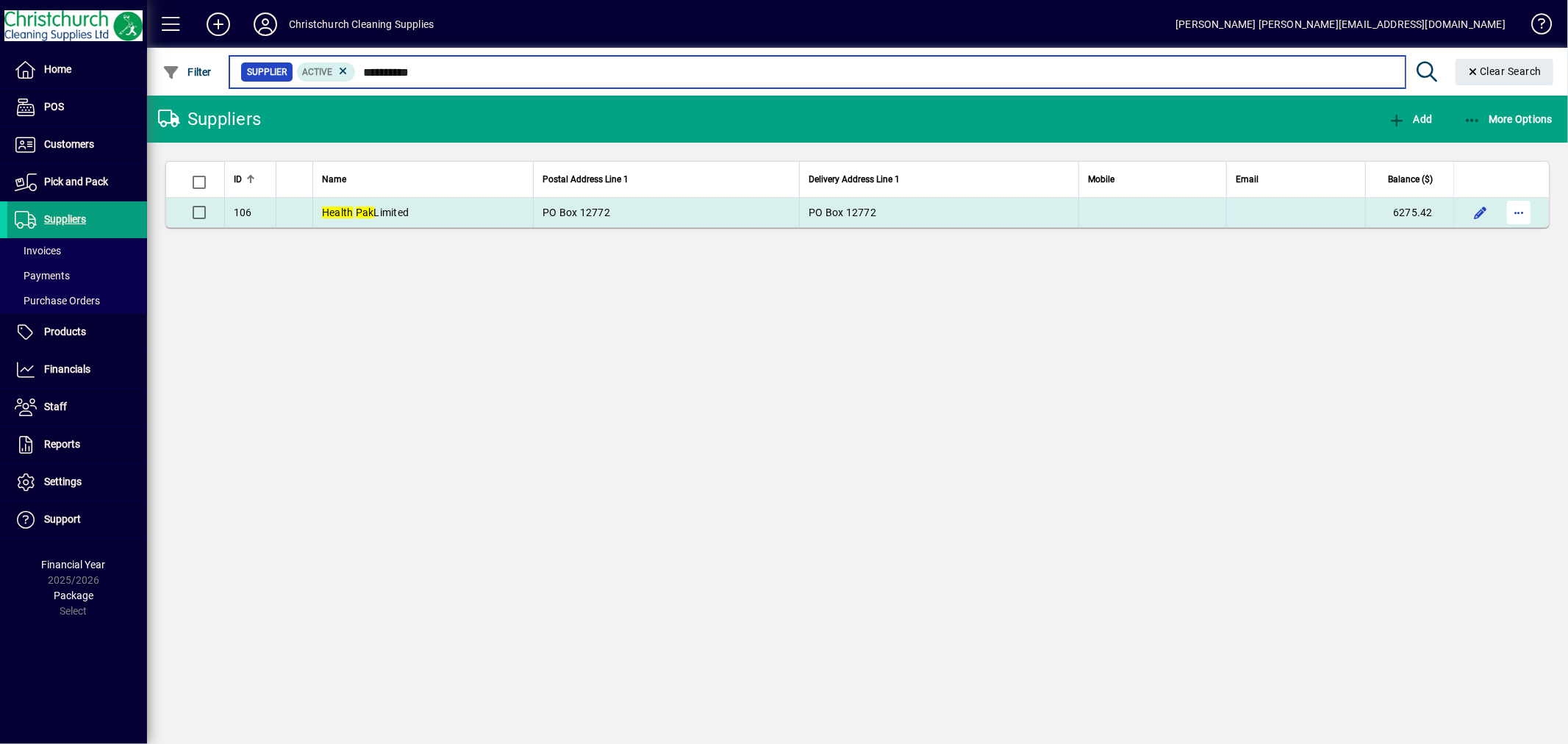
type input "**********"
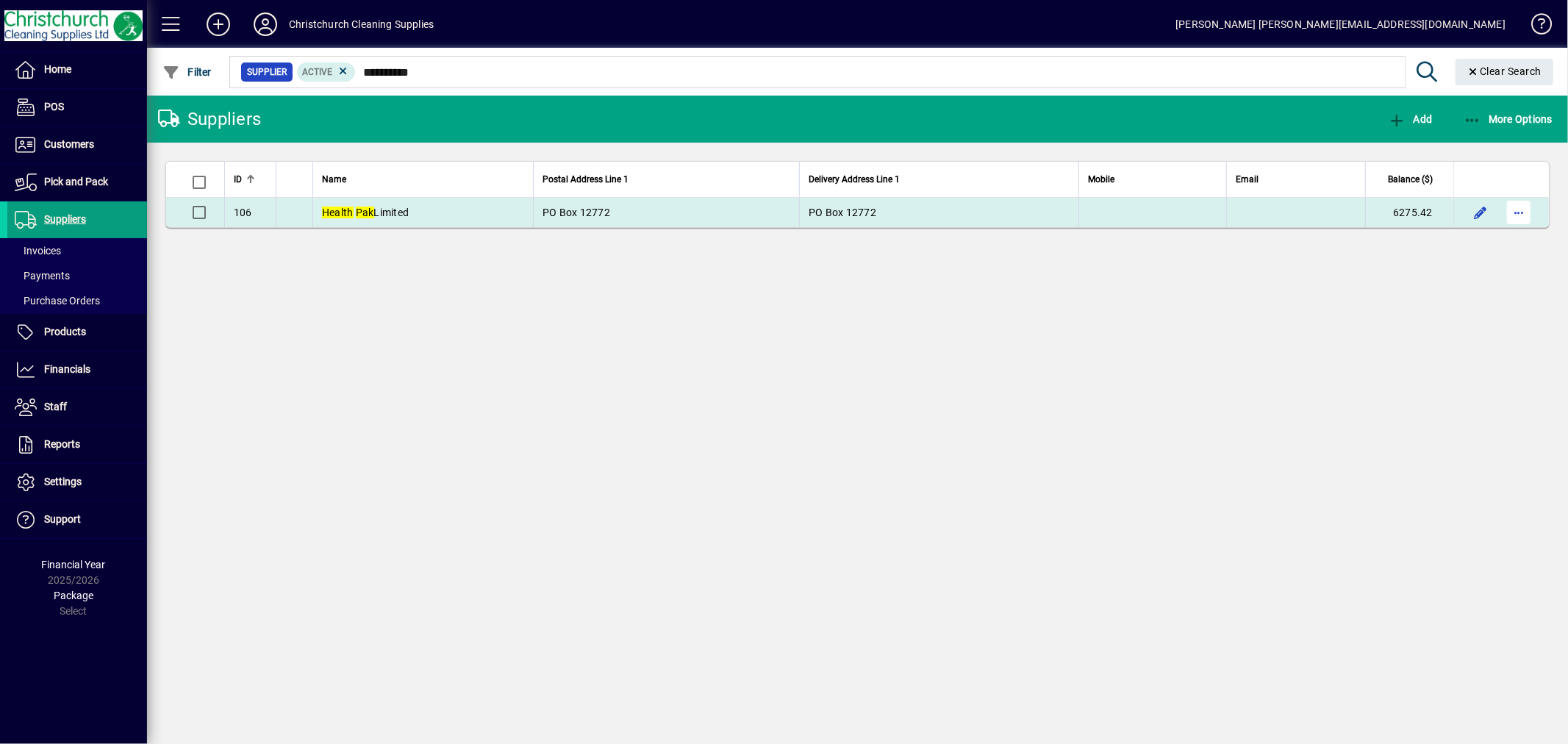
click at [1515, 222] on span "button" at bounding box center [1518, 212] width 35 height 35
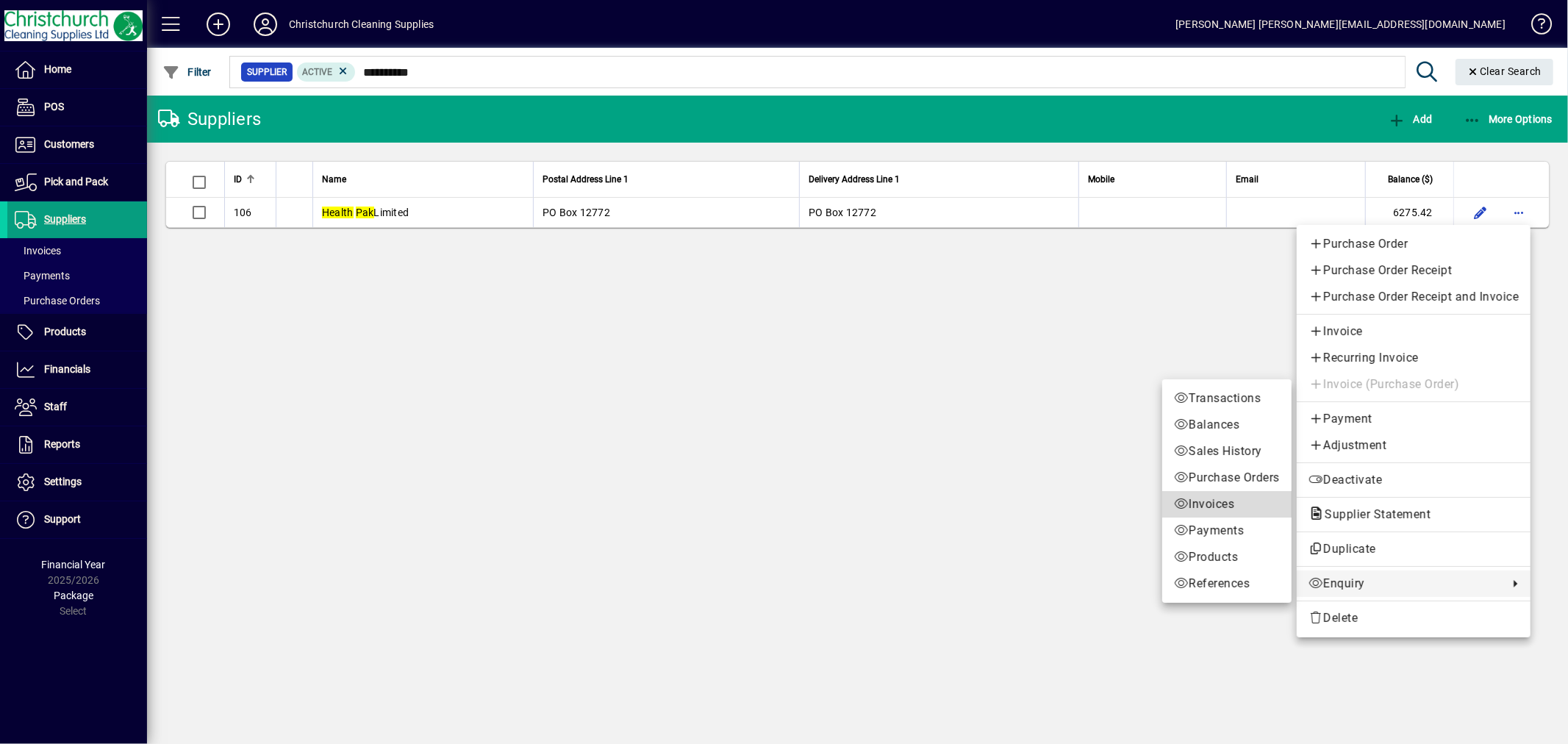
click at [1221, 501] on span "Invoices" at bounding box center [1226, 504] width 106 height 18
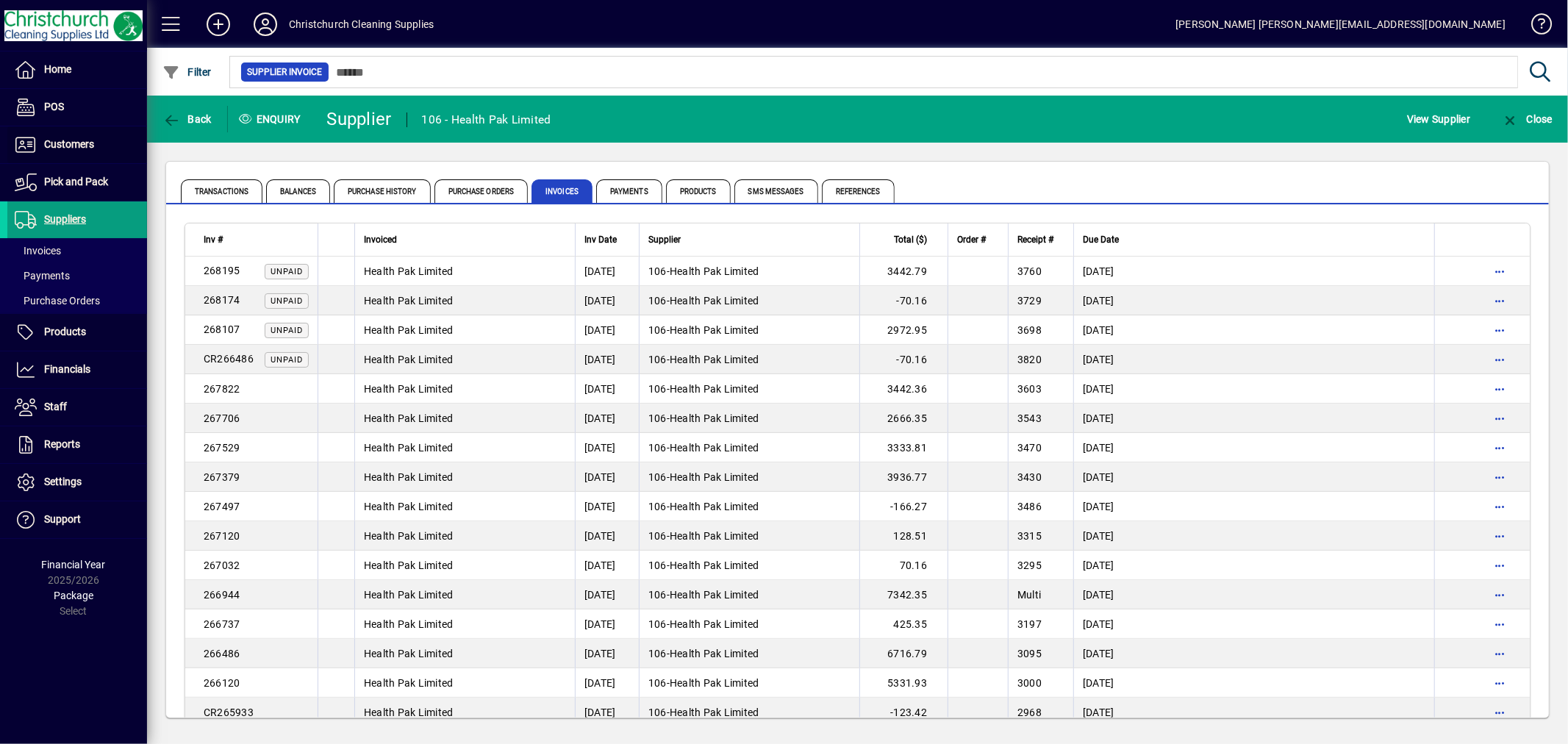
click at [85, 138] on span "Customers" at bounding box center [69, 143] width 50 height 11
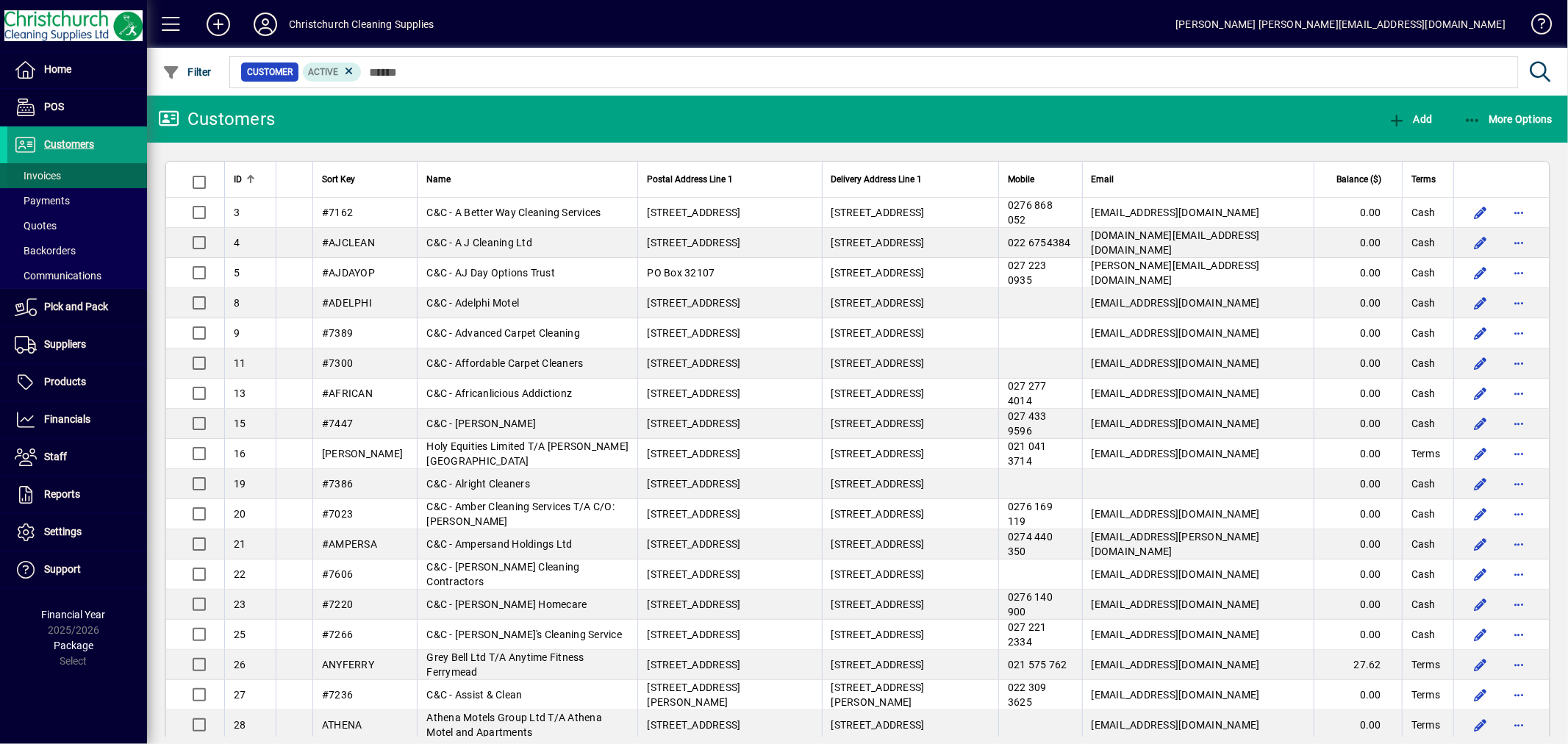
click at [83, 173] on span at bounding box center [77, 176] width 140 height 35
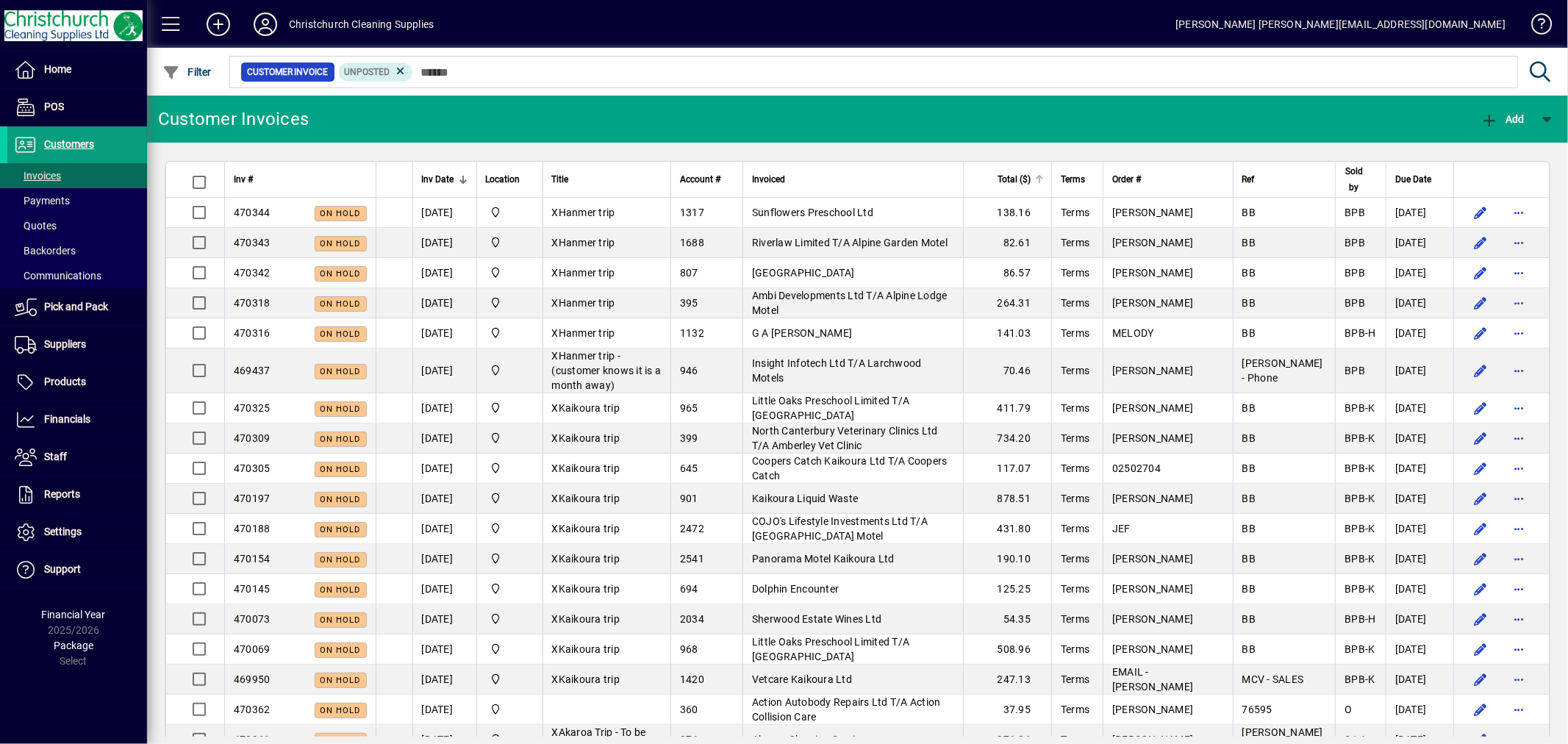
click at [1043, 172] on div "Total ($)" at bounding box center [1007, 179] width 71 height 16
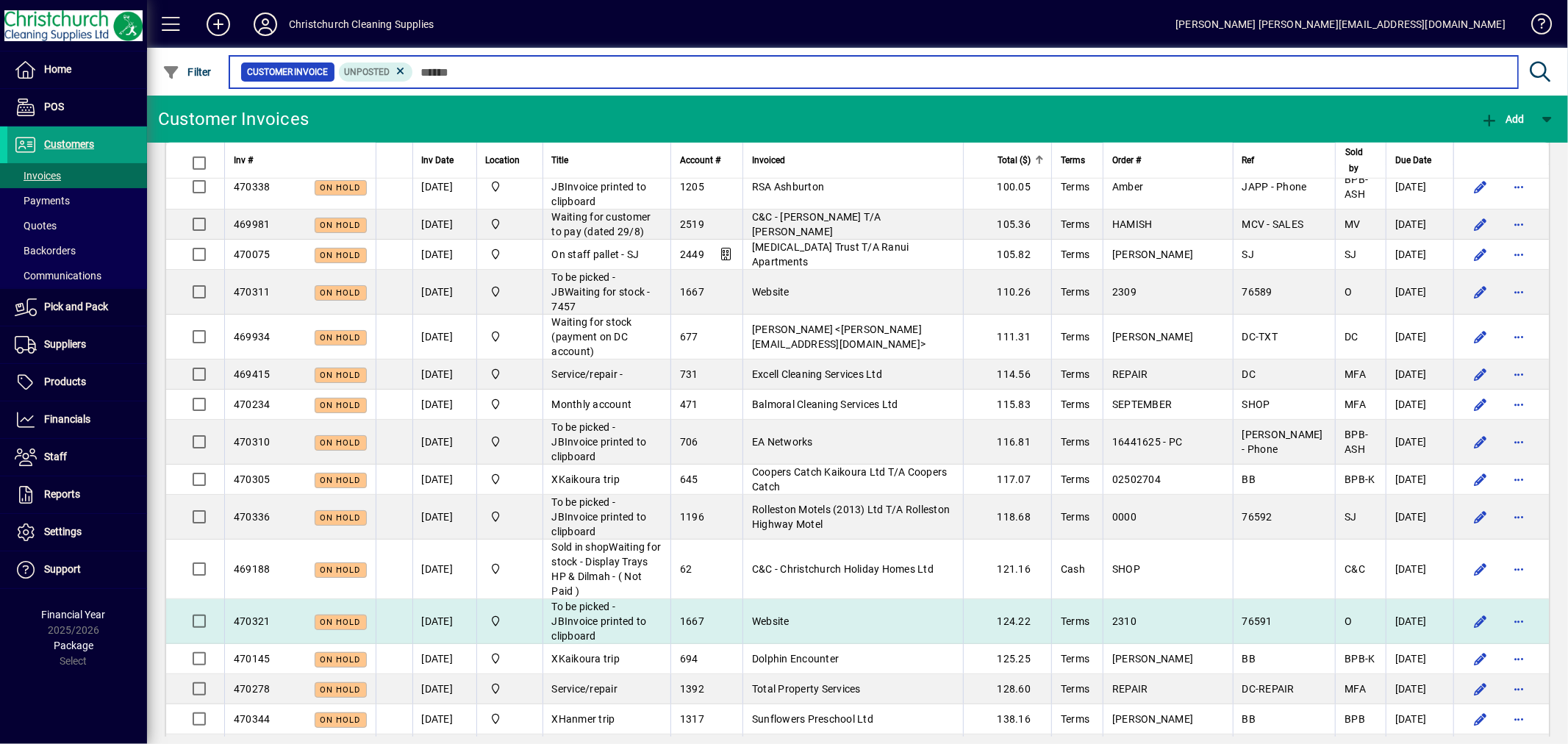
scroll to position [899, 0]
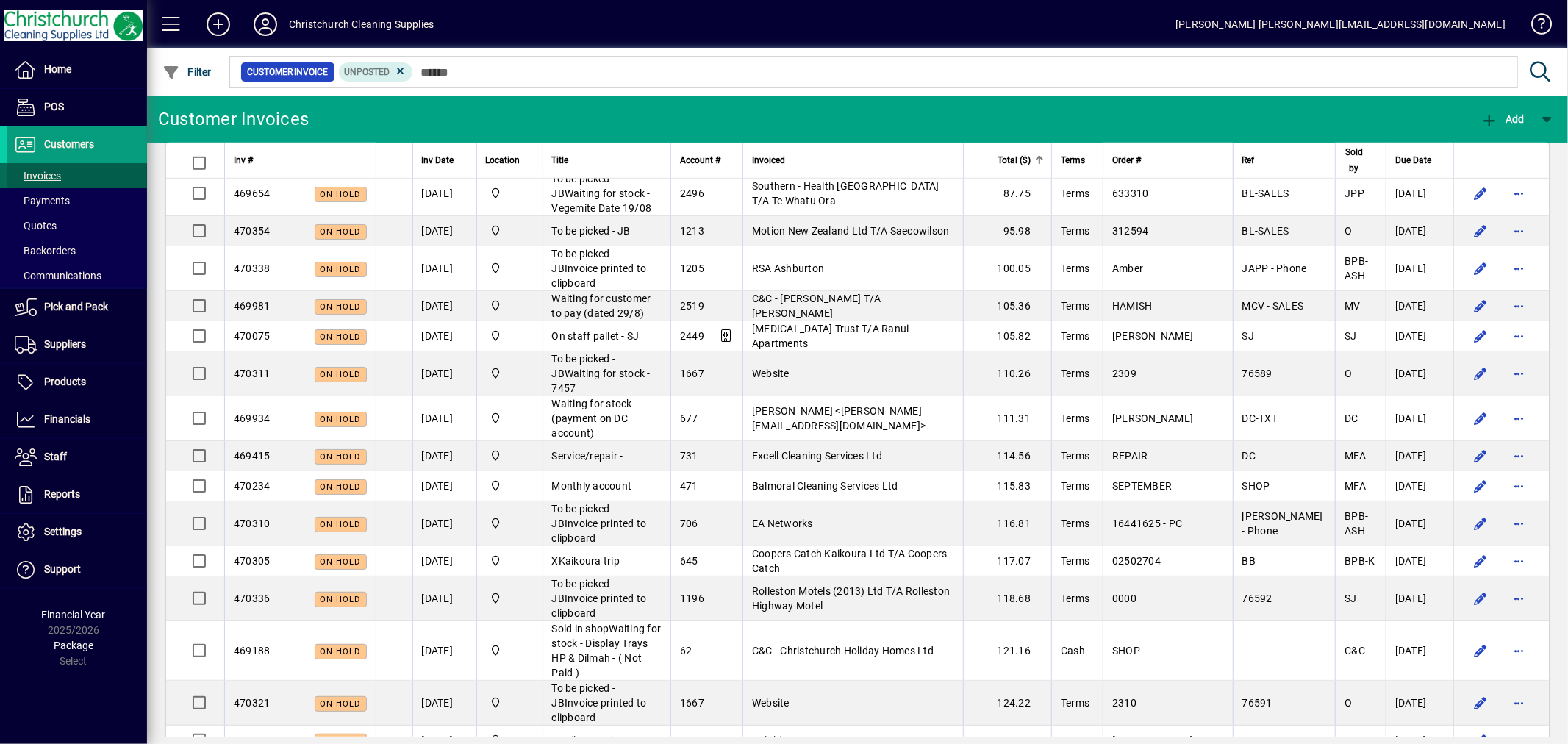
click at [55, 169] on span "Invoices" at bounding box center [34, 176] width 53 height 15
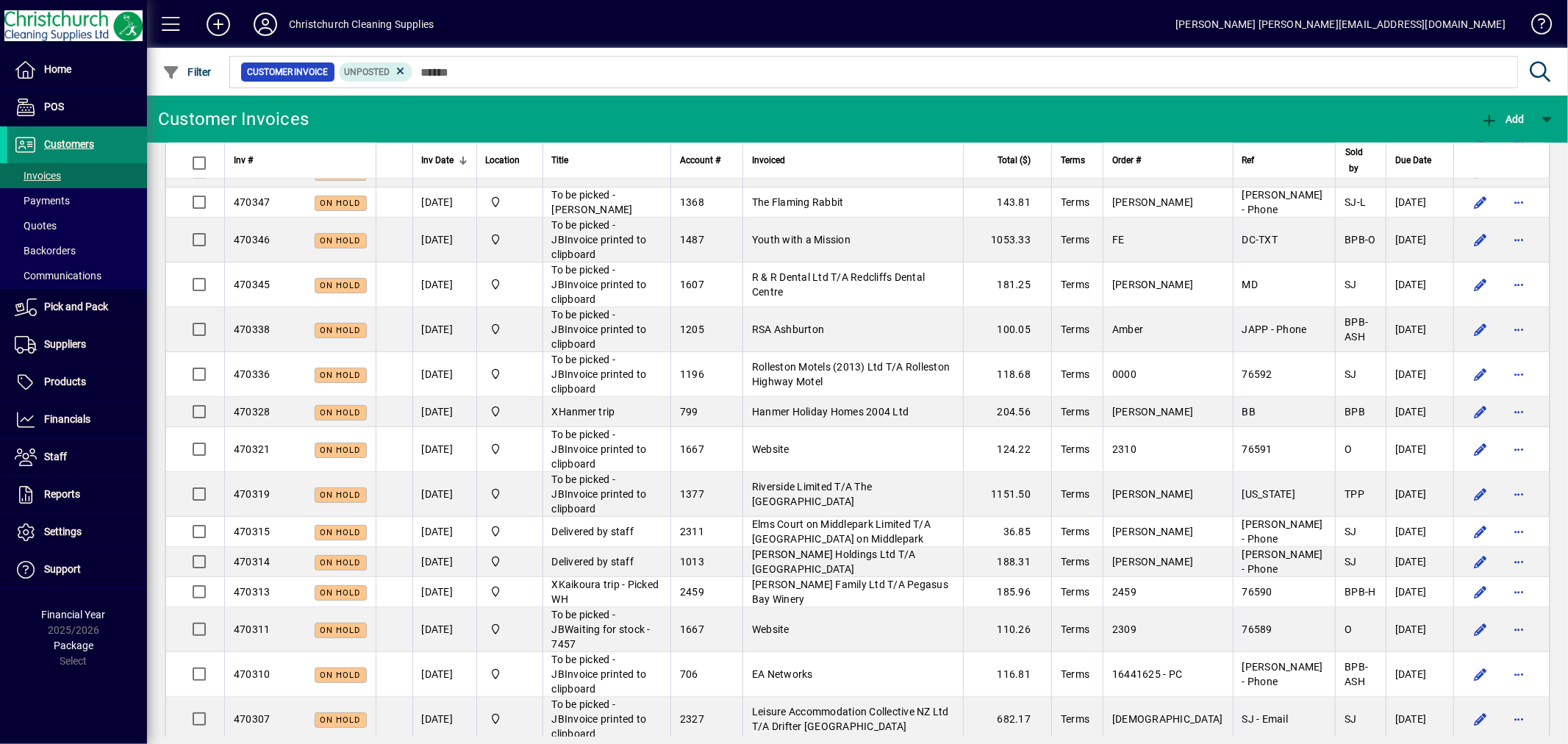
click at [71, 149] on span "Customers" at bounding box center [69, 143] width 50 height 11
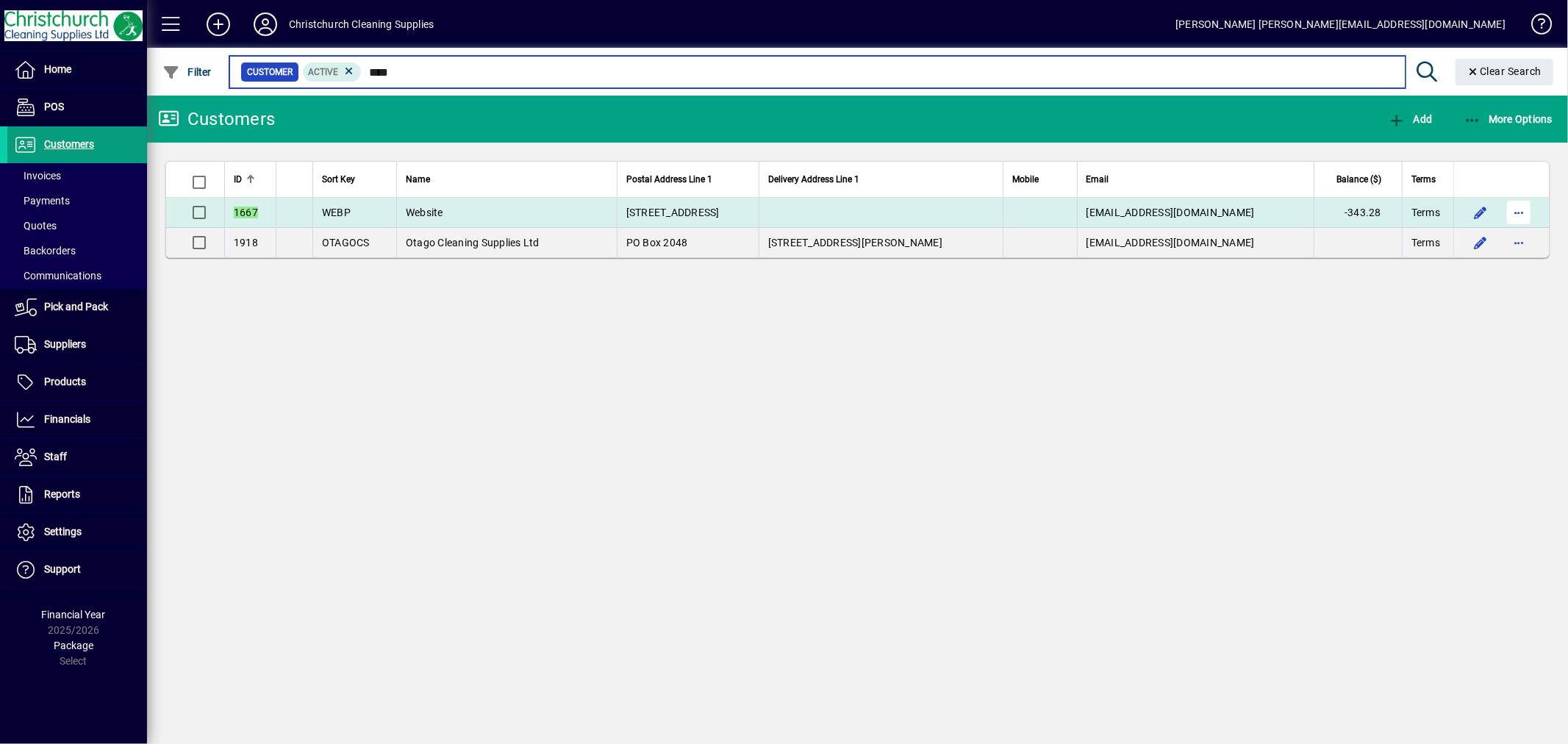
type input "****"
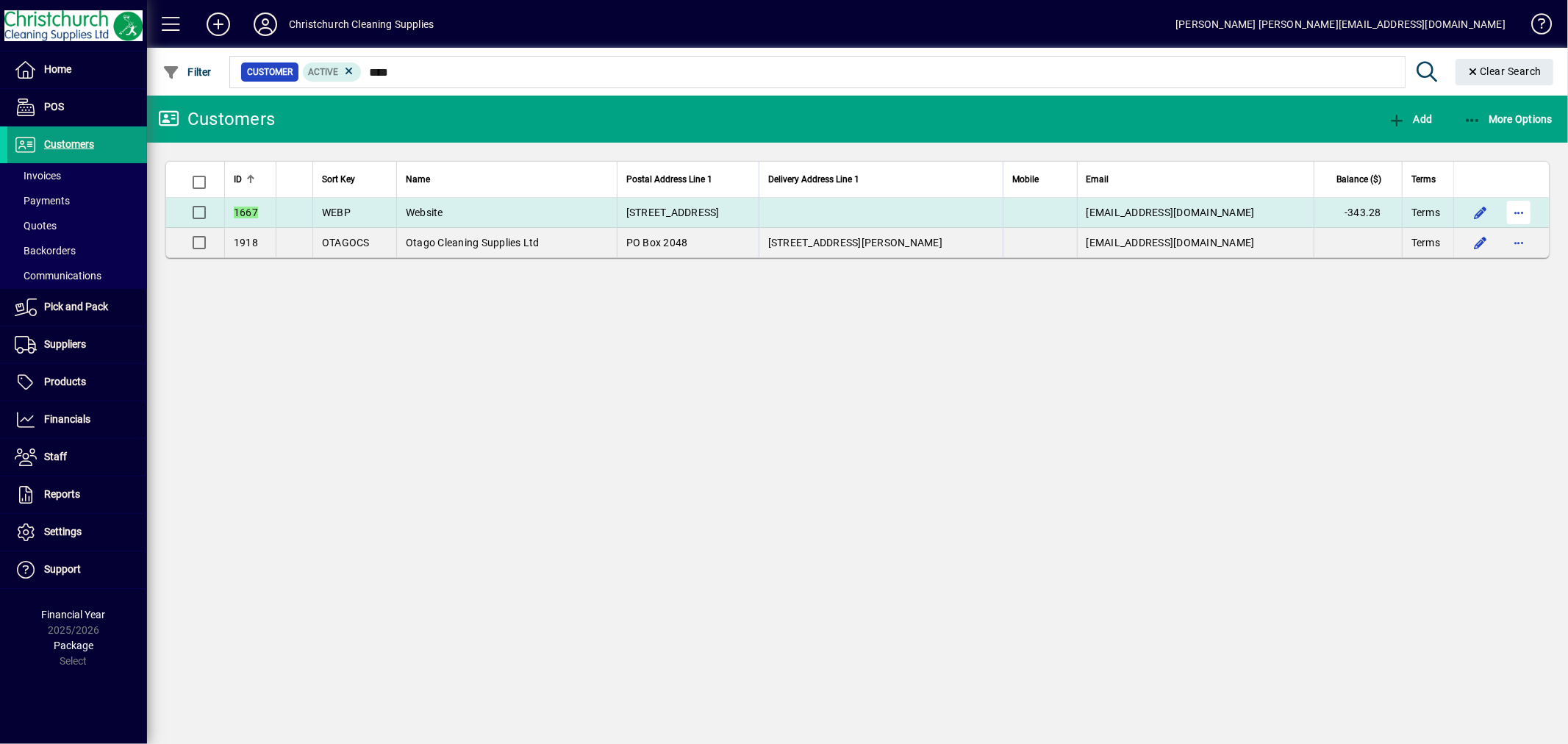
click at [1516, 211] on span "button" at bounding box center [1518, 212] width 35 height 35
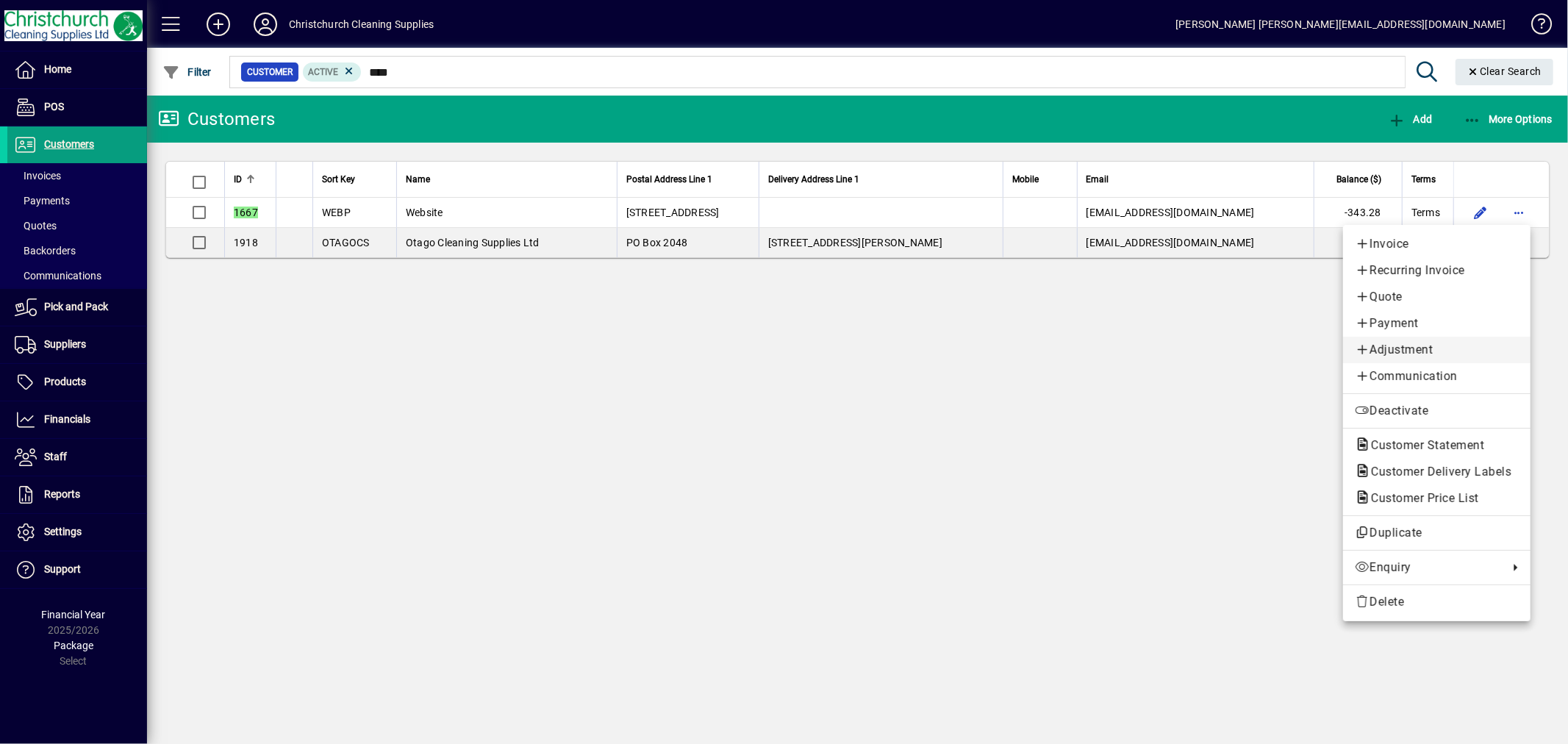
click at [1374, 338] on link "Adjustment" at bounding box center [1437, 349] width 188 height 27
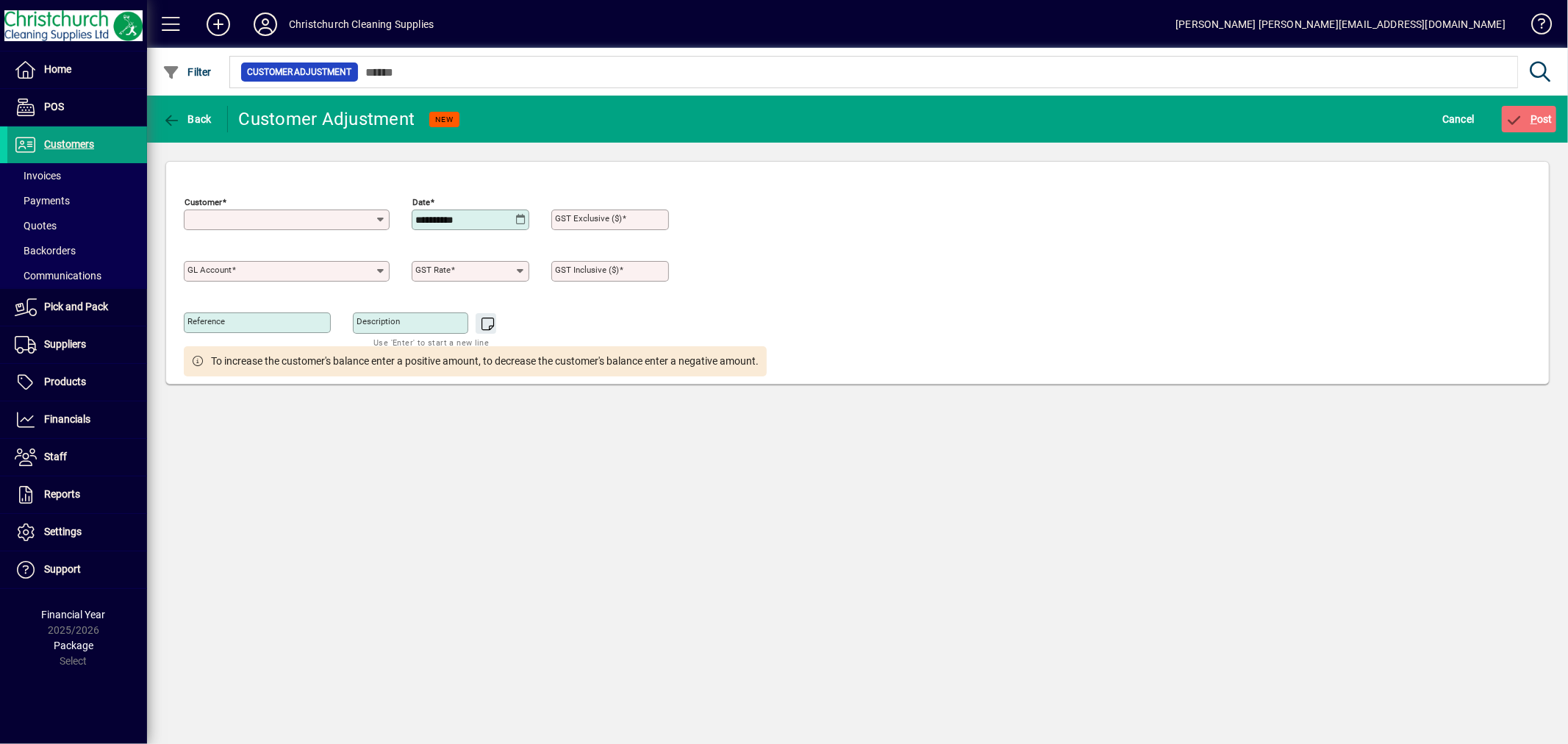
type input "**********"
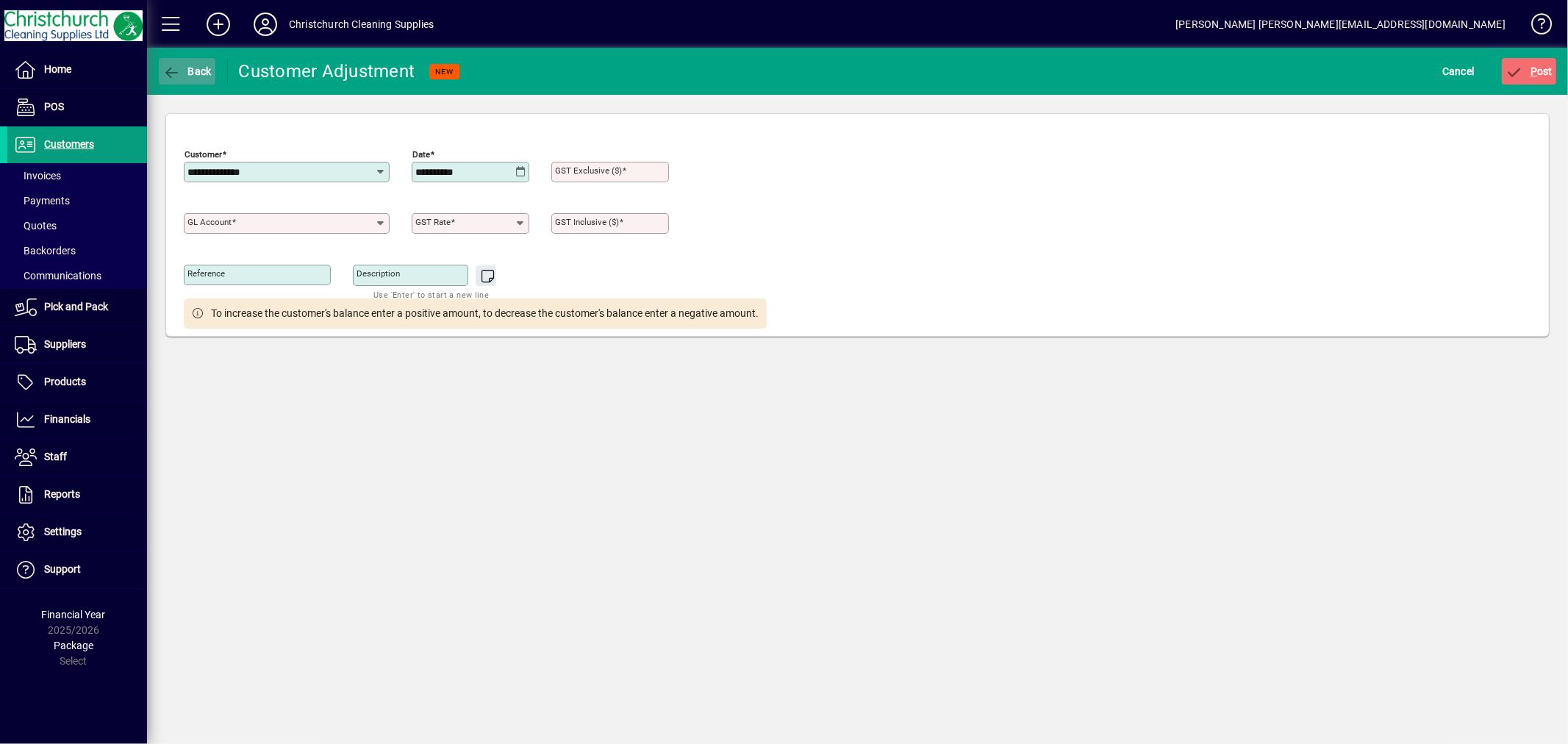
click at [201, 73] on span "Back" at bounding box center [187, 71] width 50 height 11
type input "****"
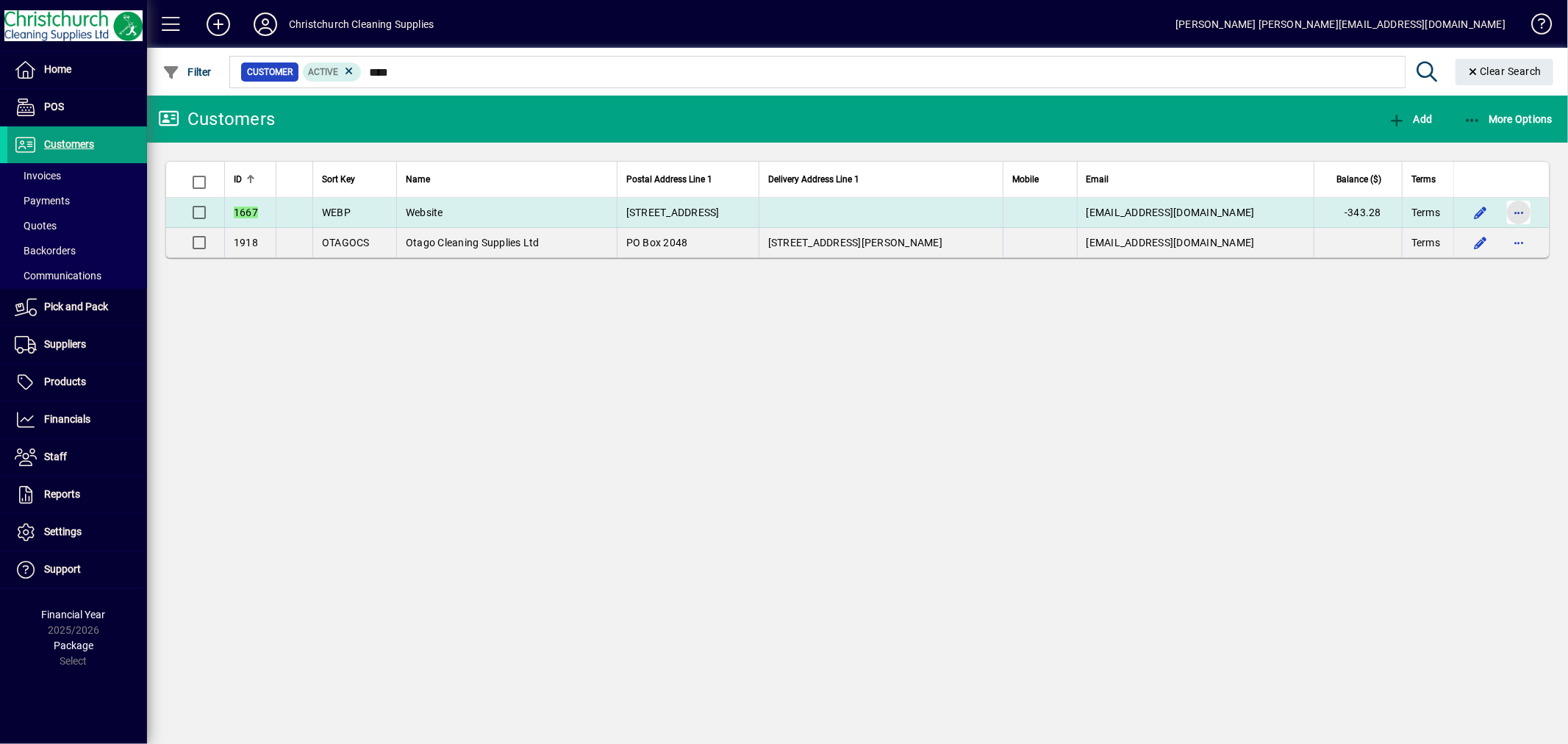
click at [1512, 221] on span "button" at bounding box center [1518, 212] width 35 height 35
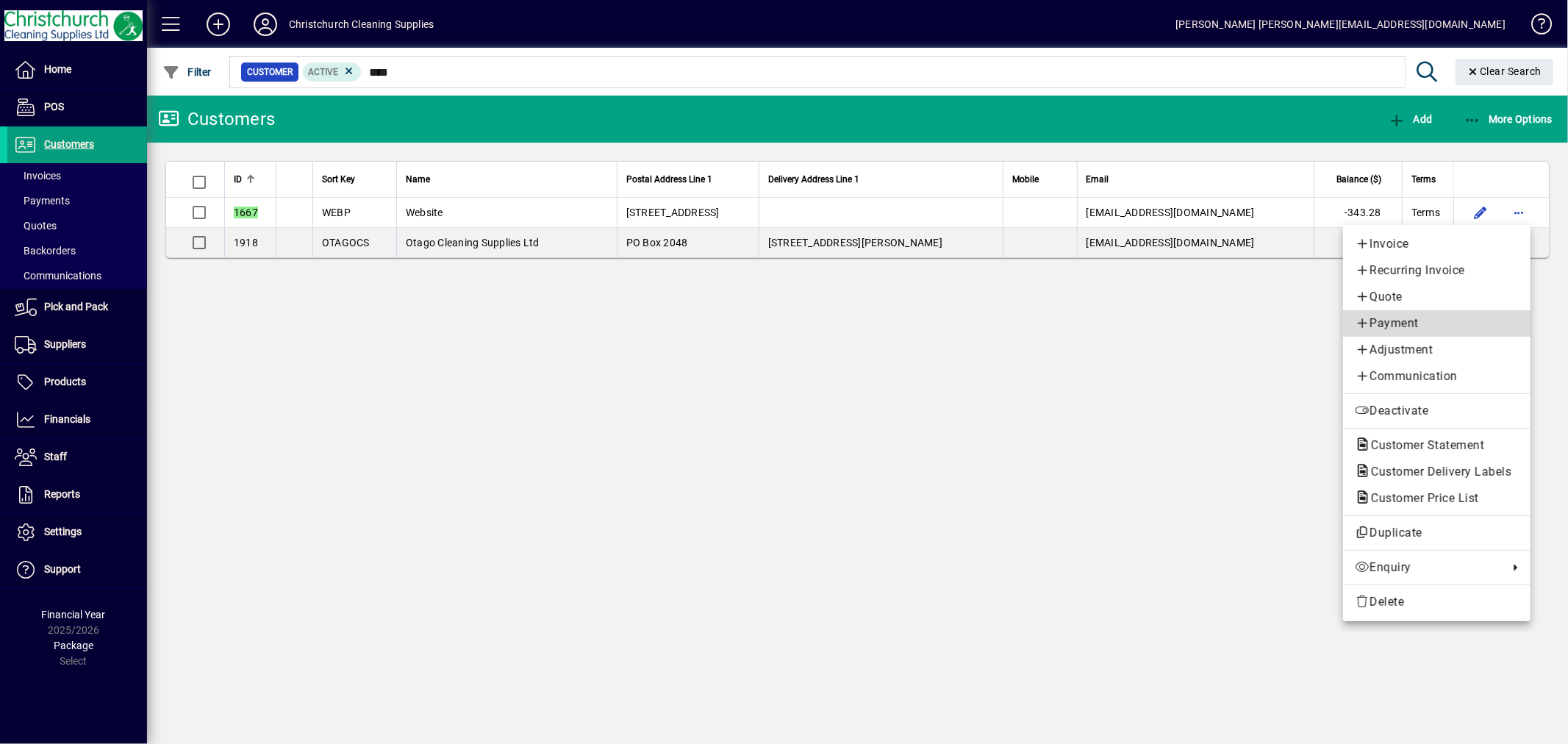
click at [1407, 320] on span "Payment" at bounding box center [1436, 323] width 164 height 18
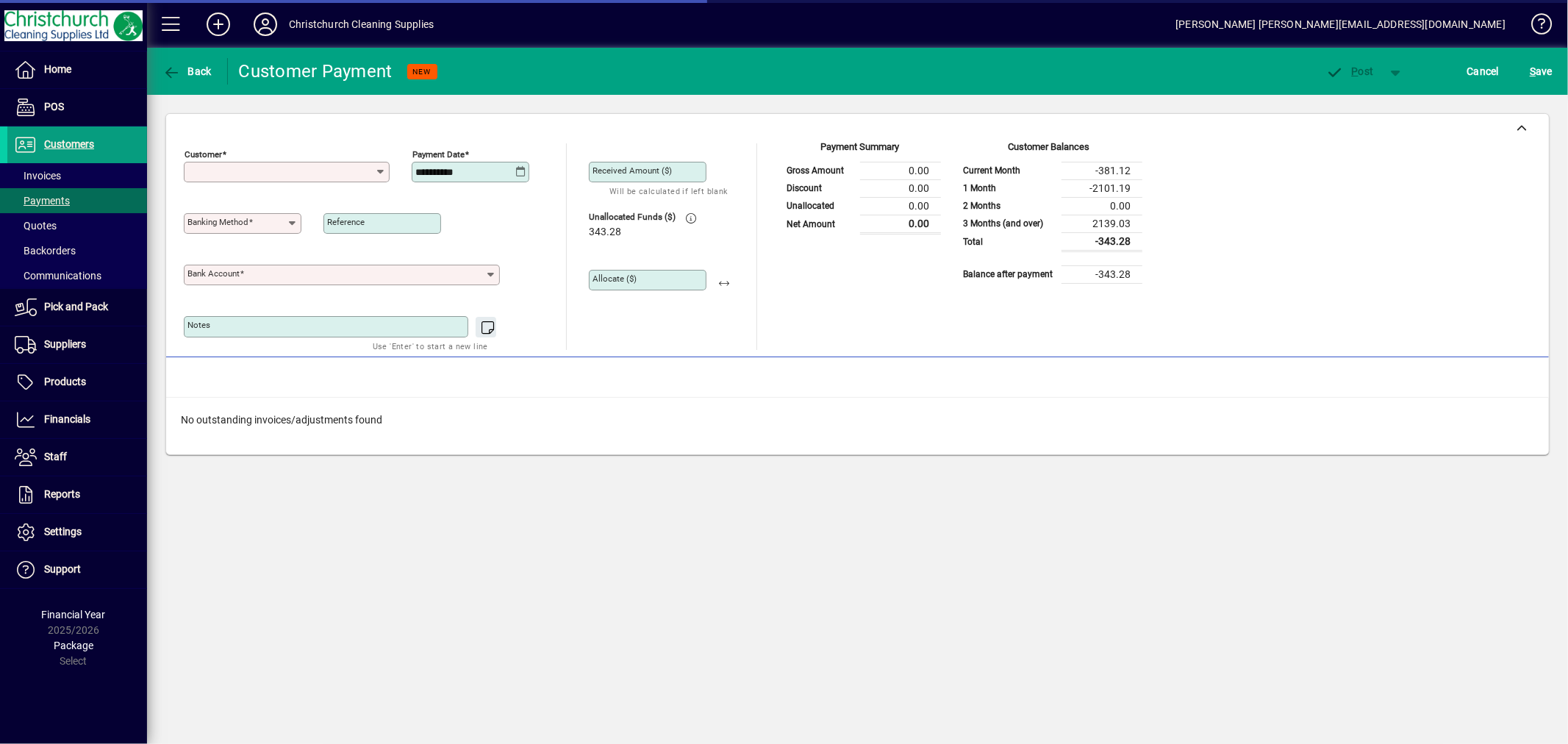
type input "**********"
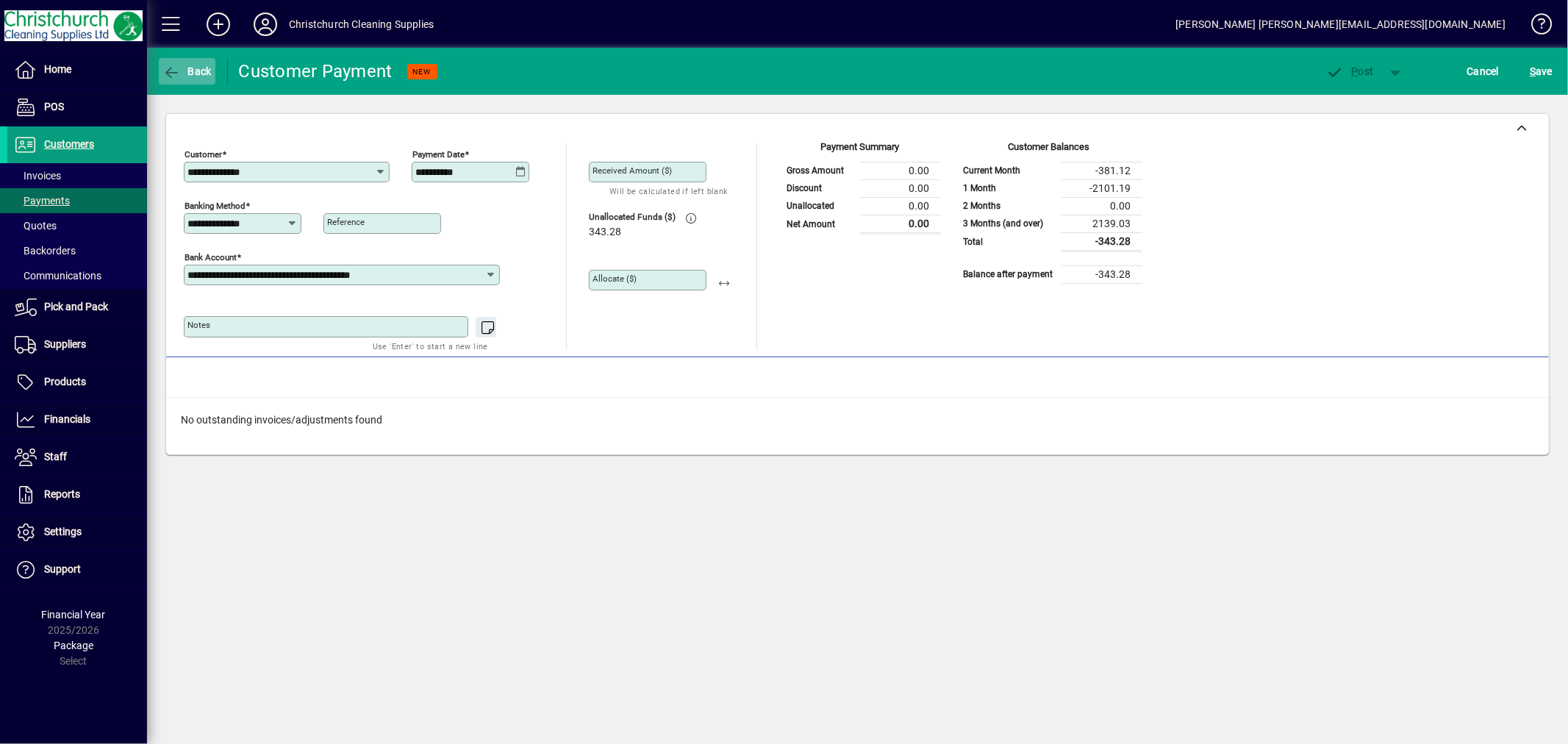
click at [199, 67] on span "Back" at bounding box center [187, 71] width 50 height 11
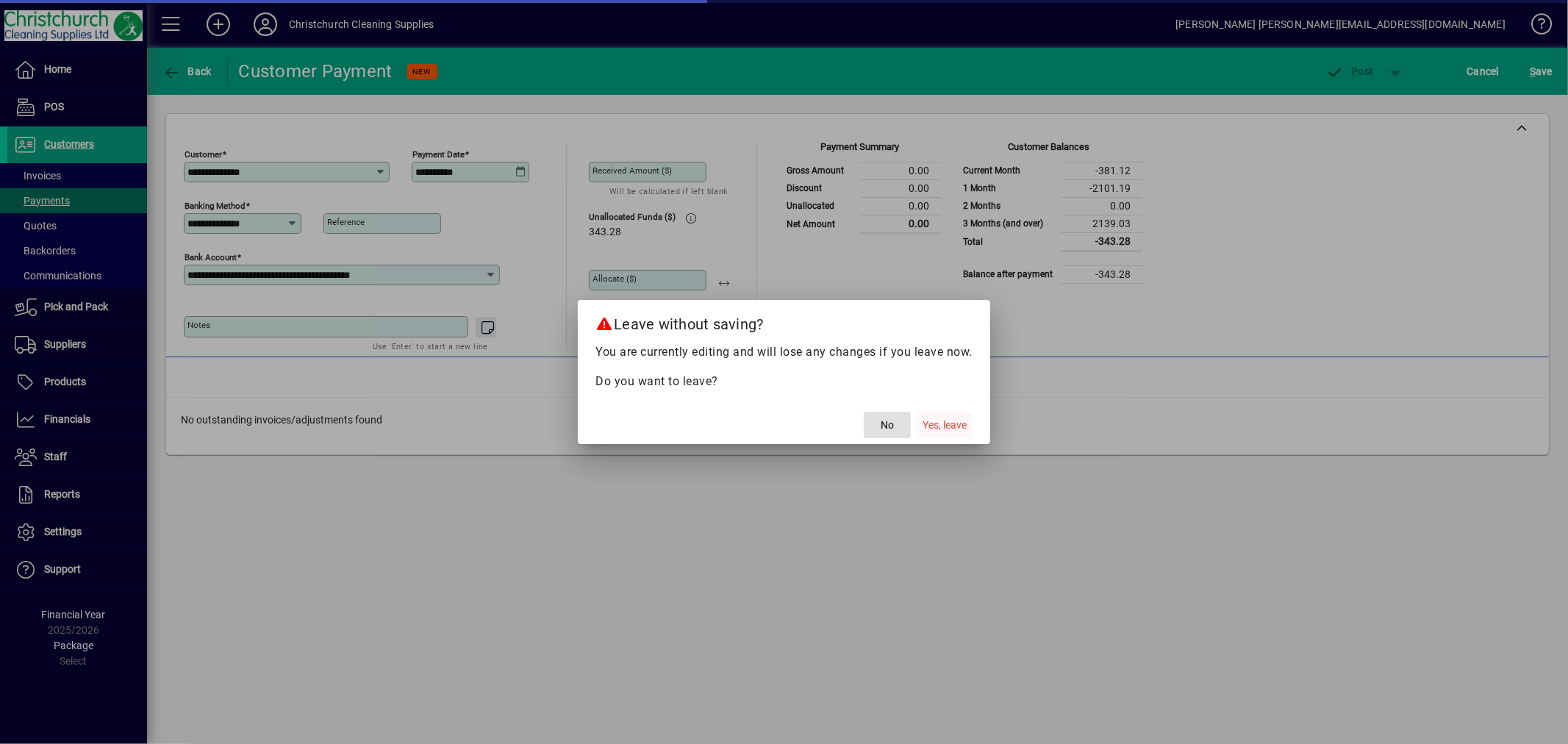
click at [956, 420] on span "Yes, leave" at bounding box center [944, 425] width 44 height 15
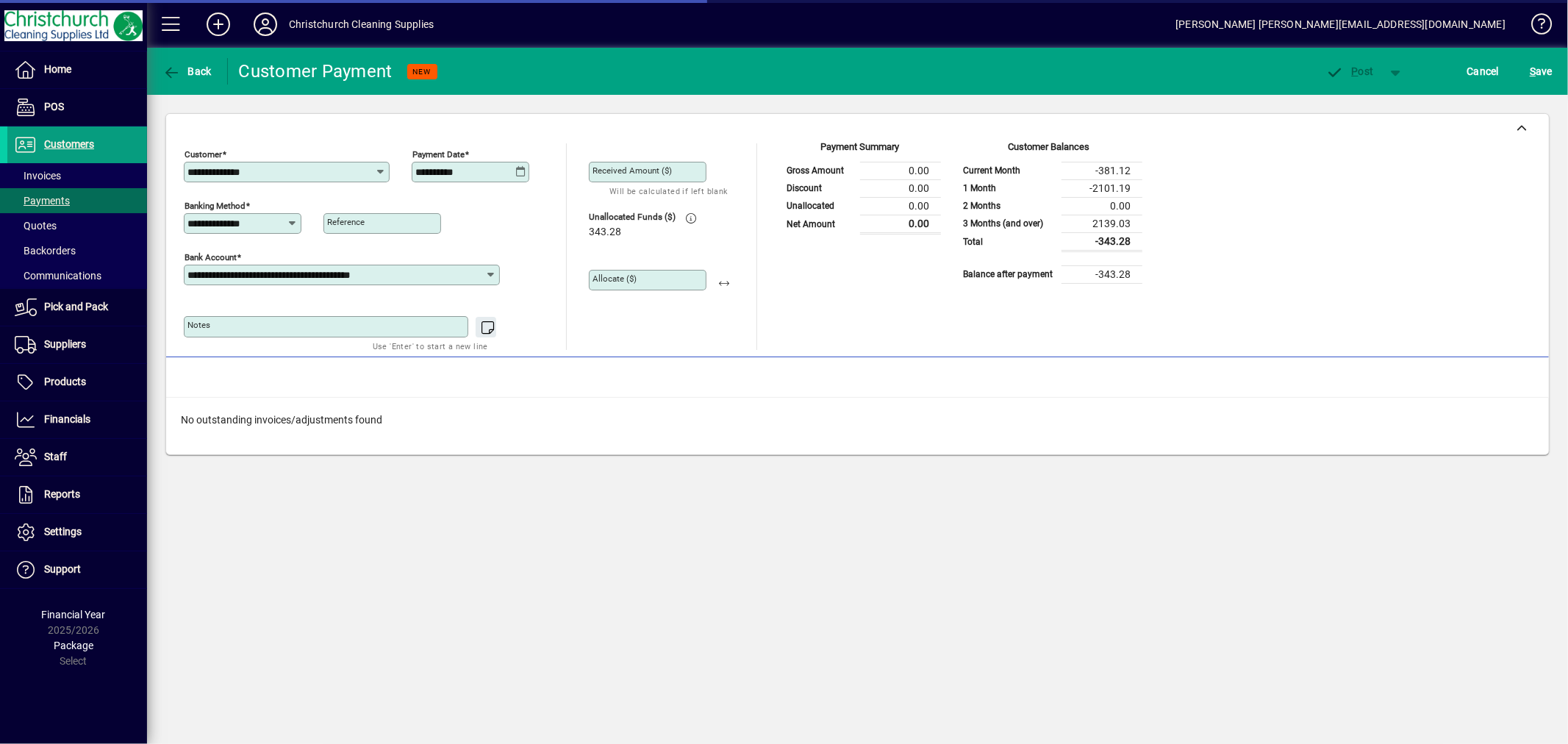
type input "****"
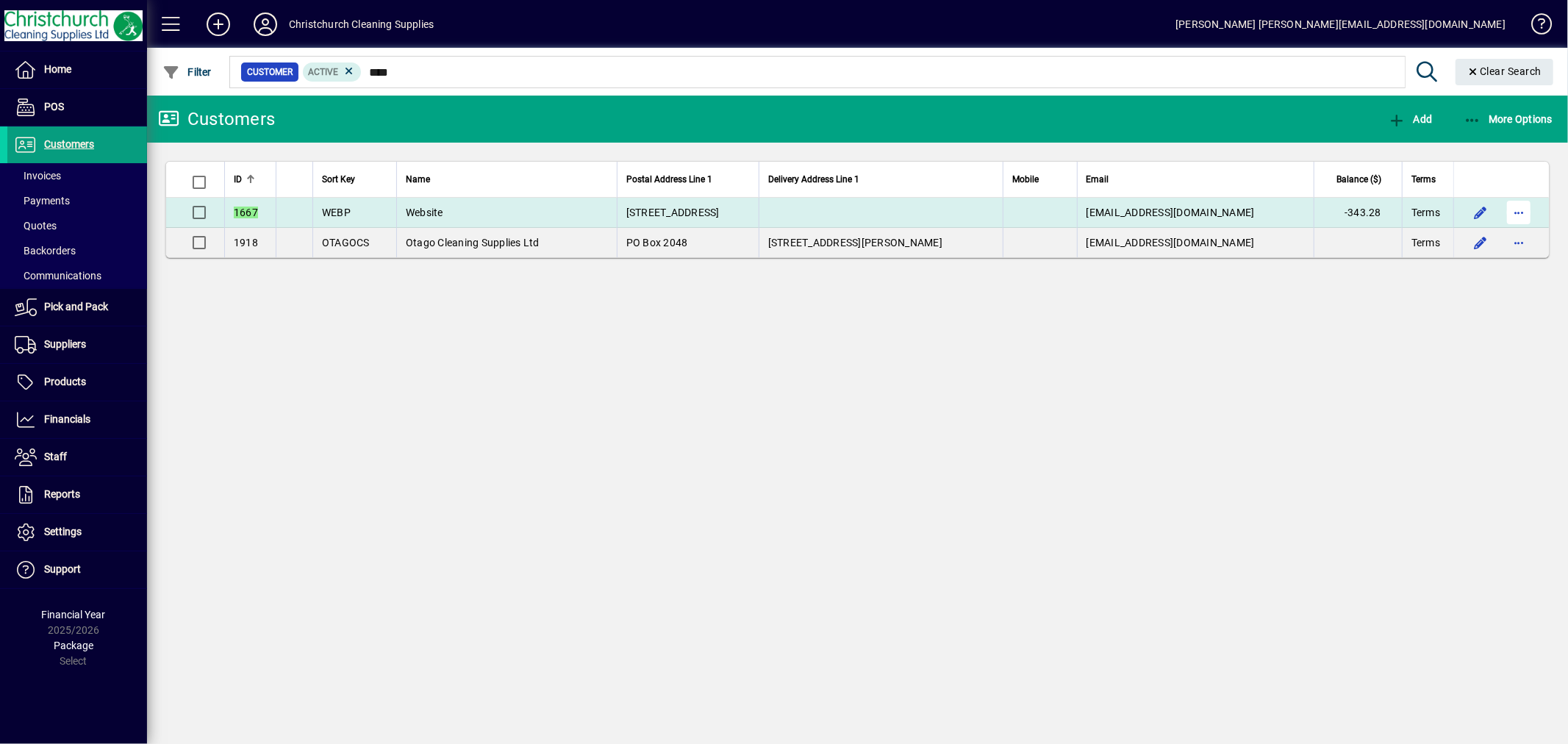
click at [1518, 215] on span "button" at bounding box center [1518, 212] width 35 height 35
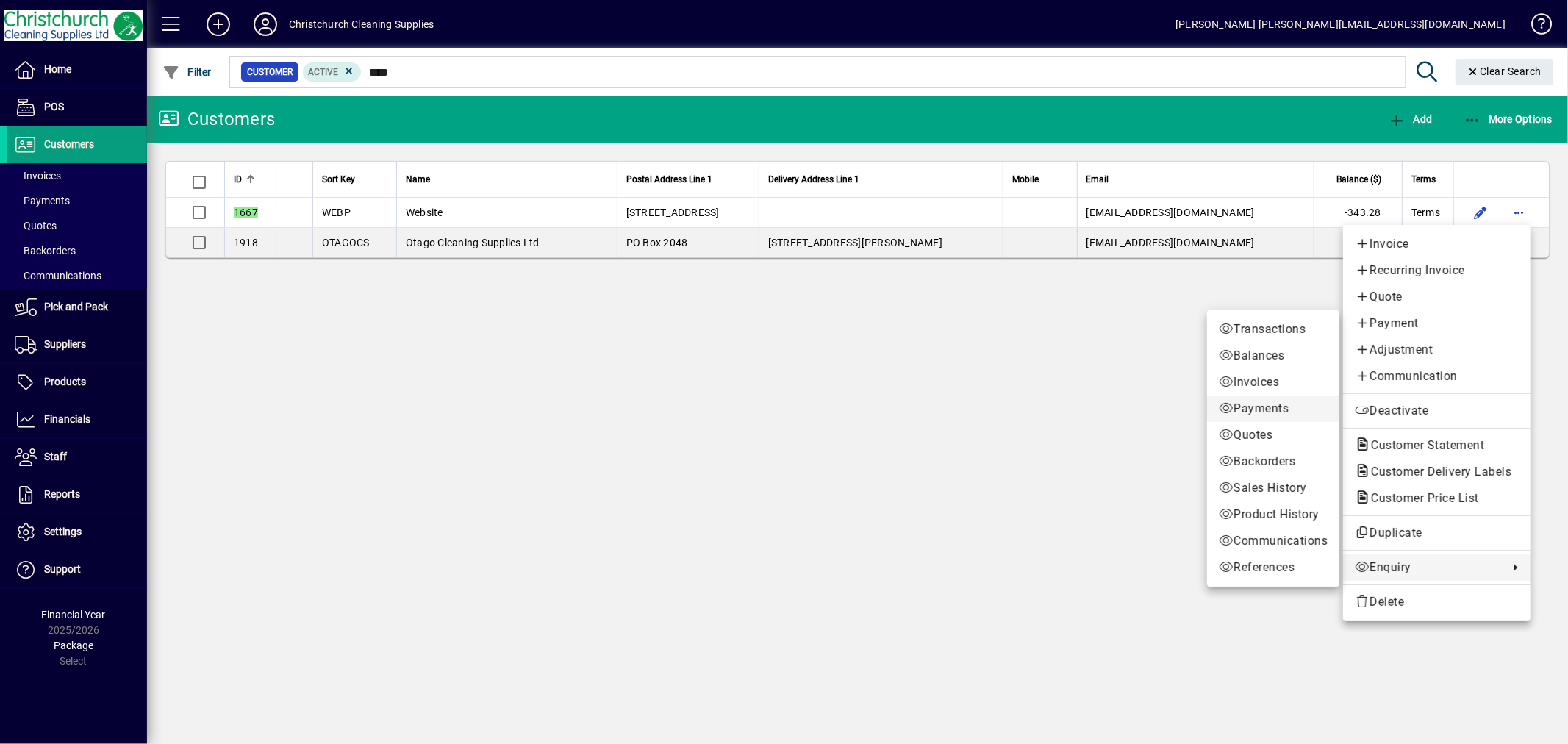
click at [1257, 407] on span "Payments" at bounding box center [1273, 408] width 109 height 18
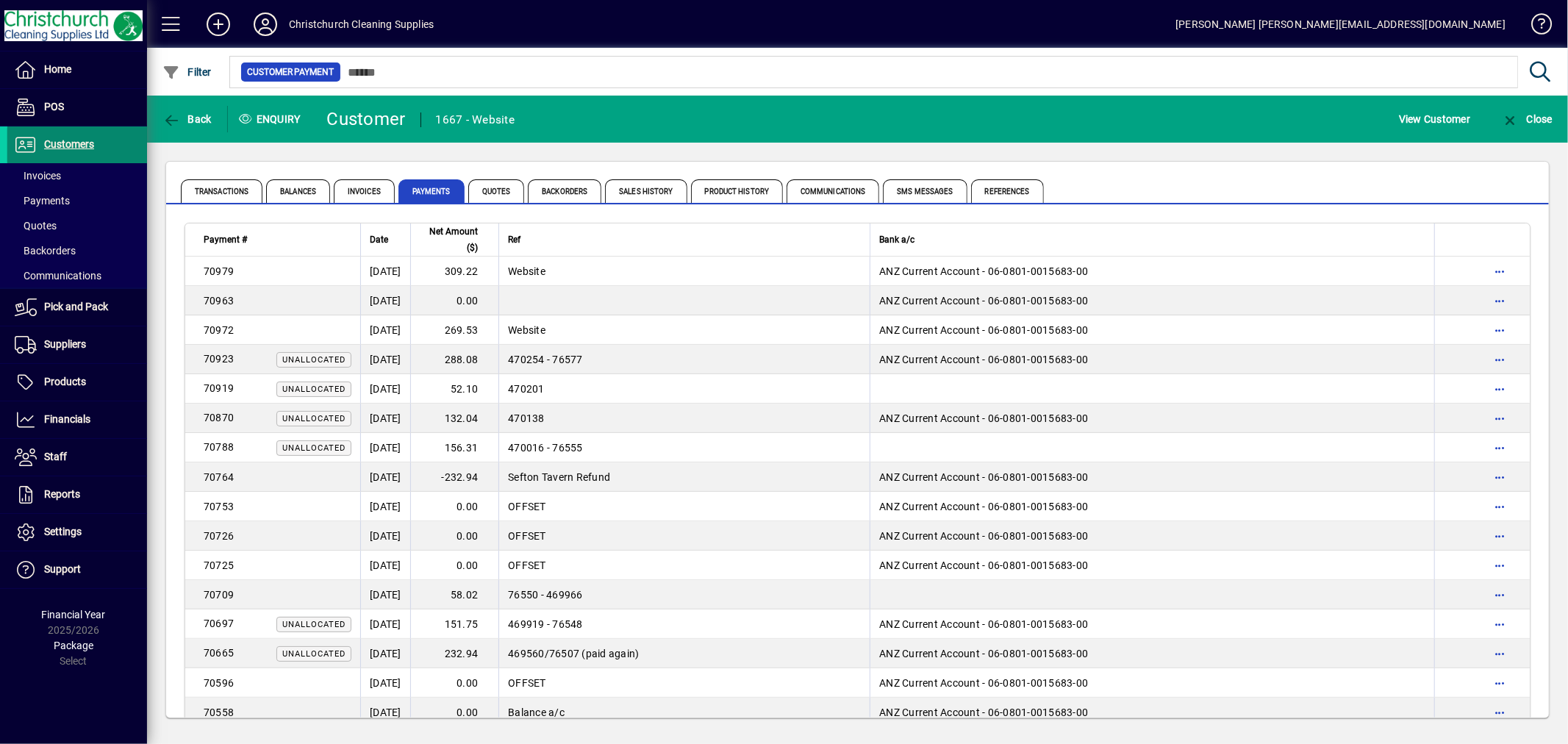
click at [96, 146] on span at bounding box center [77, 145] width 140 height 35
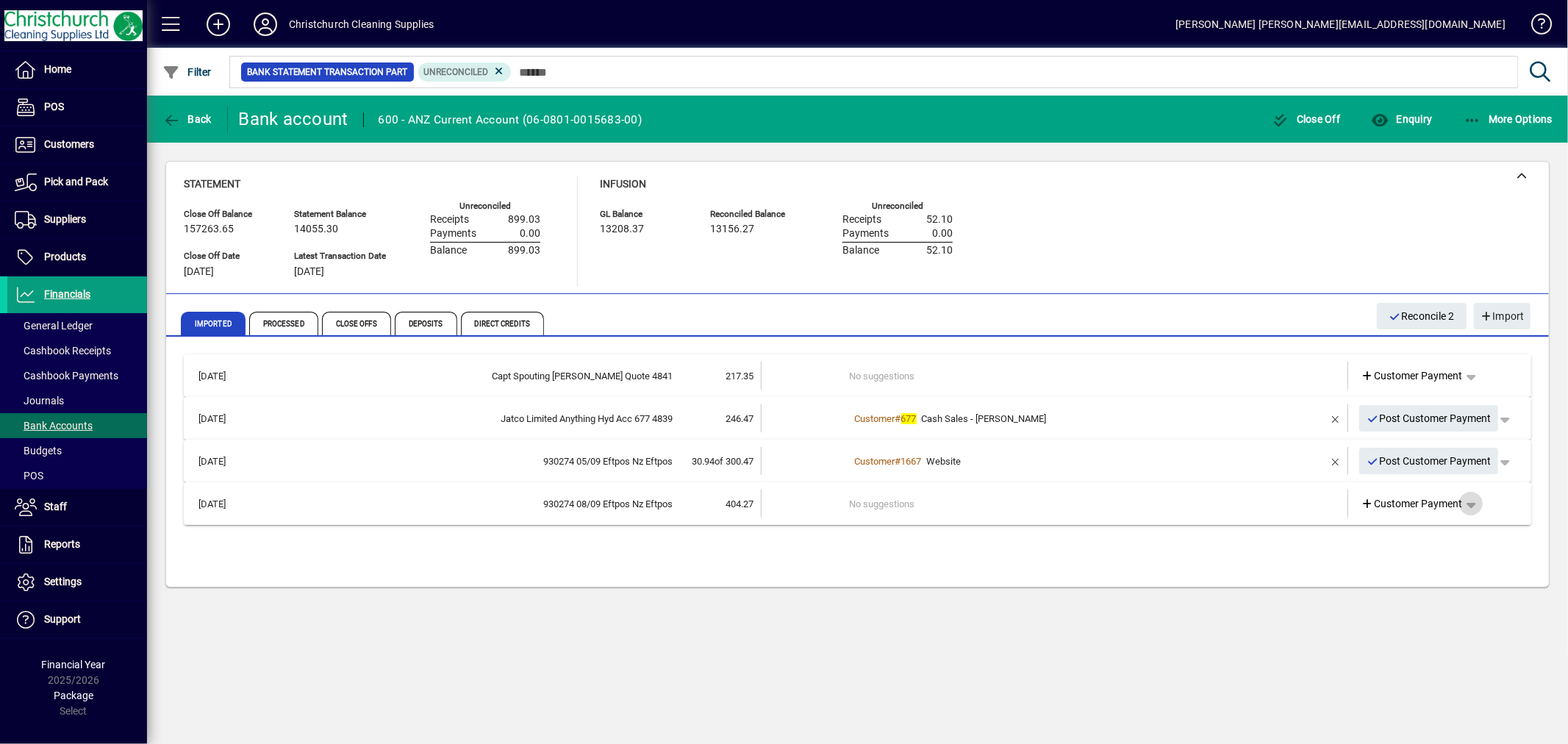
click at [1473, 502] on span "button" at bounding box center [1470, 504] width 35 height 35
click at [1412, 616] on span "Split" at bounding box center [1394, 613] width 34 height 18
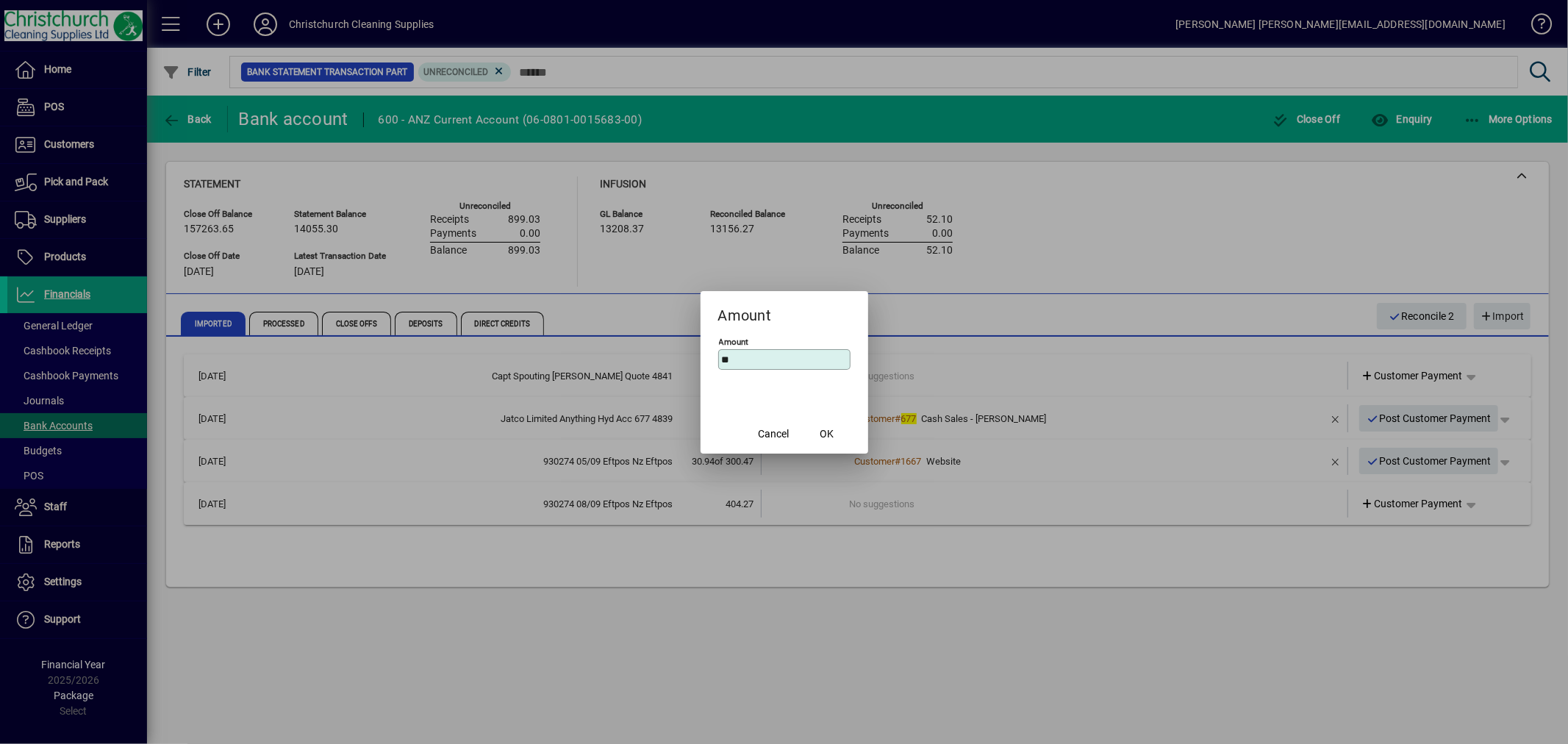
type input "*"
type input "******"
click at [826, 434] on span "OK" at bounding box center [827, 434] width 14 height 15
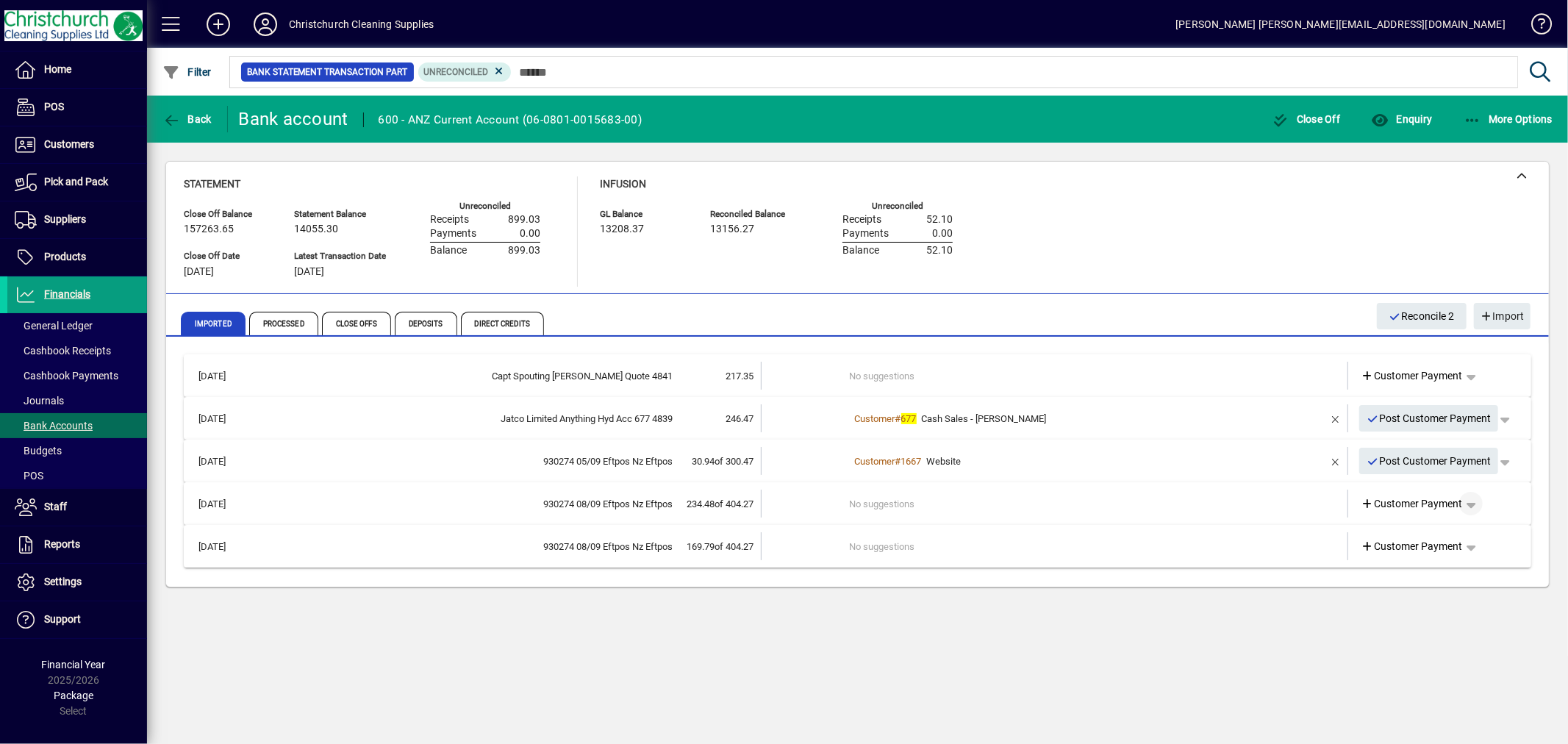
click at [1470, 500] on span "button" at bounding box center [1470, 504] width 35 height 35
click at [1417, 611] on span "button" at bounding box center [1428, 614] width 113 height 35
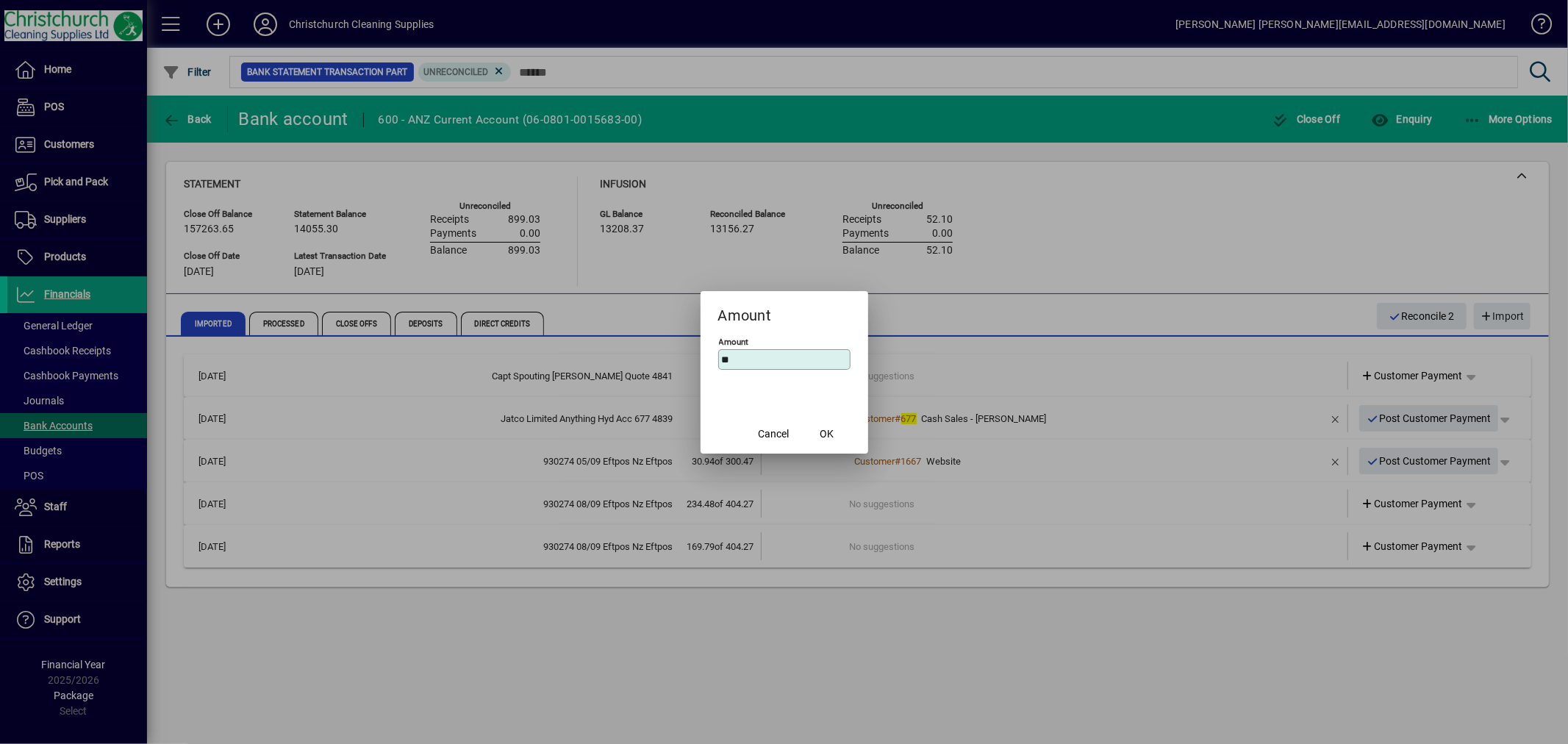
type input "*"
type input "******"
click at [827, 430] on span "OK" at bounding box center [827, 434] width 14 height 15
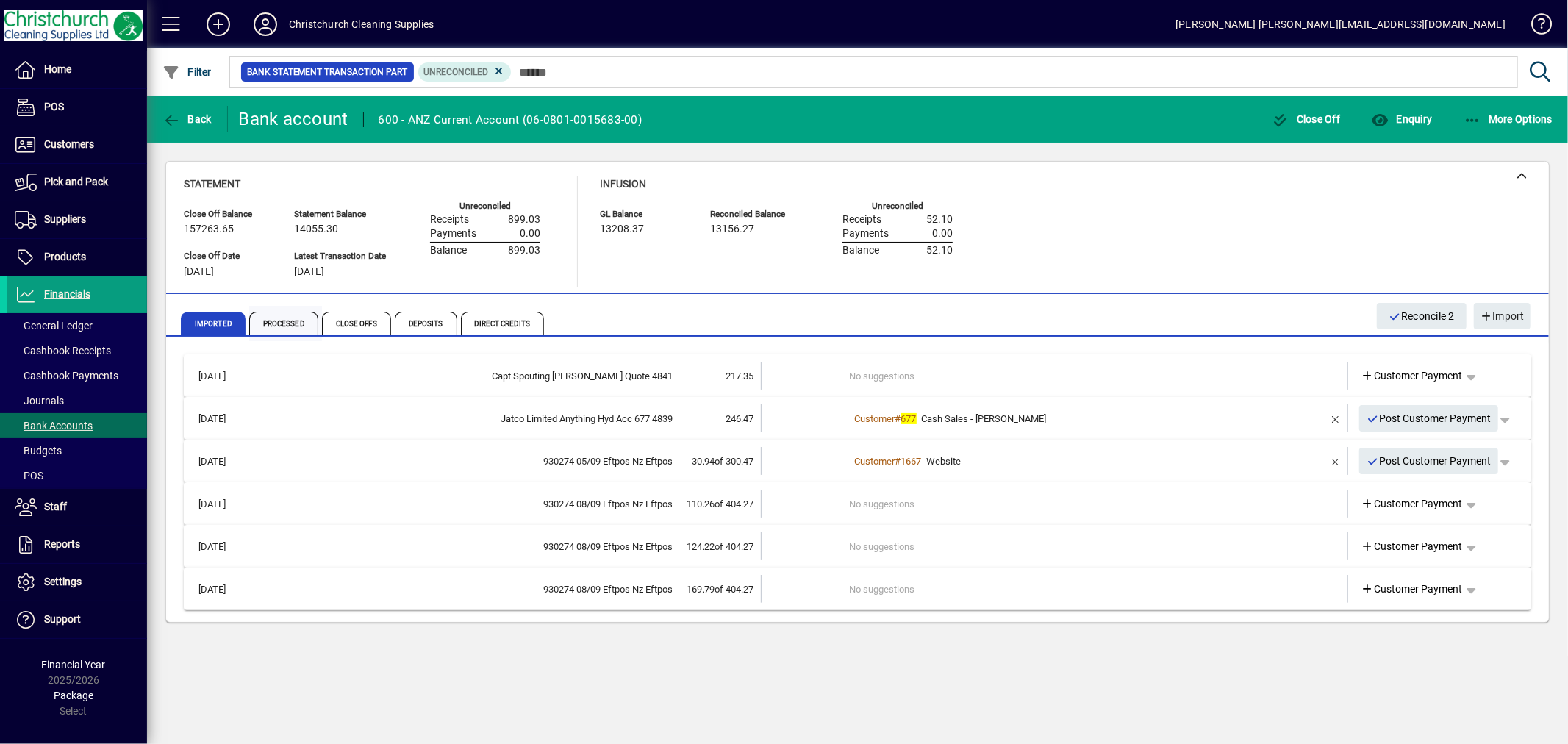
click at [287, 314] on span "Processed" at bounding box center [284, 324] width 69 height 24
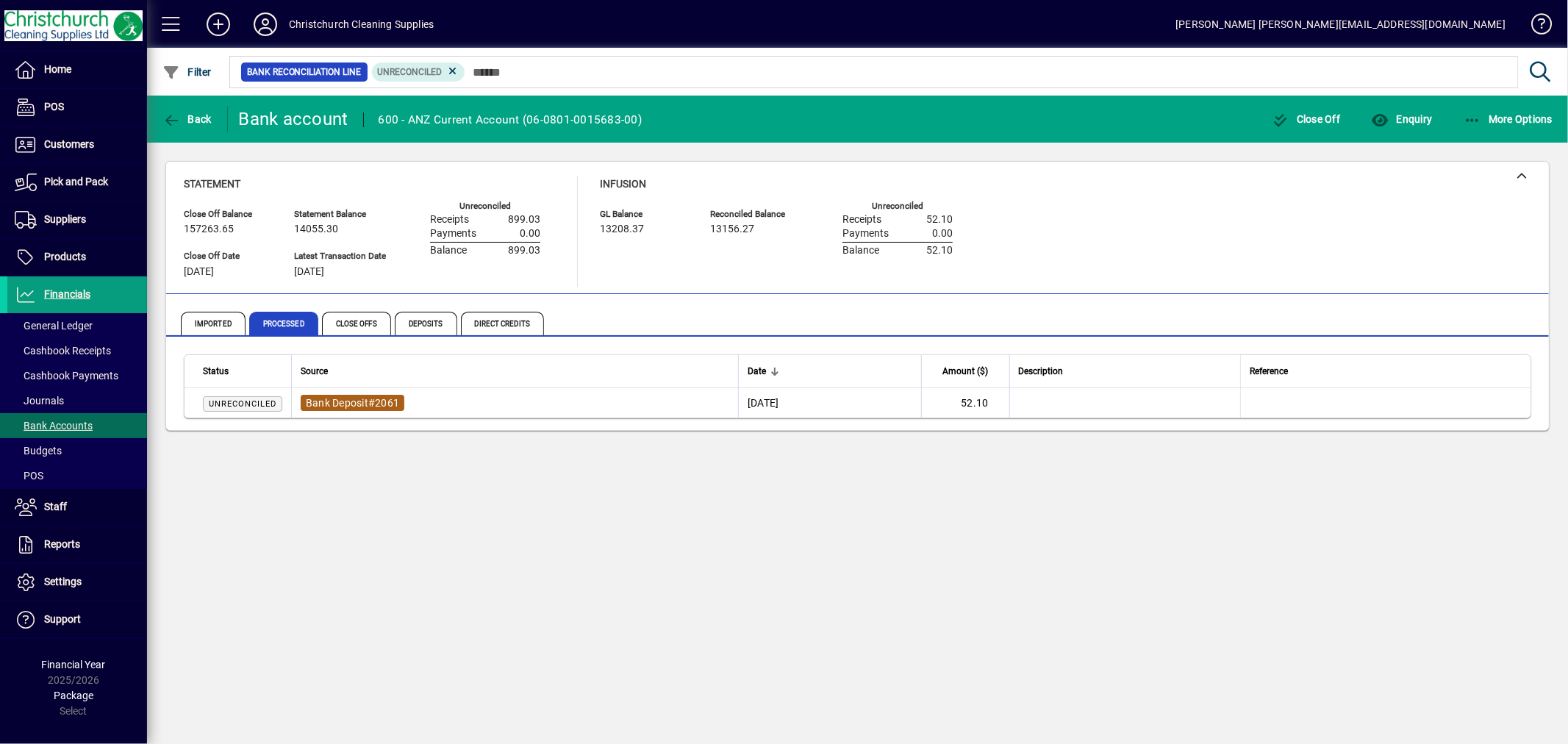
click at [374, 404] on span "#" at bounding box center [371, 402] width 7 height 11
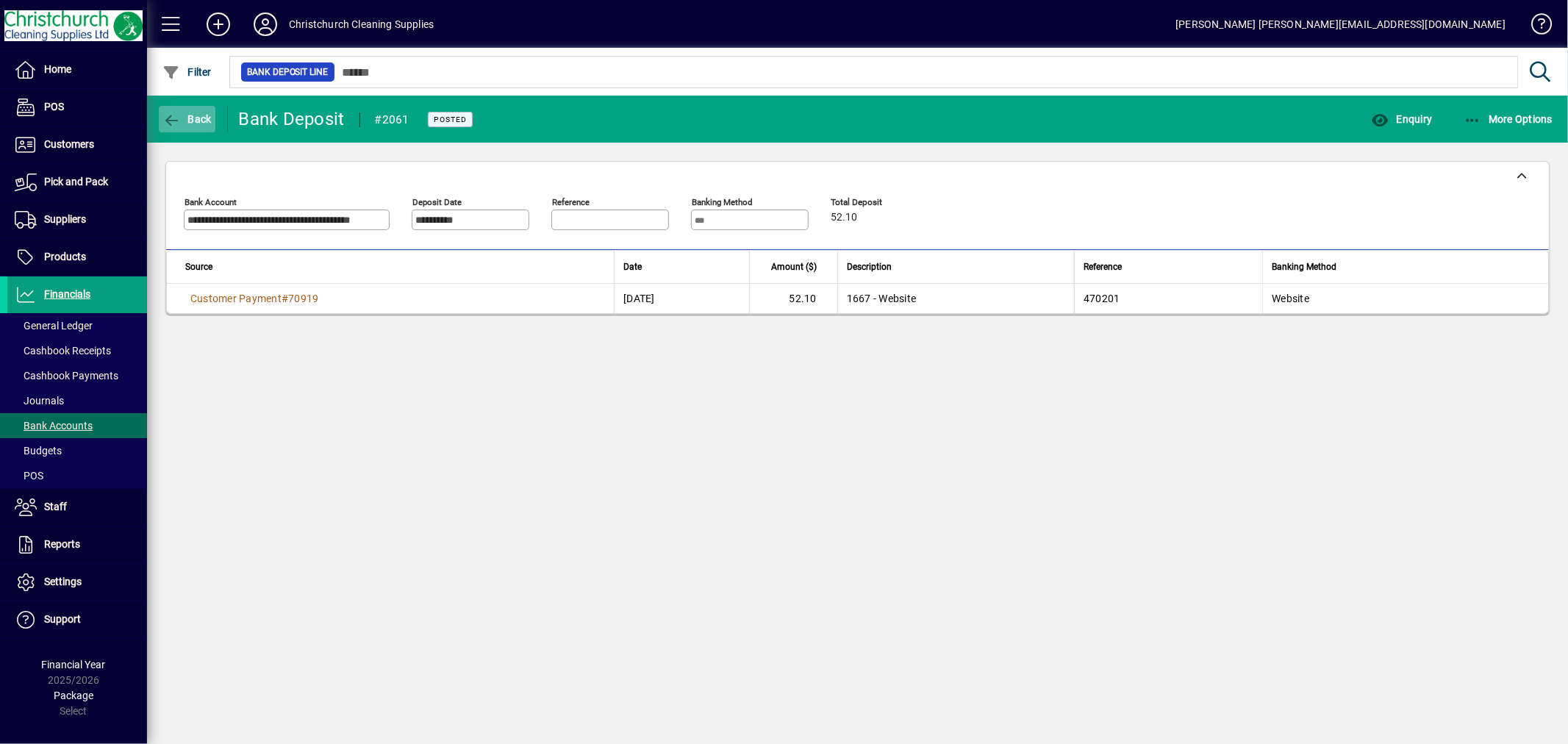
click at [195, 109] on span "button" at bounding box center [187, 119] width 56 height 35
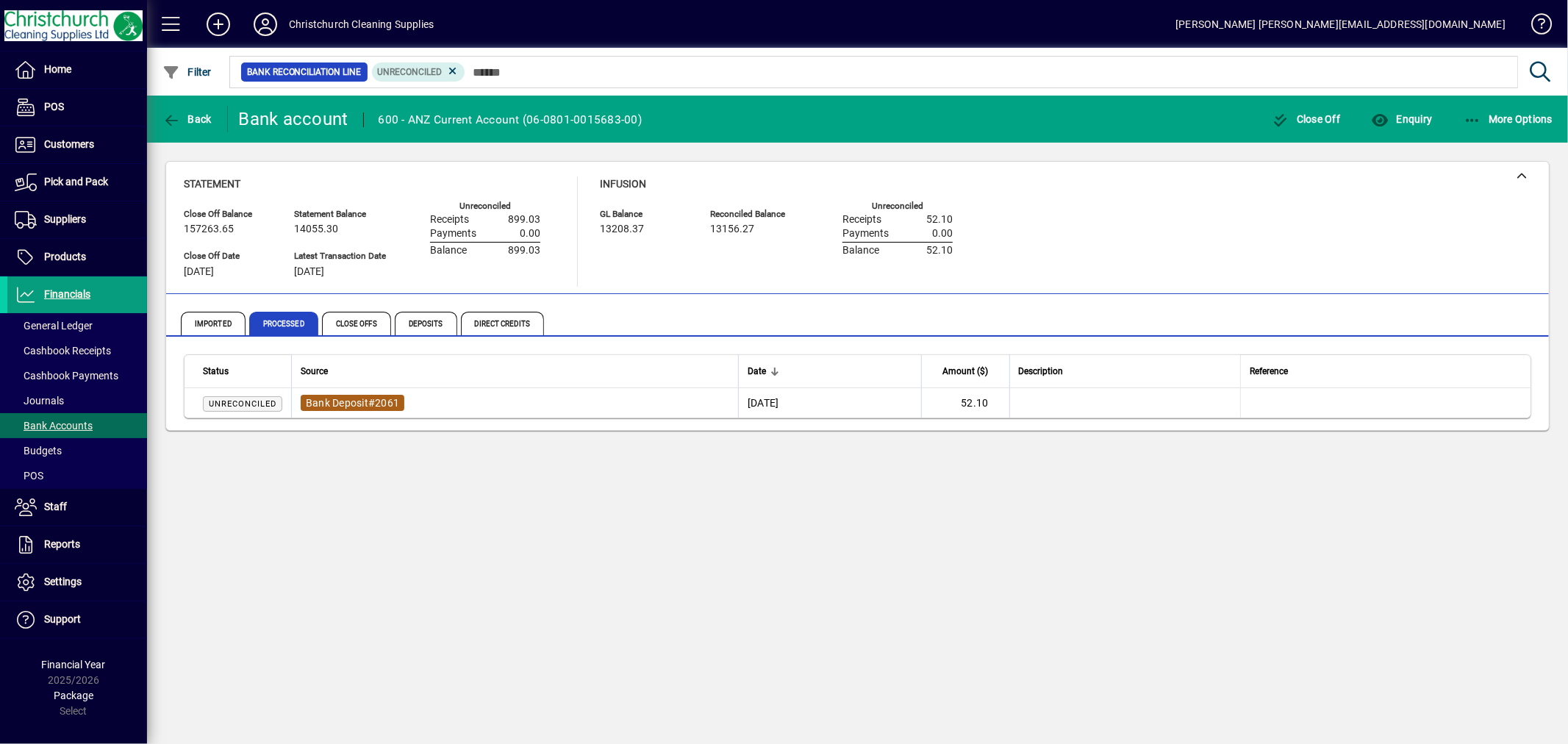
click at [388, 399] on span "2061" at bounding box center [387, 402] width 24 height 11
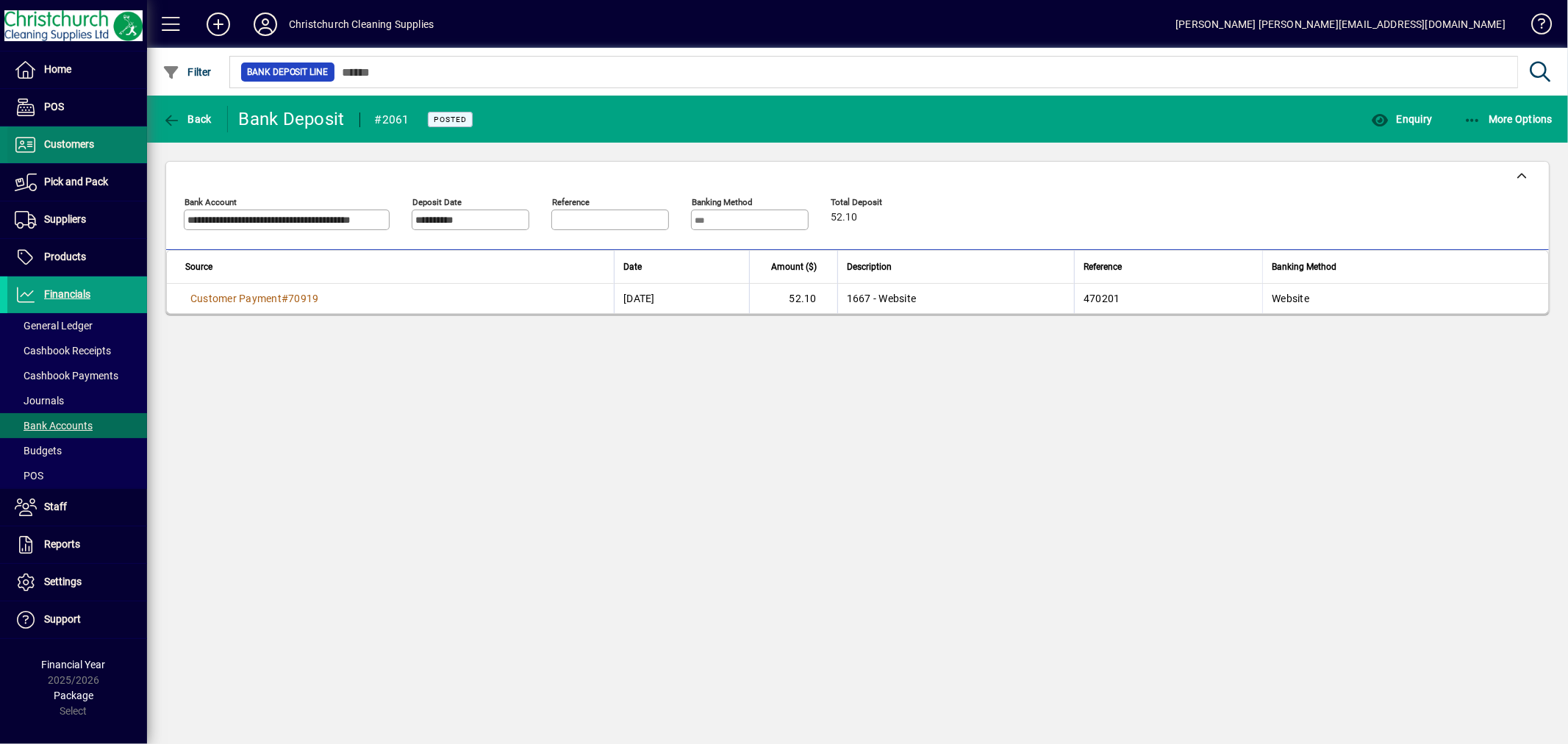
click at [74, 150] on span "Customers" at bounding box center [69, 143] width 50 height 11
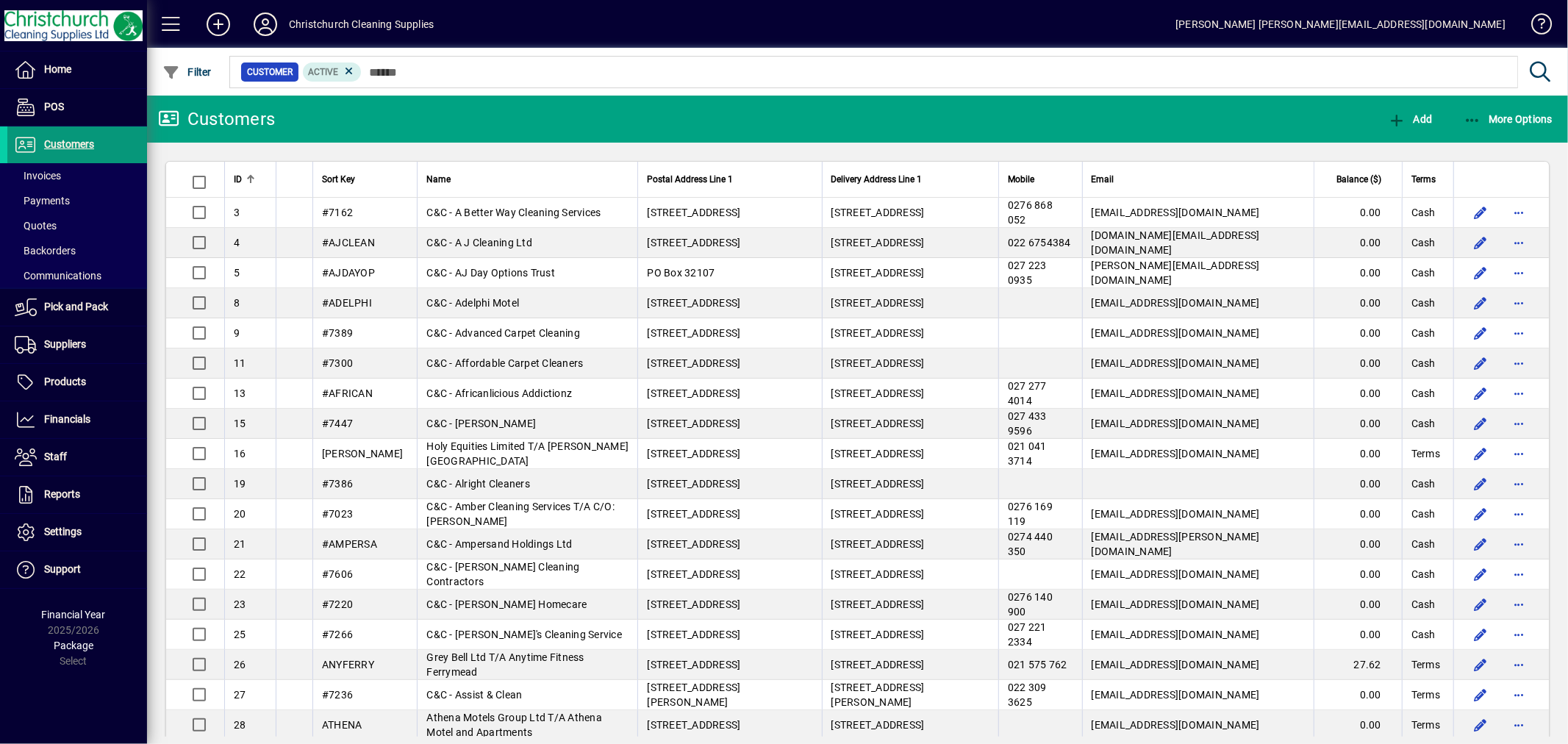
click at [70, 148] on span "Customers" at bounding box center [69, 143] width 50 height 11
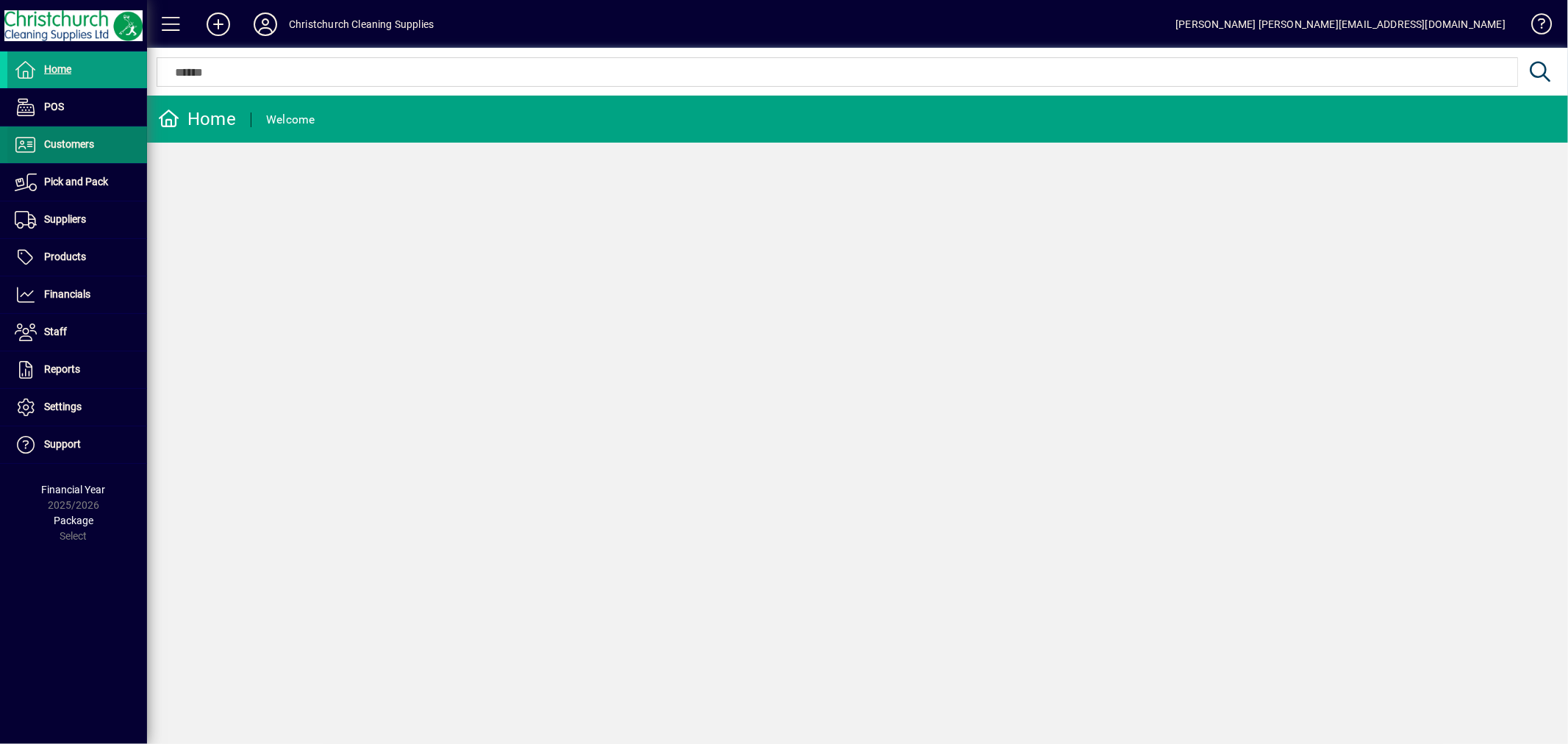
click at [56, 149] on span "Customers" at bounding box center [69, 143] width 50 height 11
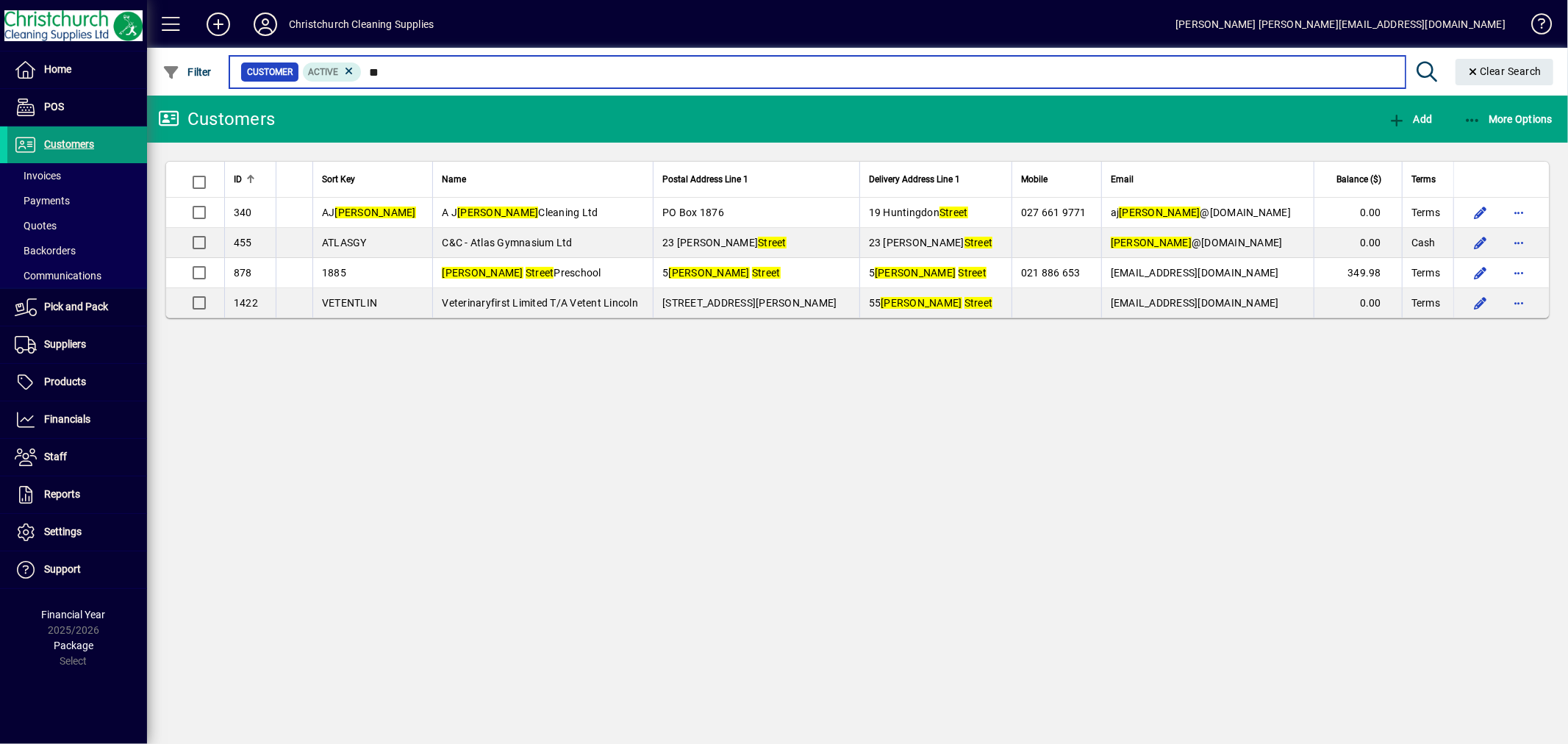
type input "*"
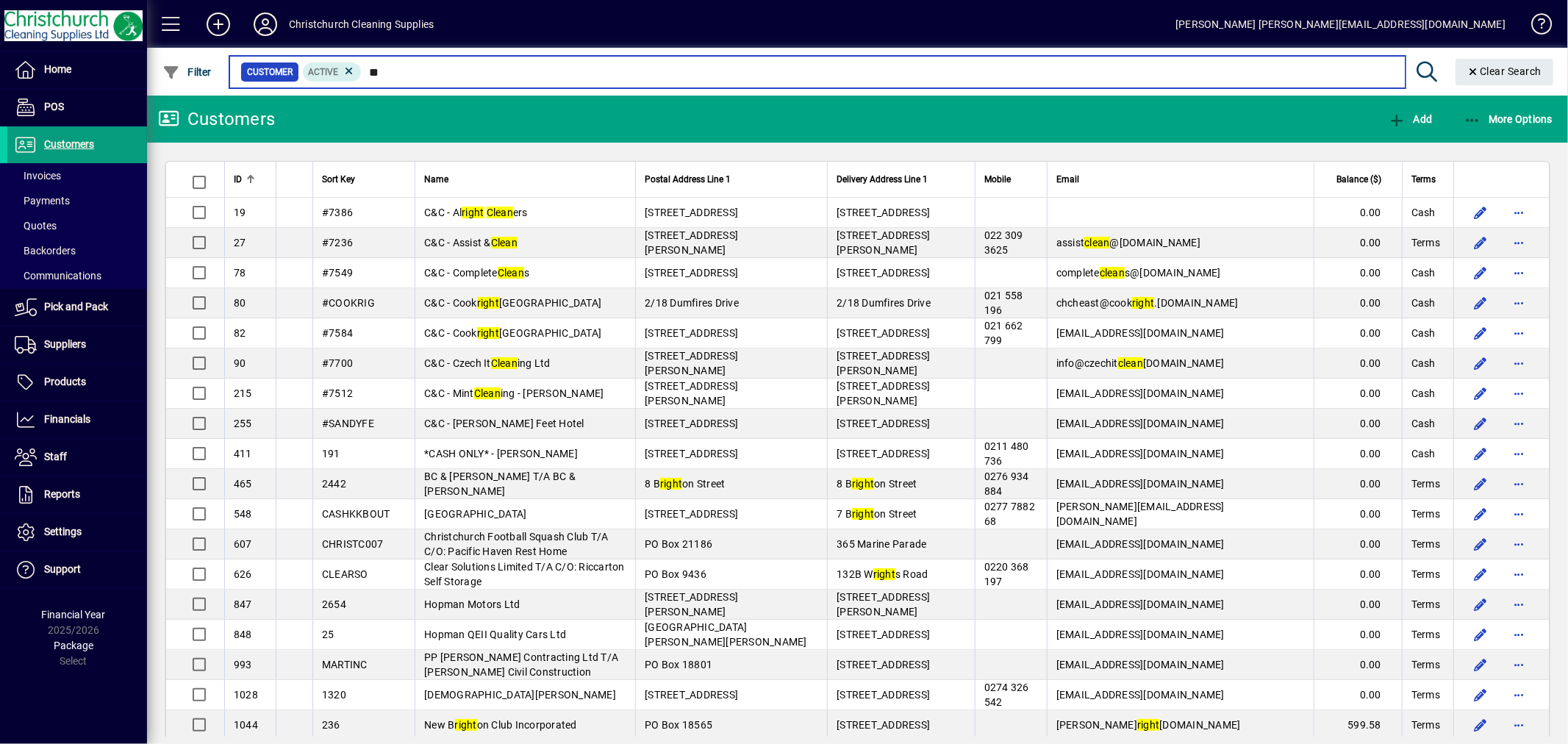
type input "*"
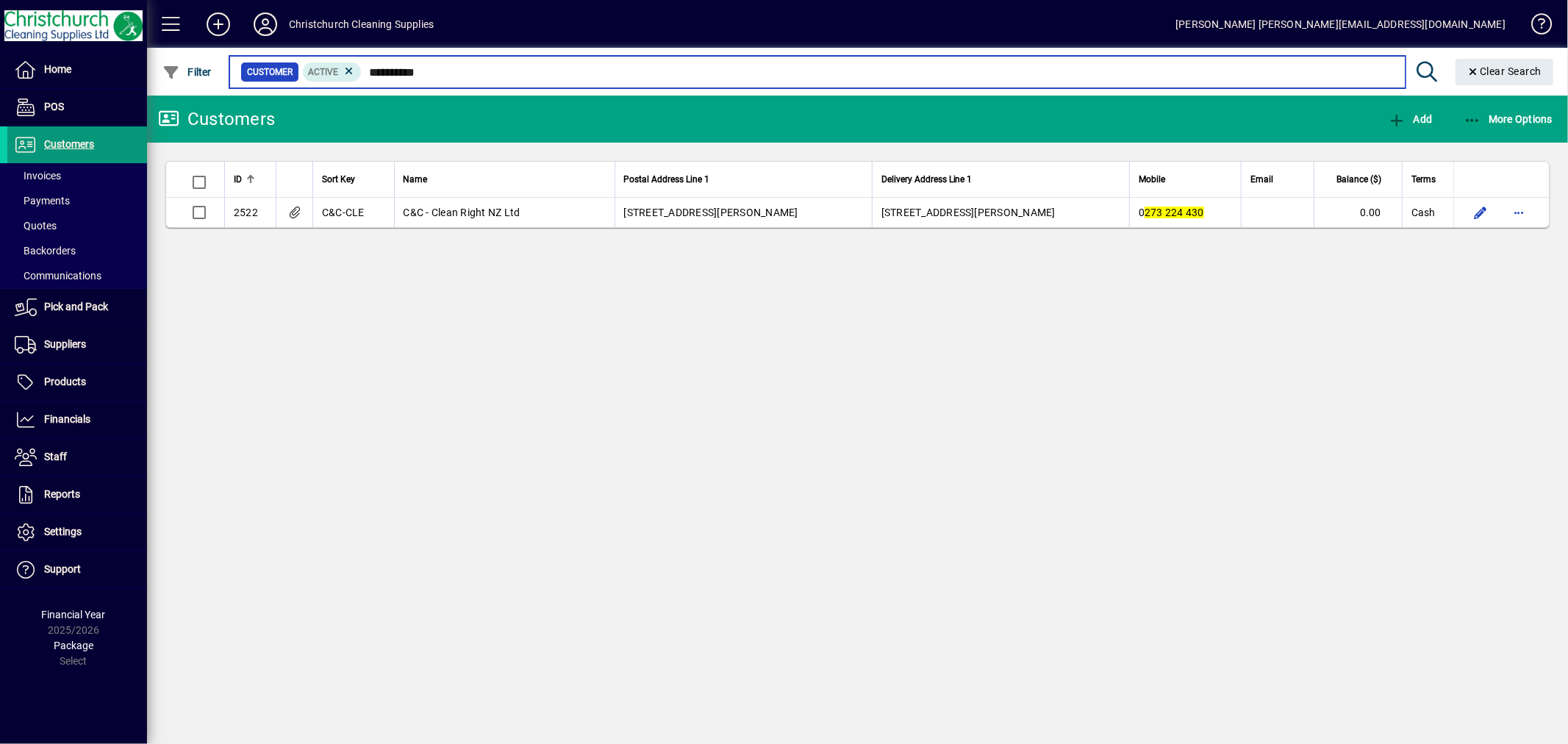
type input "**********"
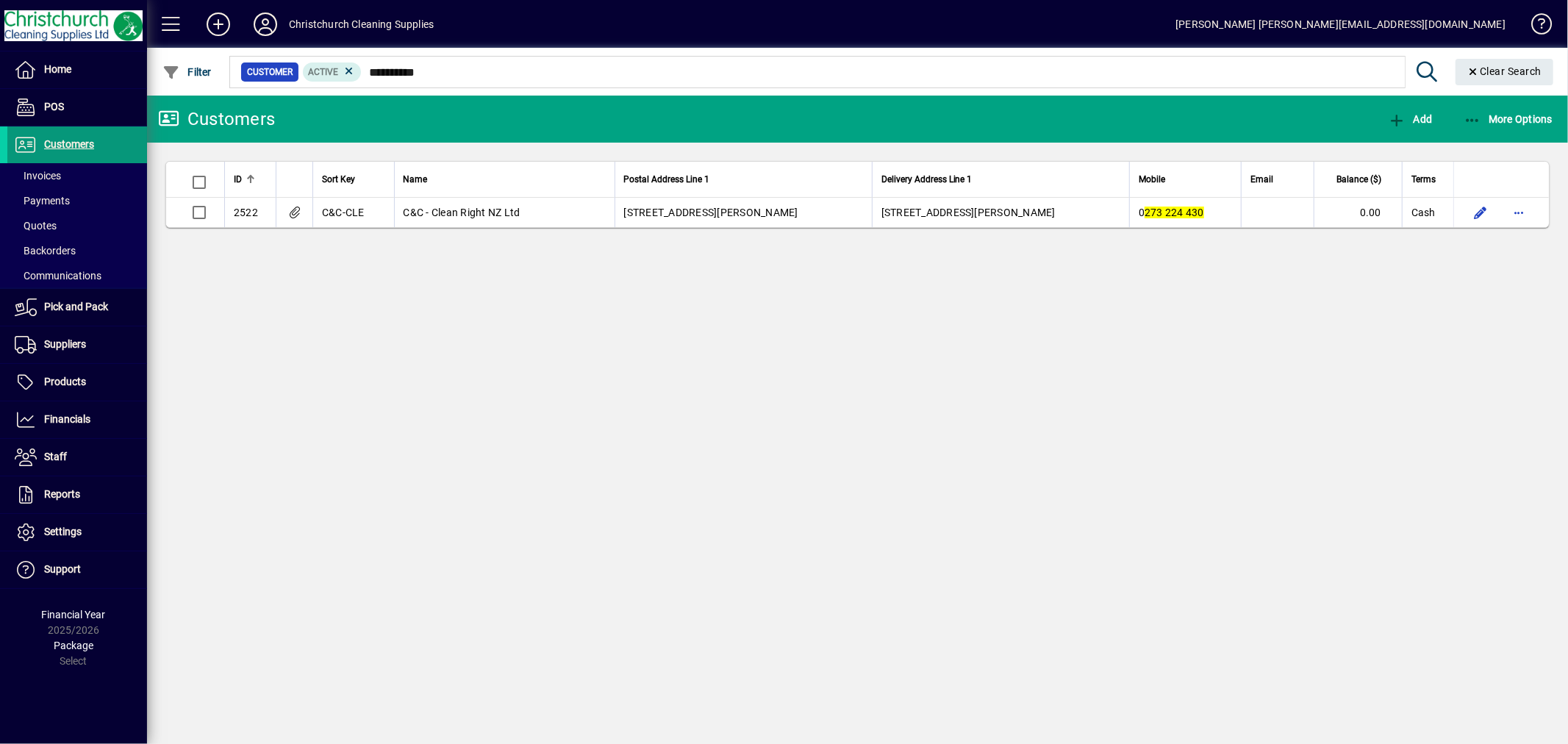
click at [82, 143] on span "Customers" at bounding box center [69, 143] width 50 height 11
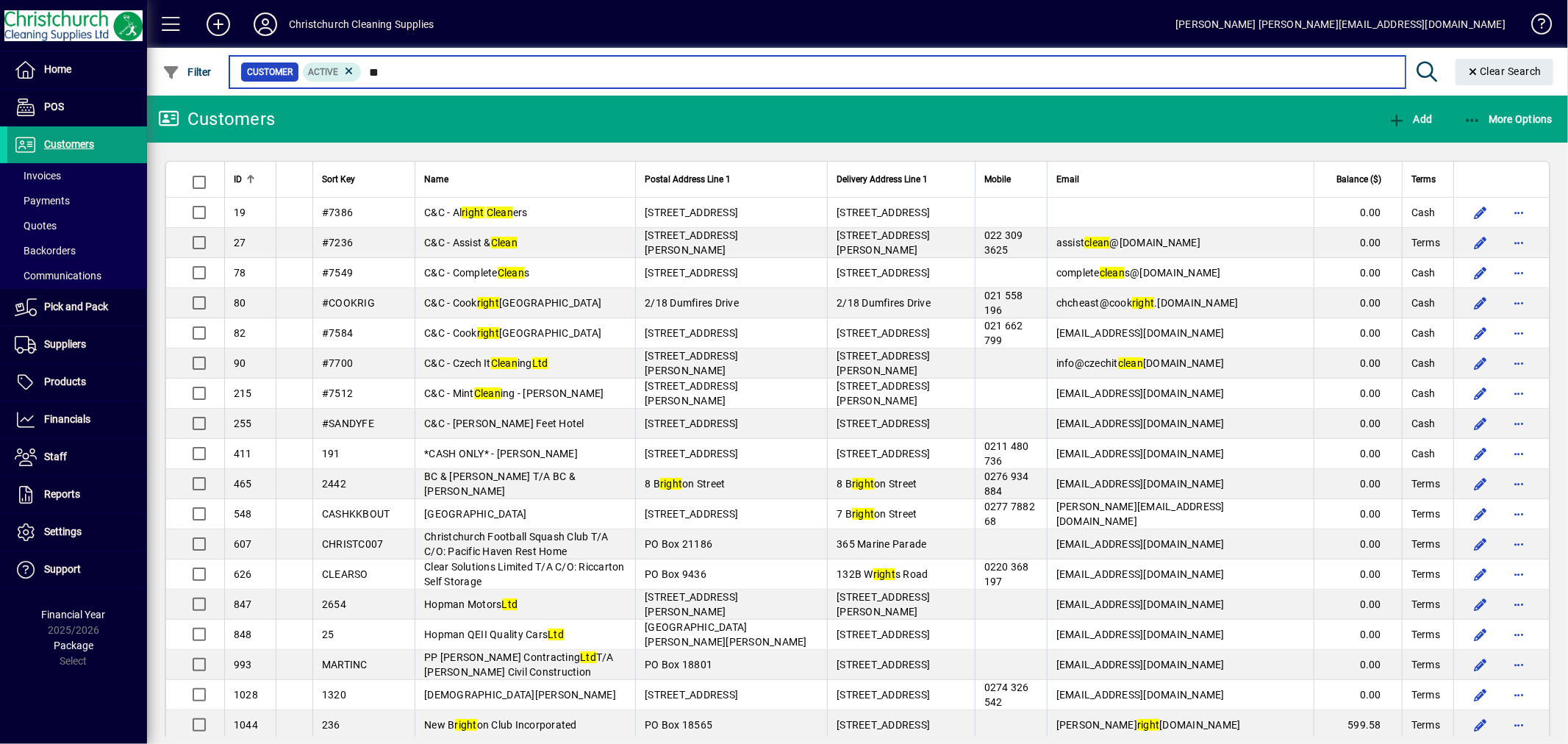
type input "*"
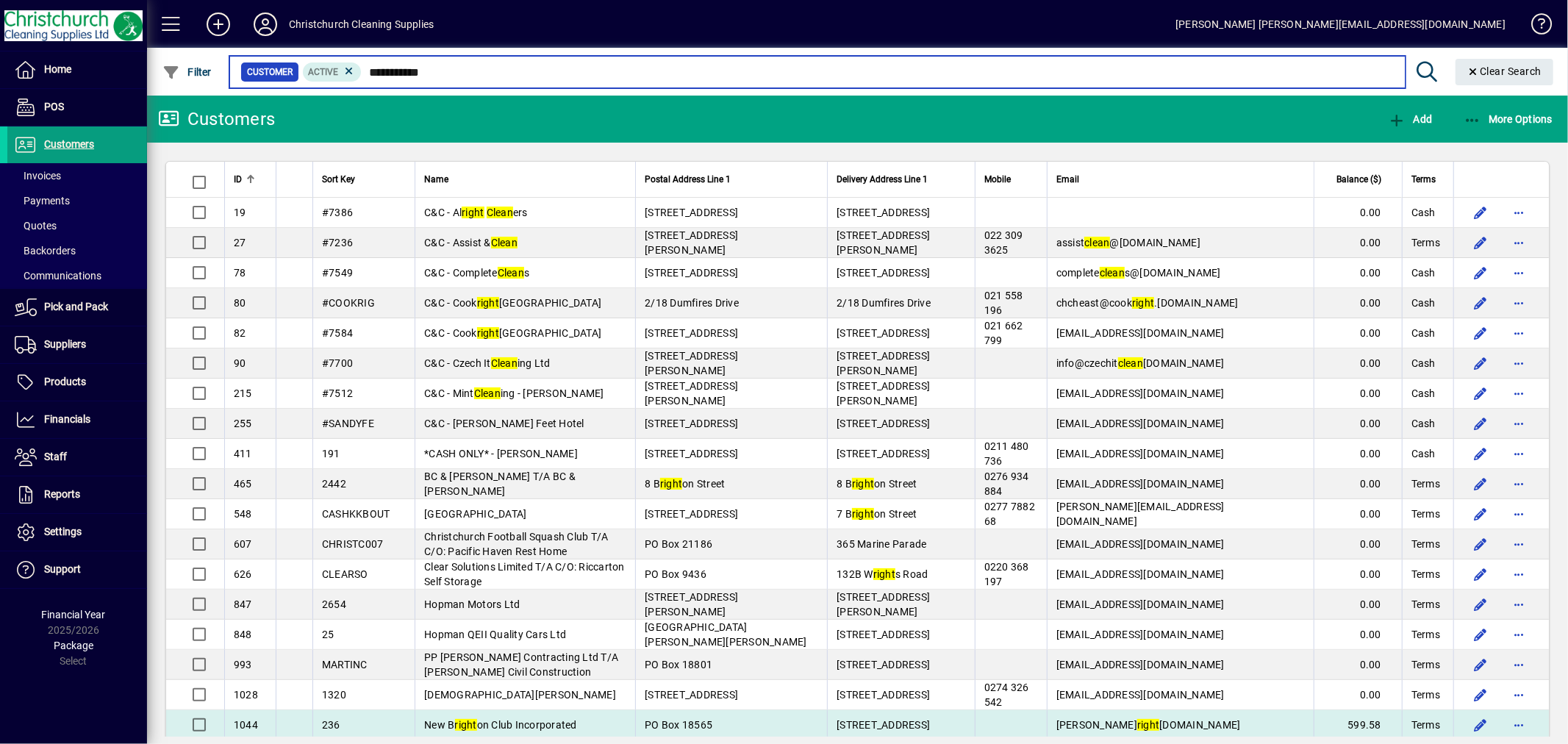
type input "**********"
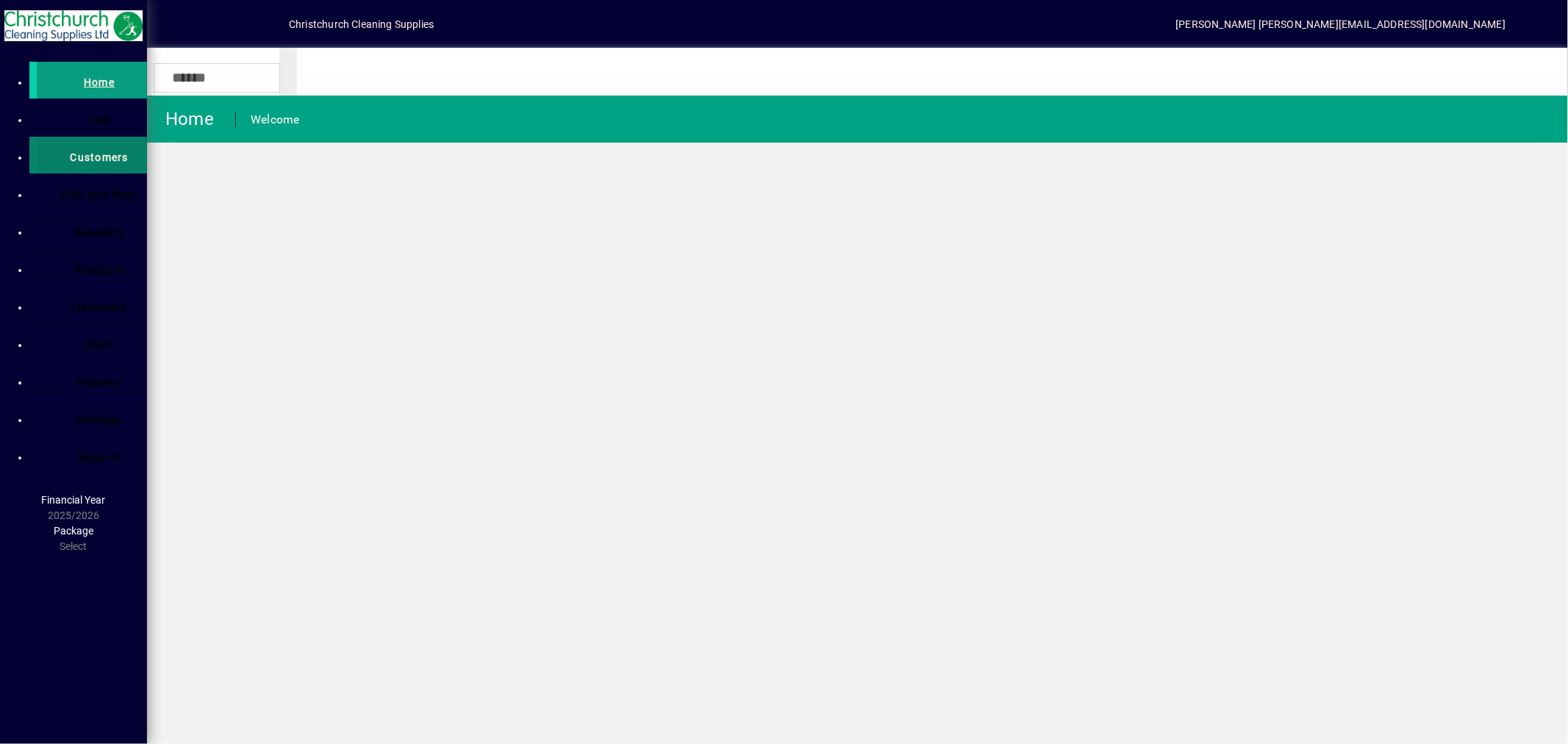
click at [78, 152] on span "Customers" at bounding box center [99, 157] width 58 height 11
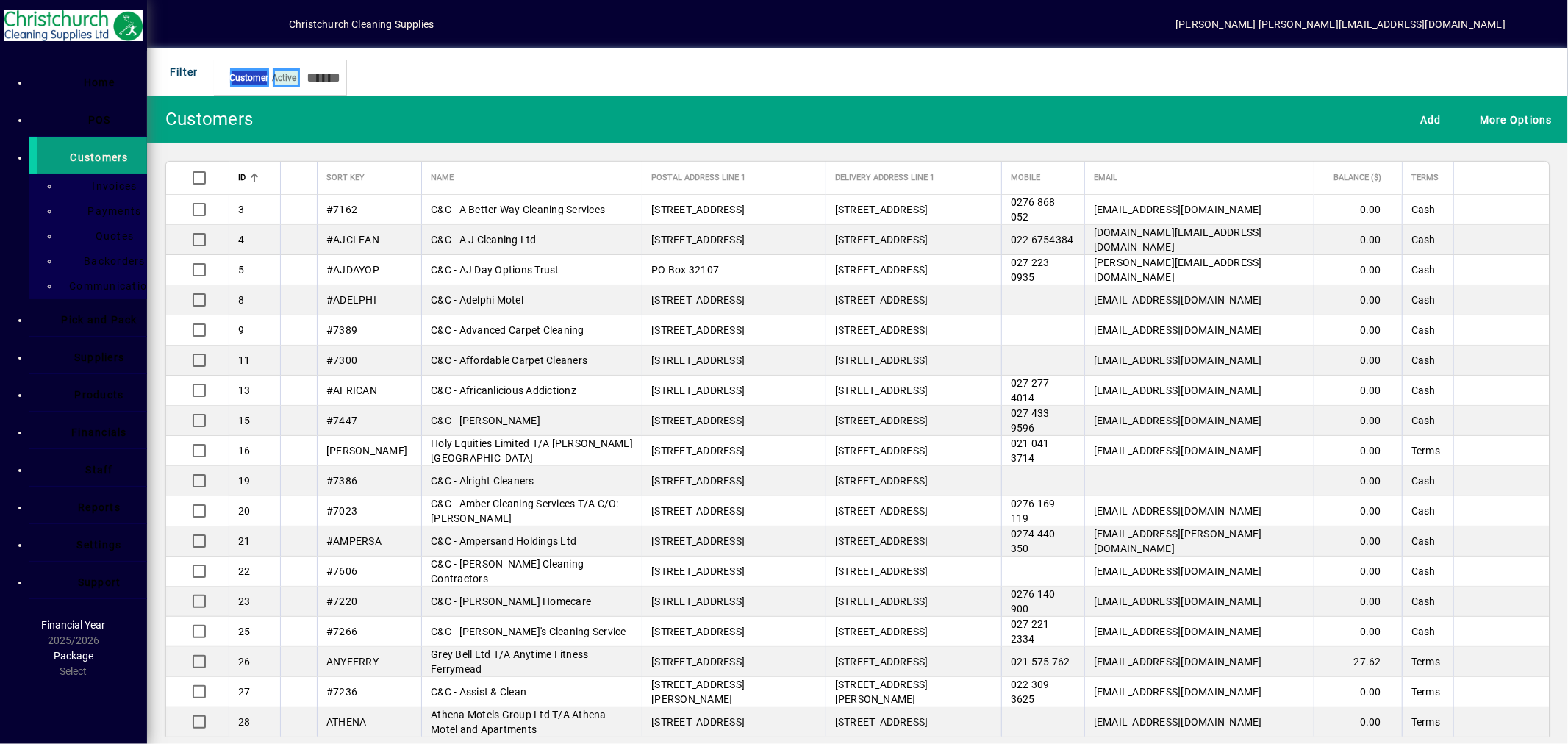
click at [349, 182] on span "Sort Key" at bounding box center [345, 178] width 38 height 16
click at [351, 182] on span "Sort Key" at bounding box center [345, 178] width 38 height 16
click at [363, 188] on th "Sort Key" at bounding box center [368, 178] width 104 height 33
click at [341, 73] on input "text" at bounding box center [320, 78] width 41 height 24
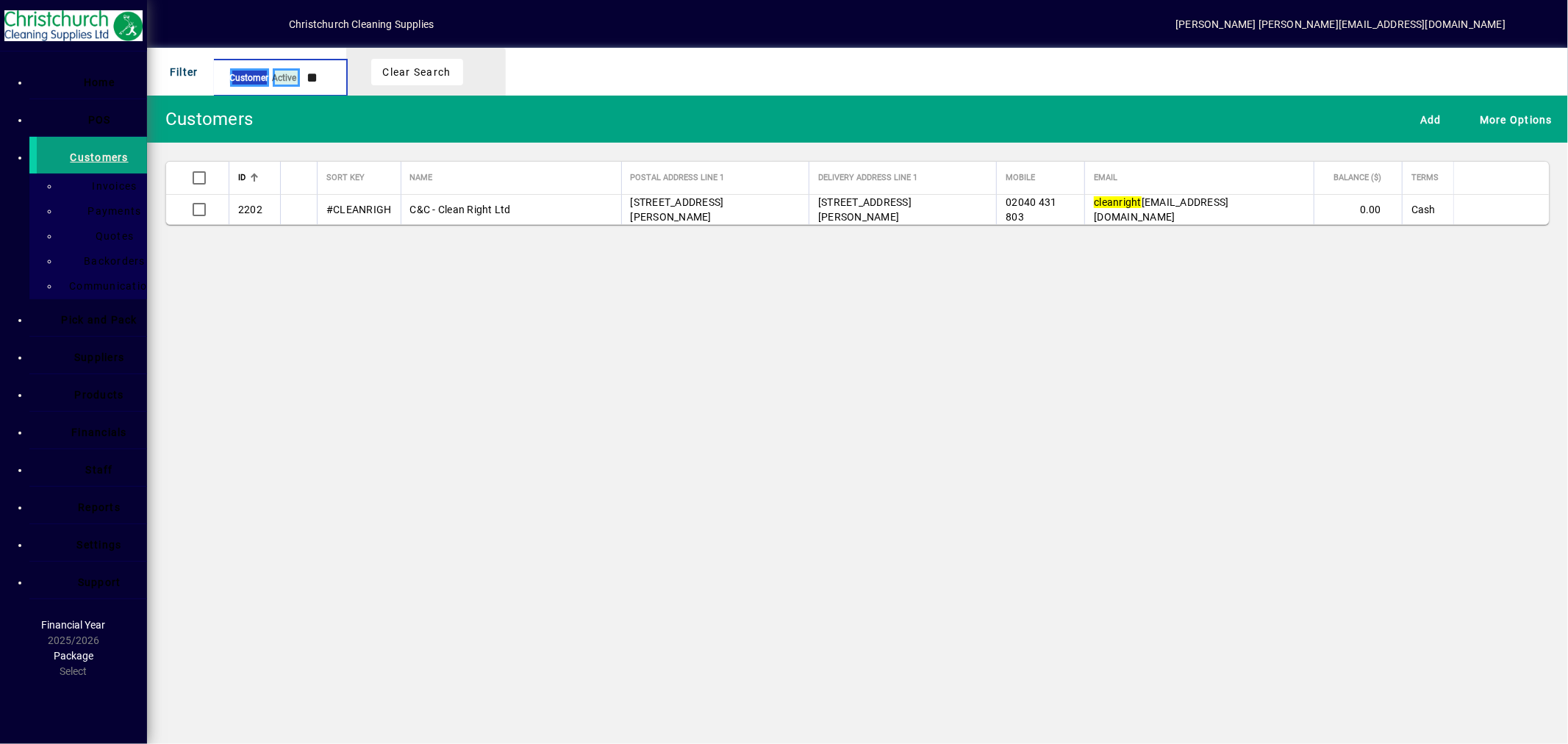
type input "*"
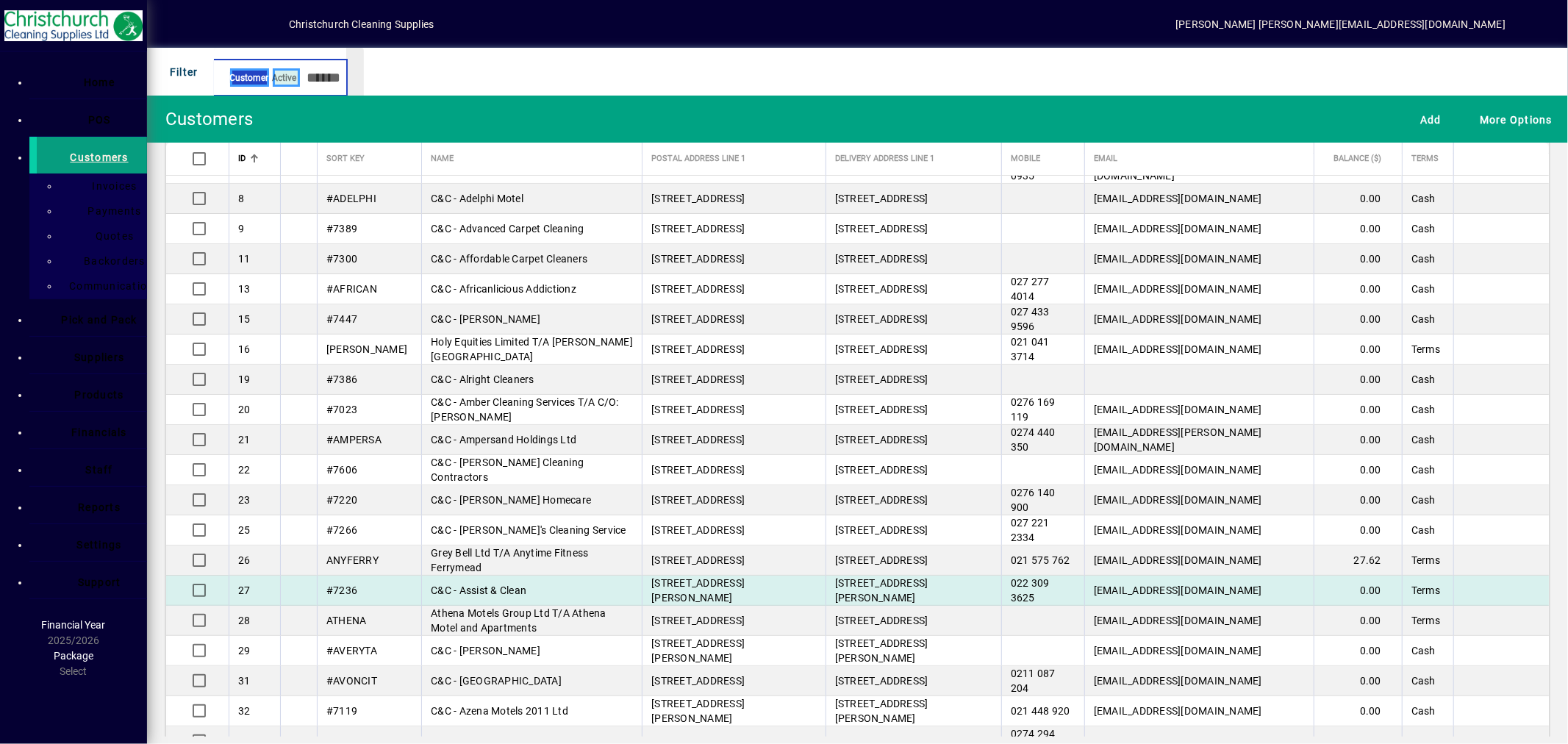
scroll to position [163, 0]
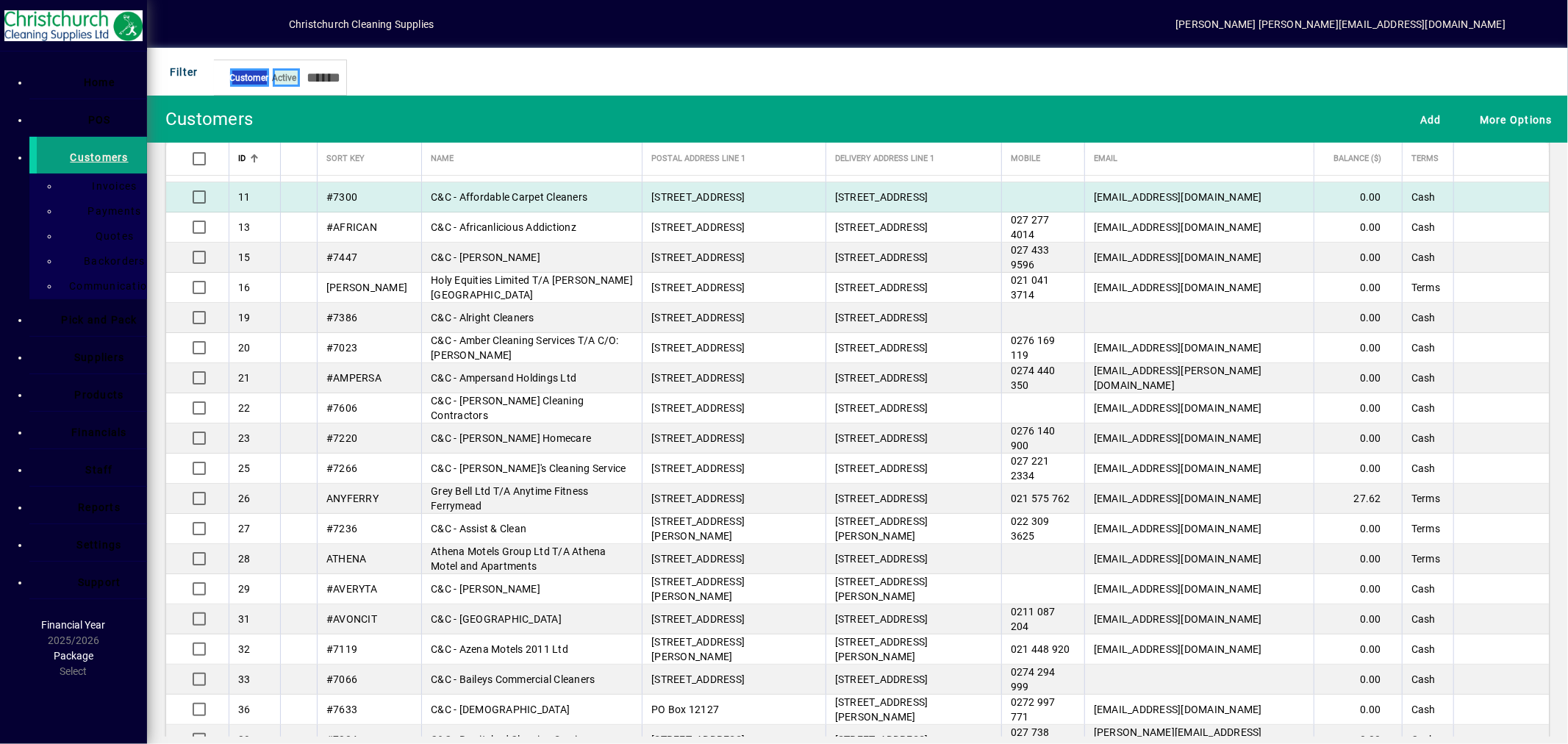
click at [431, 194] on span "C&C - Affordable Carpet Cleaners" at bounding box center [509, 197] width 156 height 11
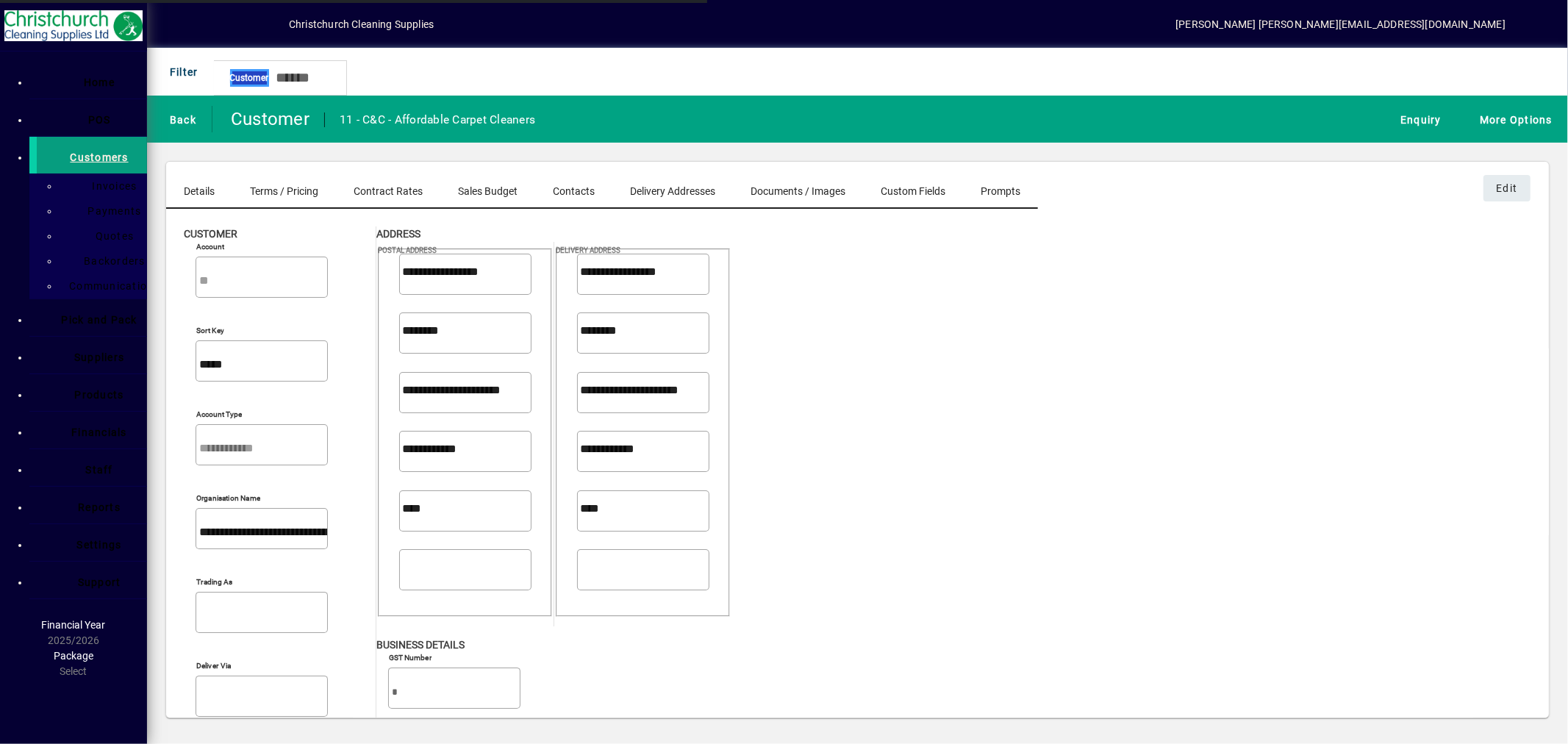
type input "**********"
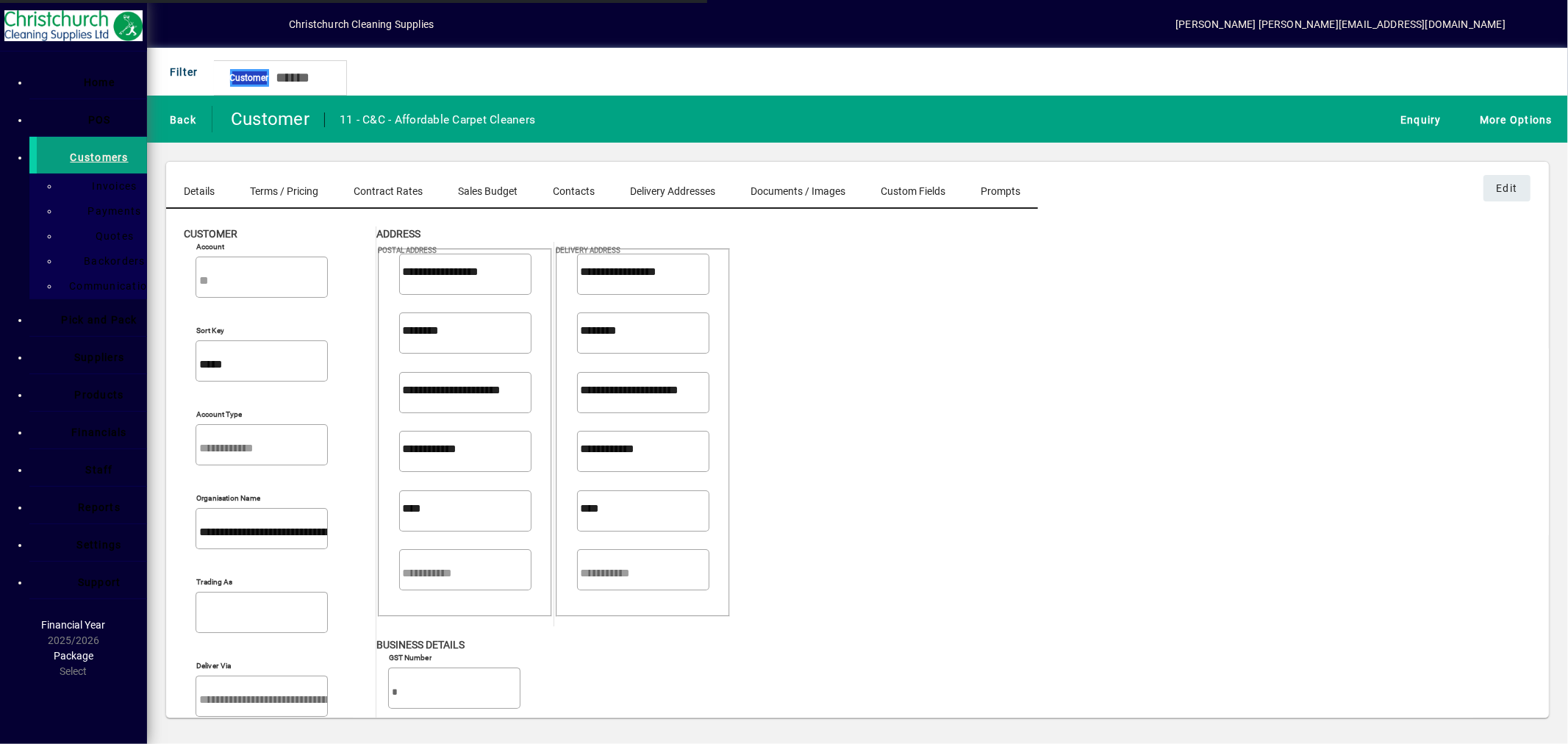
type input "**********"
click at [327, 359] on input "*****" at bounding box center [263, 364] width 128 height 11
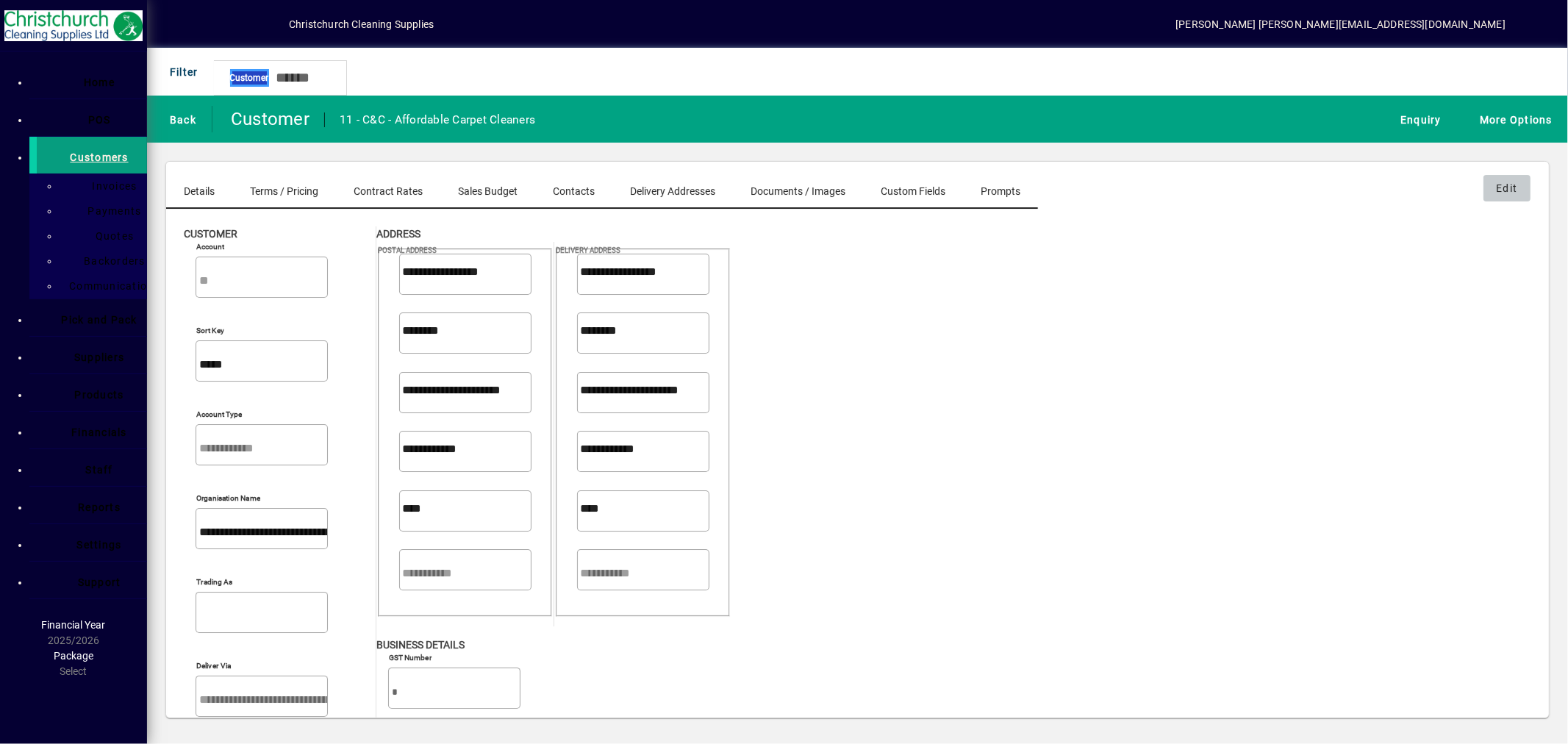
click at [1515, 178] on span "Edit" at bounding box center [1507, 188] width 21 height 24
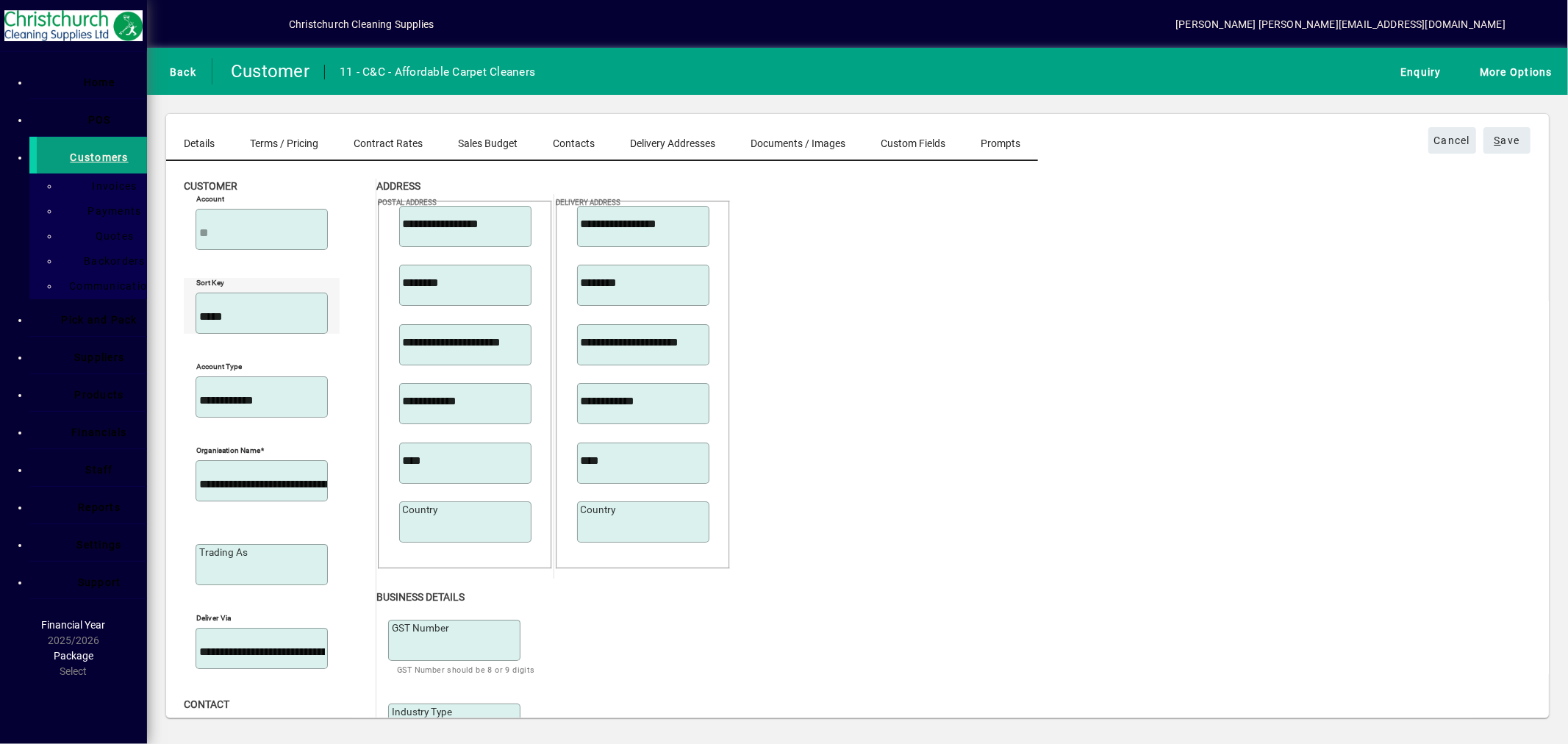
type input "**********"
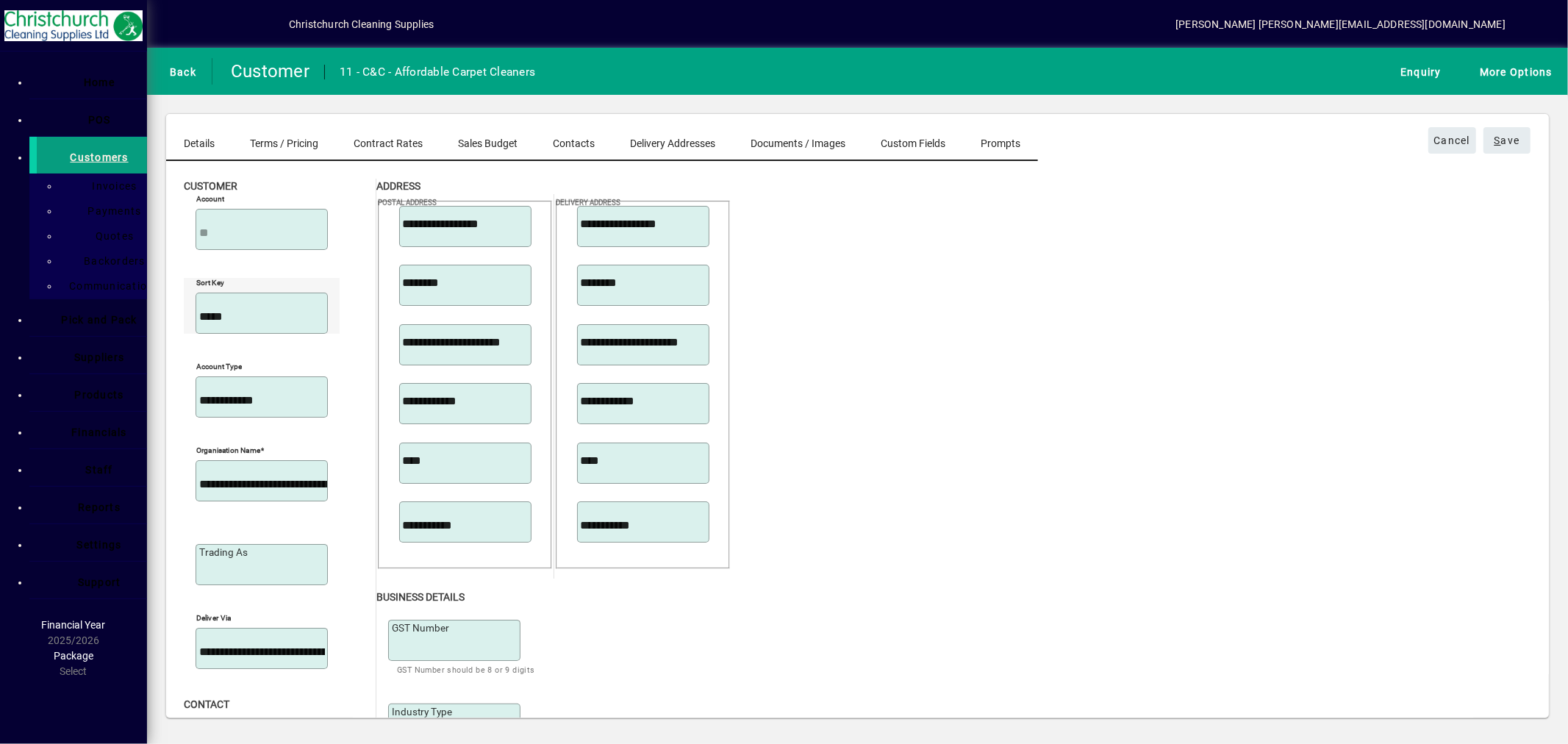
click at [327, 311] on input "*****" at bounding box center [263, 317] width 128 height 11
type input "*"
click at [196, 73] on span "Back" at bounding box center [179, 72] width 34 height 24
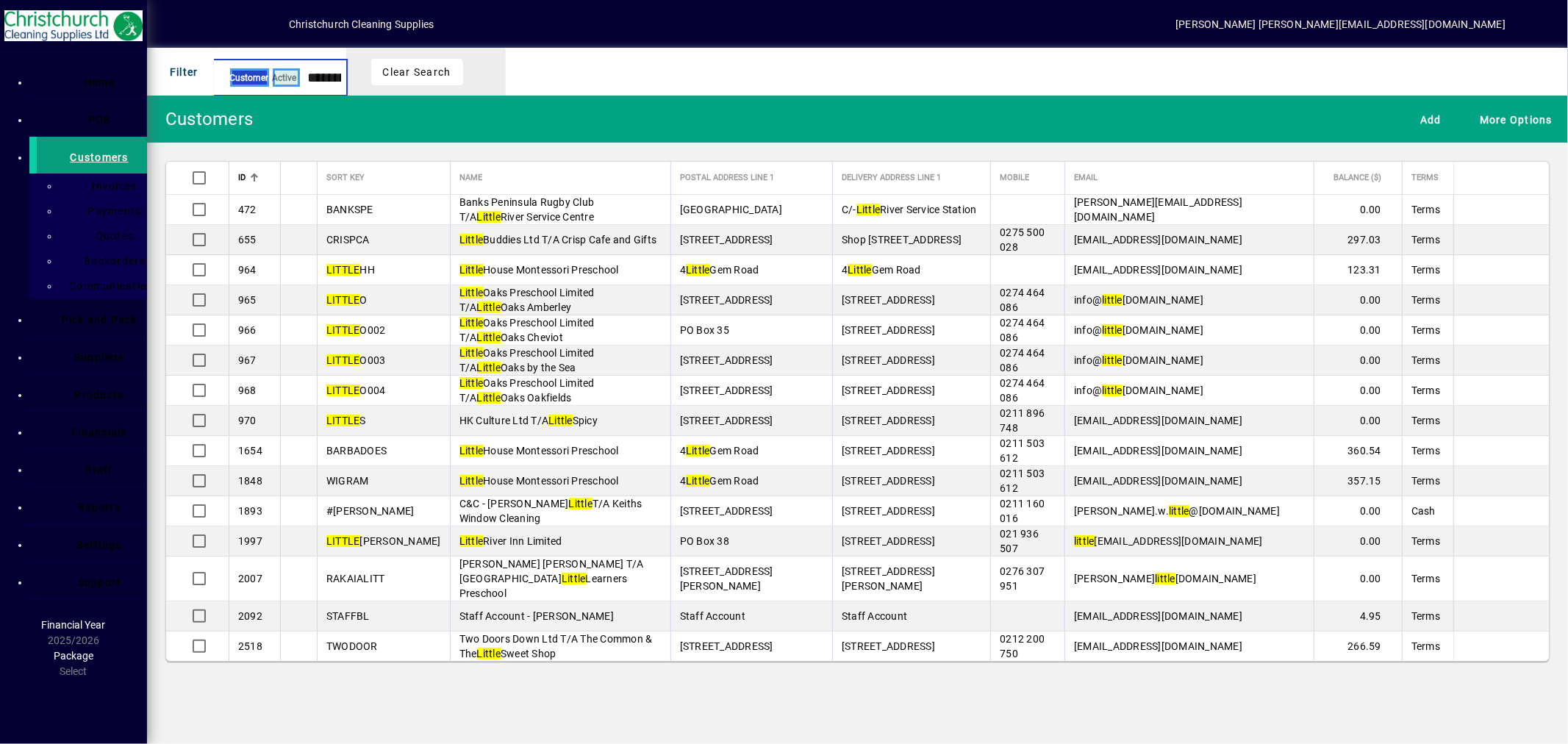
type input "**********"
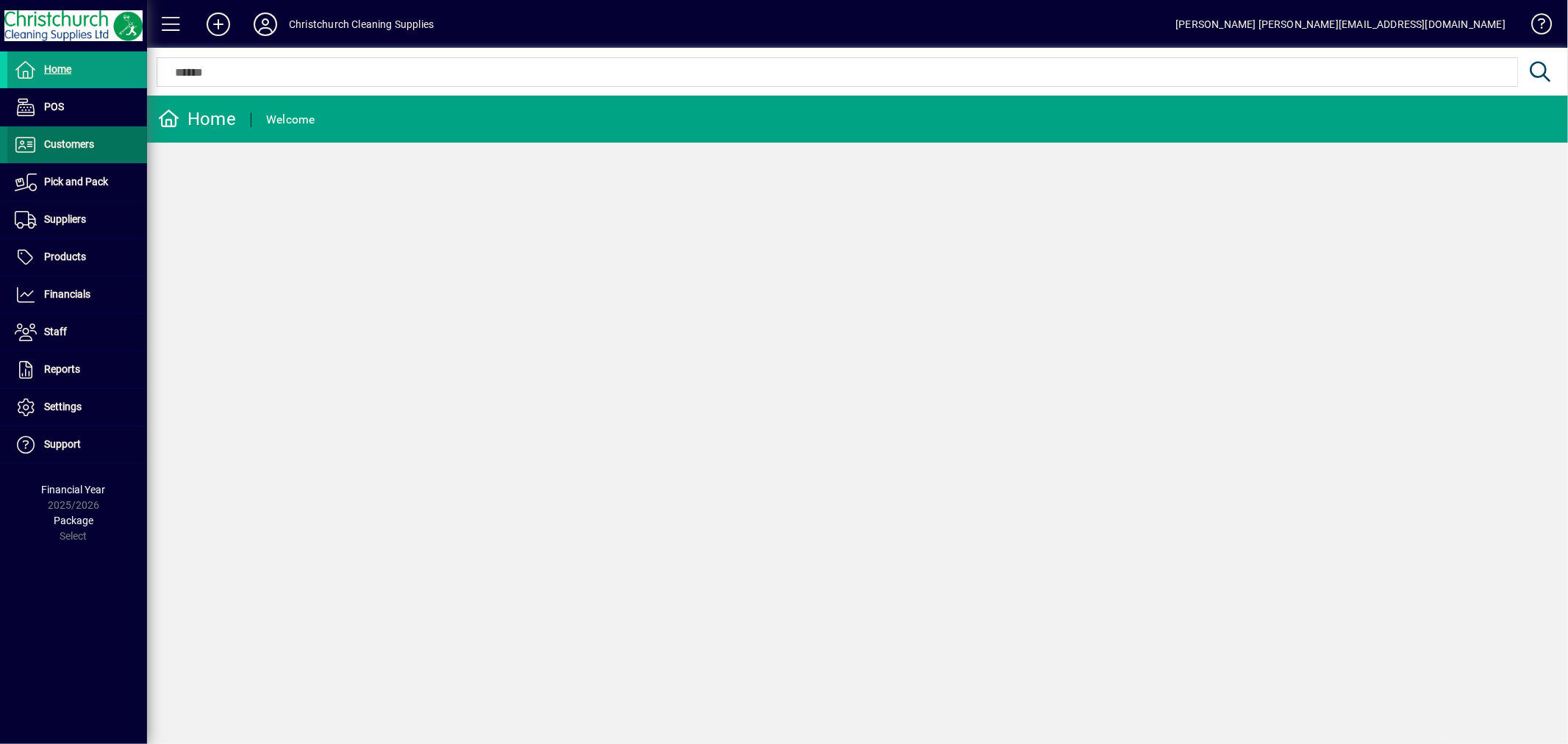
click at [85, 143] on span "Customers" at bounding box center [69, 143] width 50 height 11
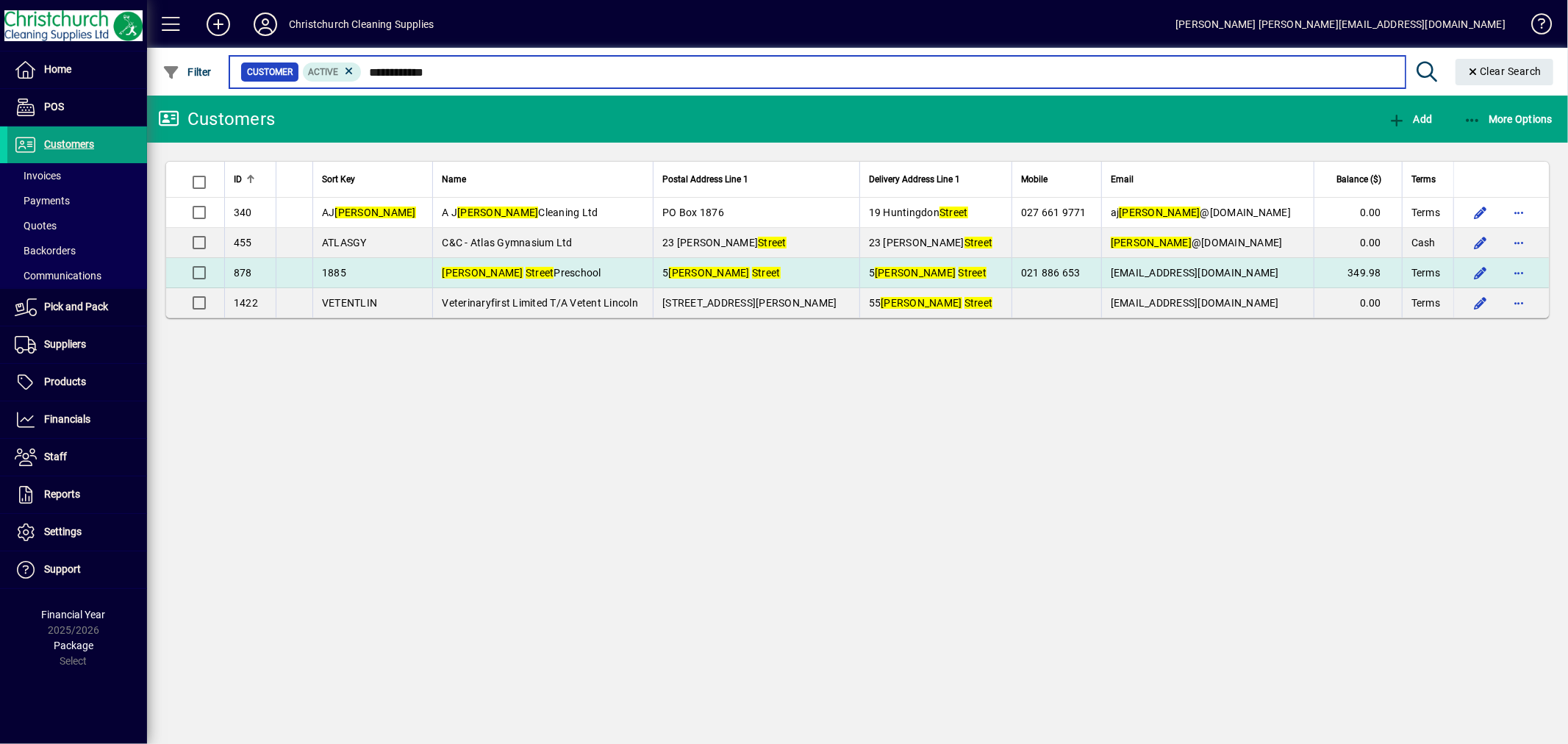
type input "**********"
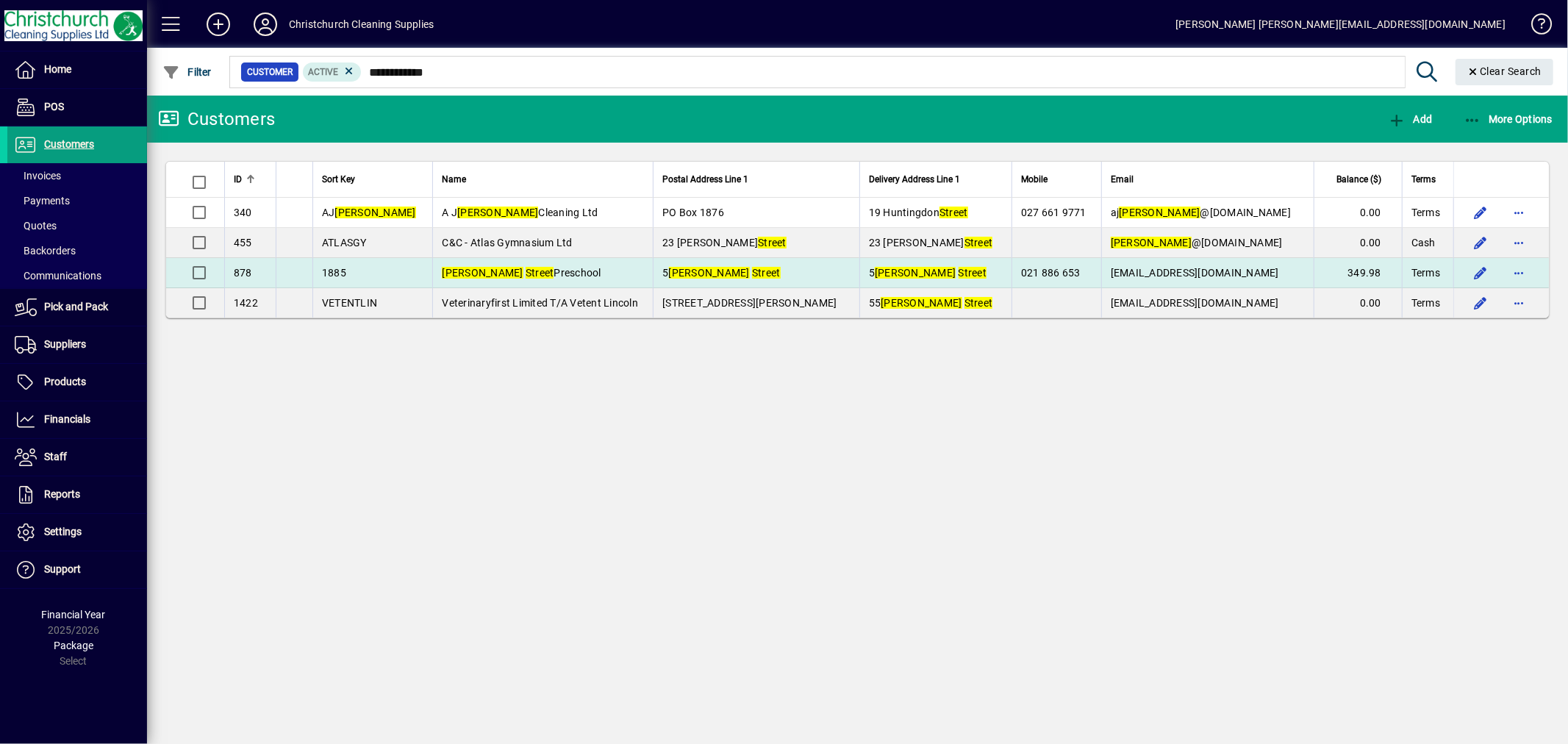
click at [959, 272] on em "Street" at bounding box center [973, 272] width 29 height 11
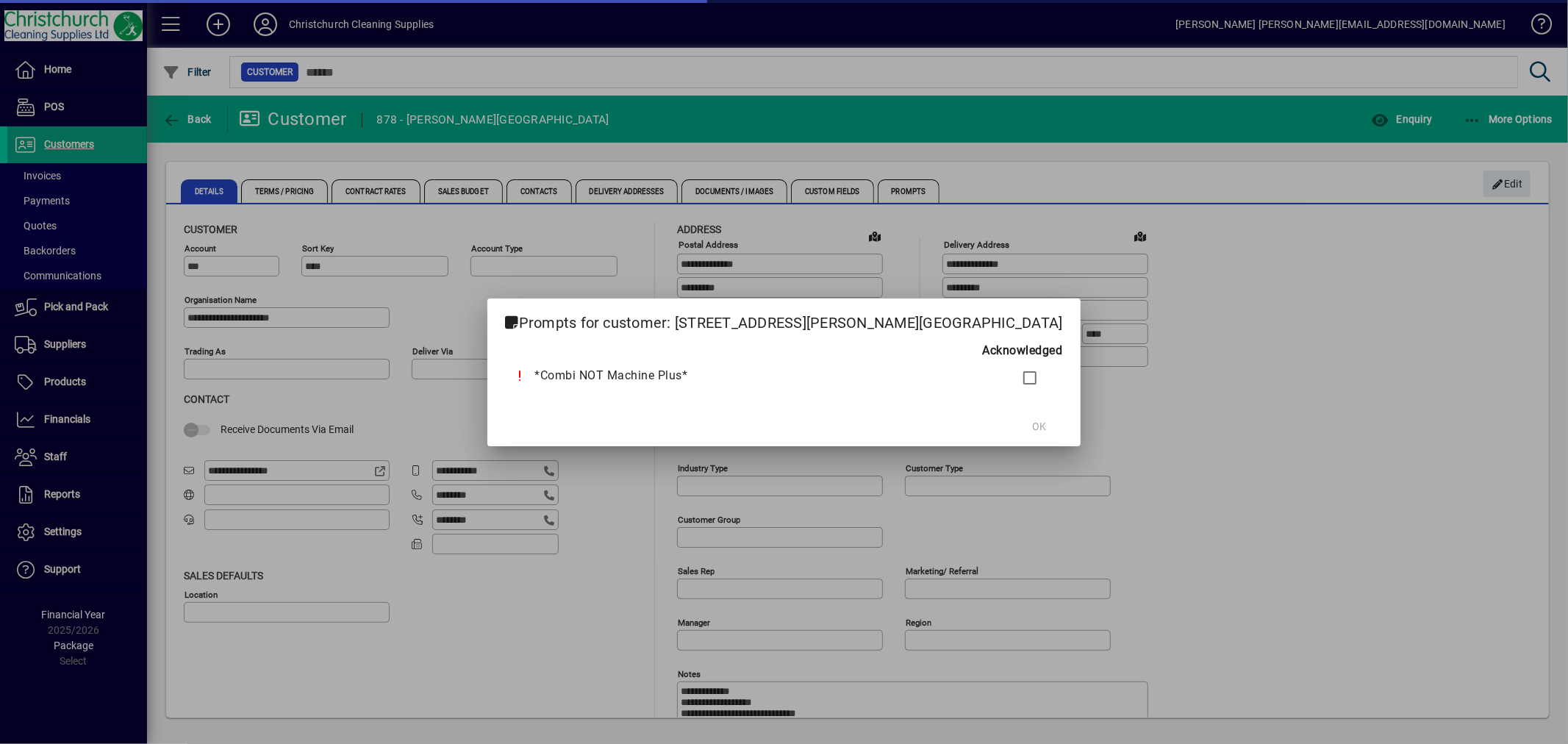
type input "**********"
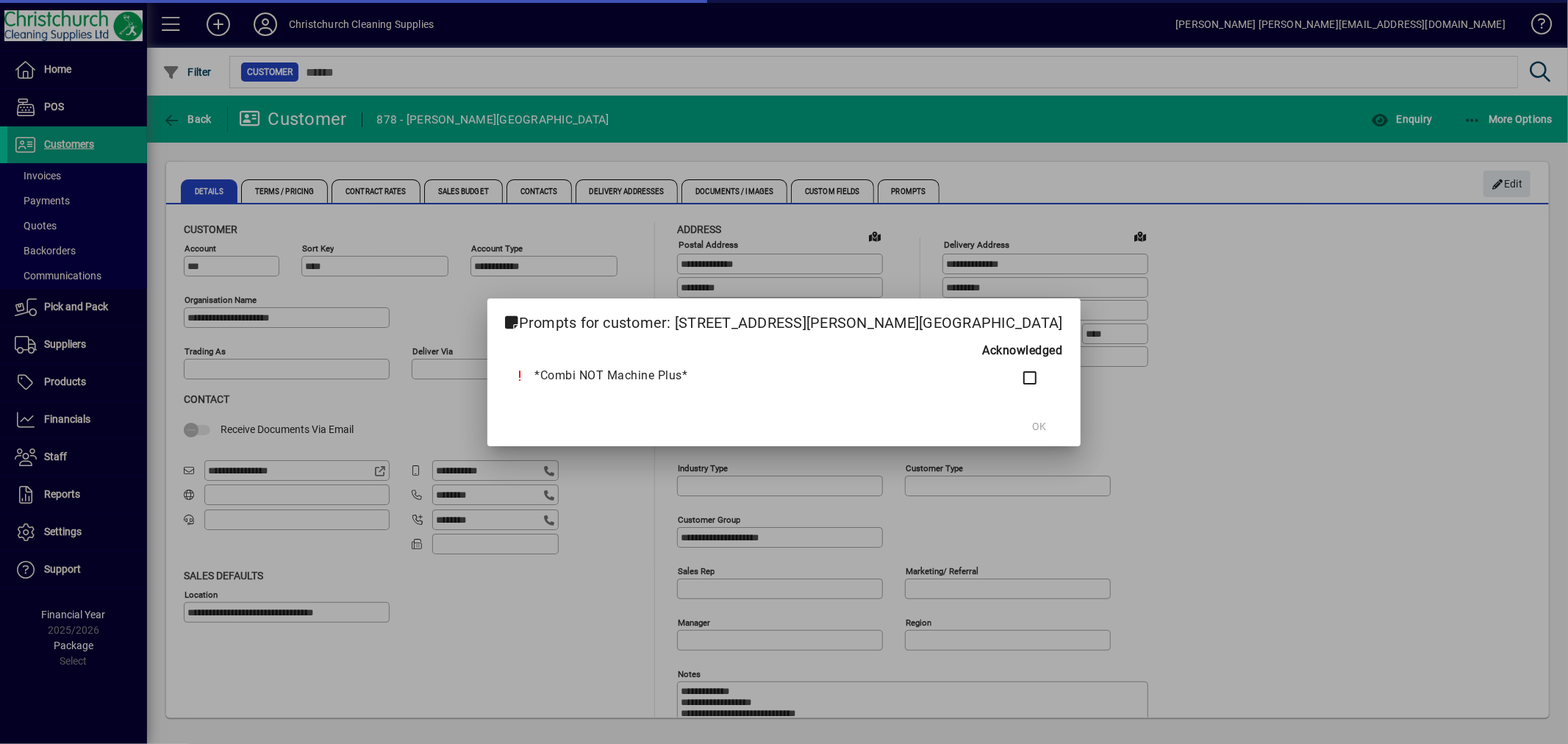
type input "**********"
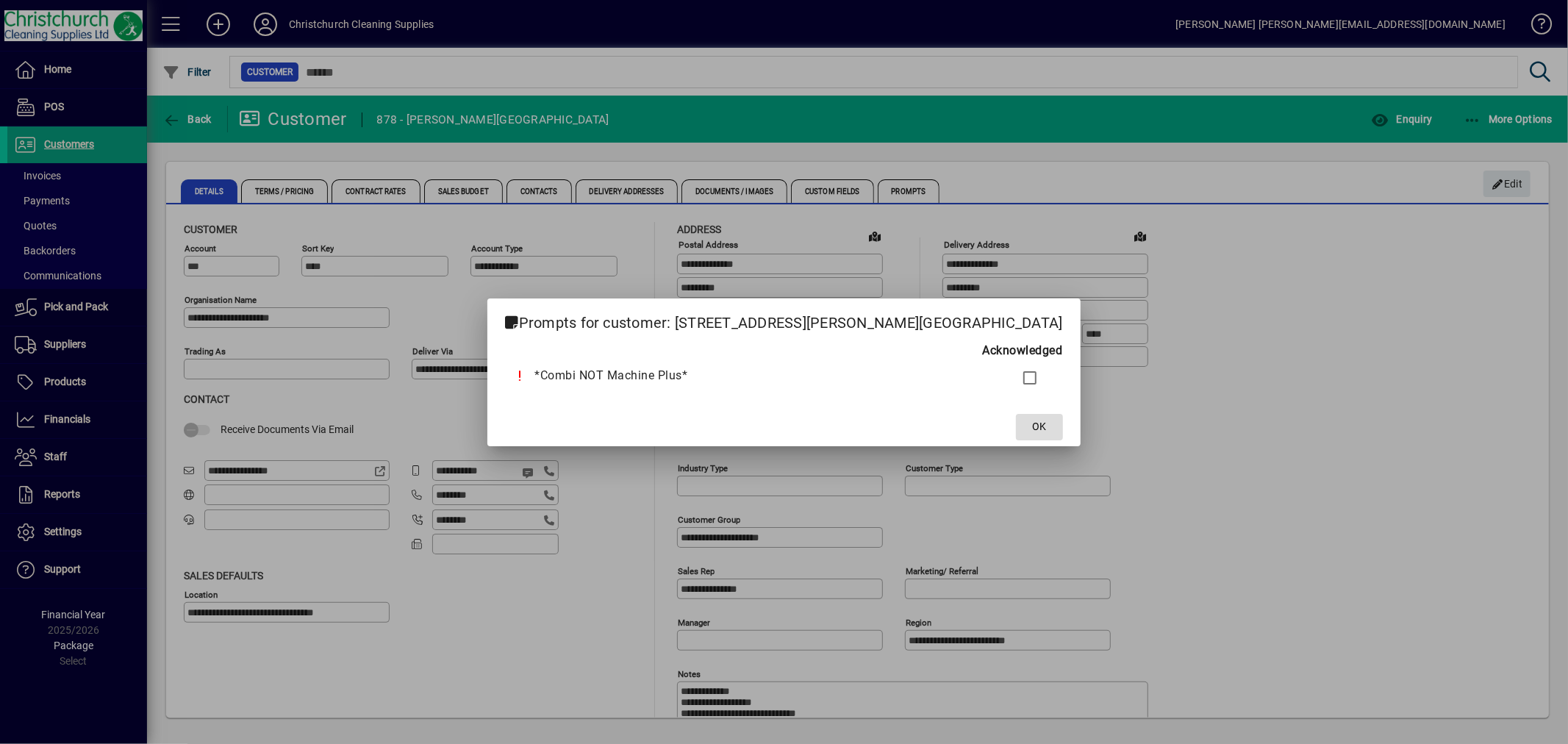
click at [1032, 427] on span "OK" at bounding box center [1039, 427] width 14 height 15
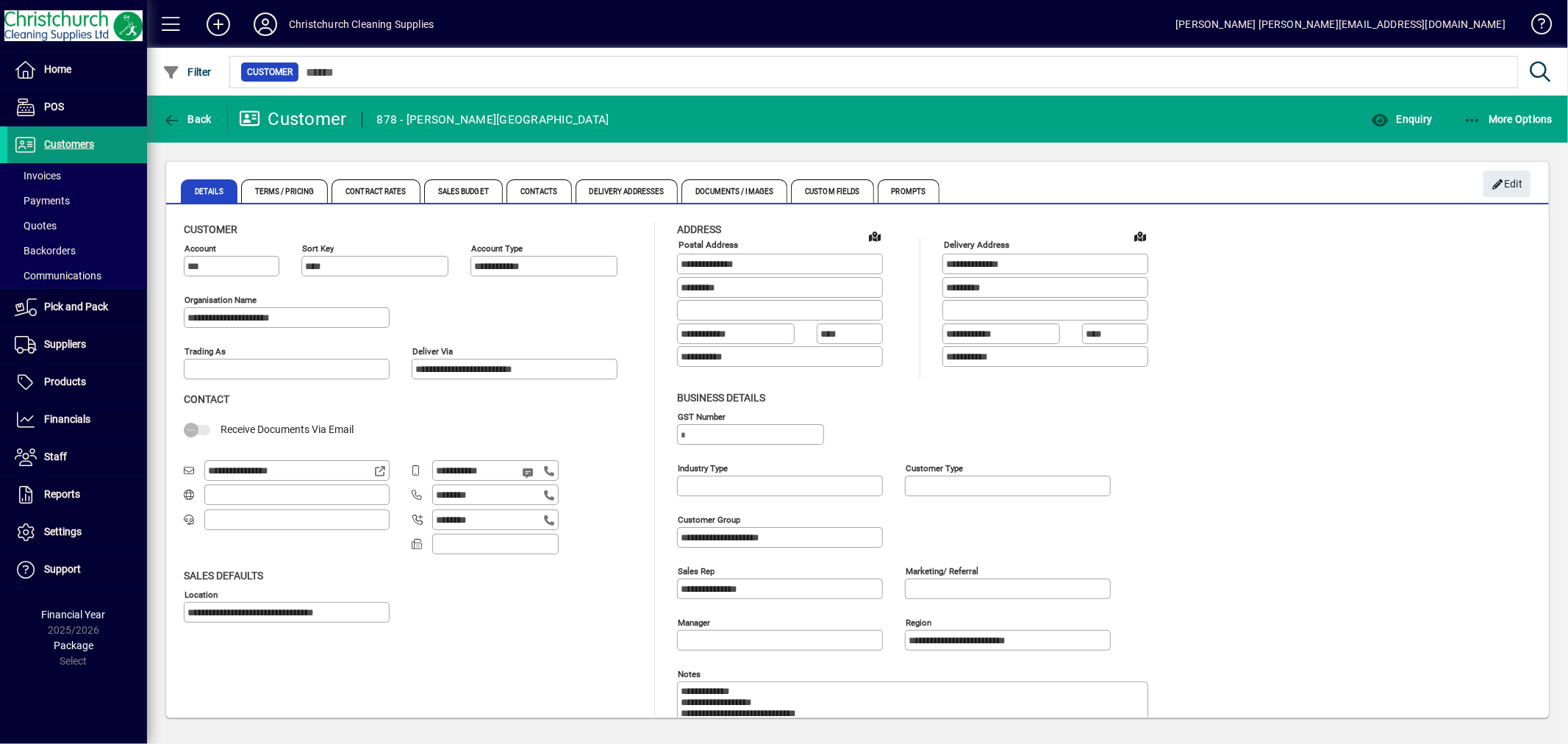
click at [108, 143] on span at bounding box center [77, 145] width 140 height 35
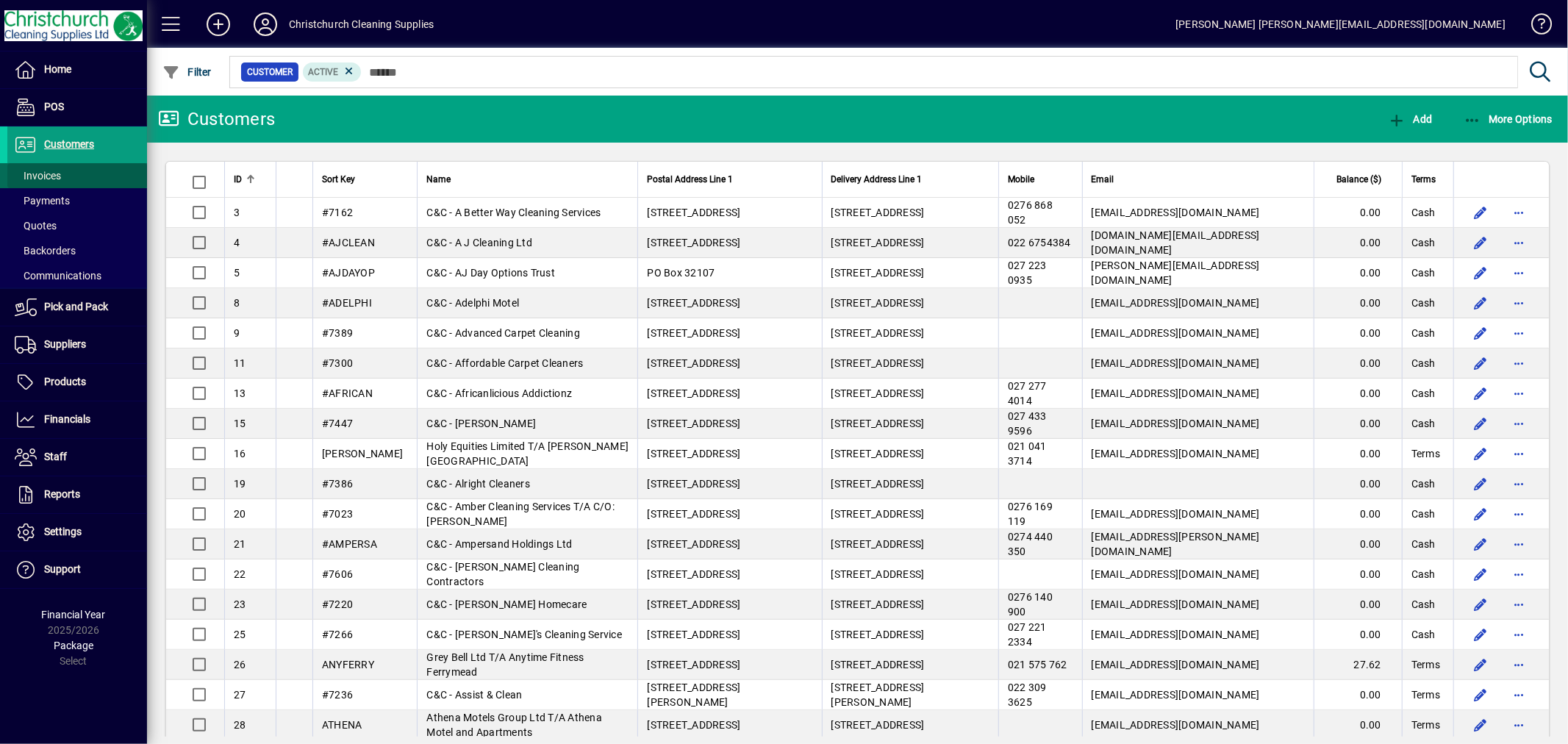
click at [56, 180] on span "Invoices" at bounding box center [37, 176] width 47 height 11
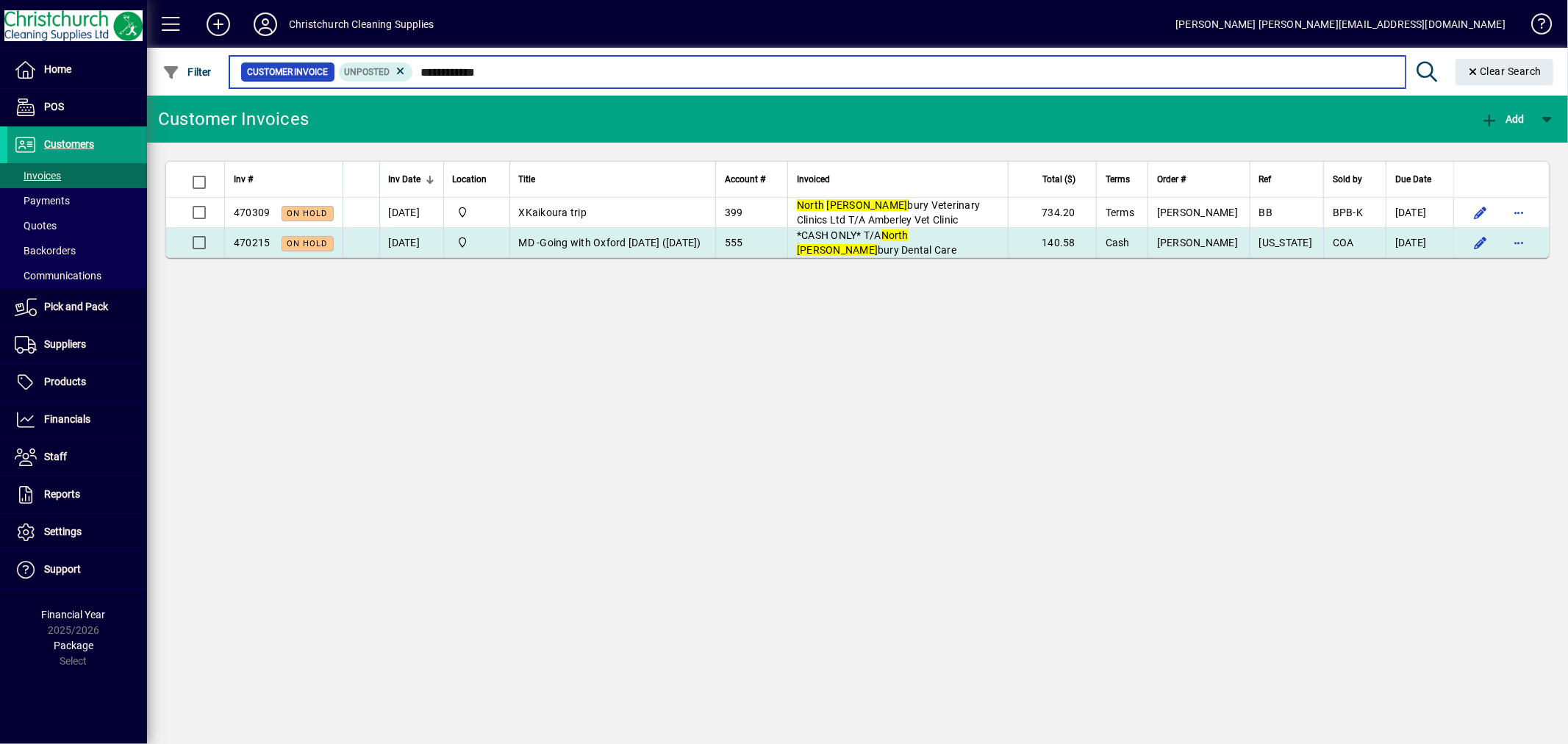
type input "**********"
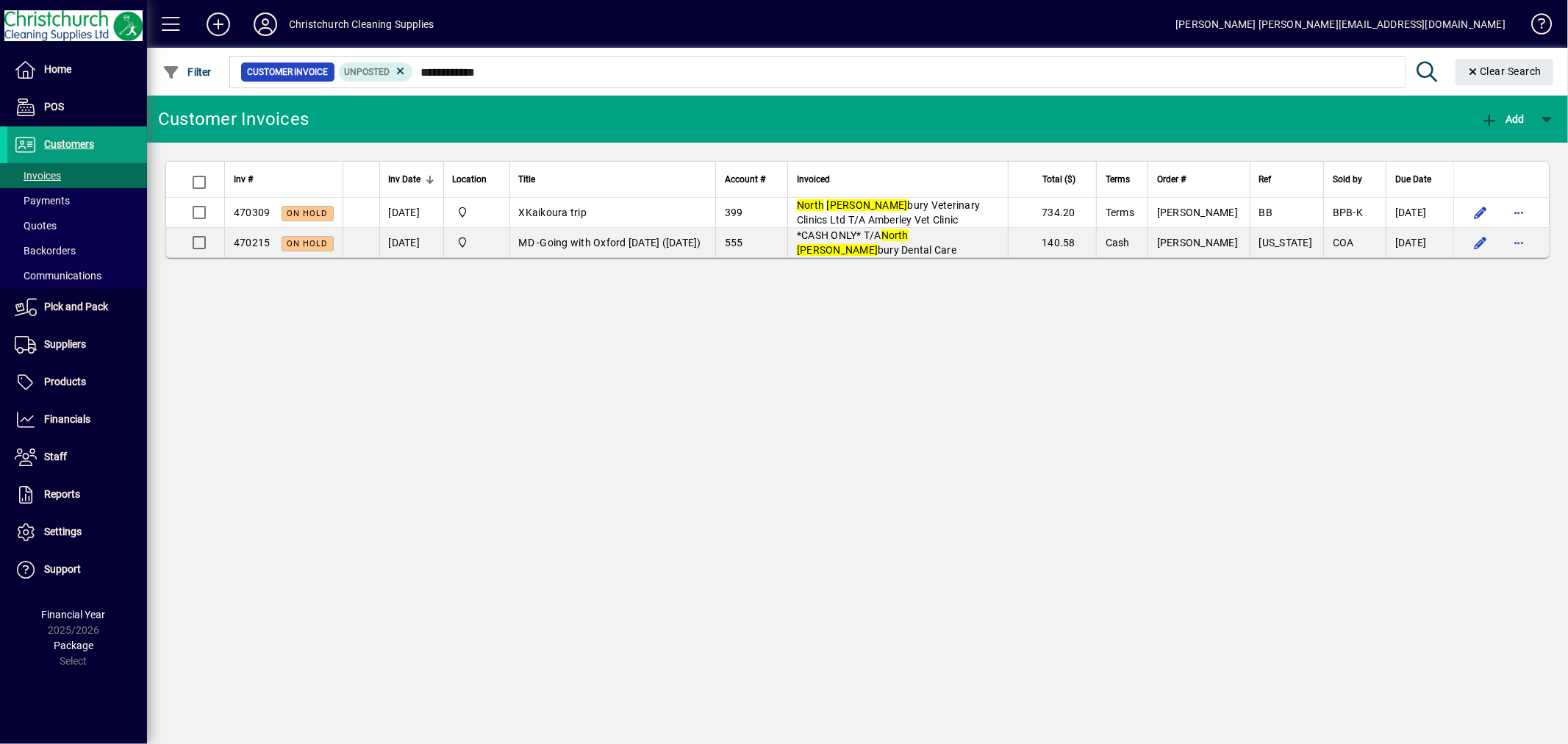
click at [1096, 246] on td "140.58" at bounding box center [1052, 243] width 88 height 30
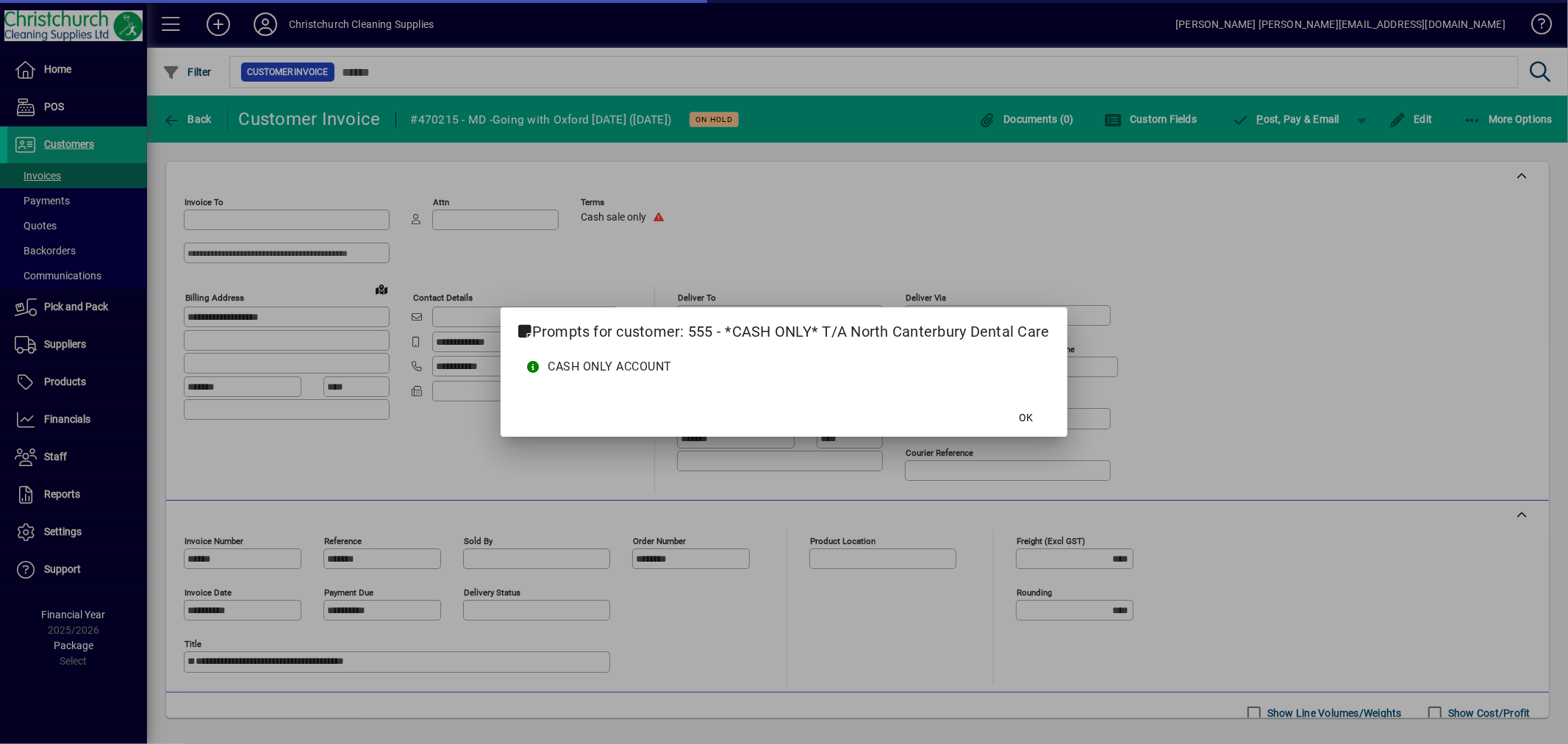
type input "**********"
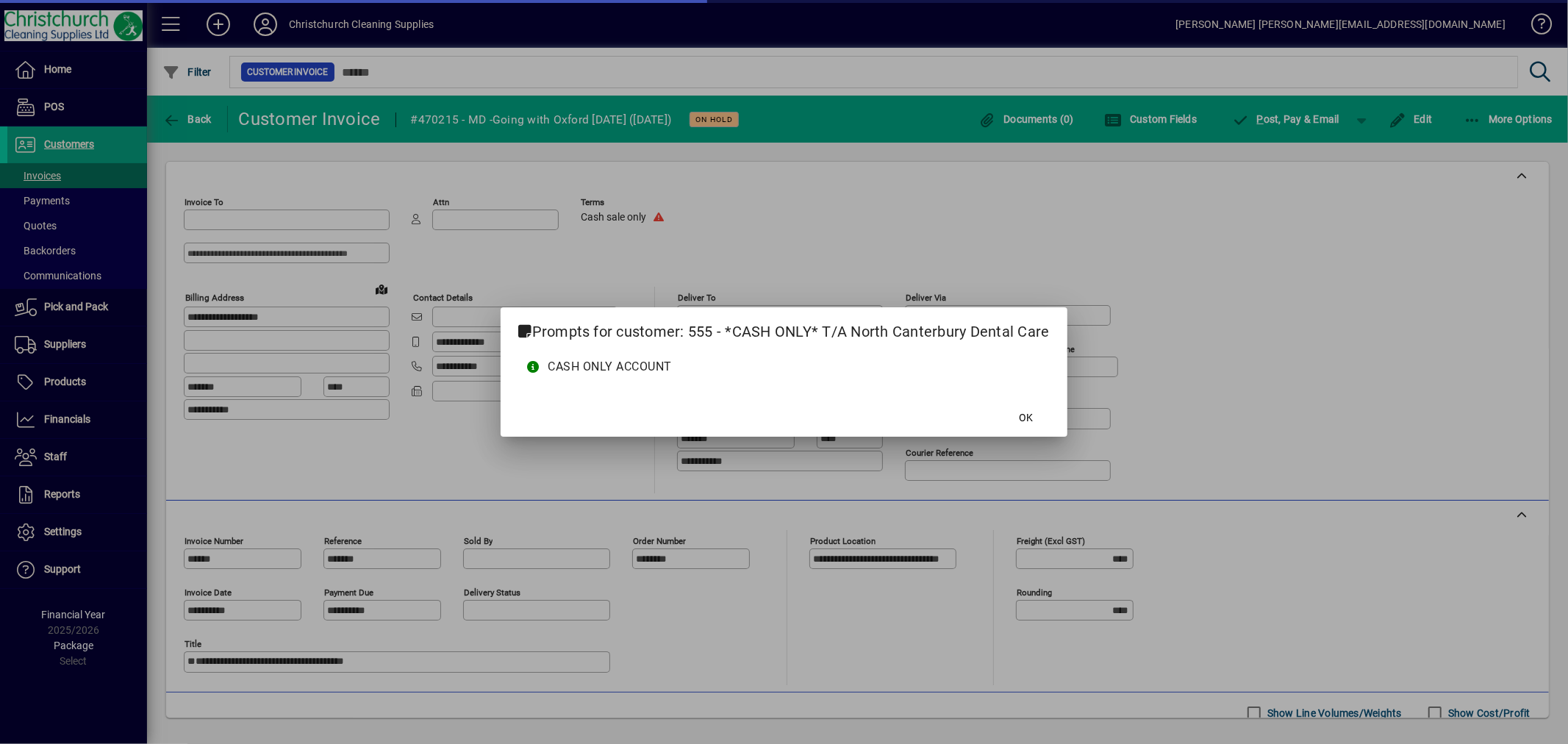
type input "**********"
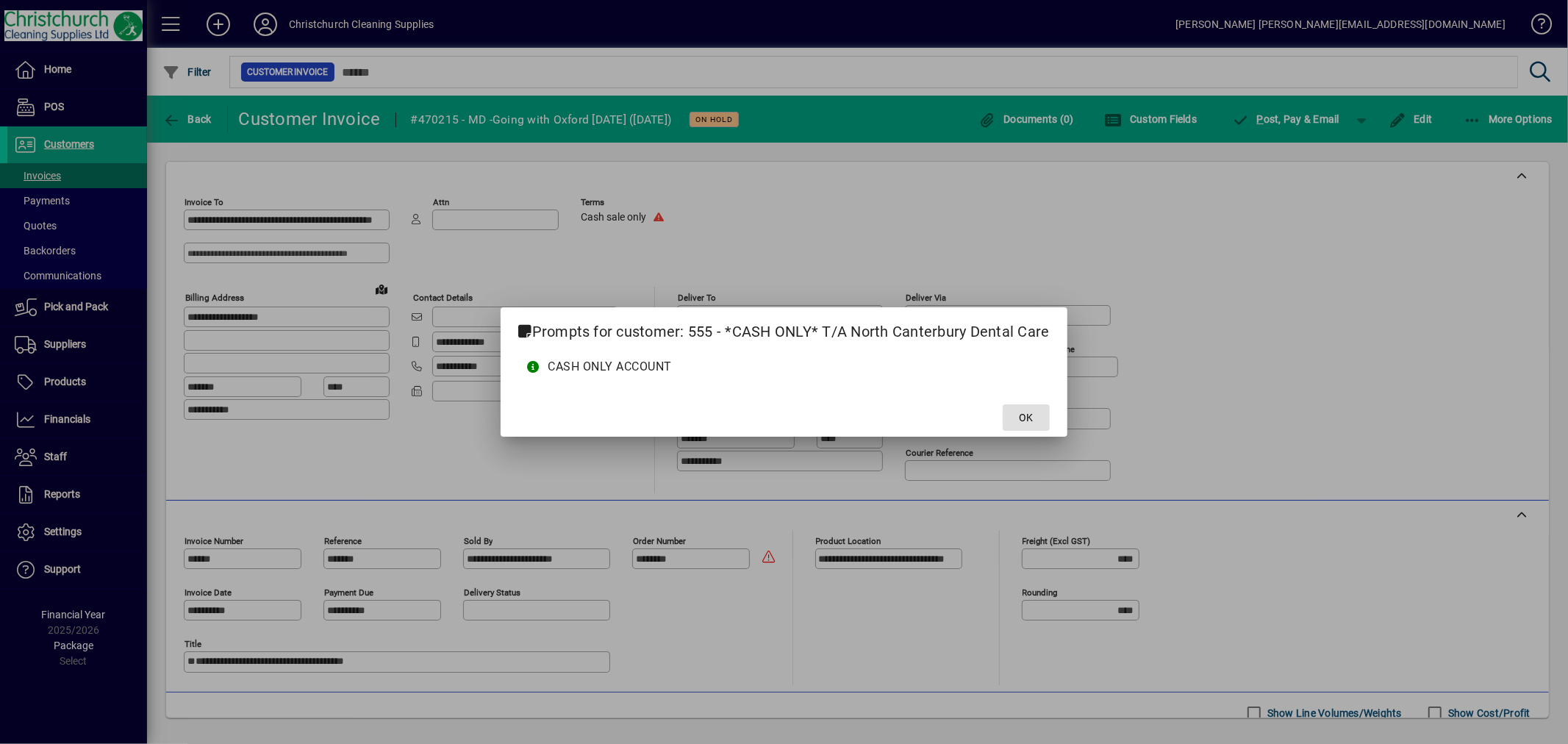
click at [1033, 414] on span at bounding box center [1026, 417] width 47 height 35
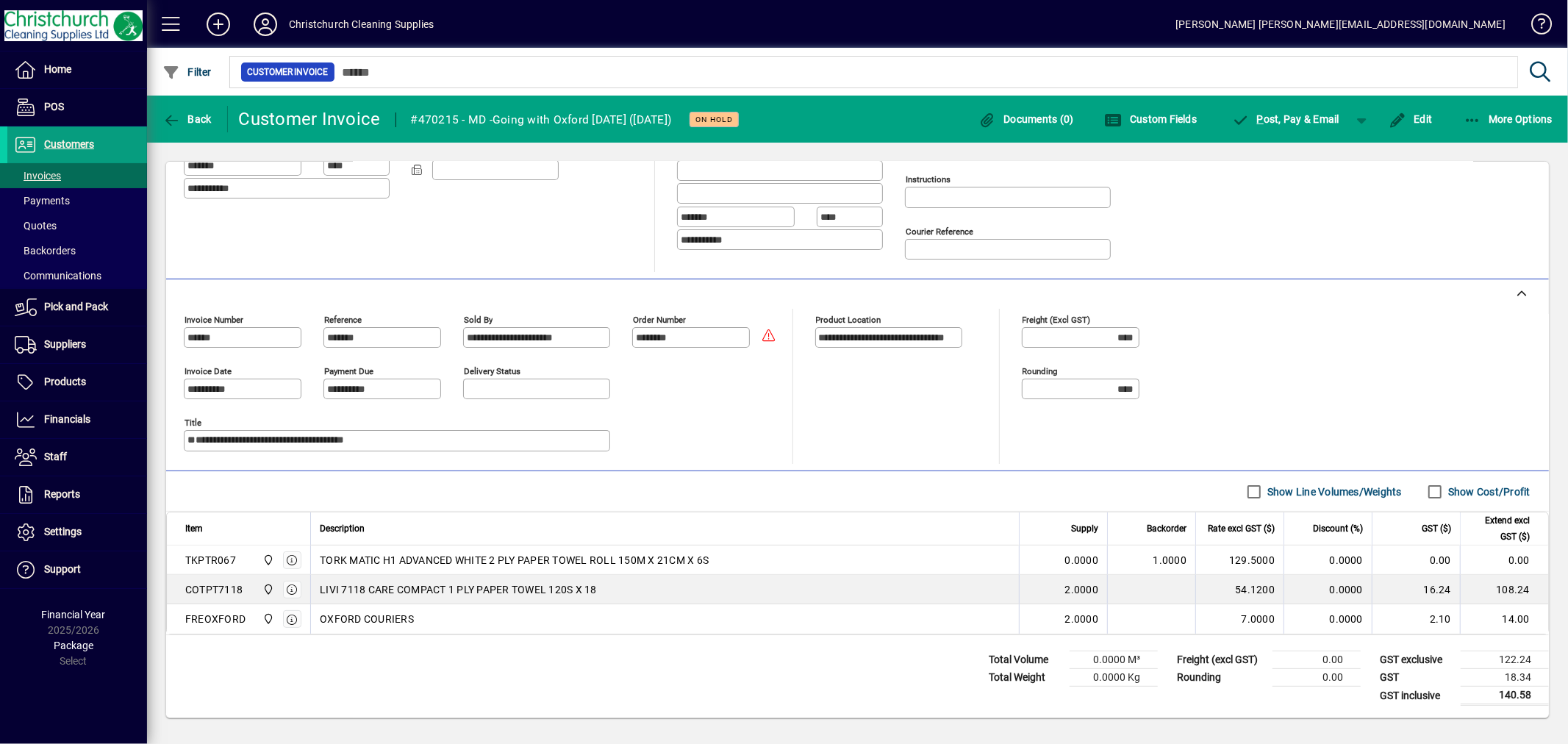
scroll to position [227, 0]
click at [89, 144] on span "Customers" at bounding box center [69, 143] width 50 height 11
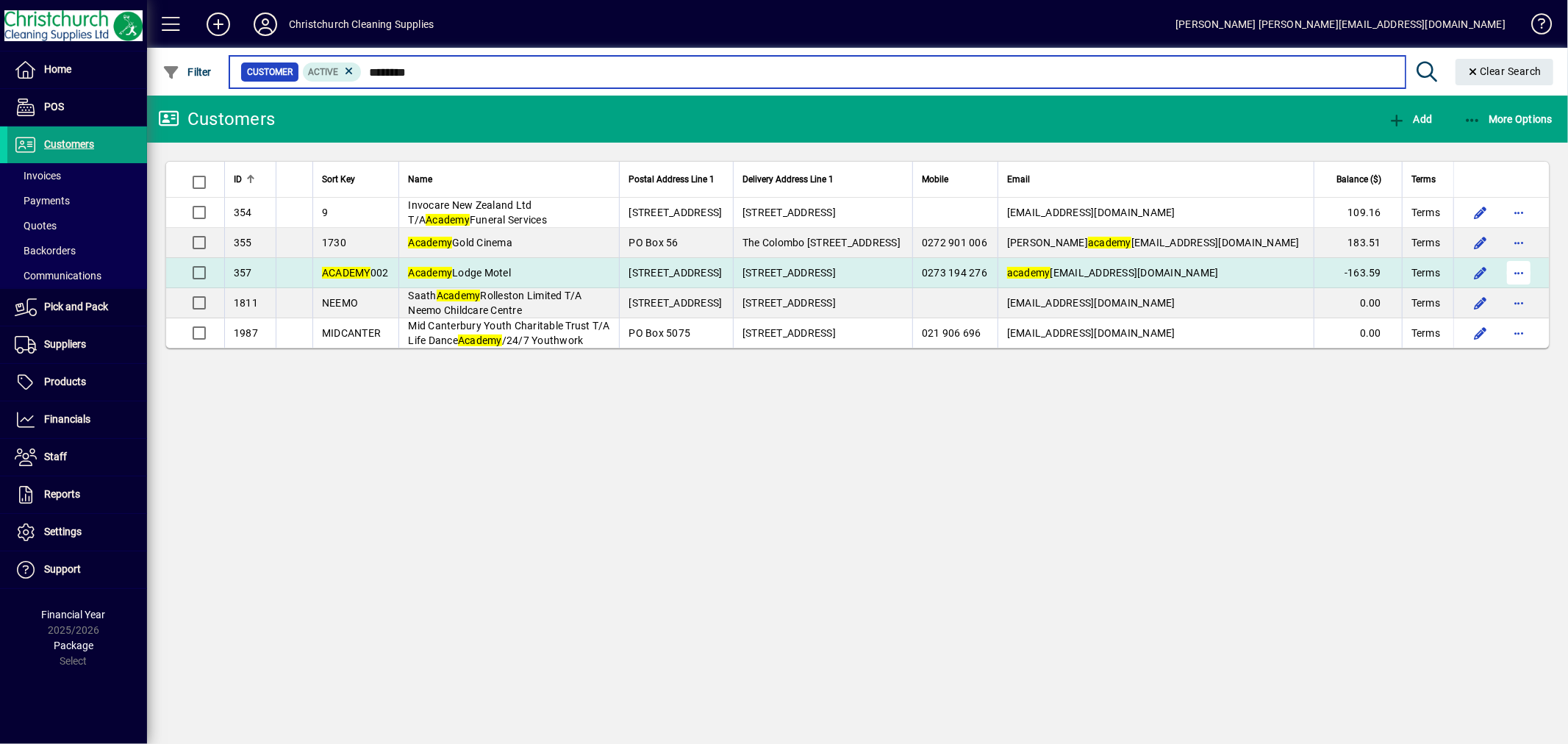
type input "*******"
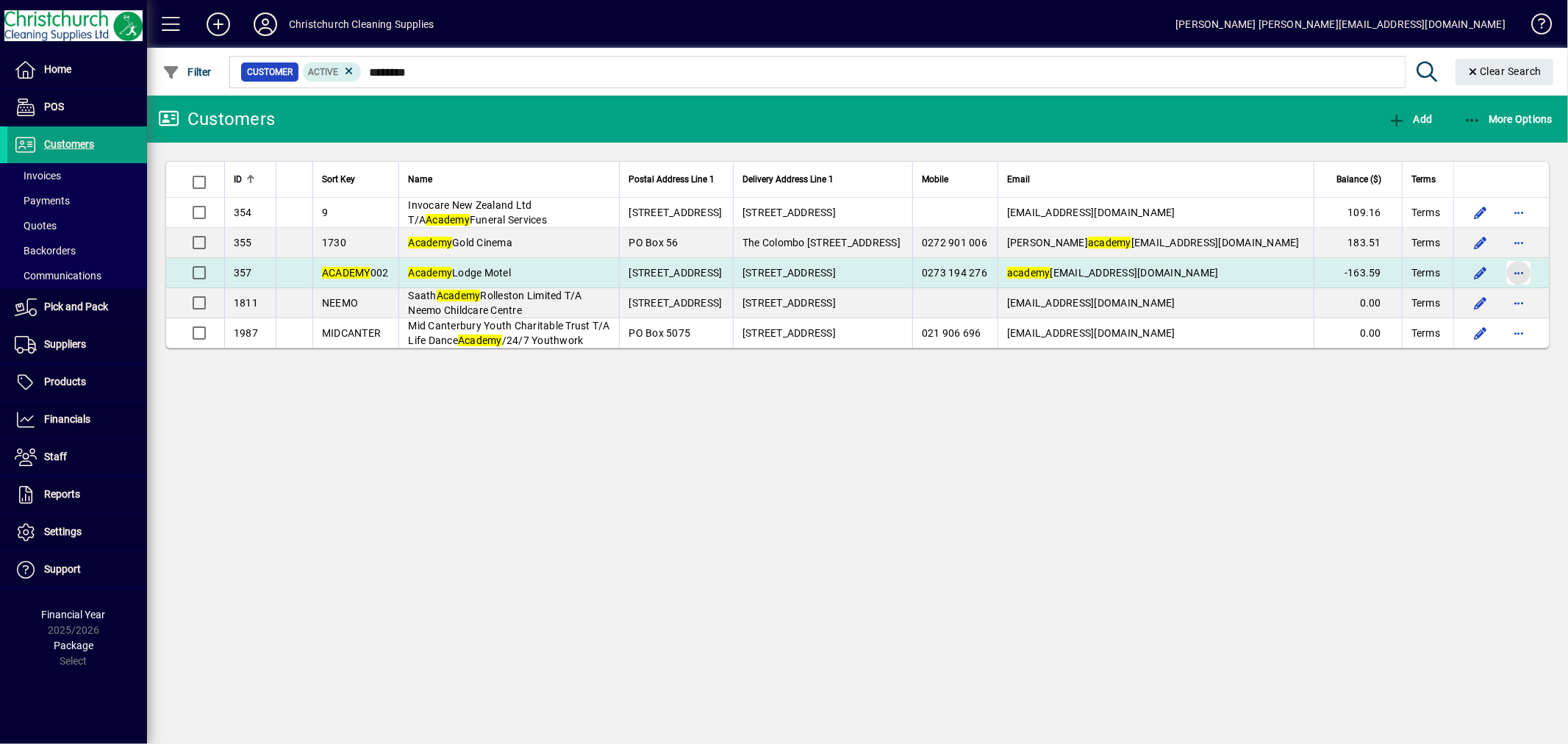
click at [1523, 271] on span "button" at bounding box center [1518, 272] width 35 height 35
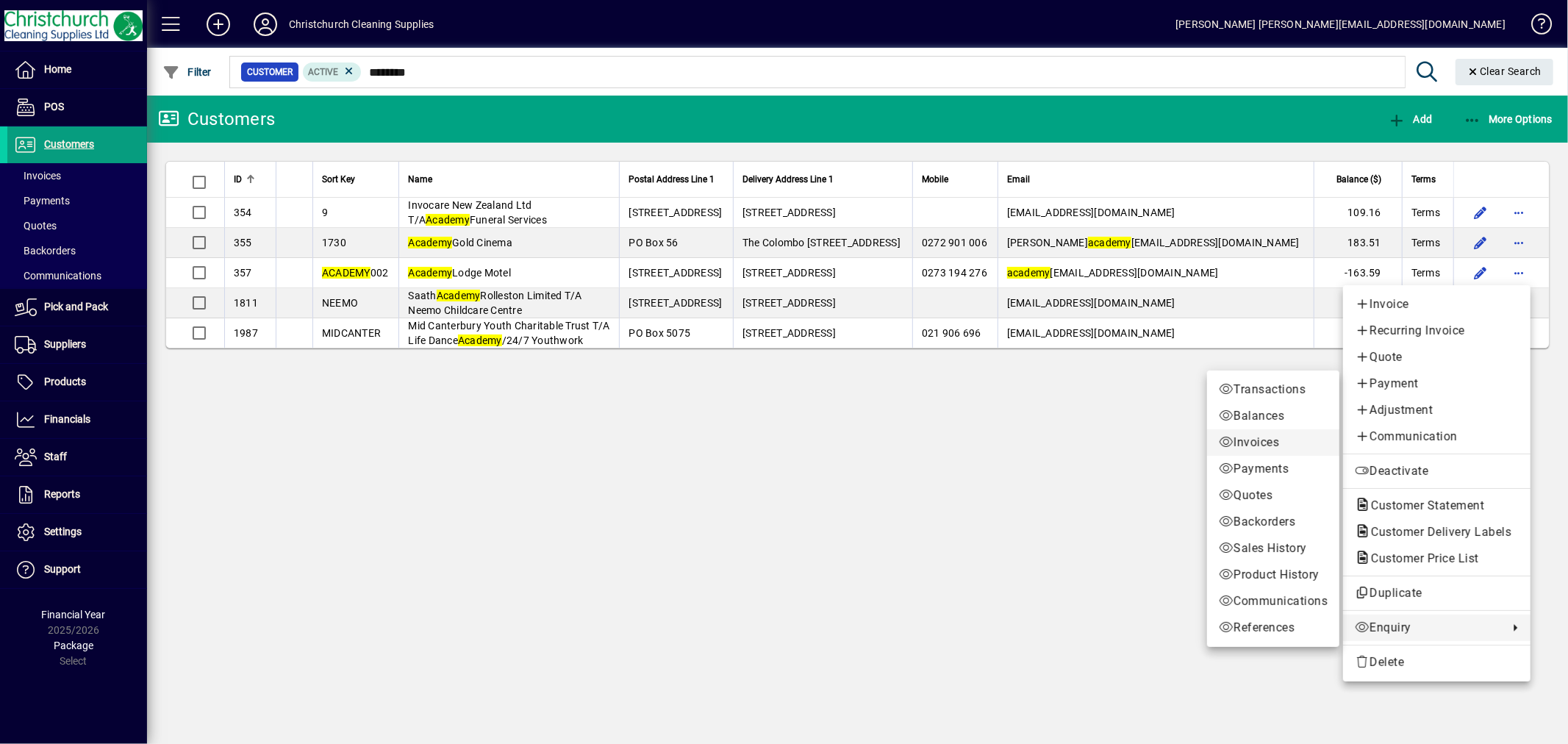
click at [1265, 439] on span "Invoices" at bounding box center [1273, 443] width 109 height 18
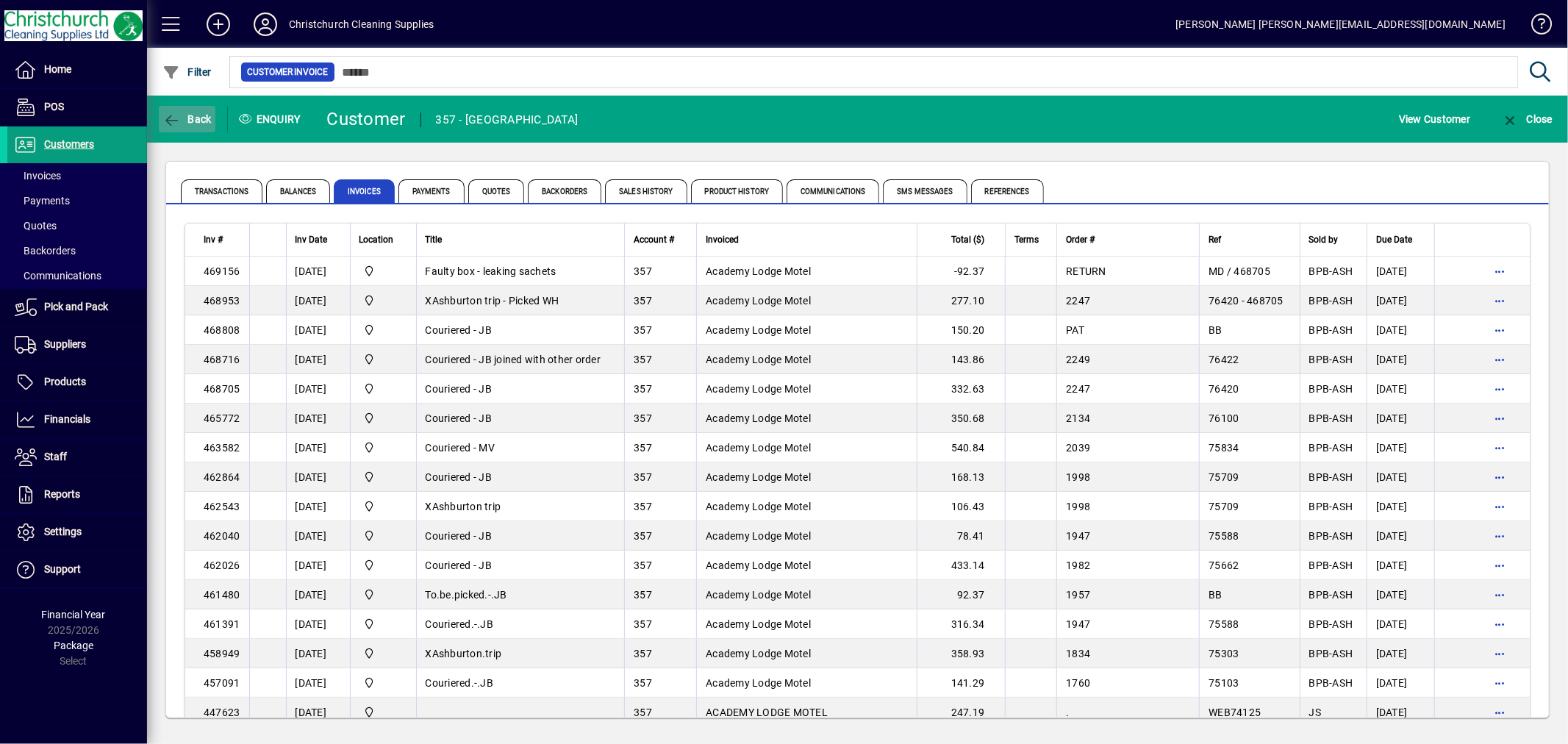
click at [169, 124] on icon "button" at bounding box center [172, 120] width 18 height 14
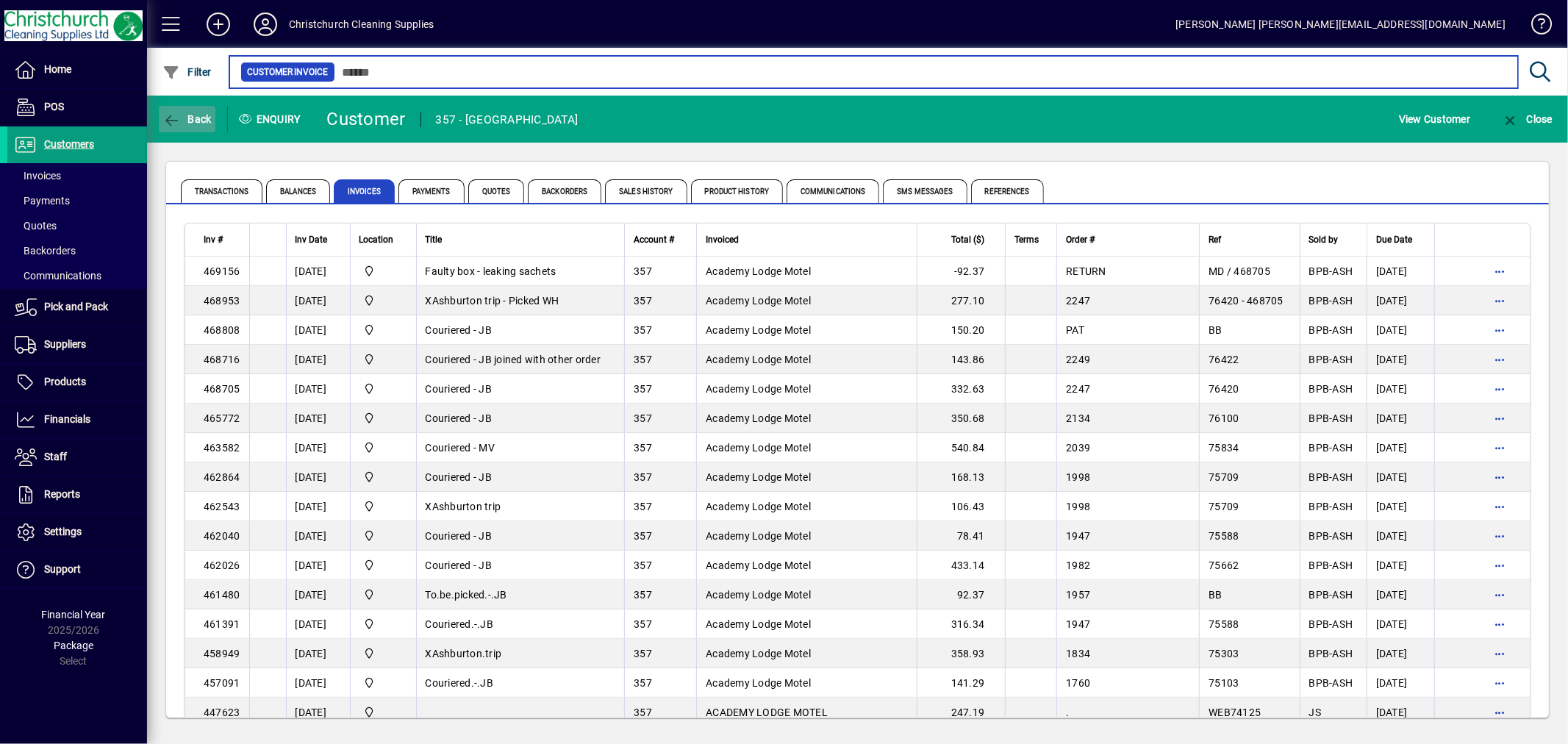
type input "*******"
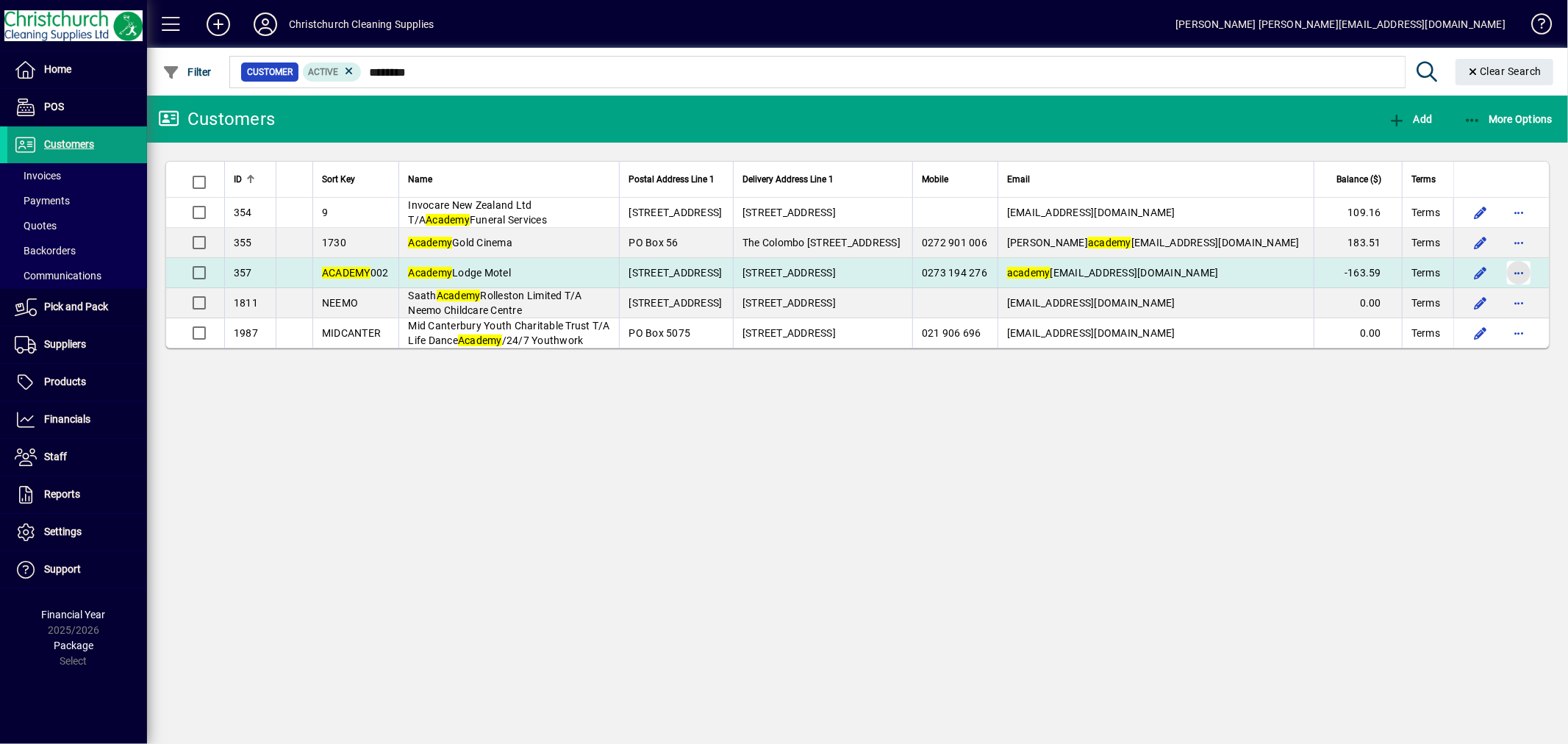
click at [1509, 273] on span "button" at bounding box center [1518, 272] width 35 height 35
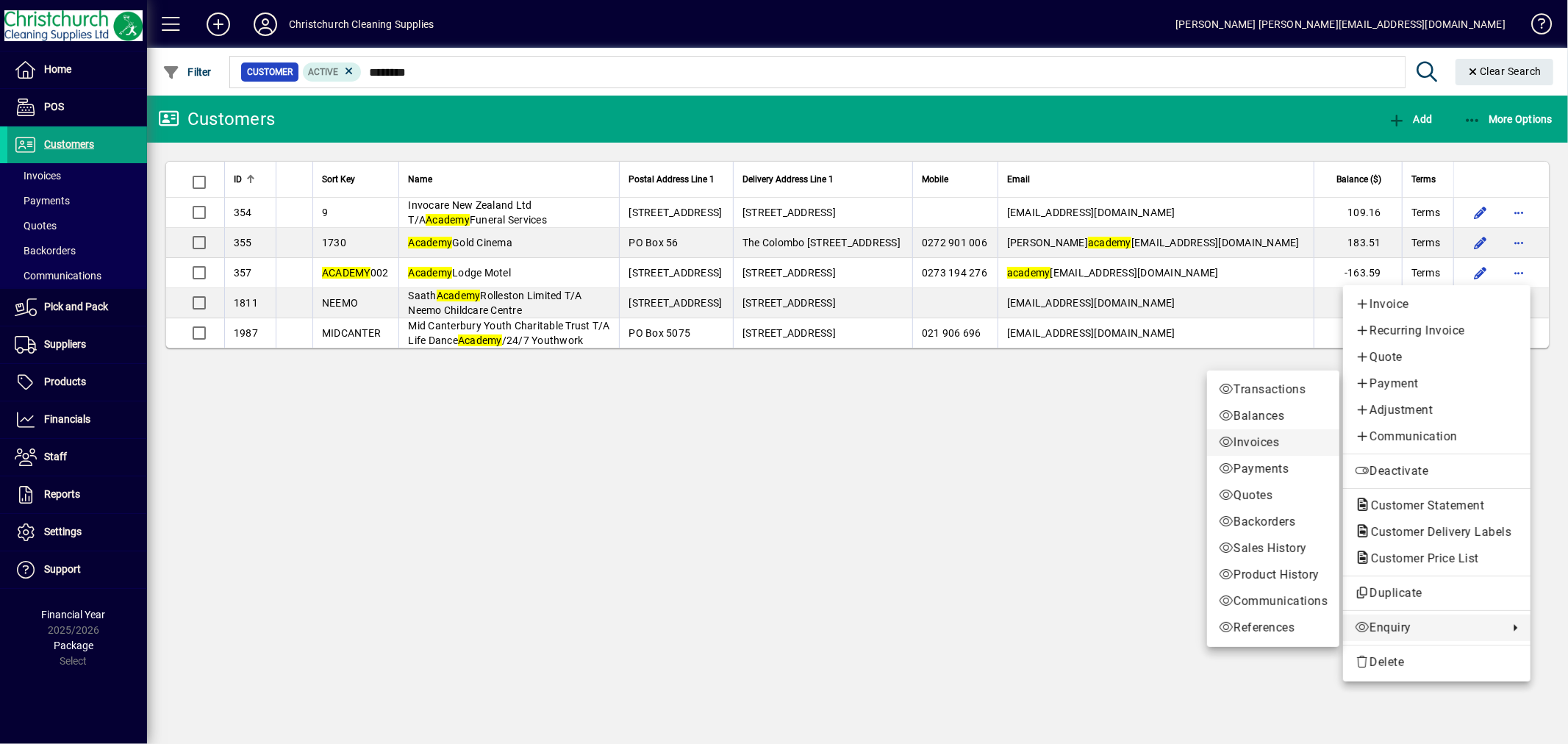
click at [1261, 443] on span "Invoices" at bounding box center [1273, 443] width 109 height 18
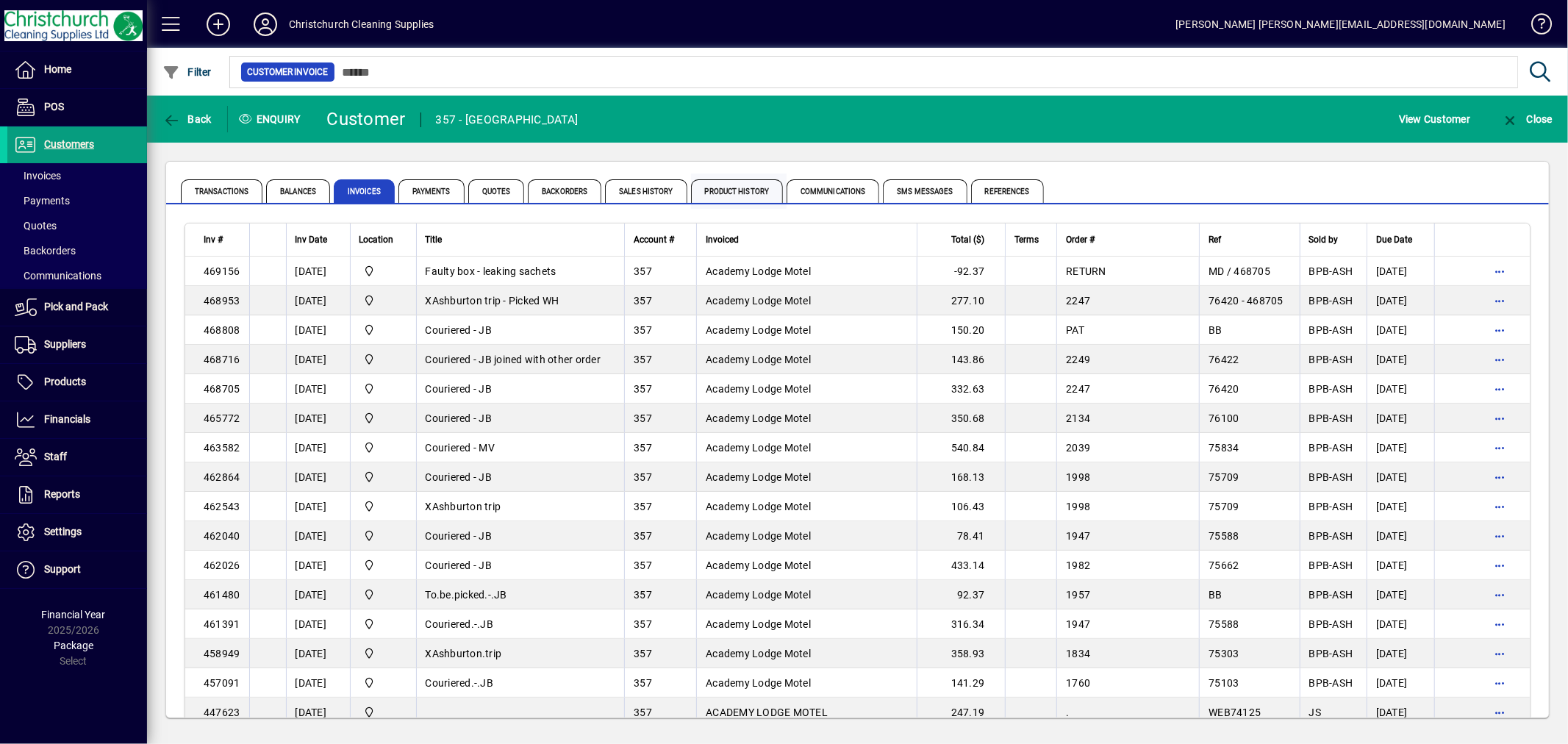
click at [734, 188] on span "Product History" at bounding box center [737, 191] width 92 height 24
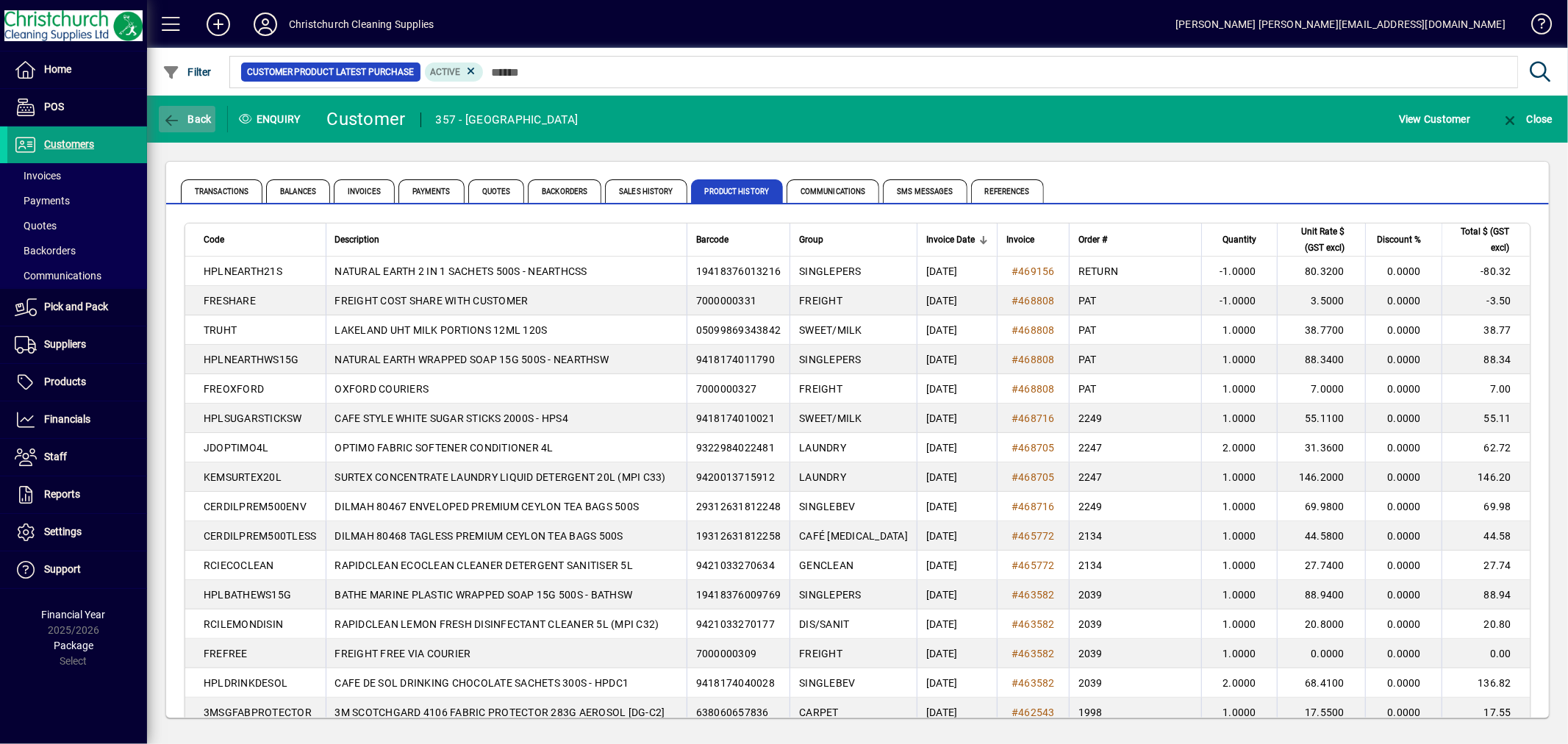
click at [196, 116] on span "Back" at bounding box center [187, 118] width 50 height 11
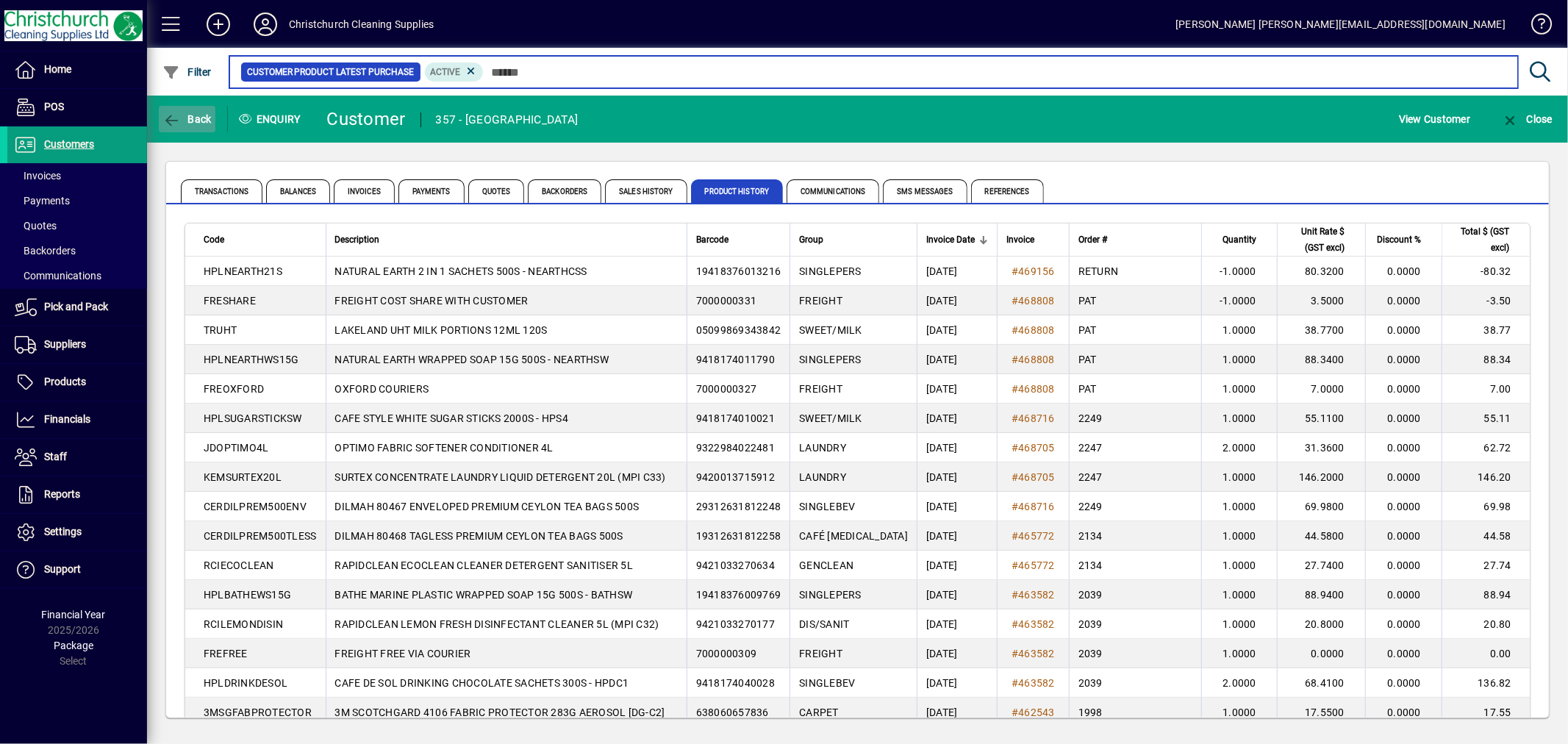
type input "*******"
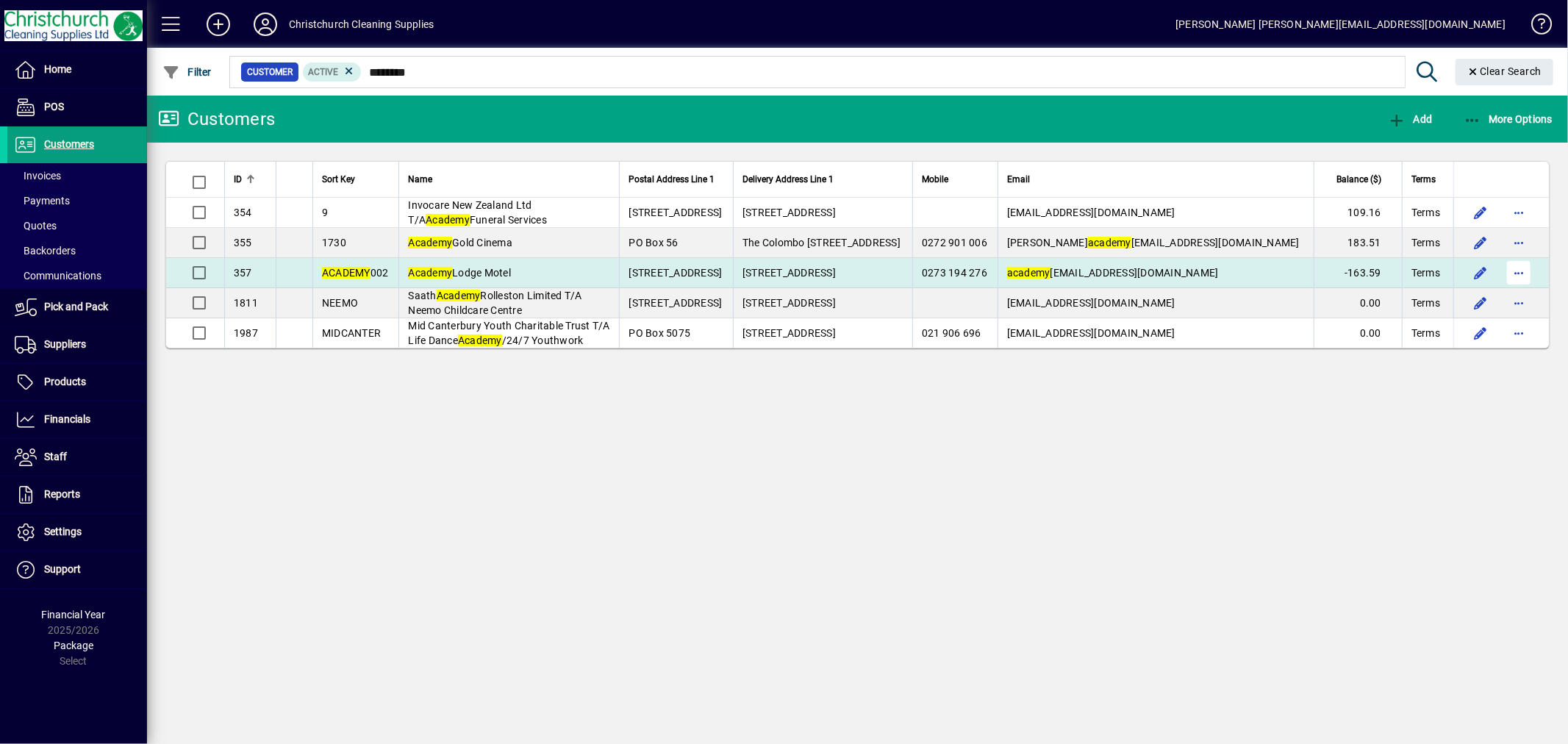
click at [1520, 269] on span "button" at bounding box center [1518, 272] width 35 height 35
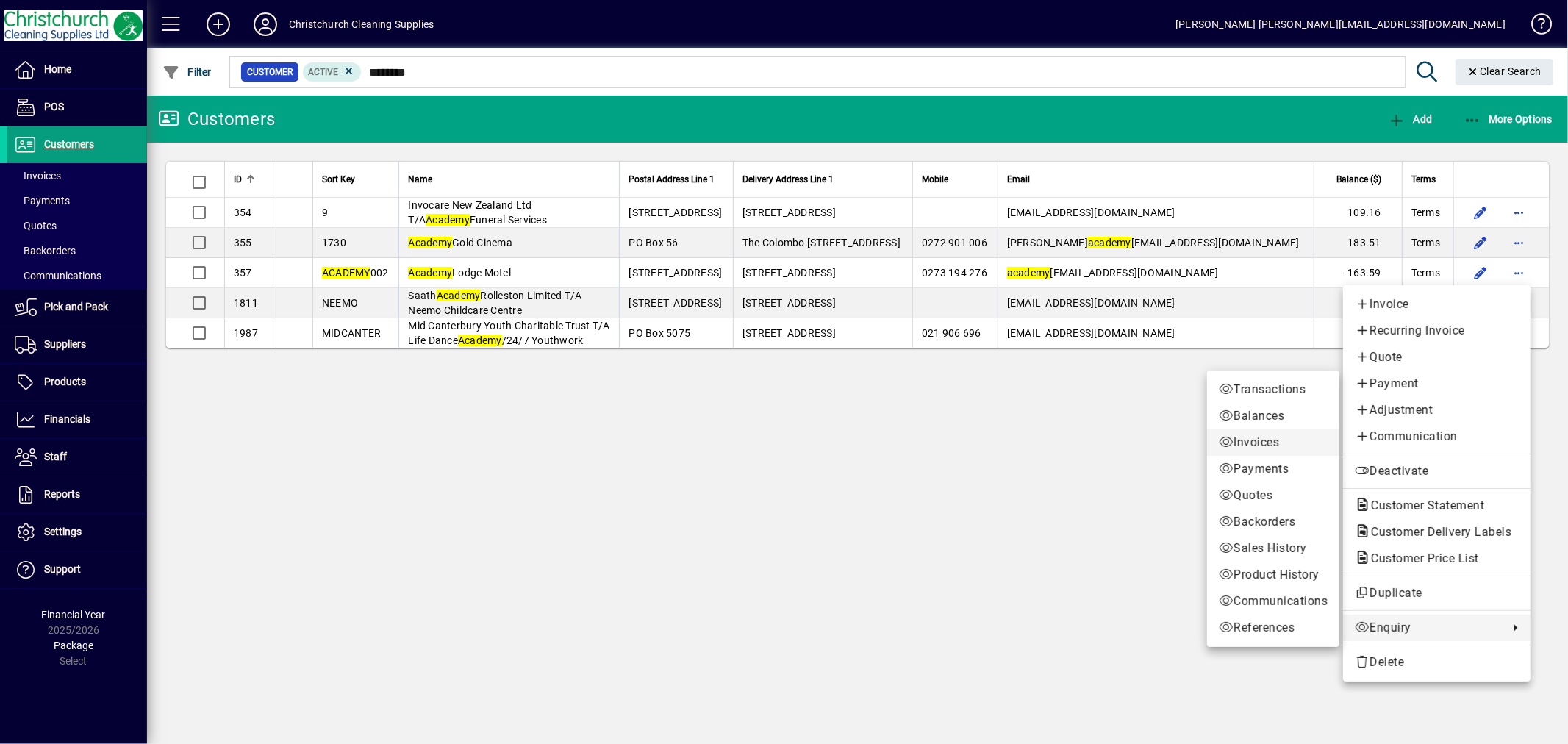
click at [1252, 444] on span "Invoices" at bounding box center [1273, 443] width 109 height 18
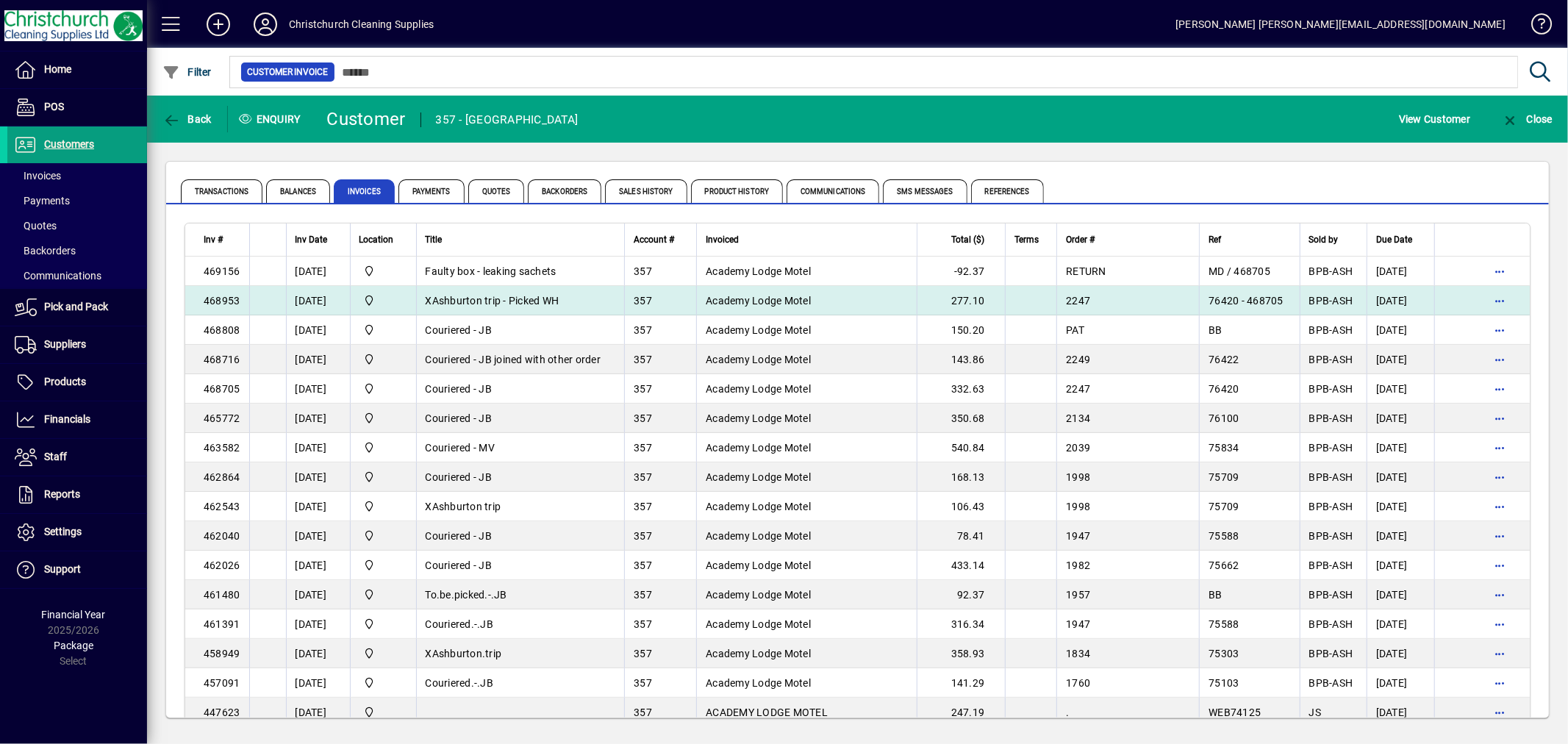
click at [559, 297] on span "XAshburton trip - Picked WH" at bounding box center [492, 300] width 133 height 11
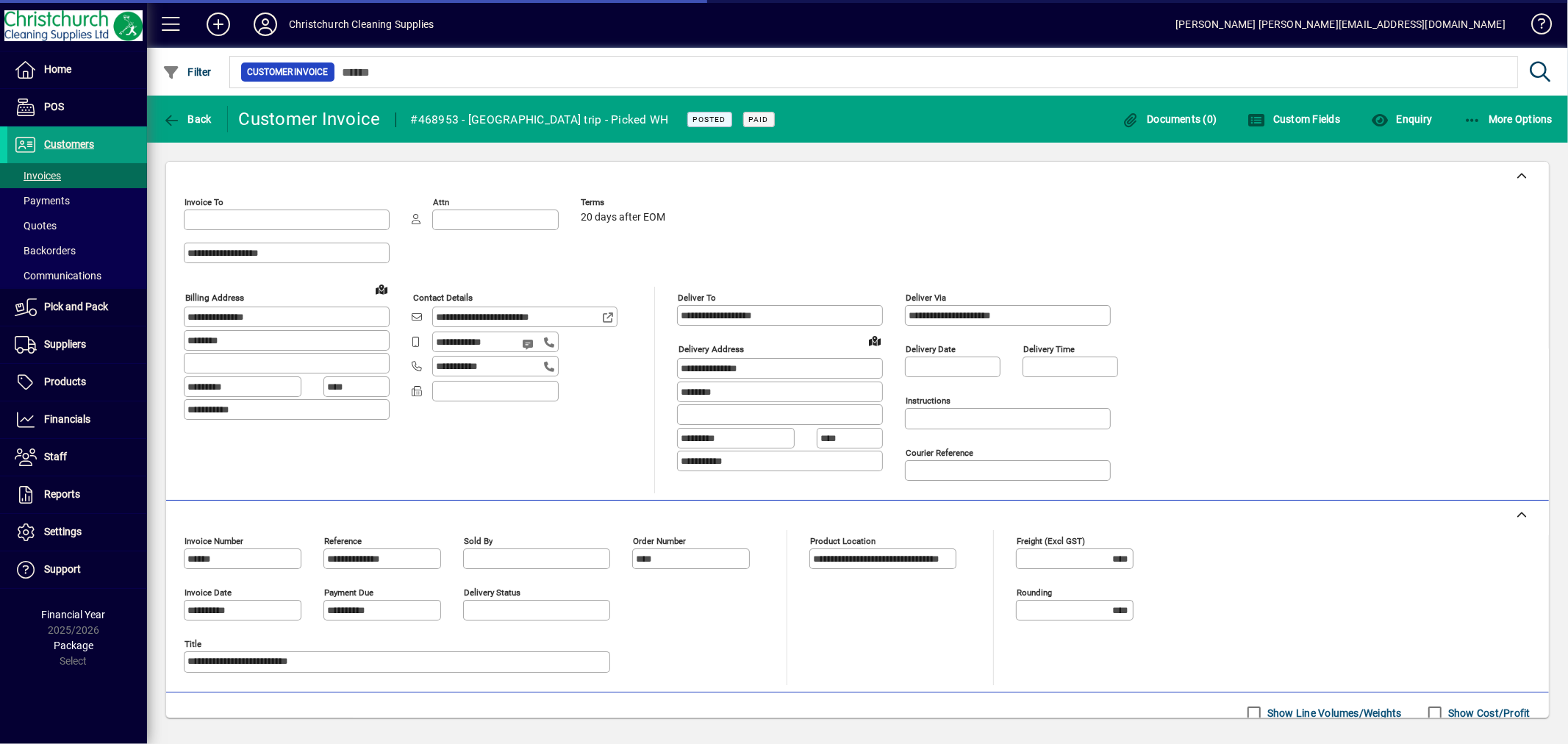
type input "**********"
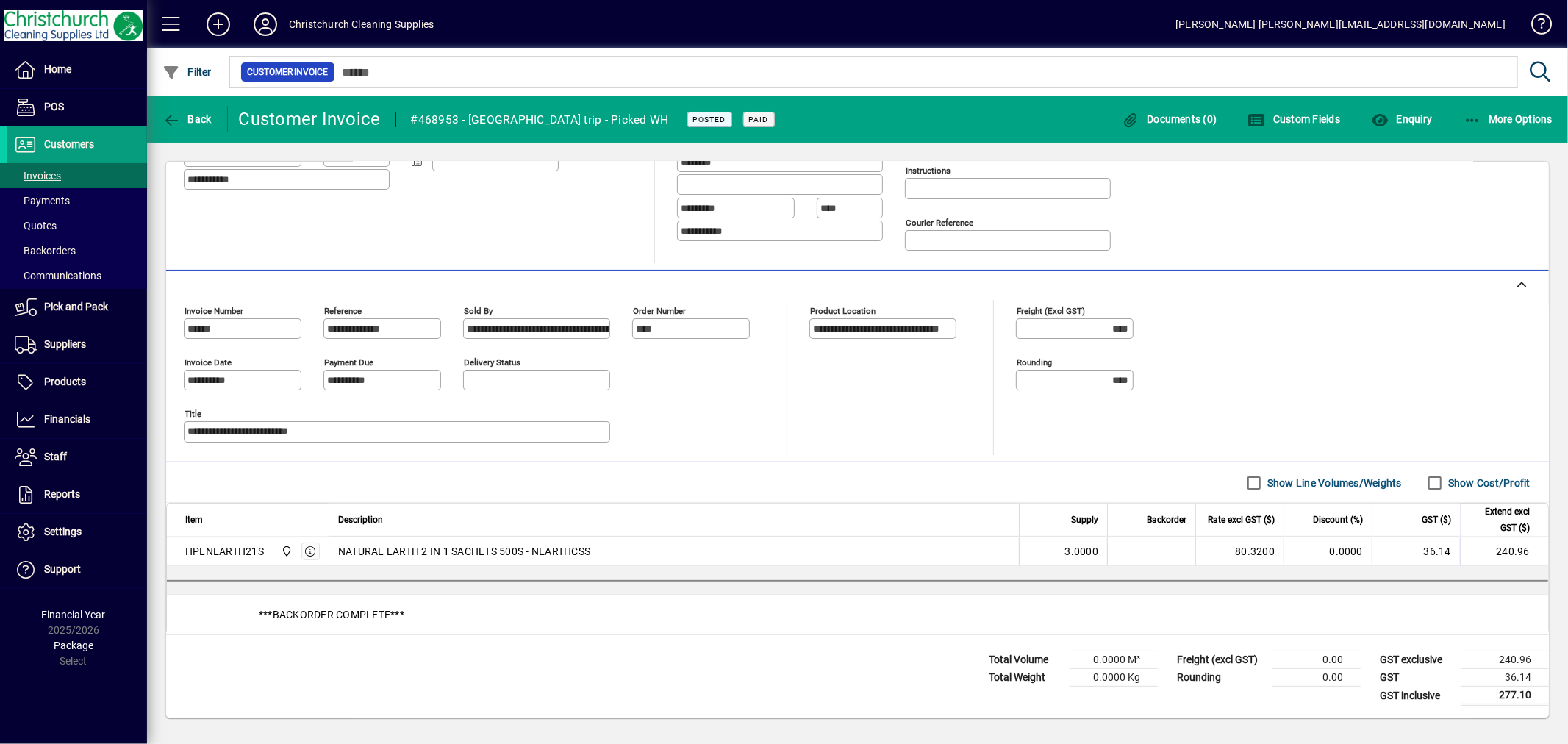
scroll to position [236, 0]
click at [1471, 118] on icon "button" at bounding box center [1473, 120] width 18 height 14
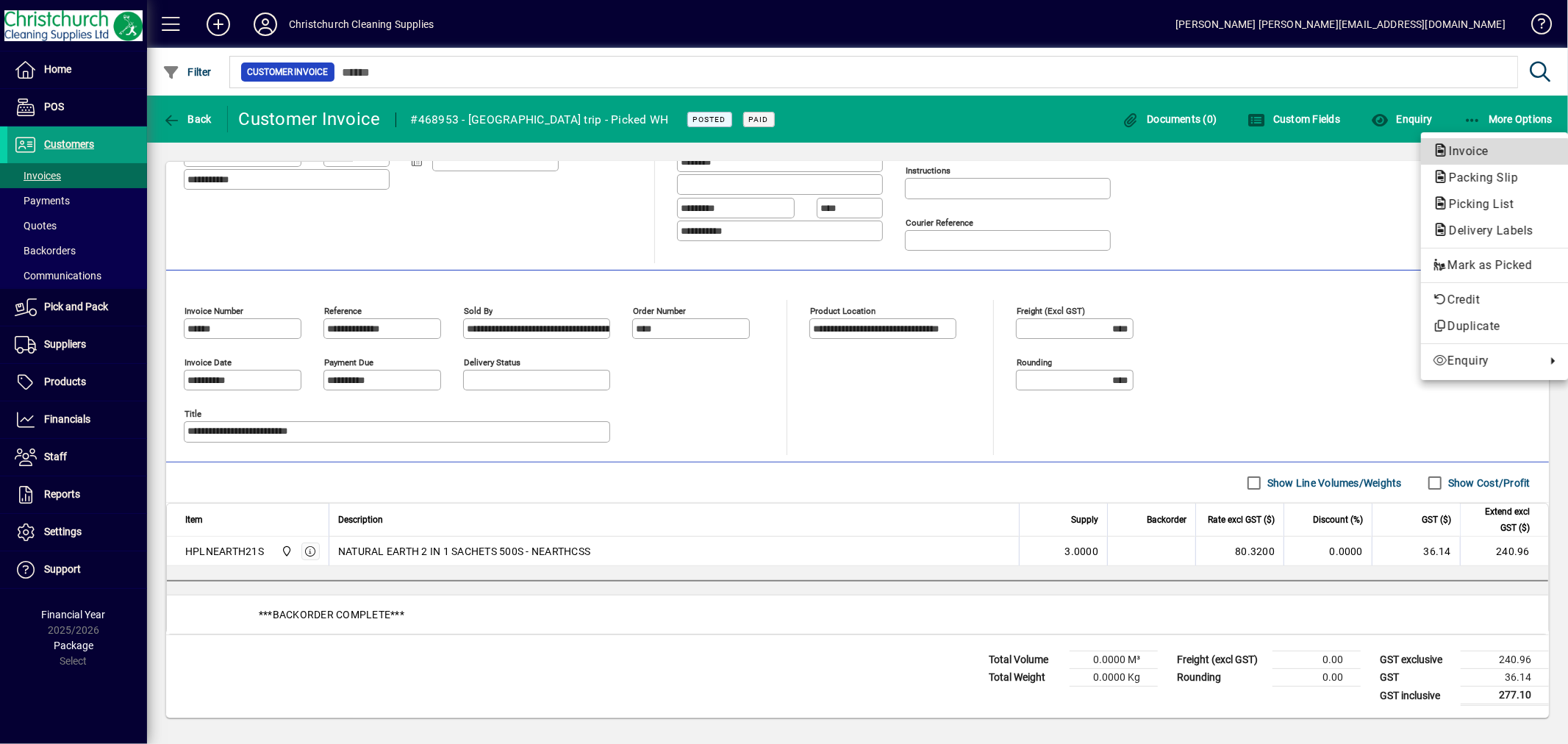
click at [1451, 153] on span "Invoice" at bounding box center [1464, 151] width 63 height 14
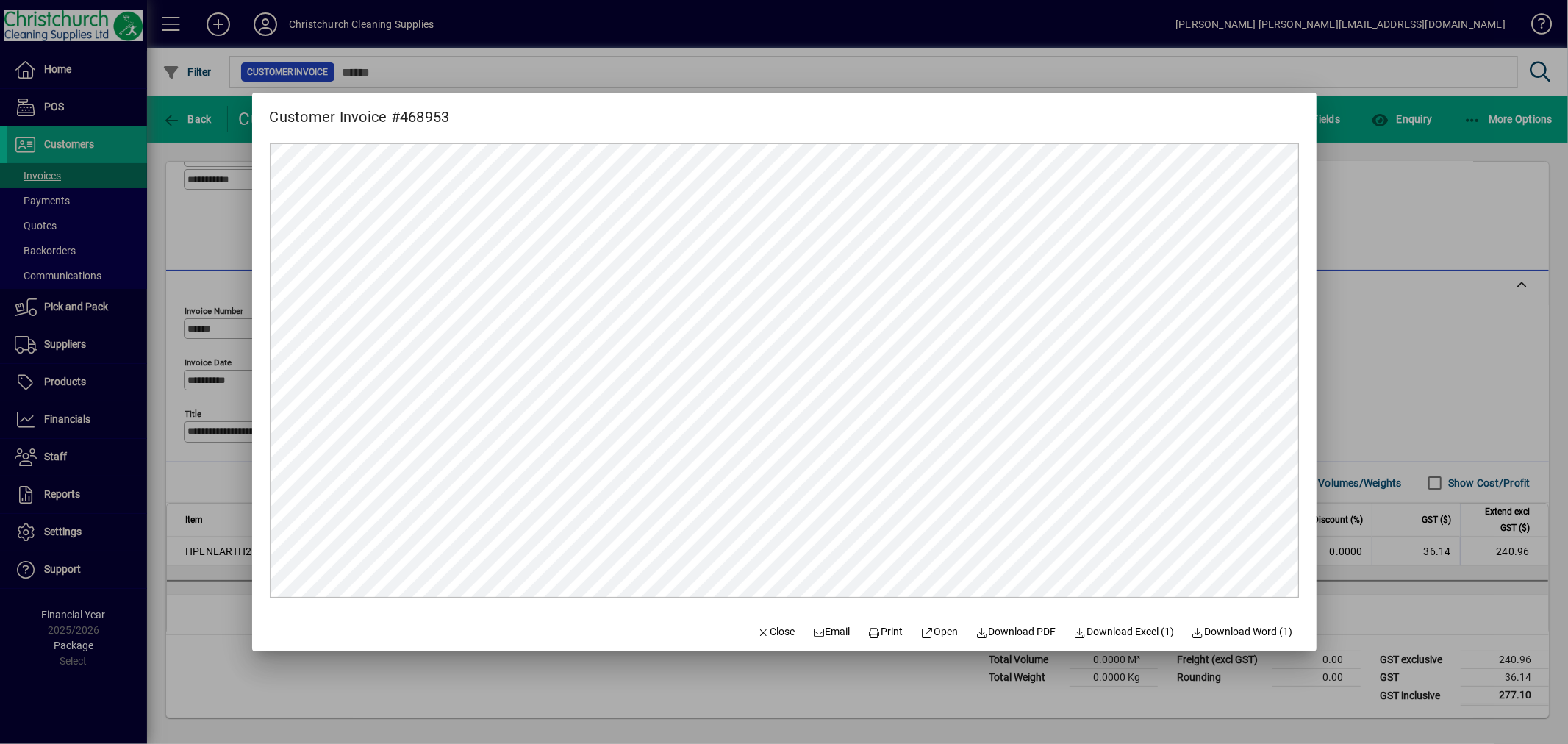
scroll to position [0, 0]
click at [868, 630] on icon at bounding box center [874, 633] width 13 height 10
click at [1358, 410] on div at bounding box center [784, 372] width 1568 height 744
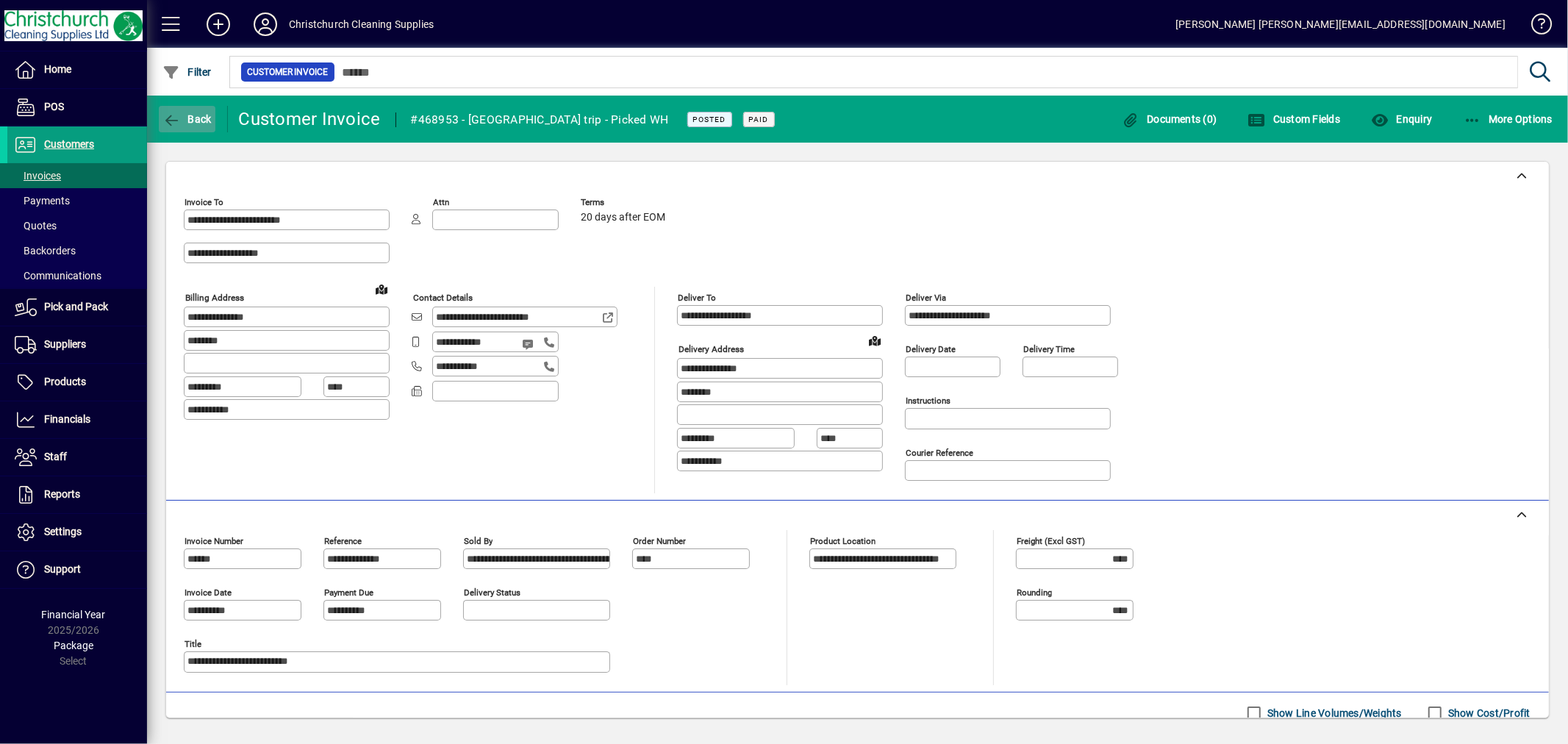
click at [195, 118] on span "Back" at bounding box center [187, 118] width 50 height 11
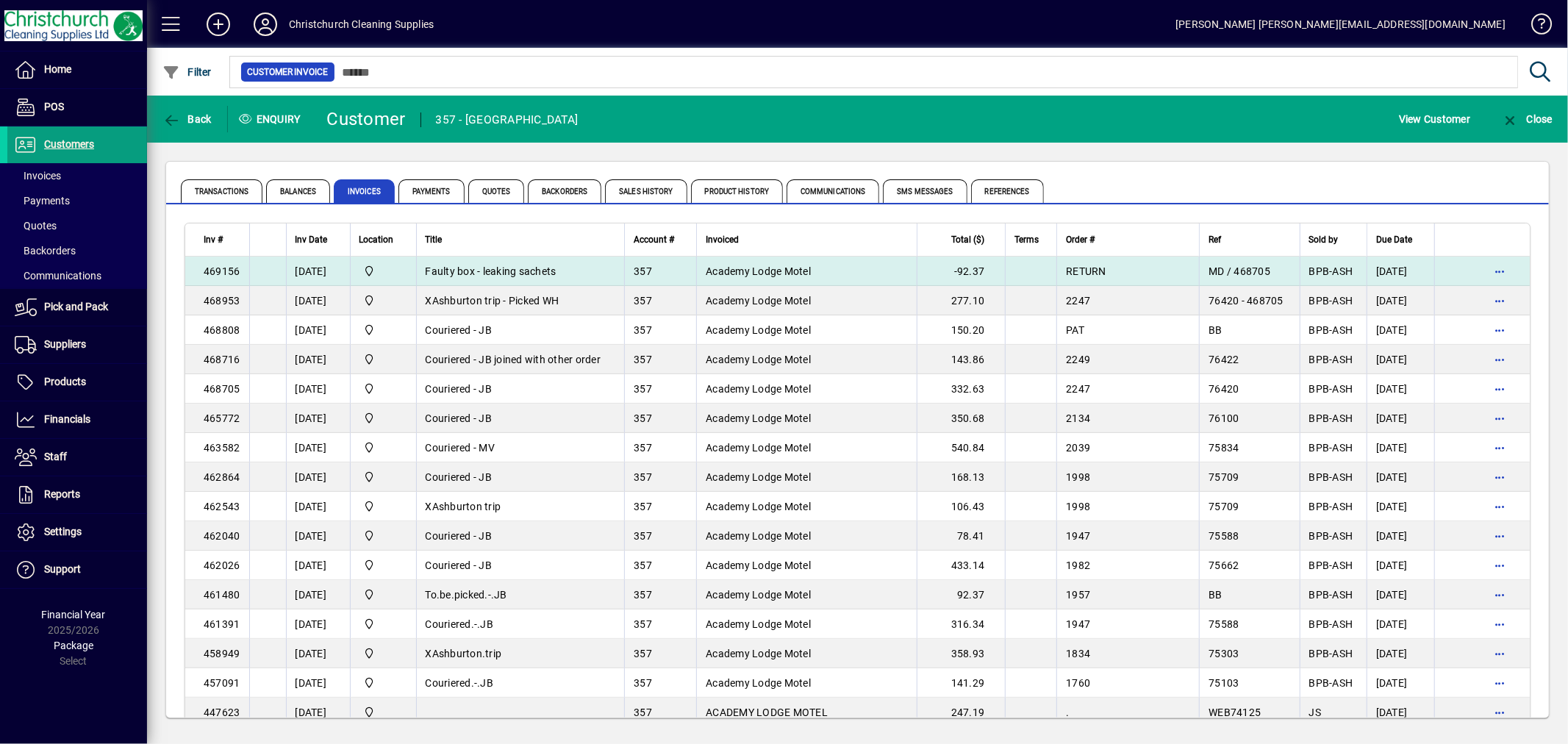
click at [548, 269] on span "Faulty box - leaking sachets" at bounding box center [491, 271] width 131 height 11
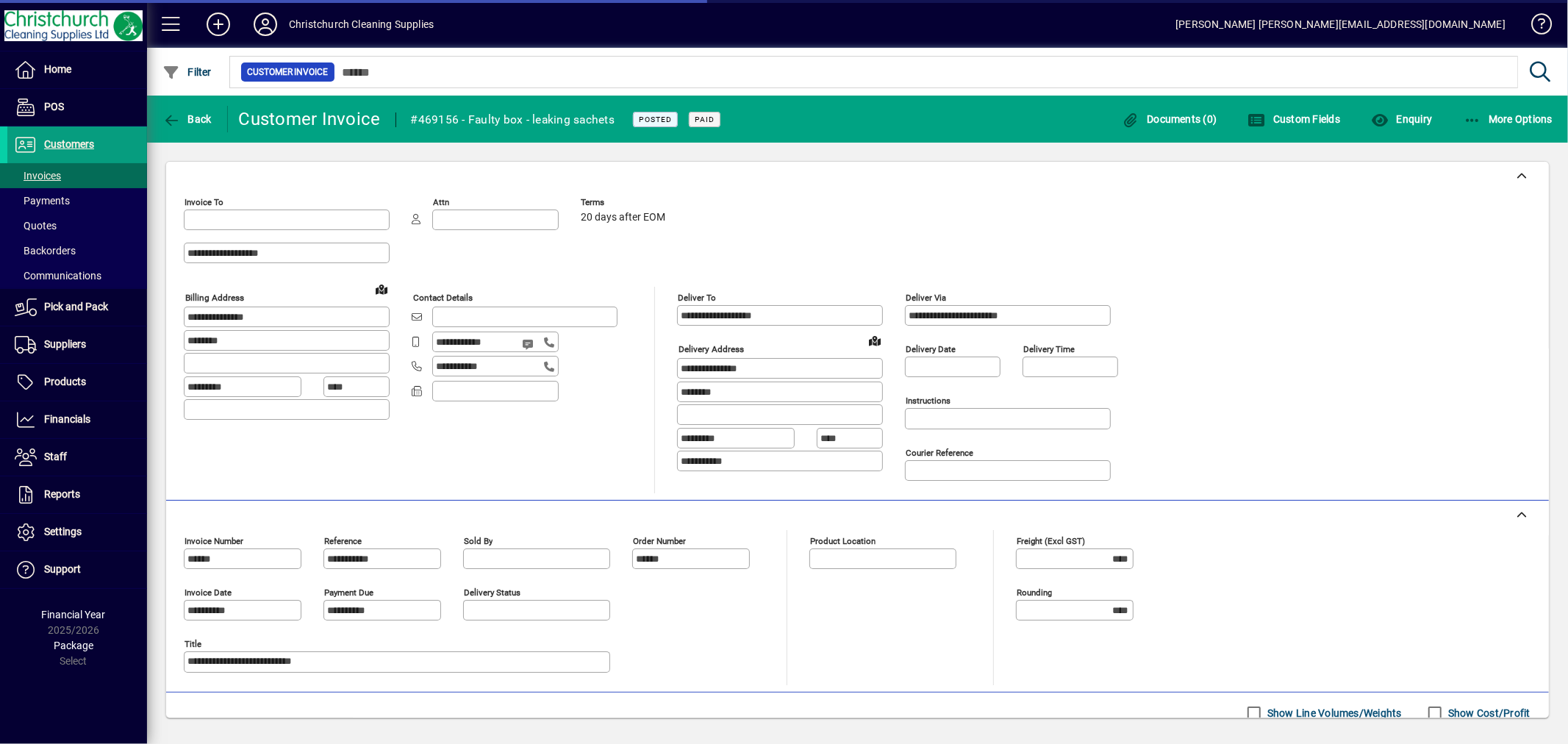
type input "**********"
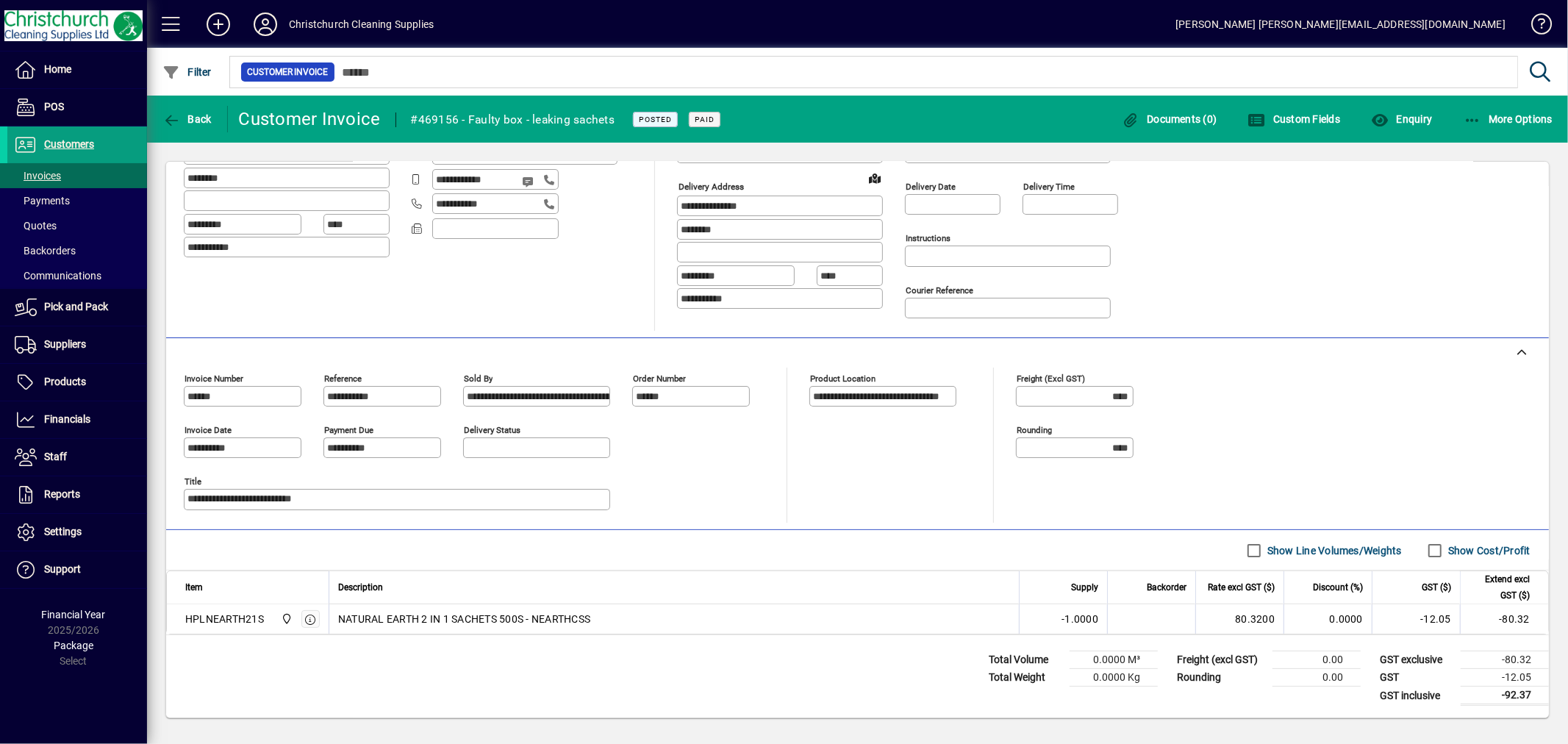
scroll to position [168, 0]
click at [79, 151] on span "Customers" at bounding box center [51, 144] width 87 height 18
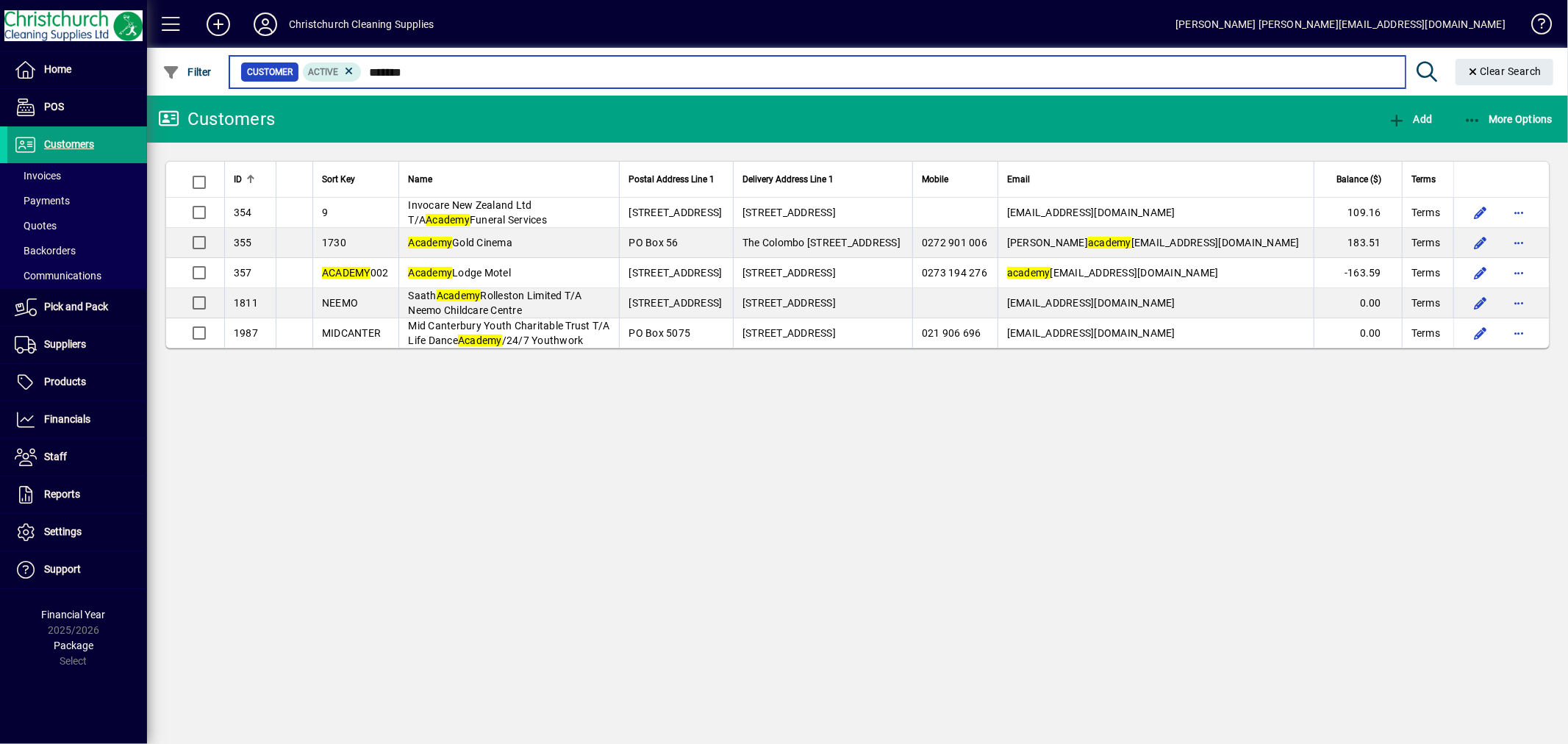
type input "*******"
